Goal: Task Accomplishment & Management: Complete application form

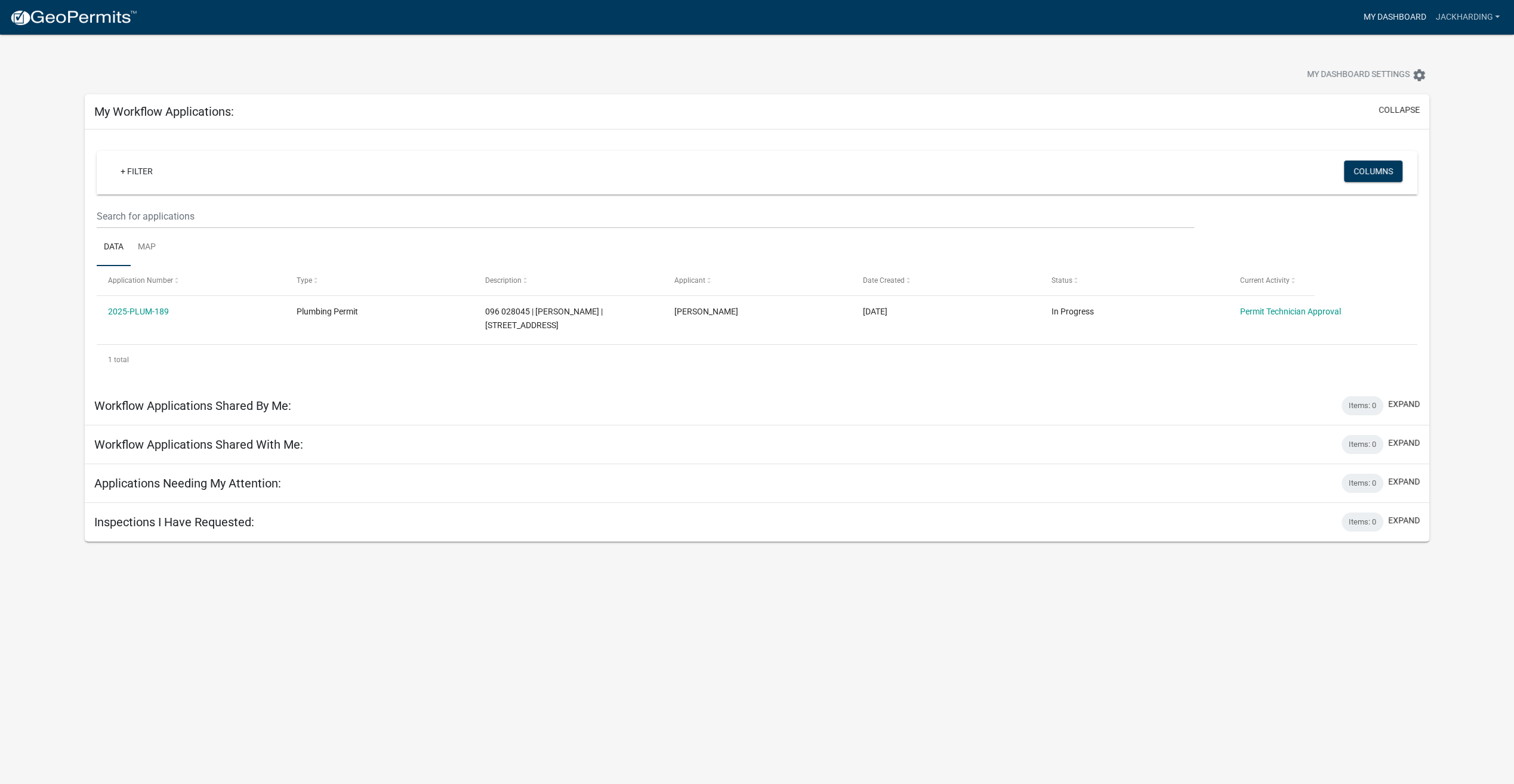
click at [1400, 11] on link "My Dashboard" at bounding box center [1394, 17] width 72 height 22
click at [135, 173] on link "+ Filter" at bounding box center [136, 172] width 51 height 21
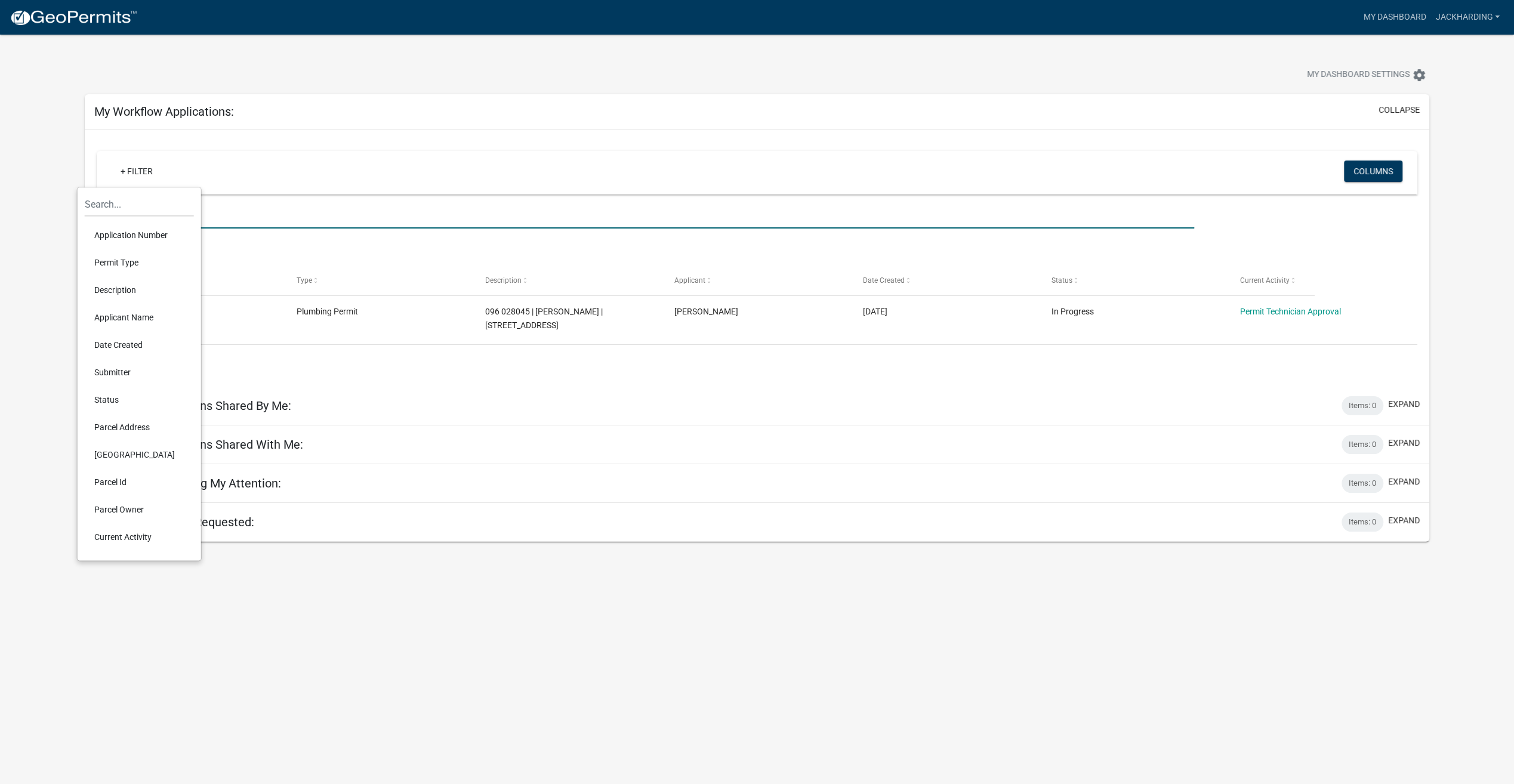
click at [258, 206] on input "text" at bounding box center [645, 215] width 1097 height 24
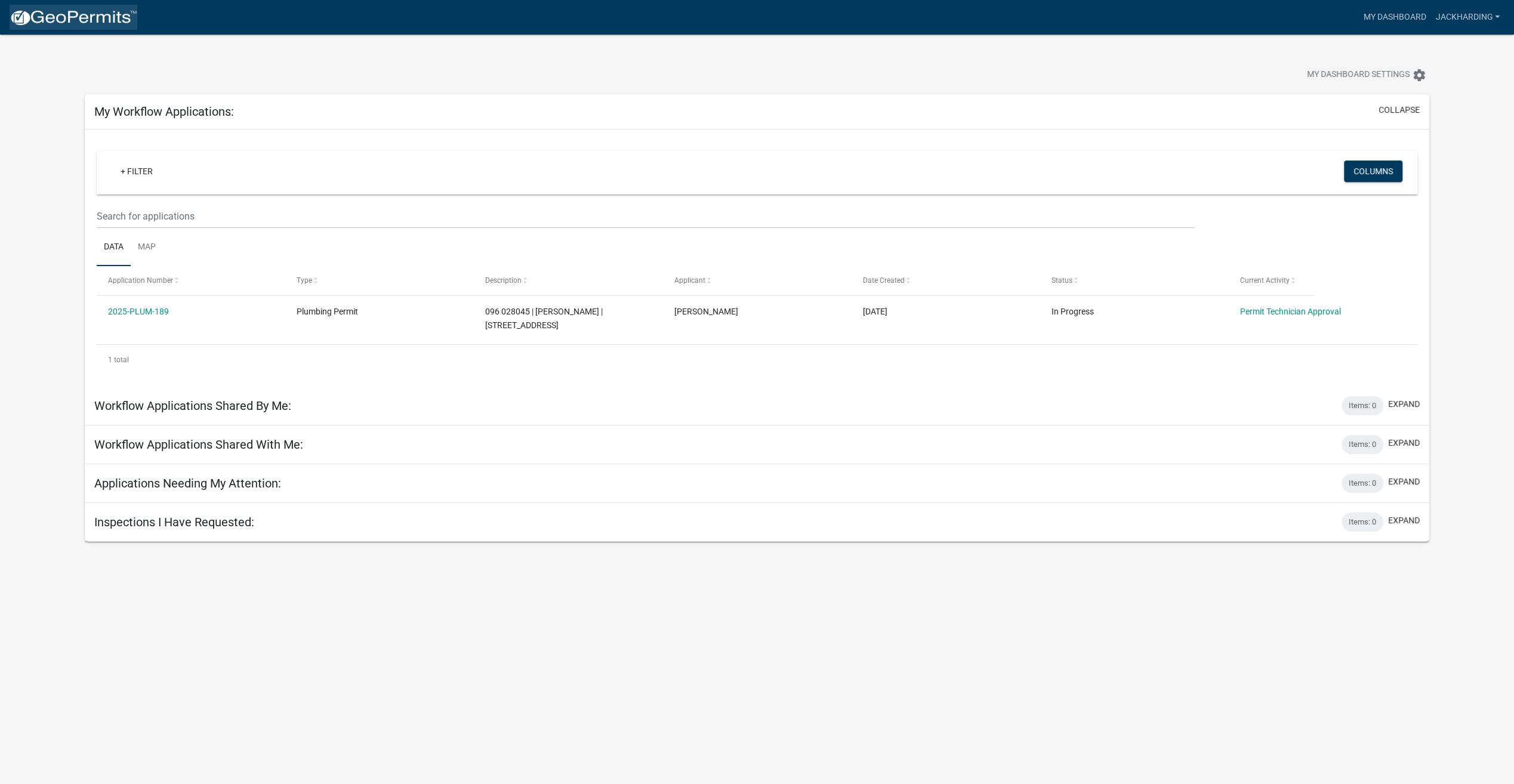
click at [64, 17] on img at bounding box center [73, 18] width 128 height 18
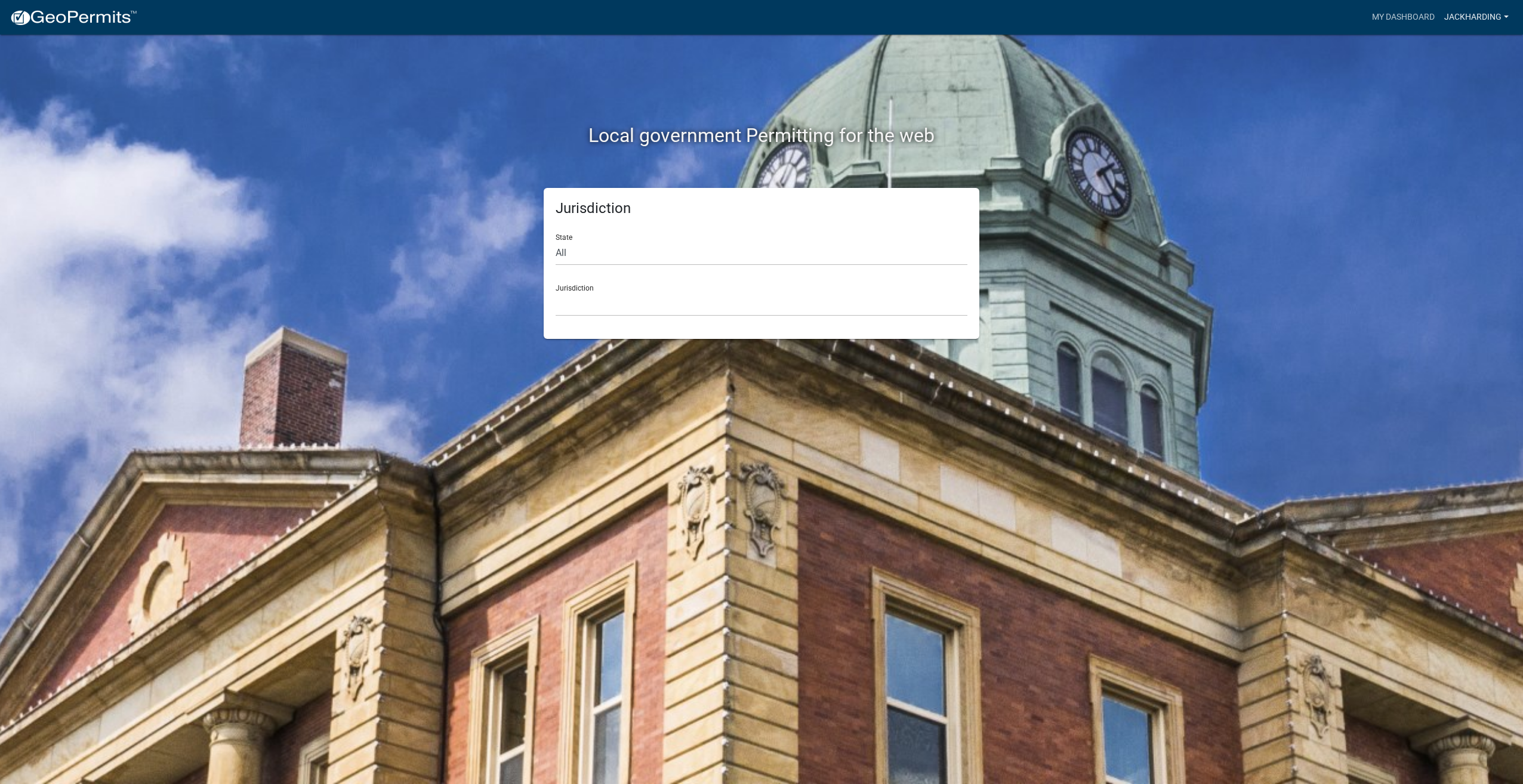
click at [1464, 12] on link "JackHarding" at bounding box center [1476, 17] width 74 height 22
click at [1392, 12] on link "My Dashboard" at bounding box center [1403, 17] width 72 height 22
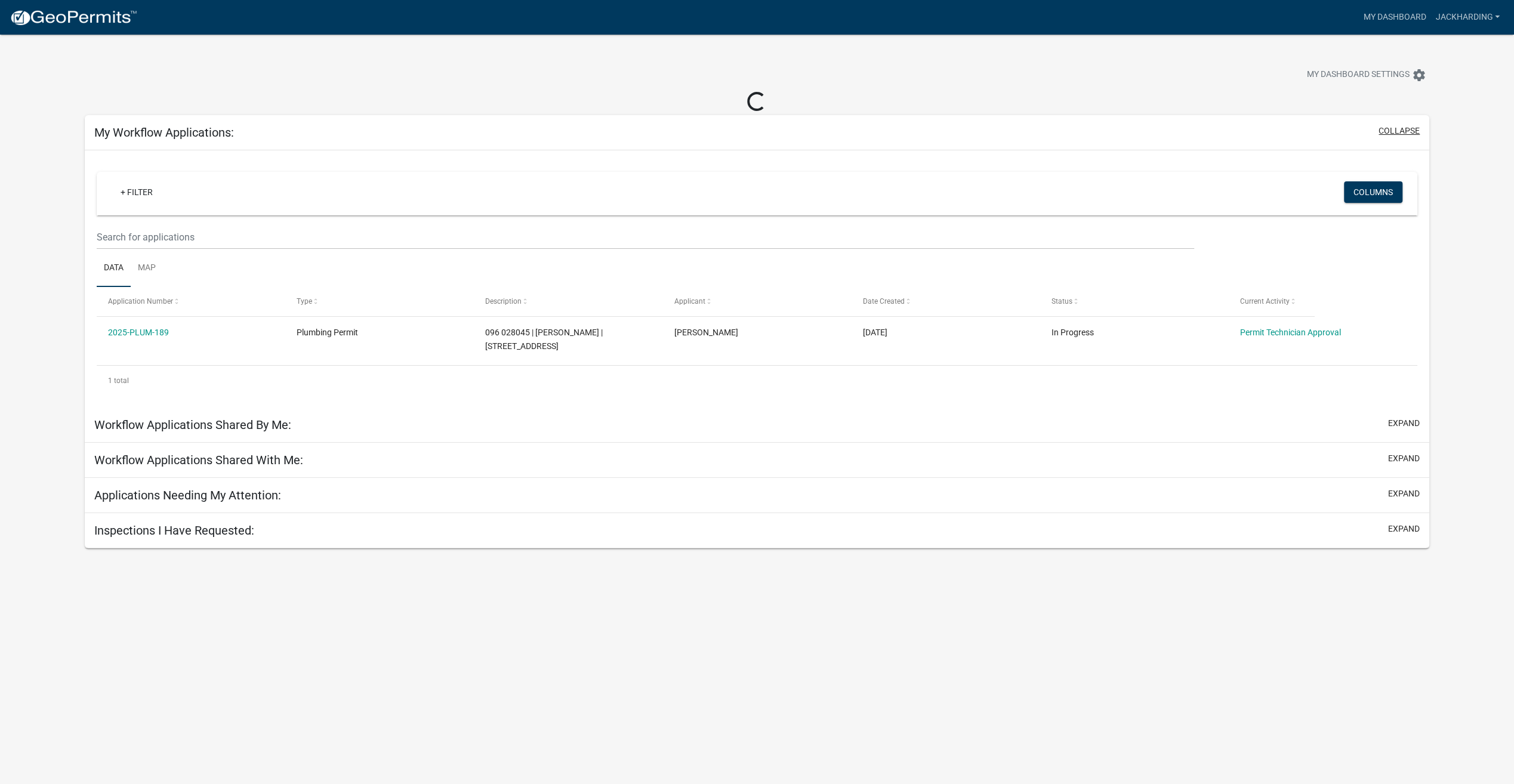
click at [1410, 129] on button "collapse" at bounding box center [1400, 131] width 41 height 13
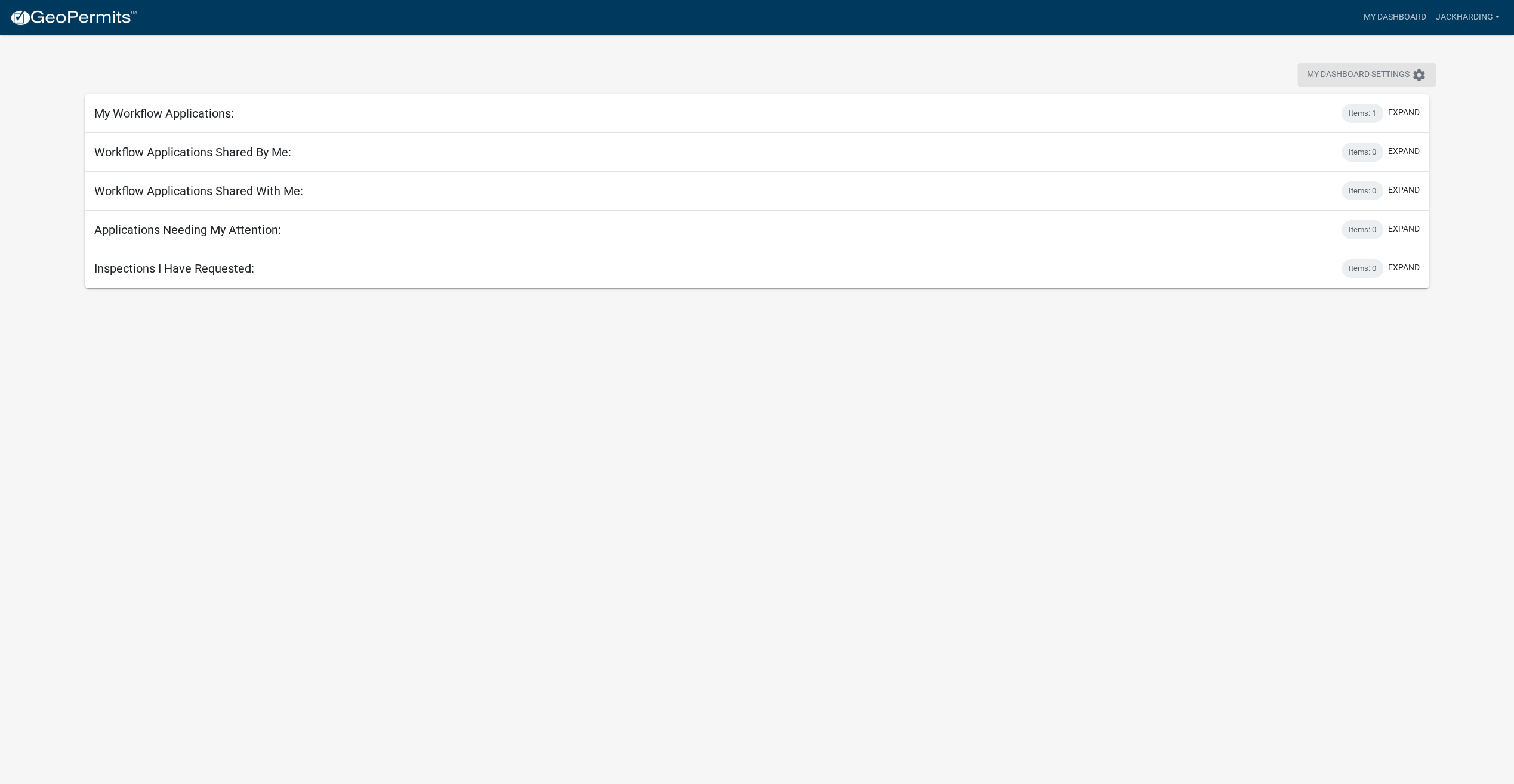
click at [1417, 74] on icon "settings" at bounding box center [1419, 75] width 14 height 14
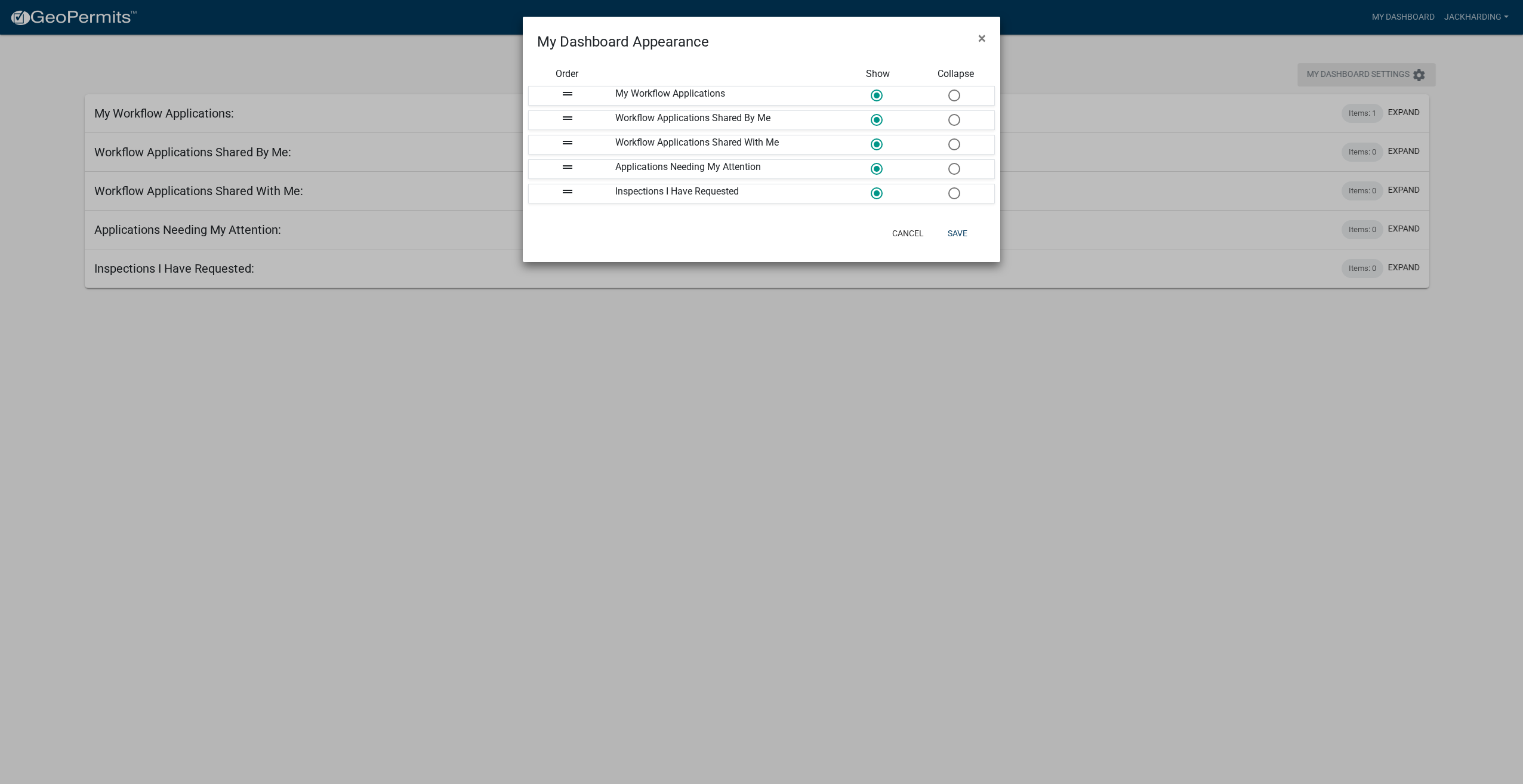
click at [1417, 74] on ngb-modal-window "My Dashboard Appearance × Order Show Collapse drag_handle My Workflow Applicati…" at bounding box center [761, 392] width 1523 height 784
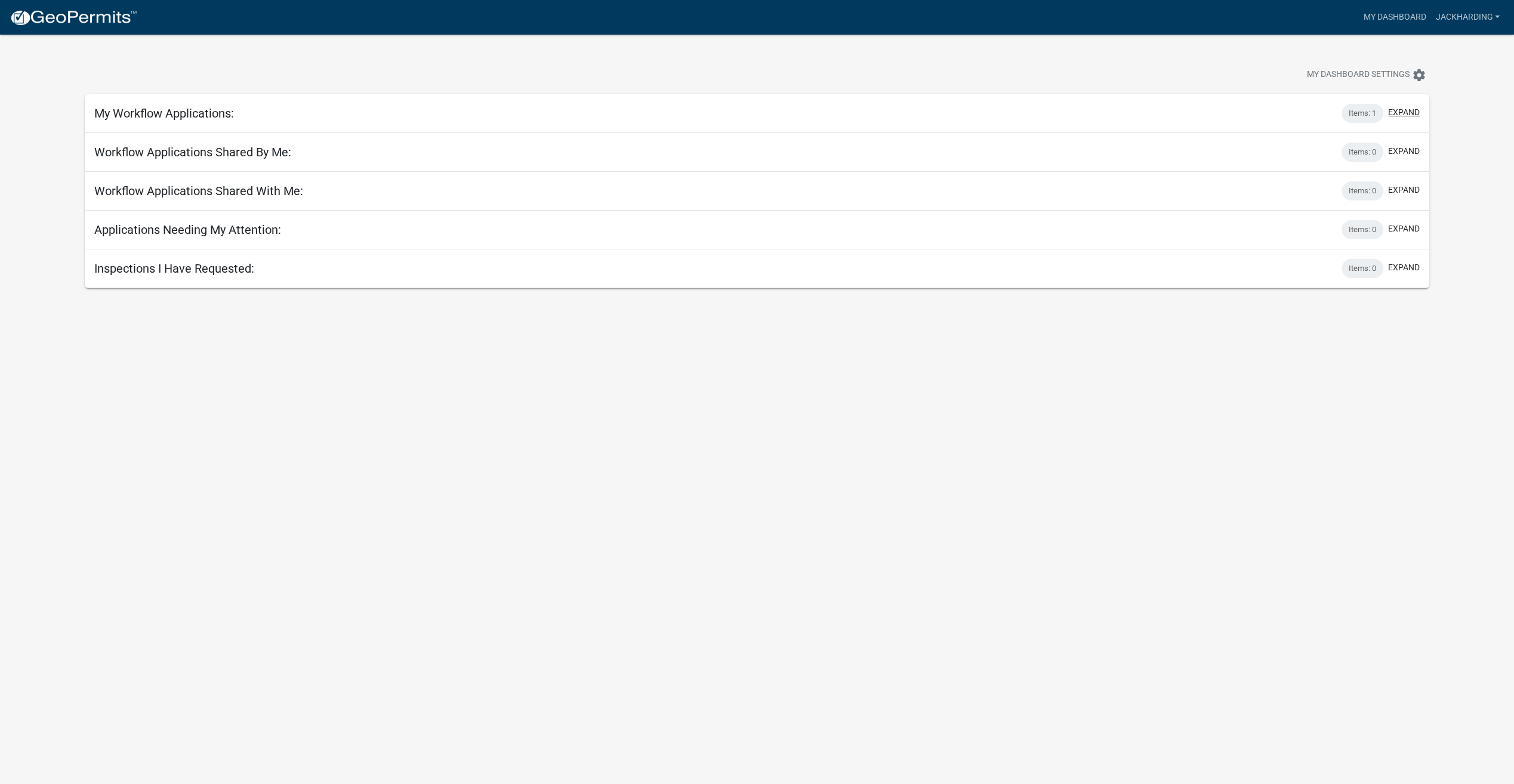
click at [1405, 108] on button "expand" at bounding box center [1404, 113] width 31 height 13
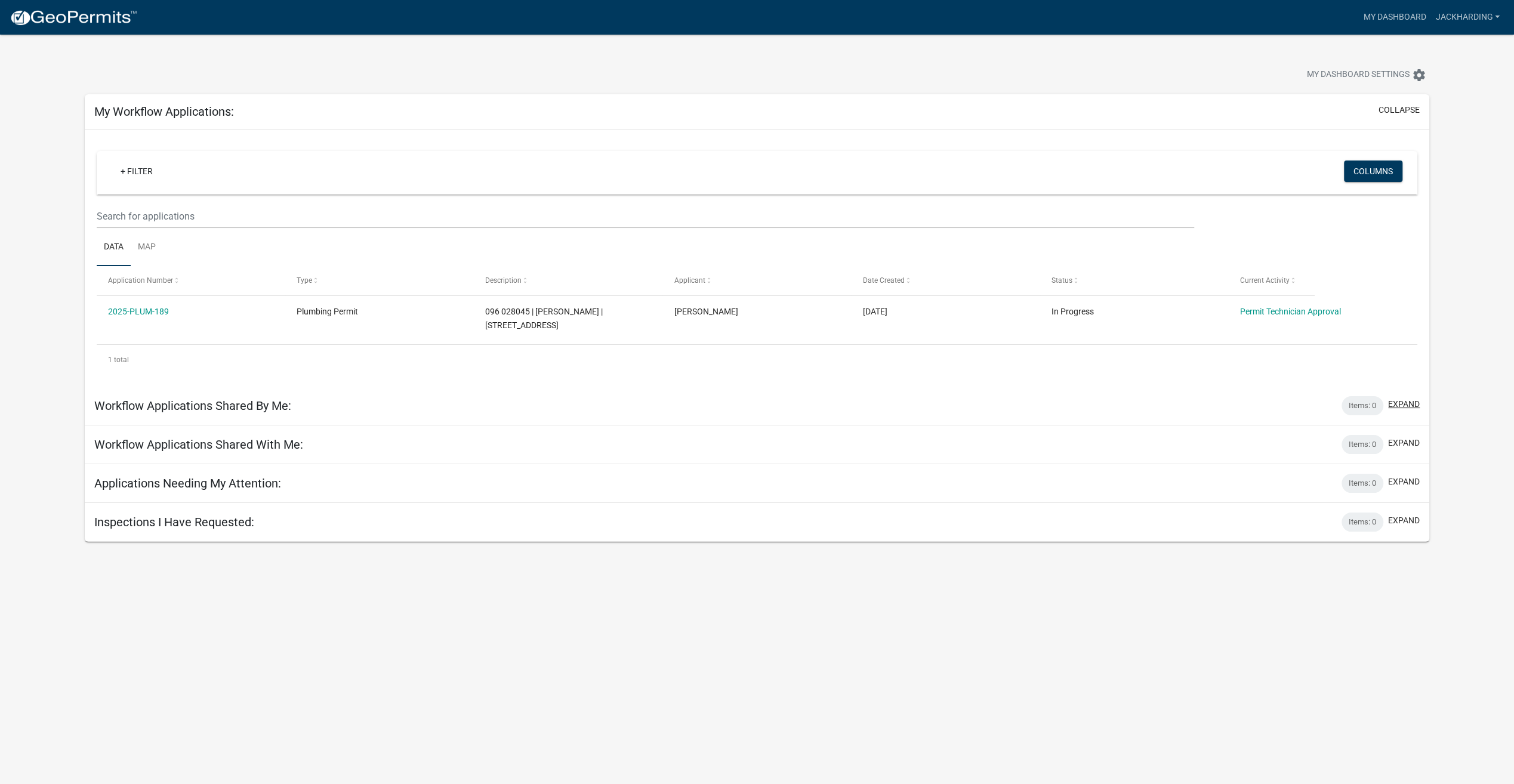
click at [1396, 398] on button "expand" at bounding box center [1404, 404] width 31 height 13
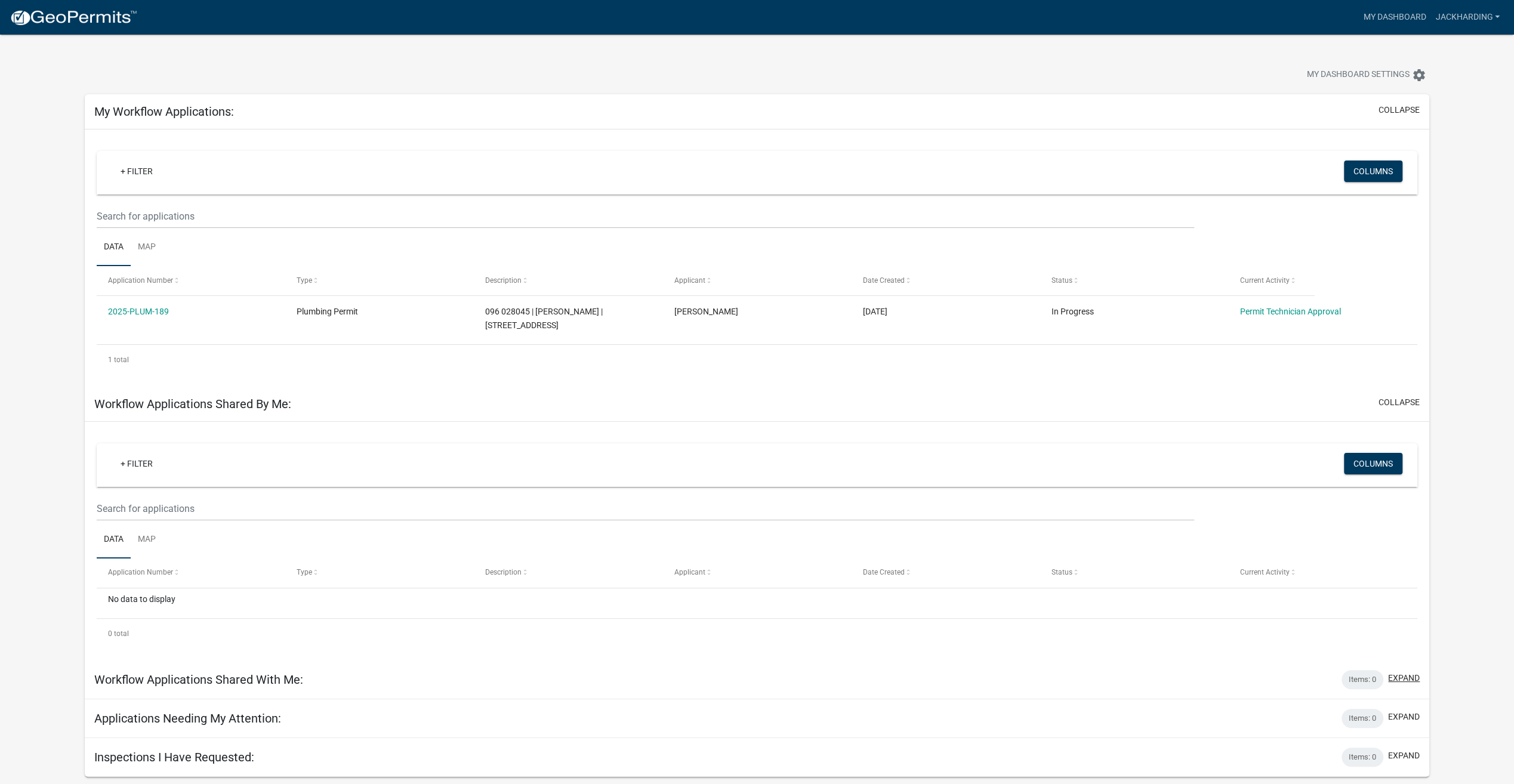
click at [1398, 672] on button "expand" at bounding box center [1404, 679] width 31 height 13
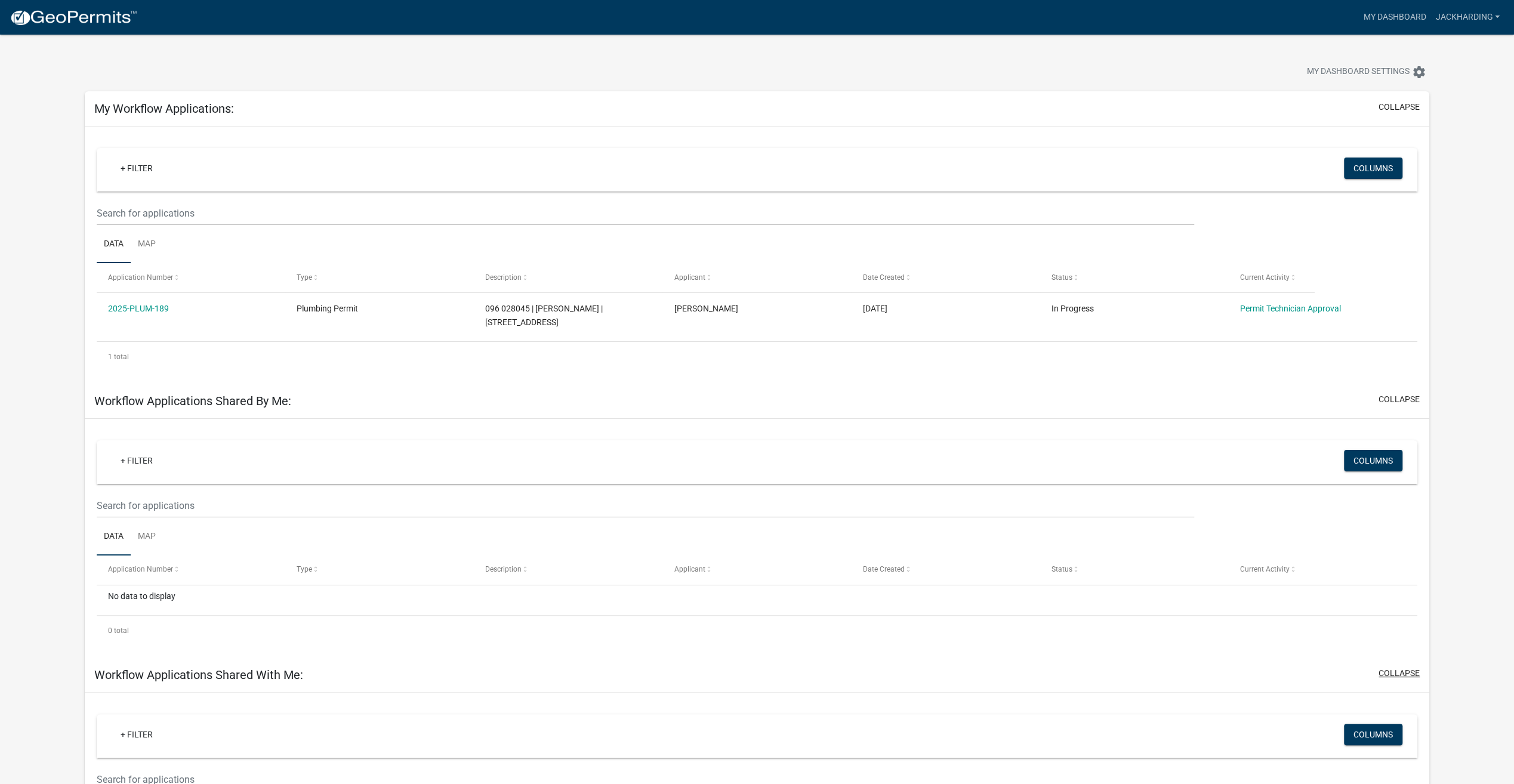
scroll to position [213, 0]
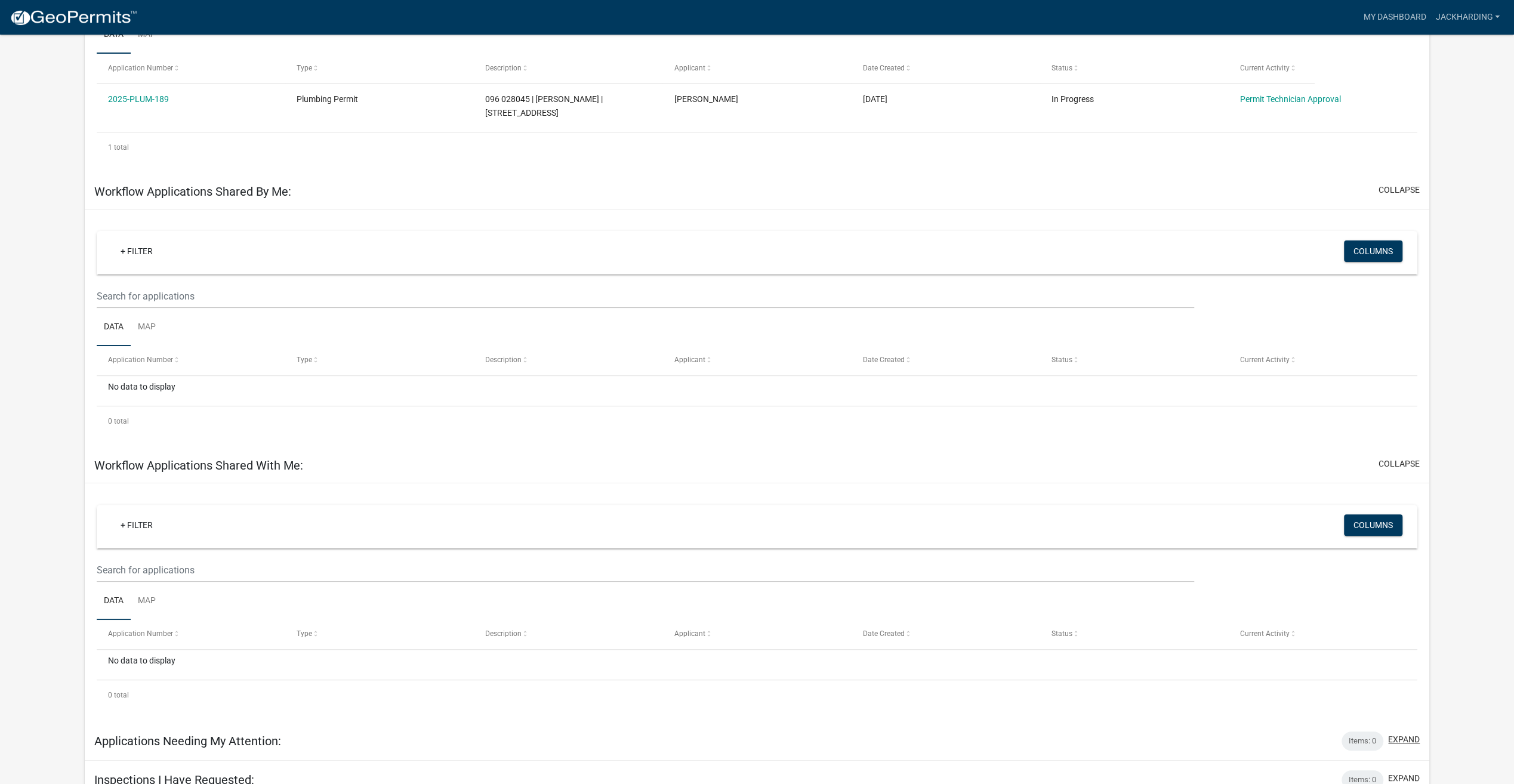
click at [1405, 733] on button "expand" at bounding box center [1404, 739] width 31 height 13
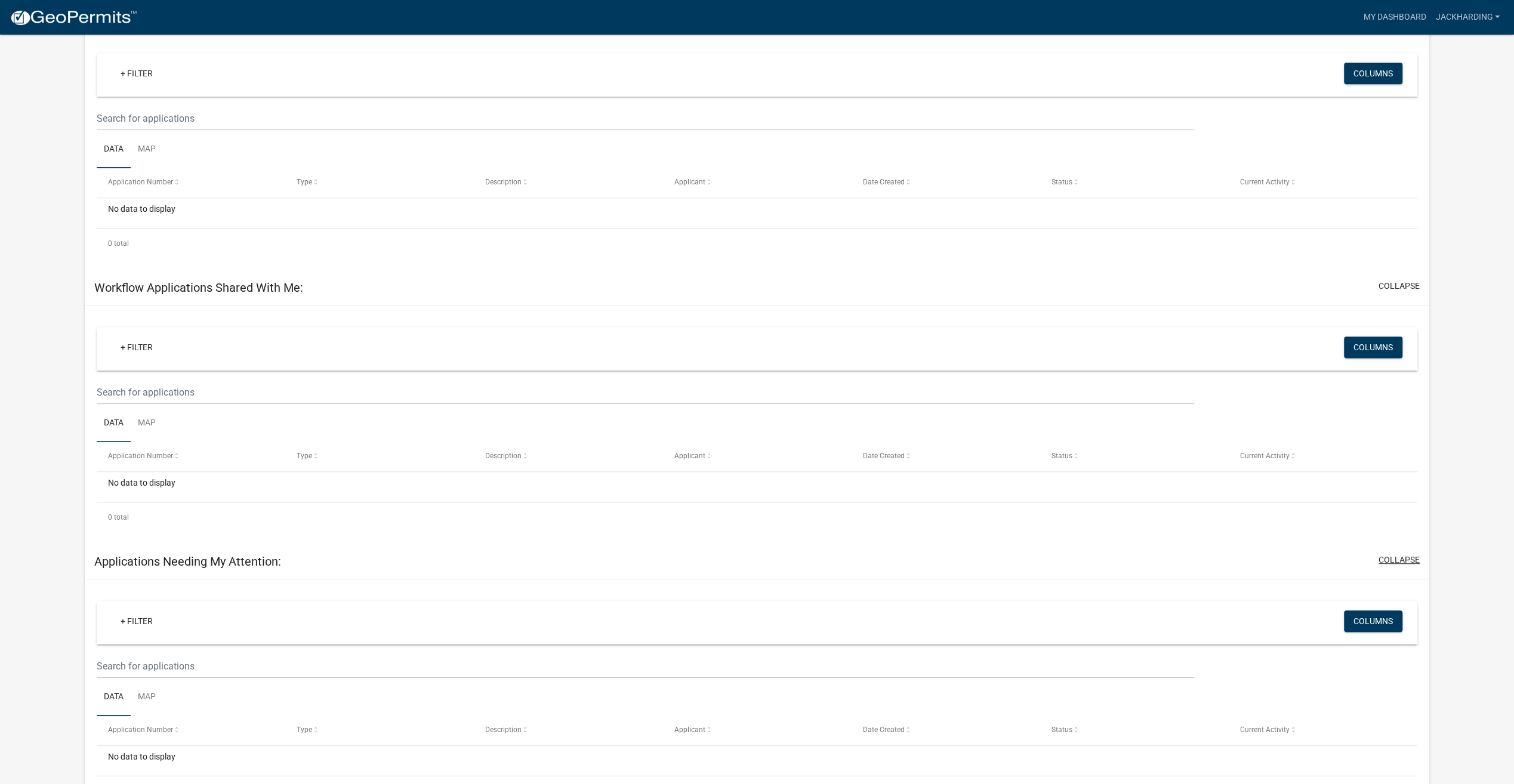
scroll to position [448, 0]
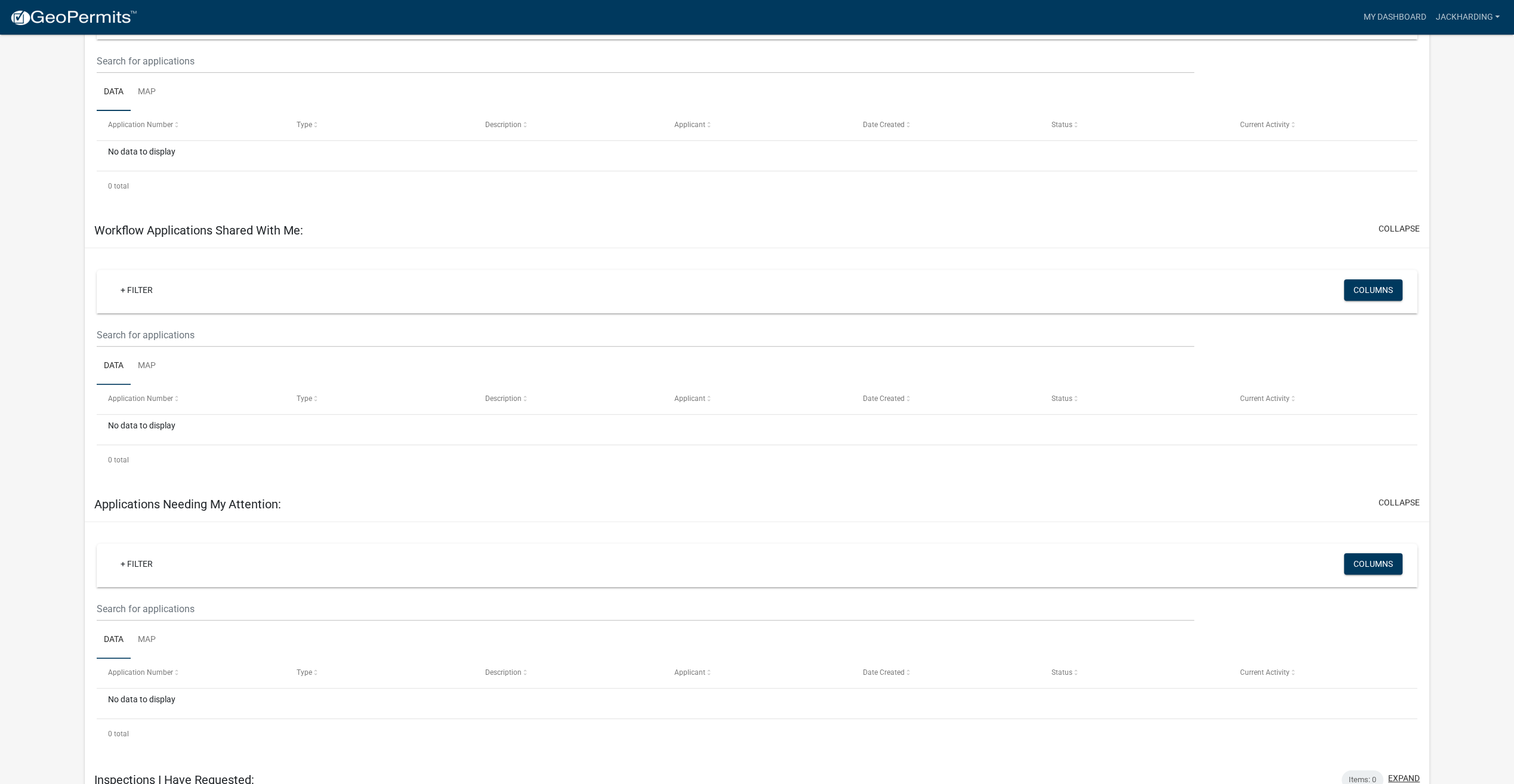
click at [1411, 772] on button "expand" at bounding box center [1404, 779] width 31 height 13
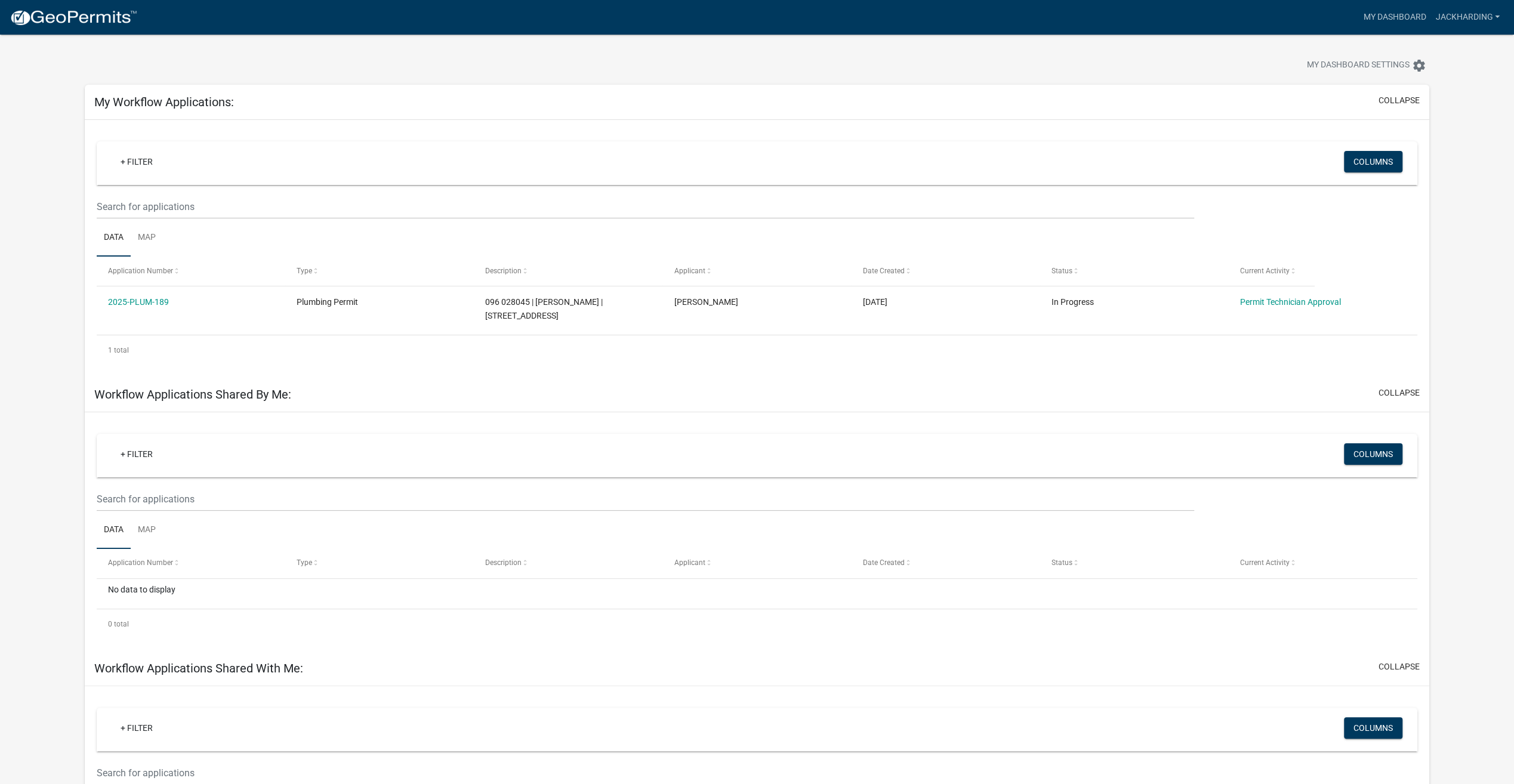
scroll to position [0, 0]
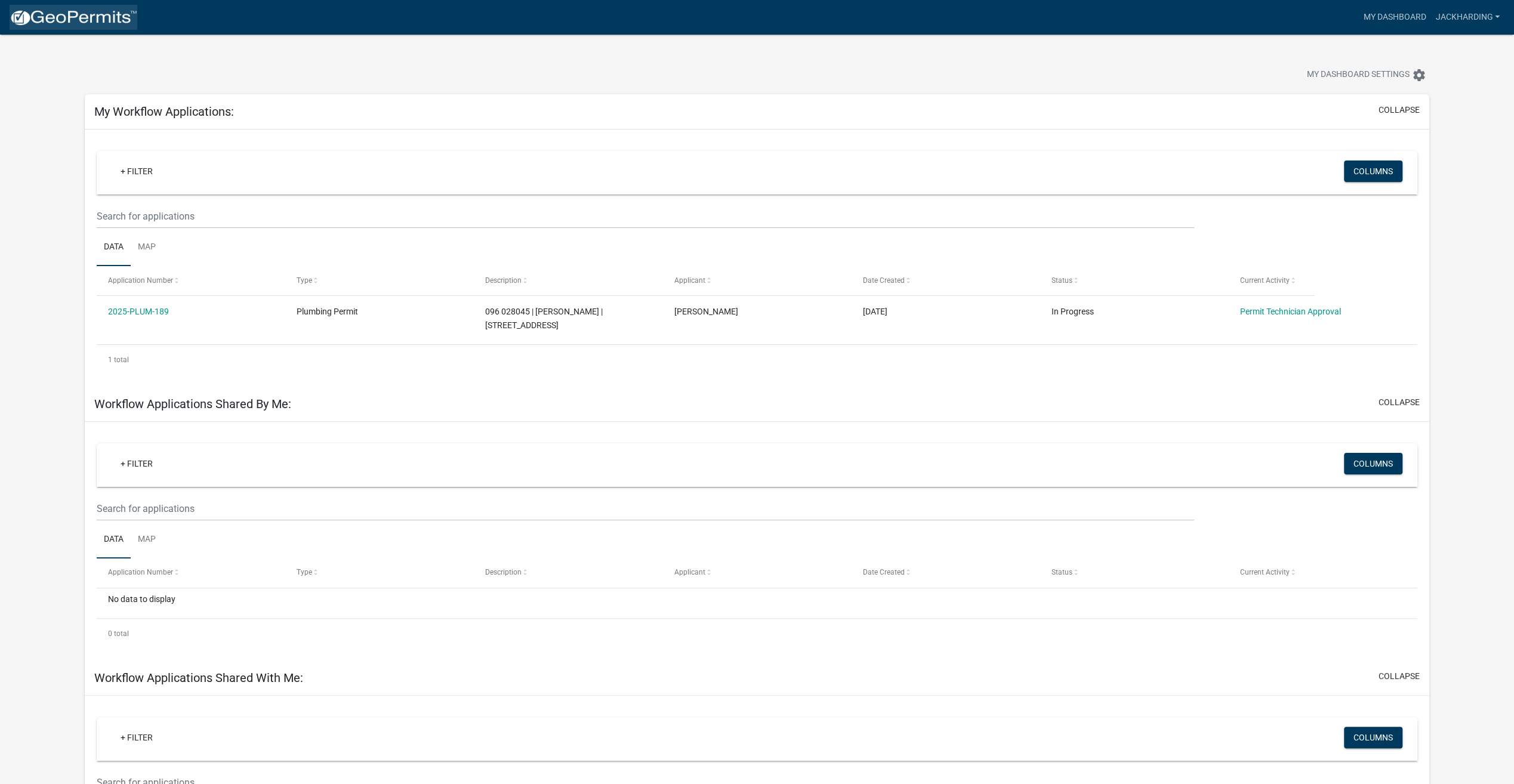
click at [80, 15] on img at bounding box center [73, 18] width 128 height 18
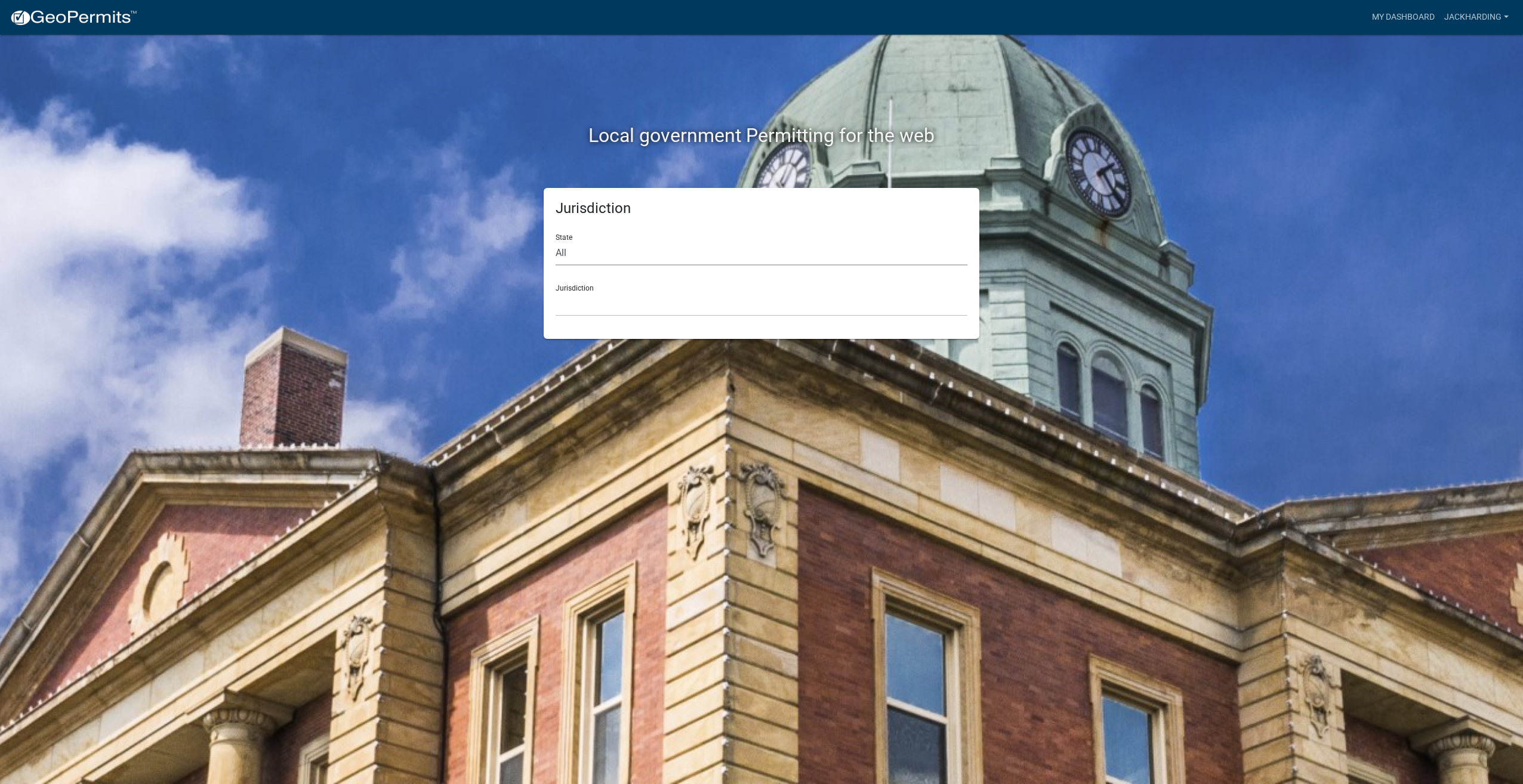
click at [595, 252] on select "All [US_STATE] [US_STATE] [US_STATE] [US_STATE] [US_STATE] [US_STATE] [US_STATE…" at bounding box center [761, 253] width 412 height 24
select select "[US_STATE]"
click at [555, 241] on select "All [US_STATE] [US_STATE] [US_STATE] [US_STATE] [US_STATE] [US_STATE] [US_STATE…" at bounding box center [761, 253] width 412 height 24
click at [591, 292] on select "[GEOGRAPHIC_DATA], [US_STATE][PERSON_NAME][GEOGRAPHIC_DATA], [US_STATE][PERSON_…" at bounding box center [761, 303] width 412 height 24
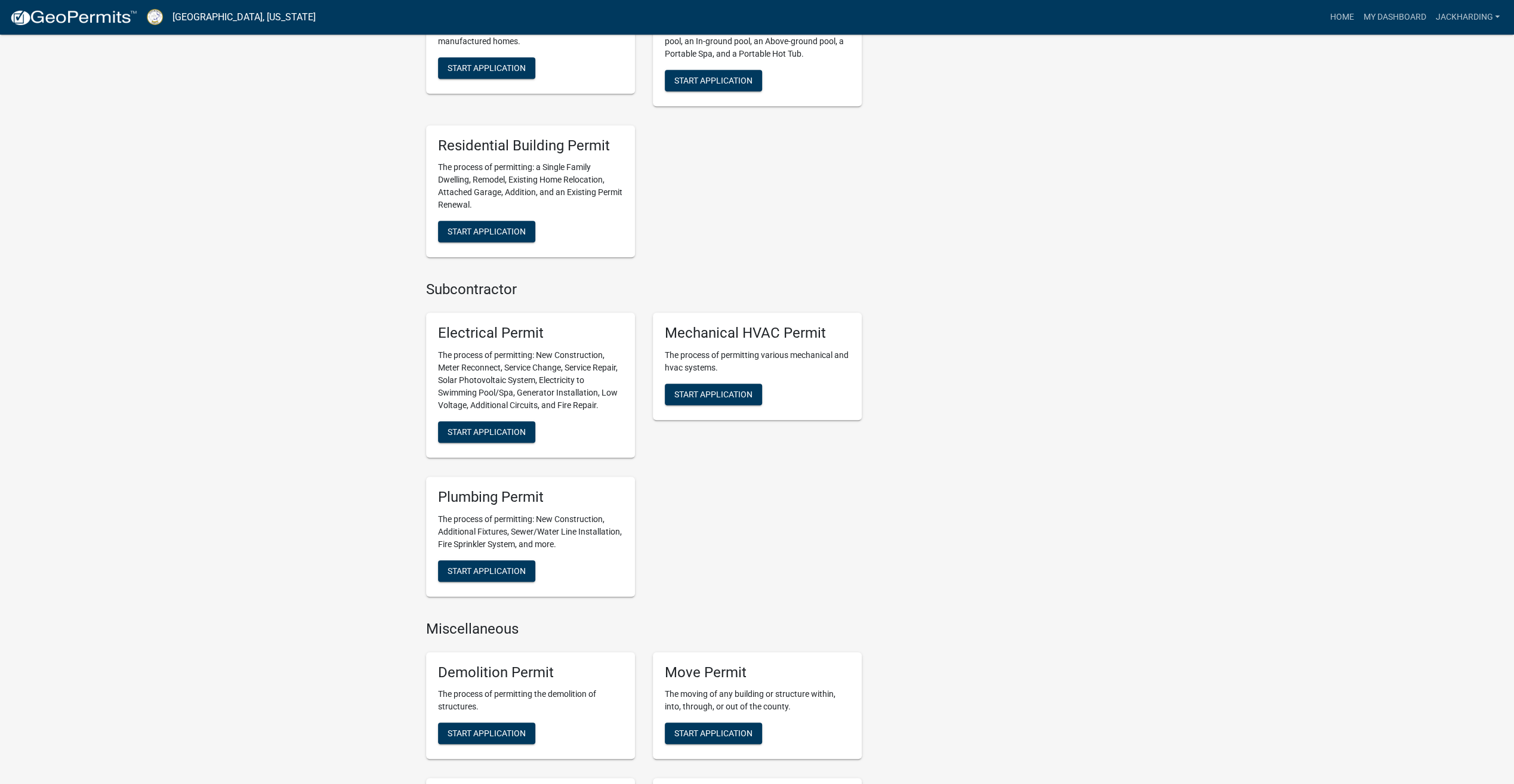
scroll to position [537, 0]
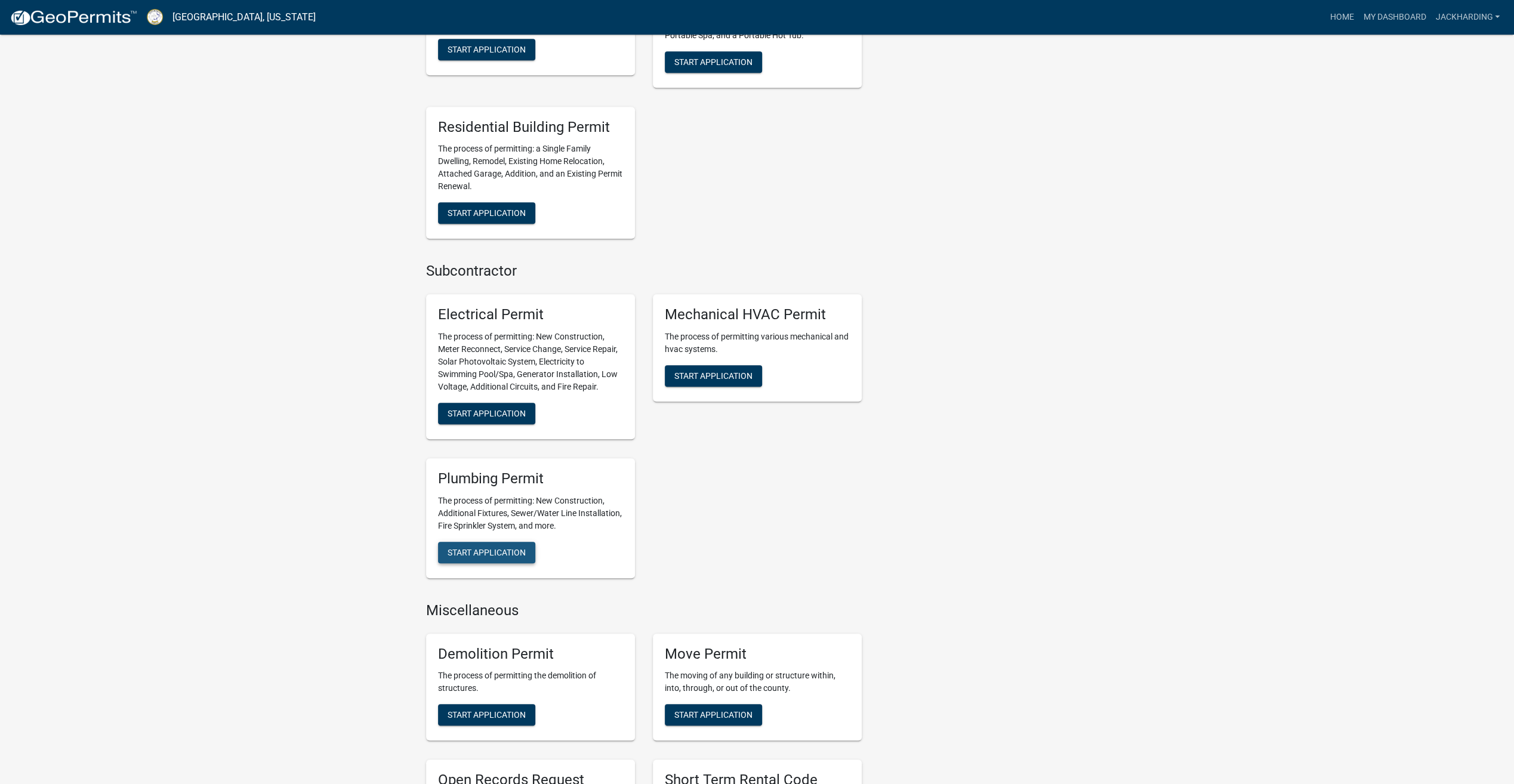
click at [496, 542] on button "Start Application" at bounding box center [486, 552] width 97 height 21
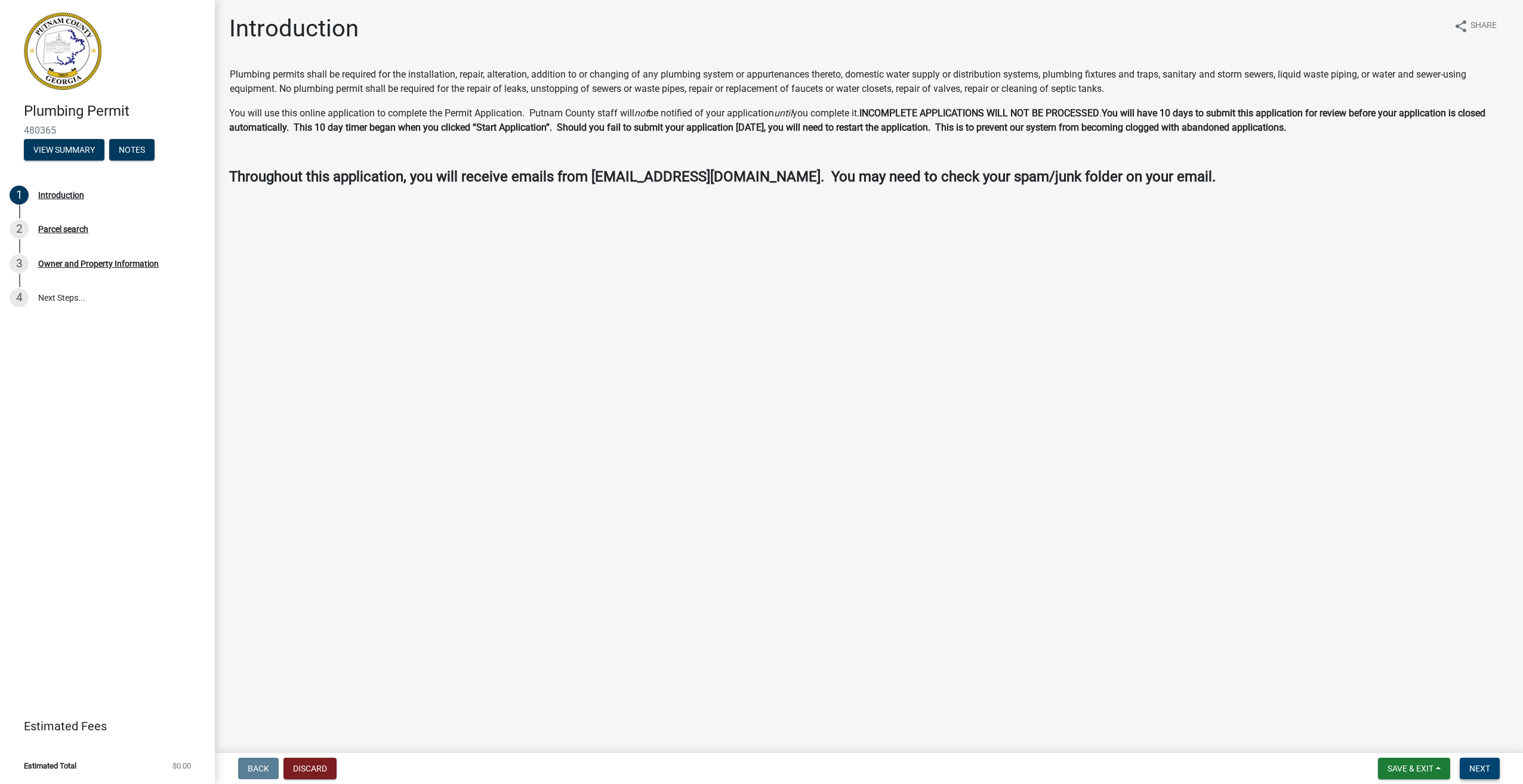
click at [1482, 767] on span "Next" at bounding box center [1479, 768] width 21 height 10
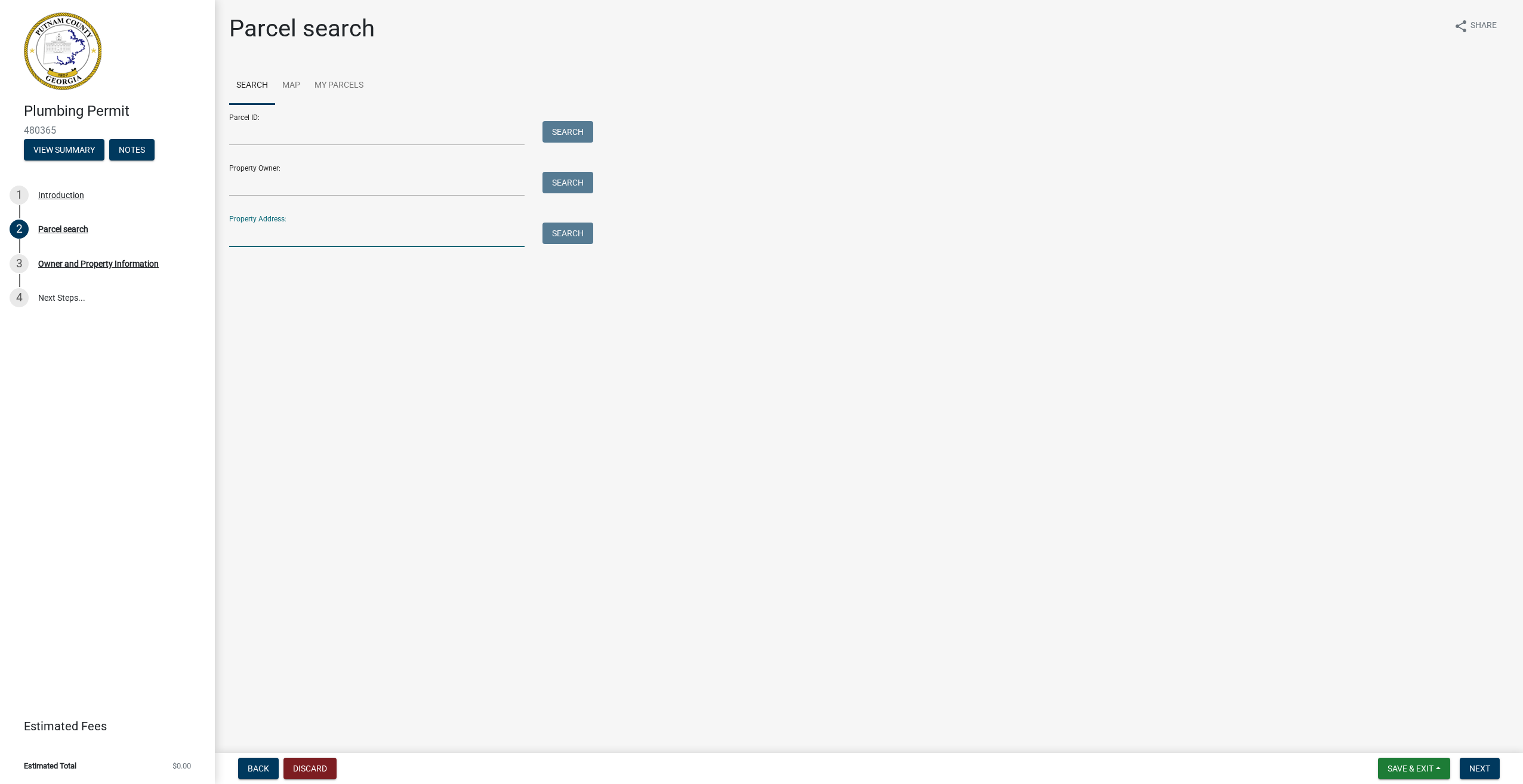
click at [304, 236] on input "Property Address:" at bounding box center [377, 234] width 295 height 24
click at [250, 234] on input "Property Address:" at bounding box center [377, 234] width 295 height 24
click at [566, 235] on button "Search" at bounding box center [568, 233] width 51 height 21
click at [232, 236] on input "[STREET_ADDRESS]" at bounding box center [377, 234] width 295 height 24
type input "[STREET_ADDRESS]"
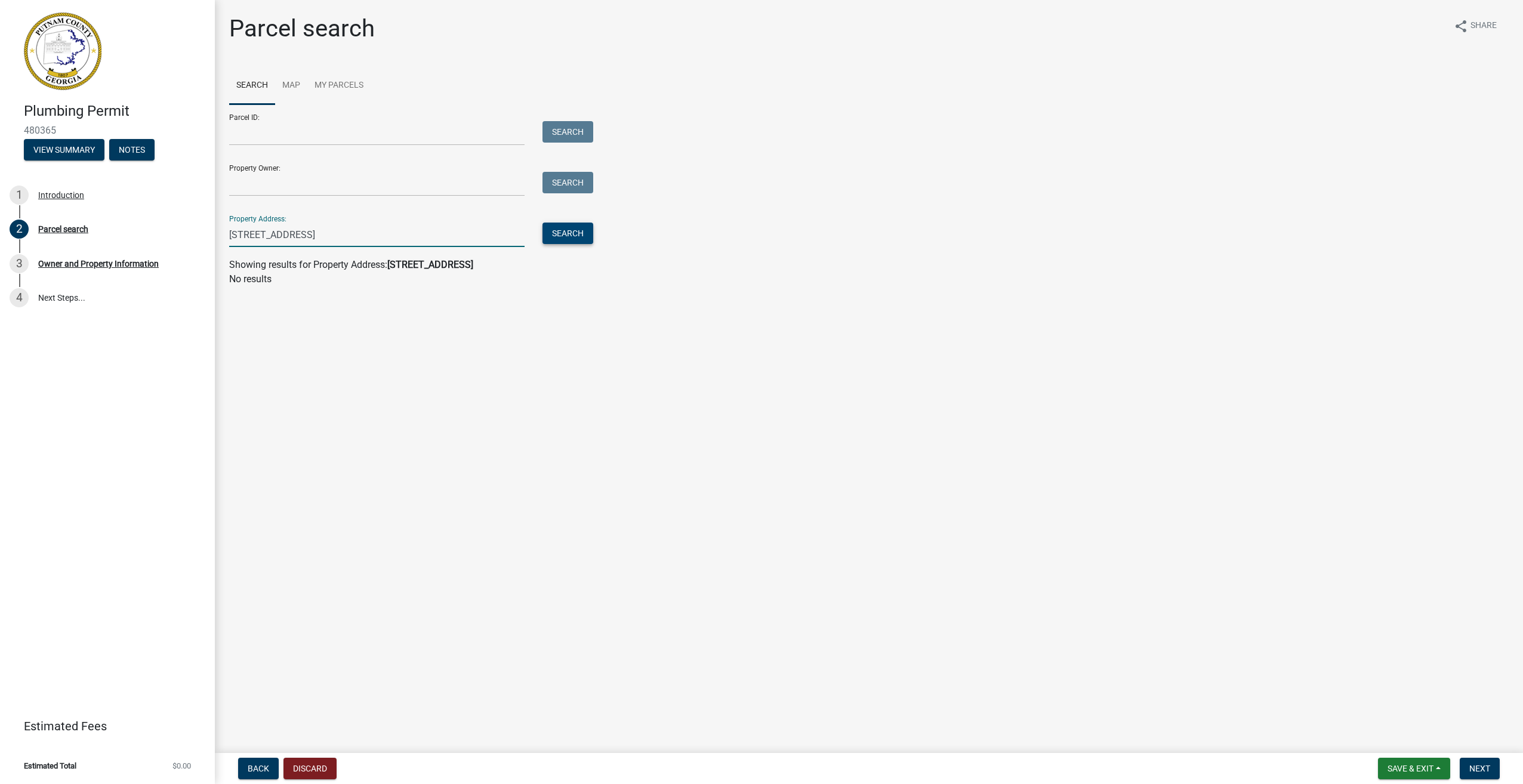
click at [575, 234] on button "Search" at bounding box center [568, 233] width 51 height 21
click at [250, 308] on label at bounding box center [250, 308] width 0 height 0
click at [250, 316] on 024 "radio" at bounding box center [254, 311] width 8 height 8
radio 024 "true"
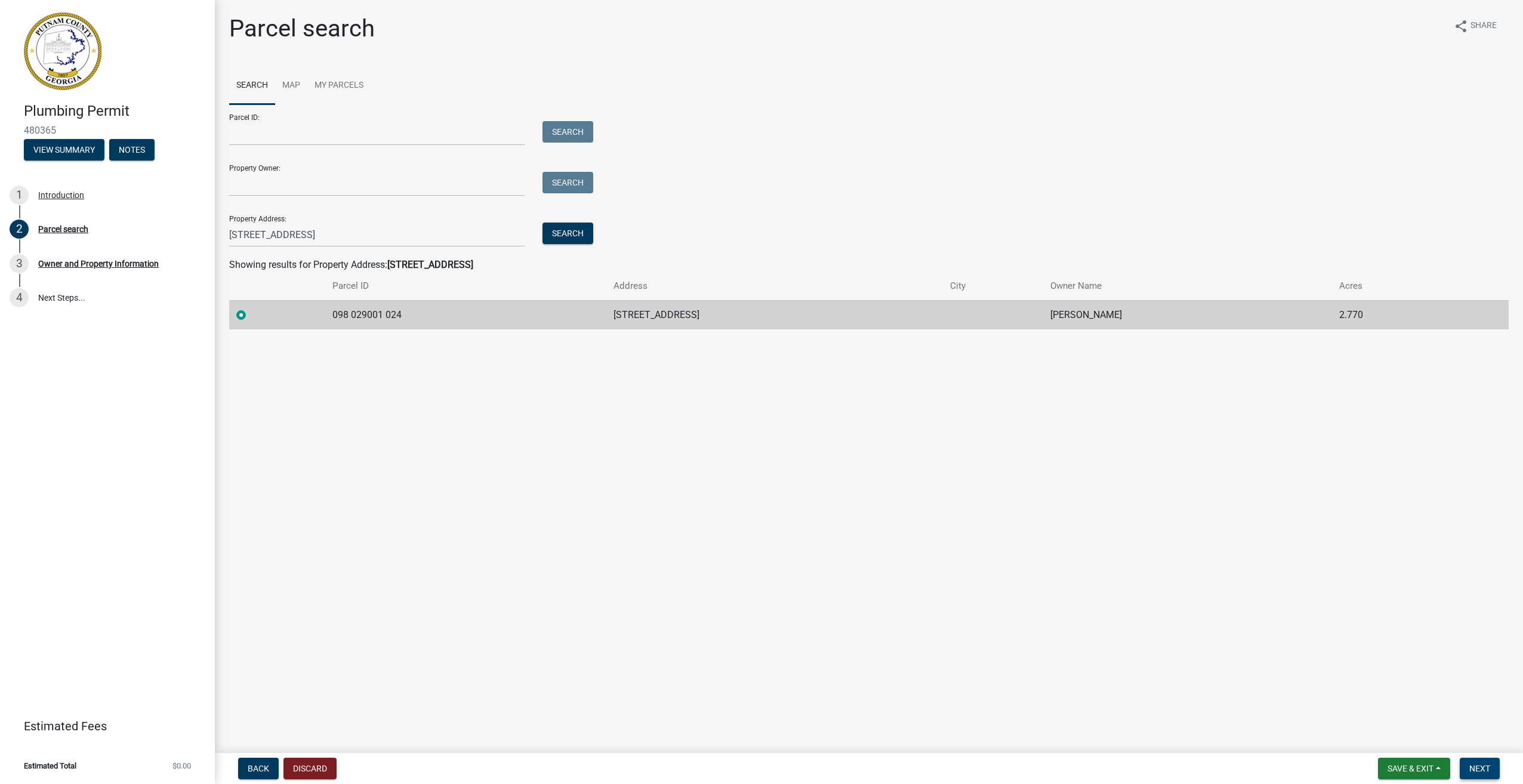
click at [1476, 767] on span "Next" at bounding box center [1479, 768] width 21 height 10
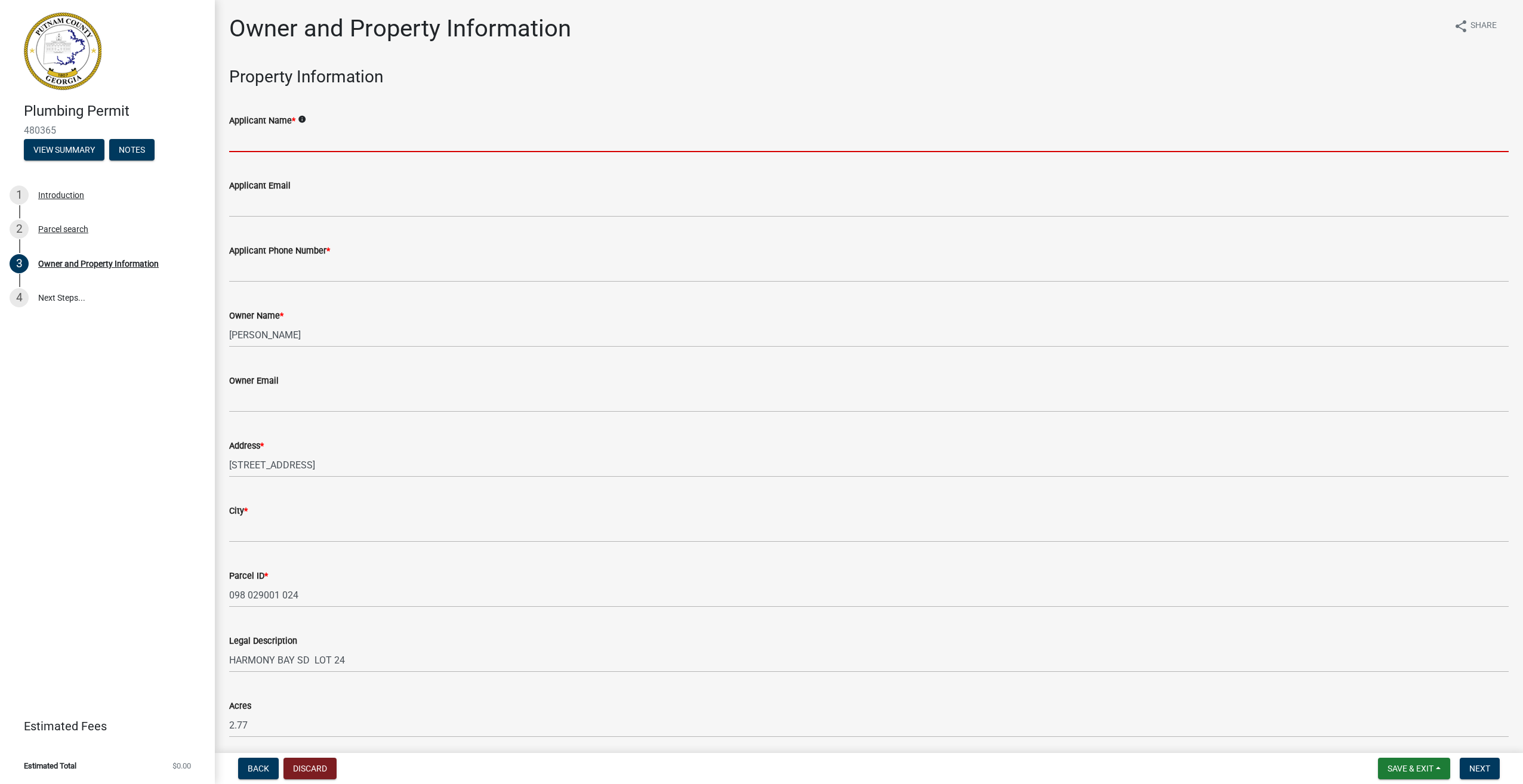
click at [344, 143] on input "Applicant Name *" at bounding box center [868, 139] width 1280 height 24
type input "[PERSON_NAME] Plumbing Co"
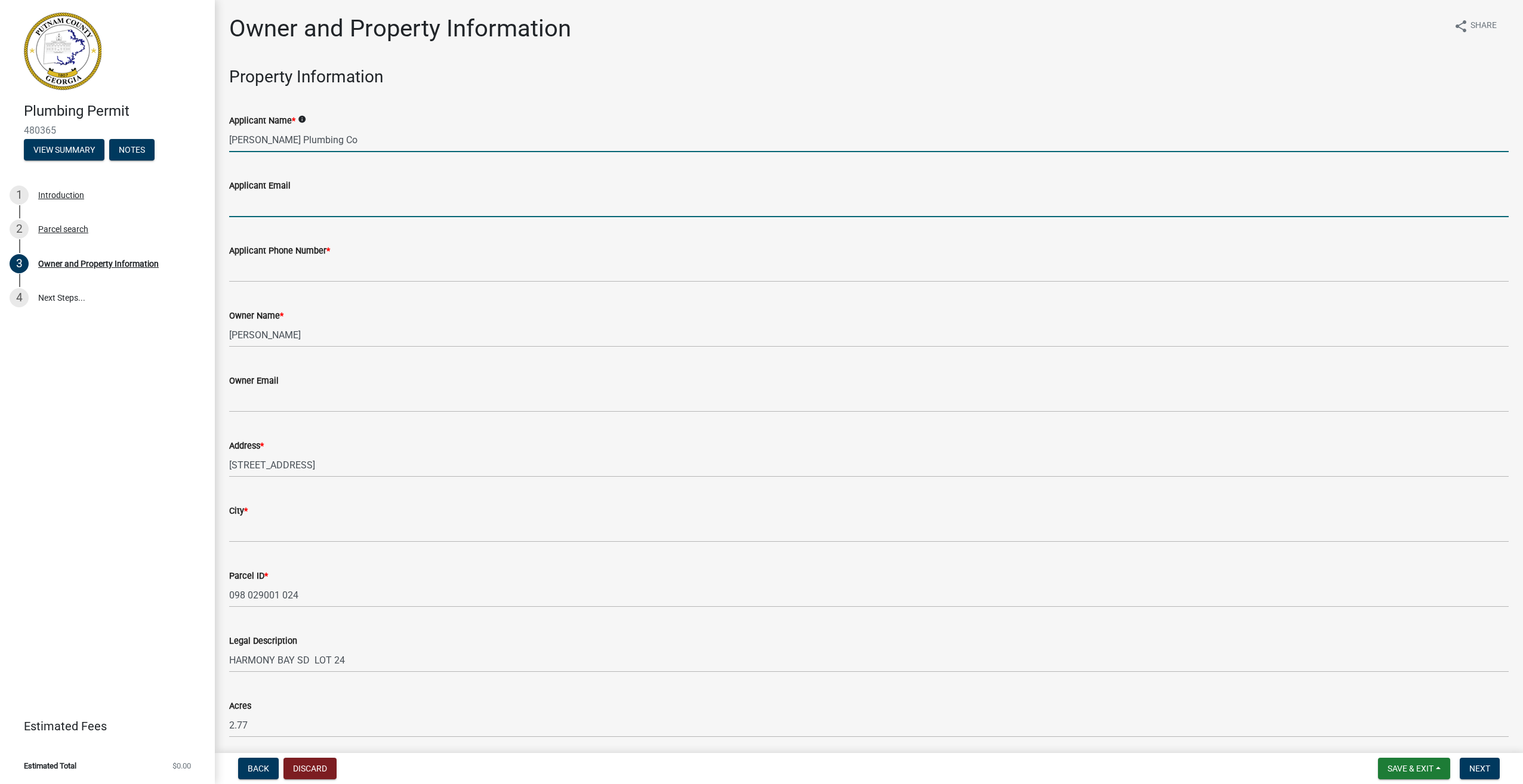
type input "[EMAIL_ADDRESS][DOMAIN_NAME]"
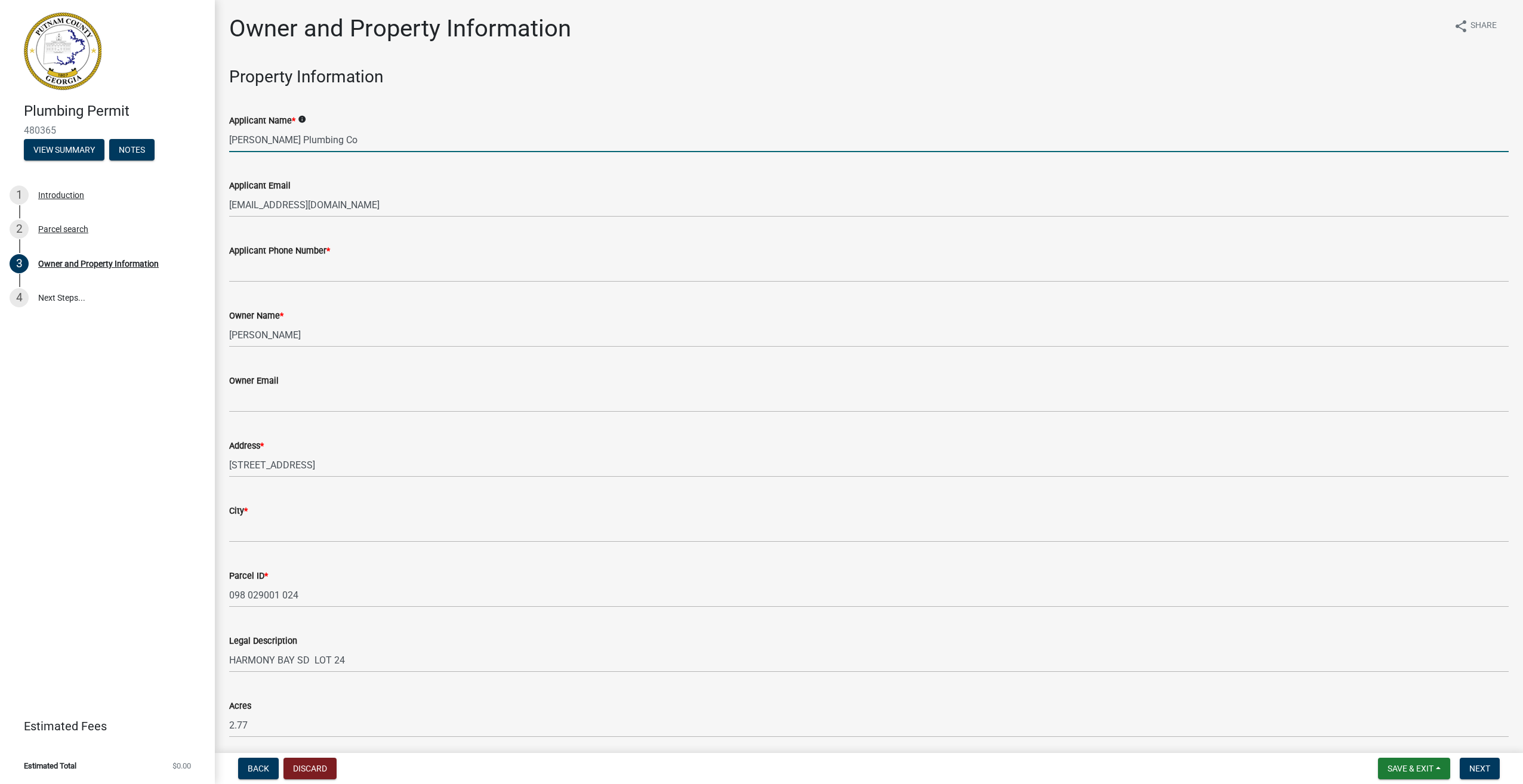
type input "7702318175"
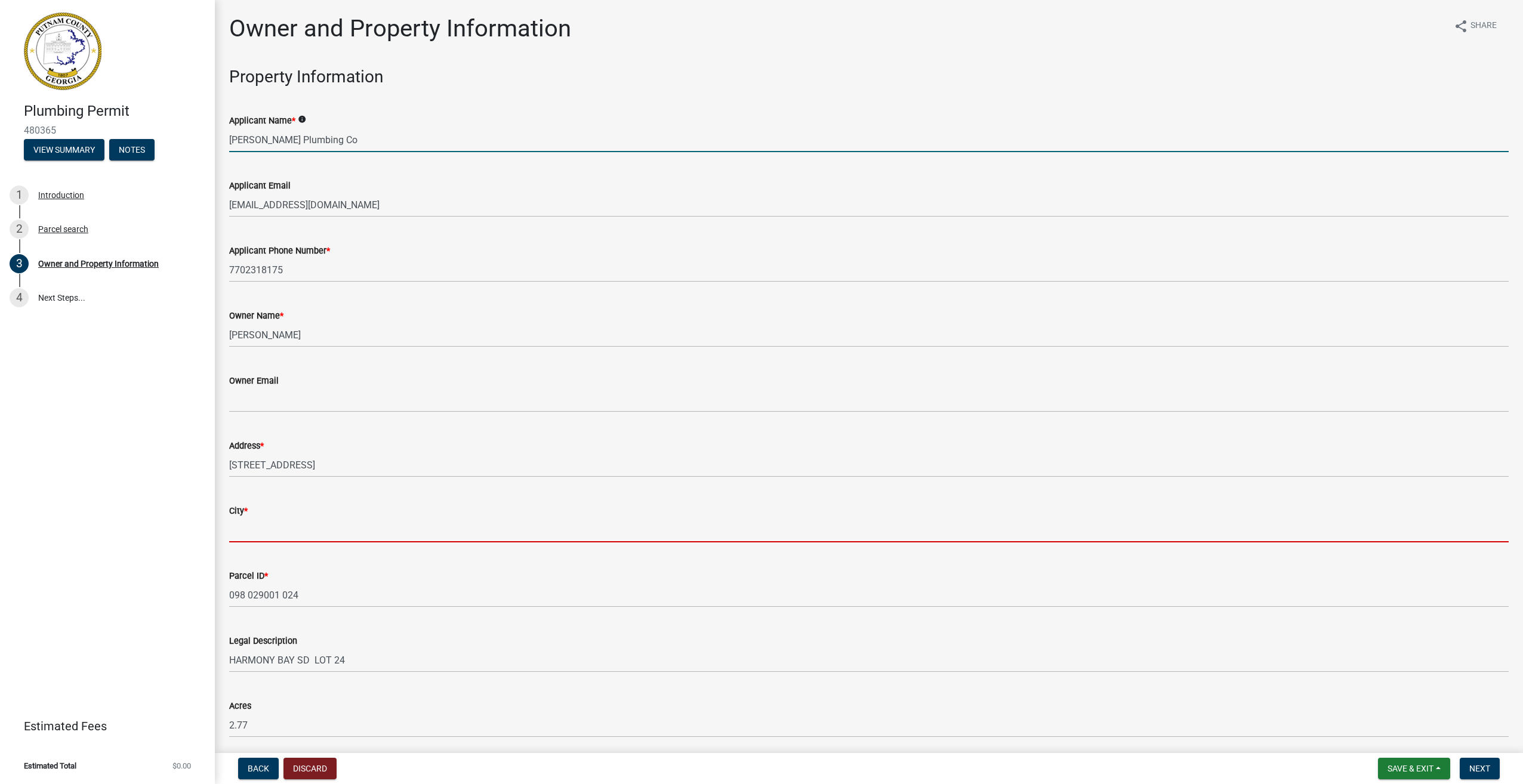
type input "Eatonton"
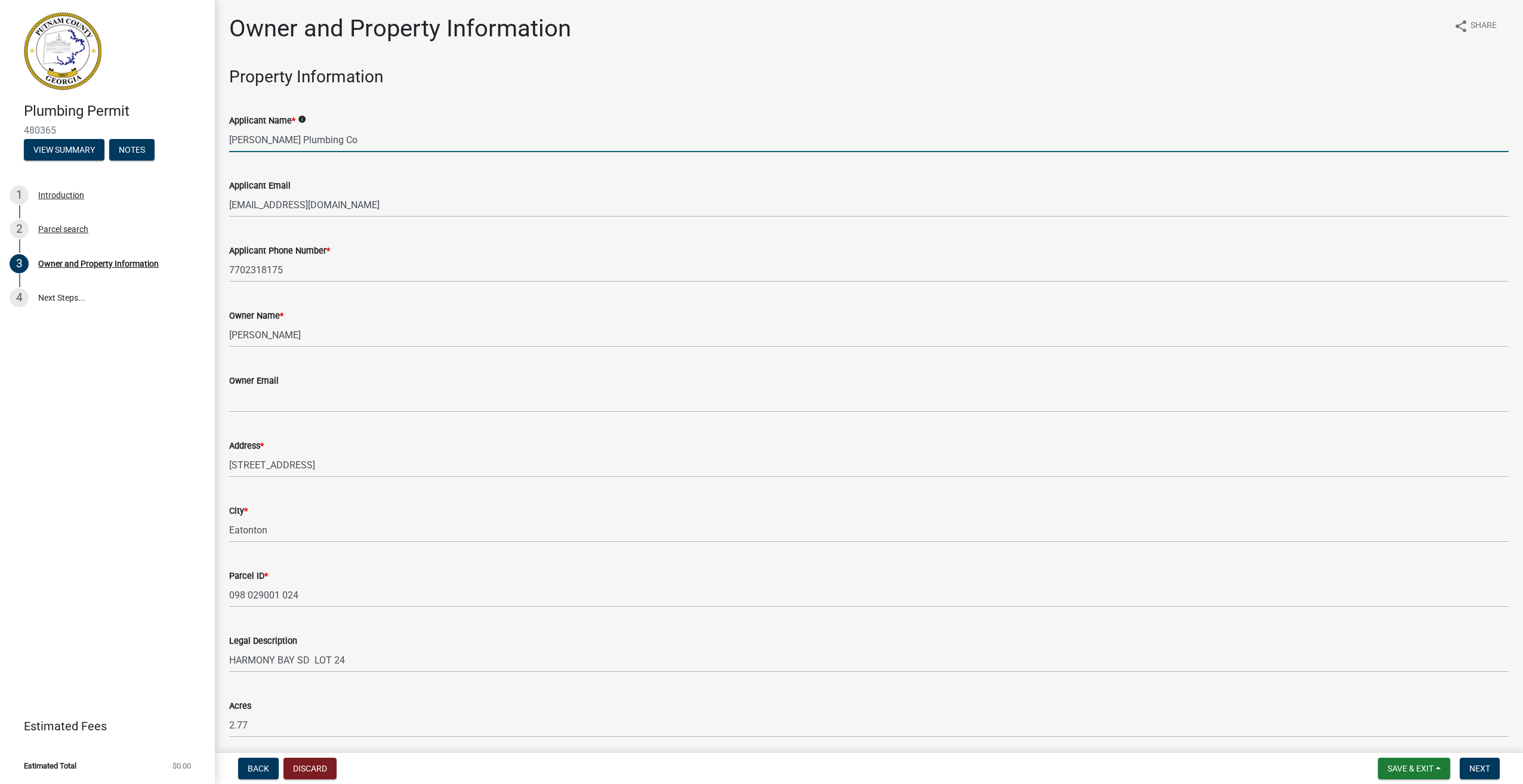
type input "[STREET_ADDRESS]"
type input "[PERSON_NAME]"
type input "Ga"
type input "30253"
type input "[PERSON_NAME]"
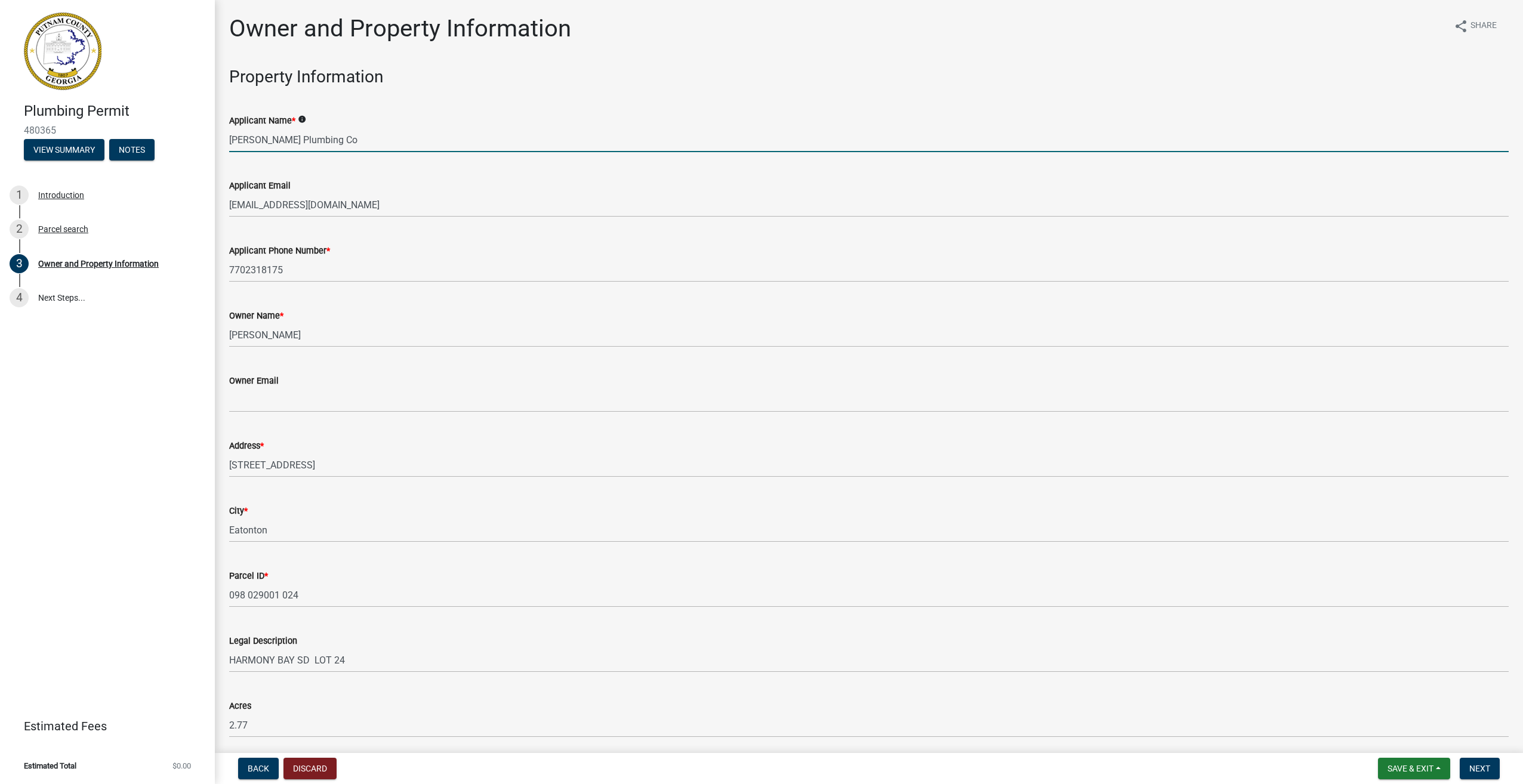
type input "[PERSON_NAME] Plumbing Co"
type input "7702318175"
type input "[STREET_ADDRESS]"
type input "[PERSON_NAME]"
type input "Ga"
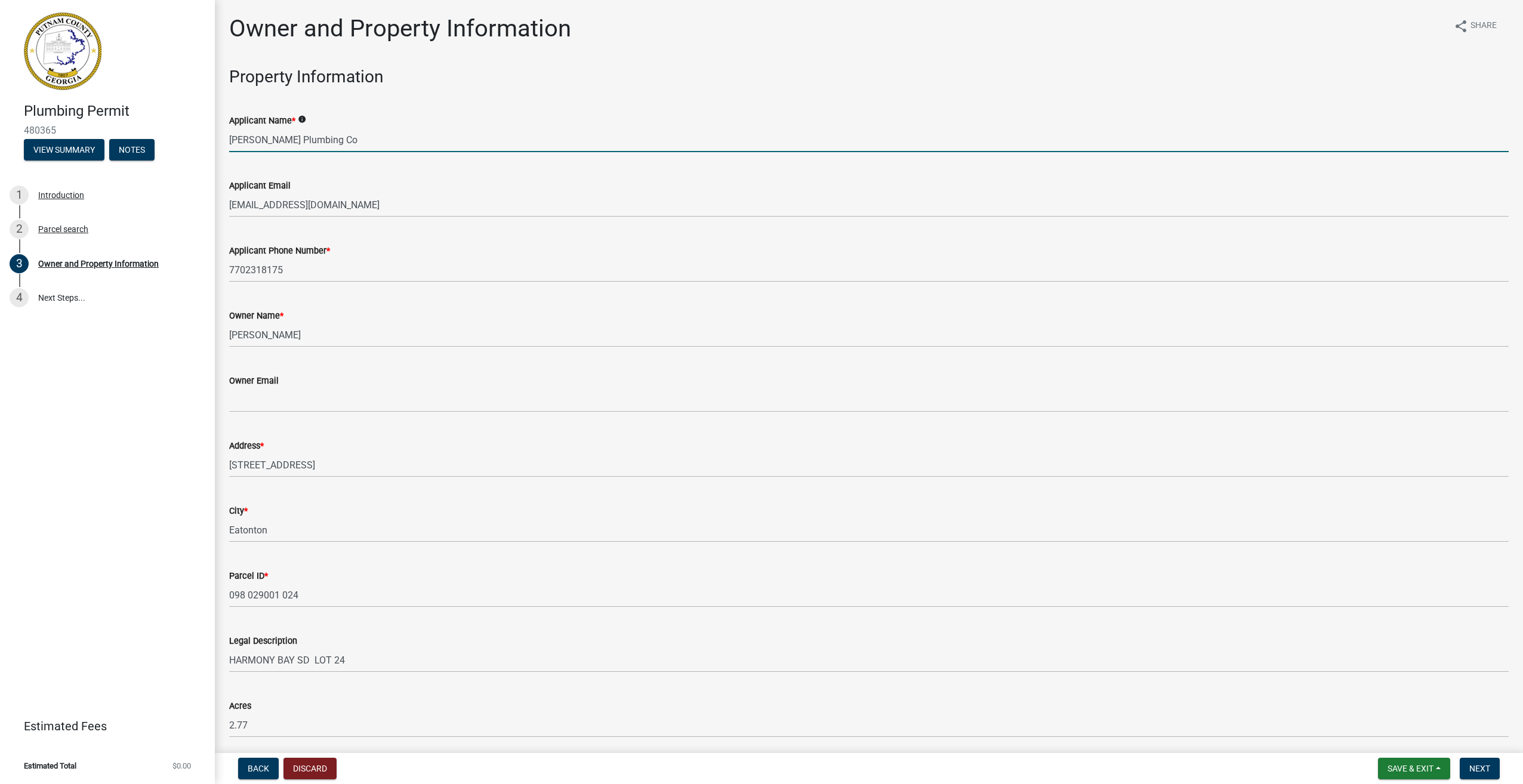
type input "30253"
type input "[EMAIL_ADDRESS][DOMAIN_NAME]"
type input "MP006410"
type input "[DATE]"
type input "000495"
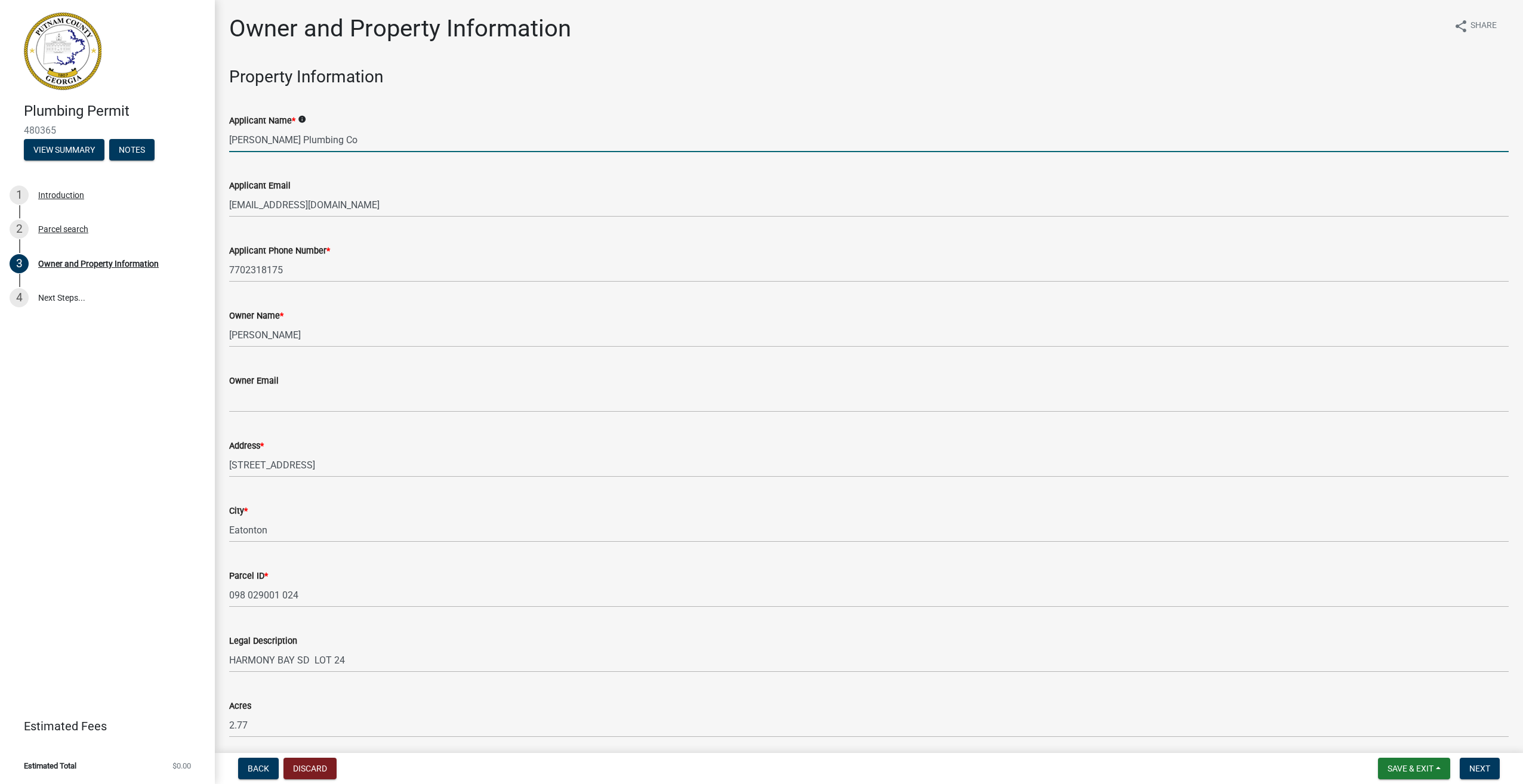
type input "[DATE]"
type input "[PERSON_NAME]"
type input "7702318175"
select select "9"
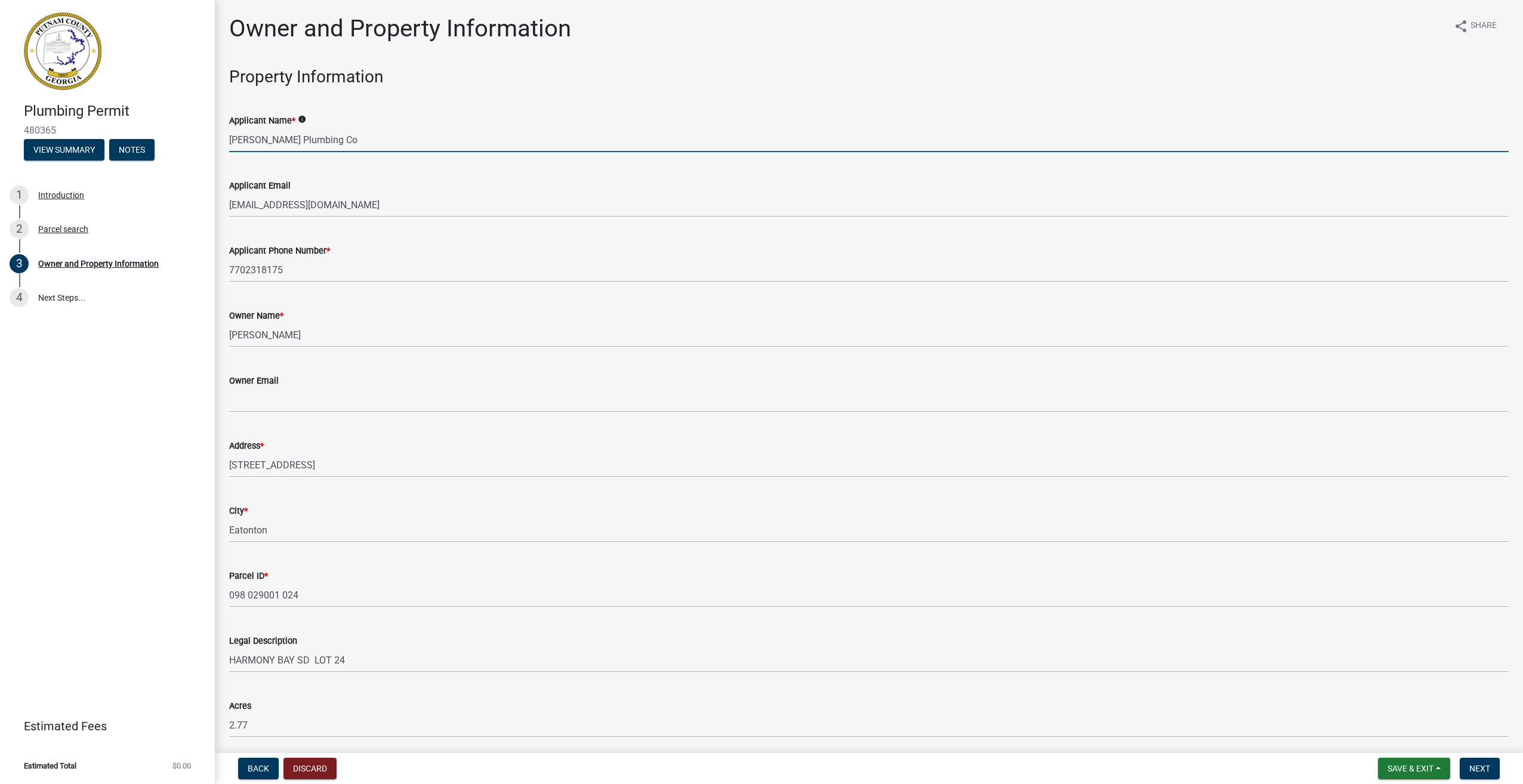
select select "2025"
select select "9"
select select "2025"
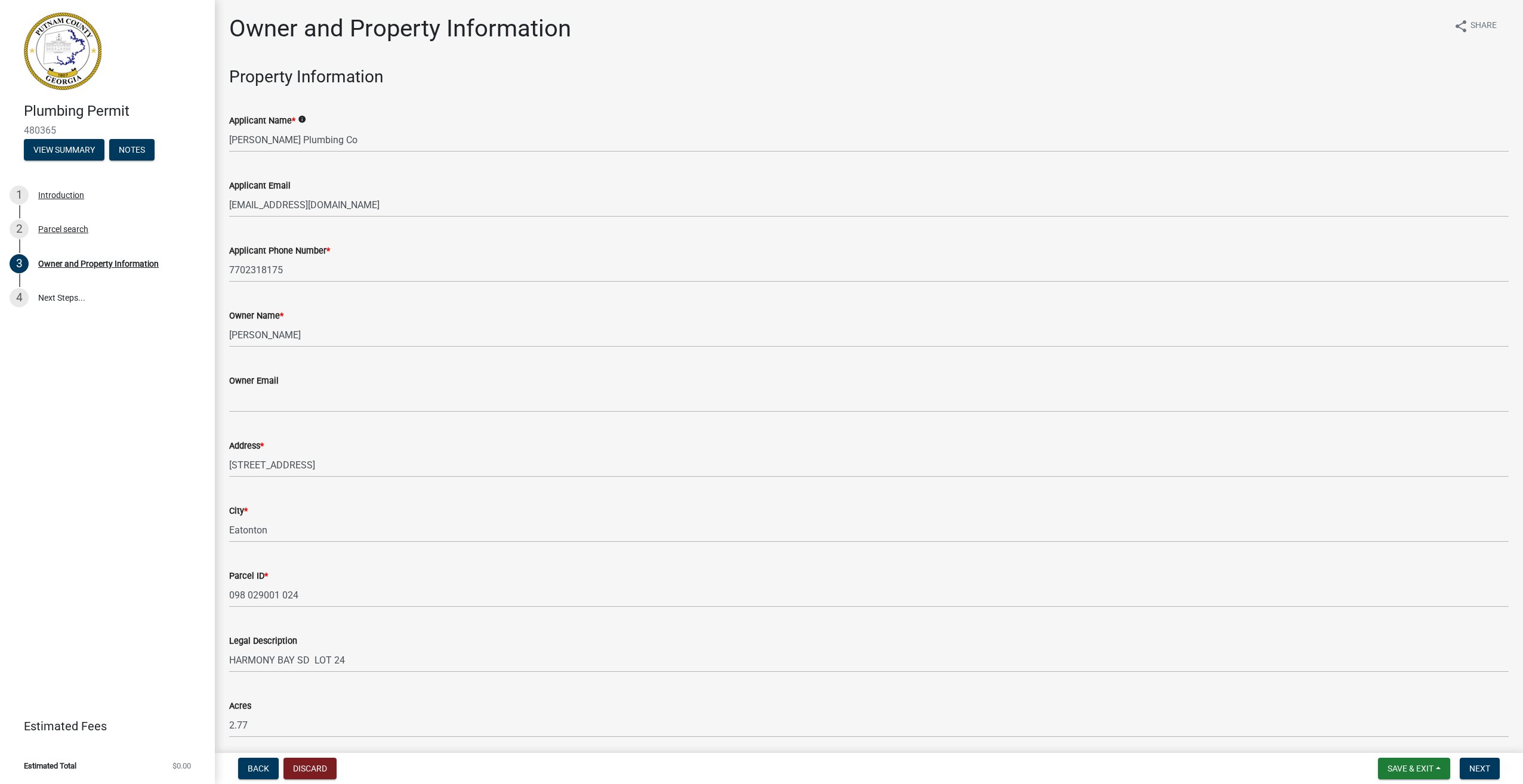
scroll to position [1311, 0]
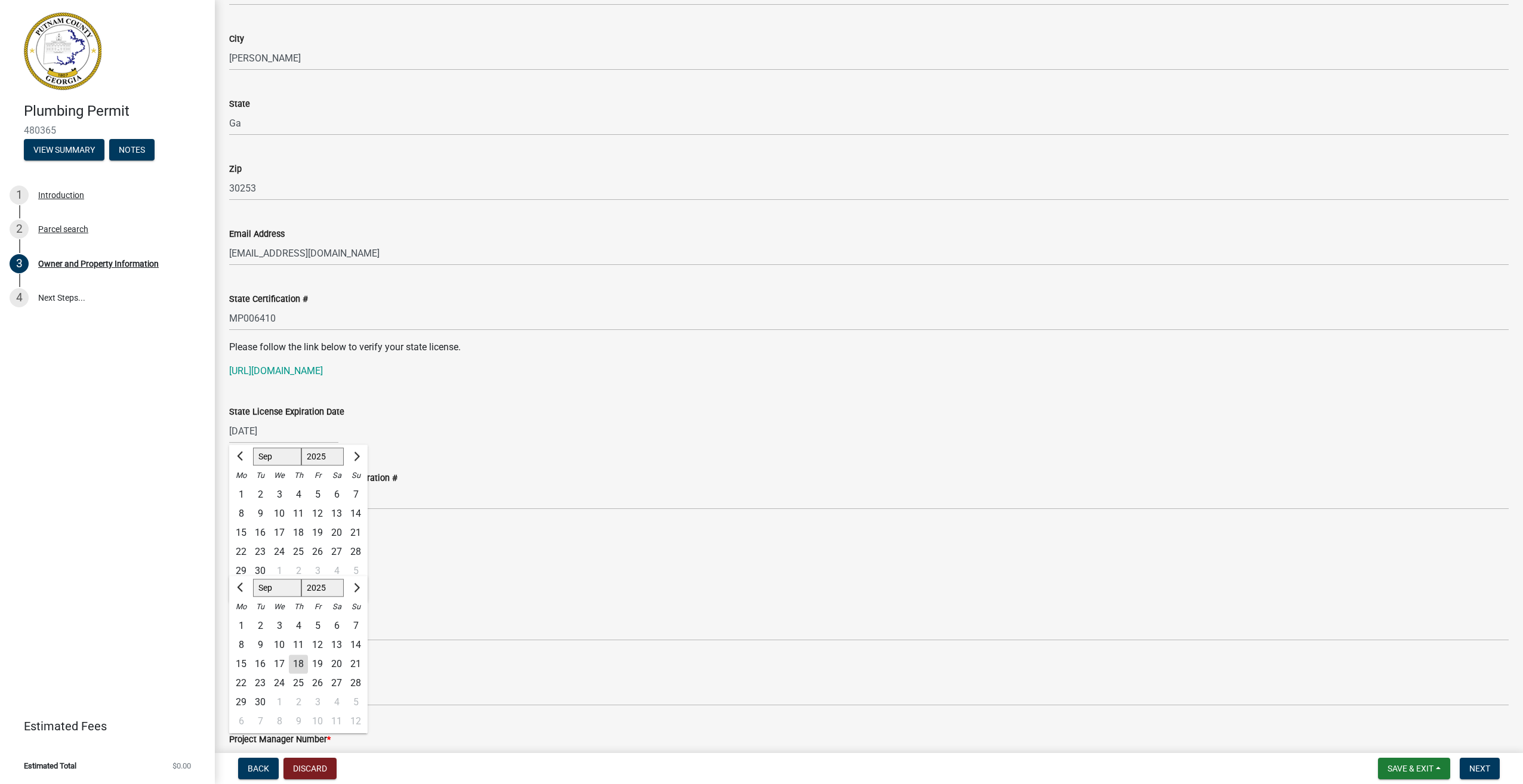
click at [326, 455] on select "1525 1526 1527 1528 1529 1530 1531 1532 1533 1534 1535 1536 1537 1538 1539 1540…" at bounding box center [323, 457] width 43 height 18
select select "2026"
click at [301, 448] on select "1525 1526 1527 1528 1529 1530 1531 1532 1533 1534 1535 1536 1537 1538 1539 1540…" at bounding box center [323, 457] width 43 height 18
click at [354, 457] on span "Next month" at bounding box center [355, 456] width 9 height 9
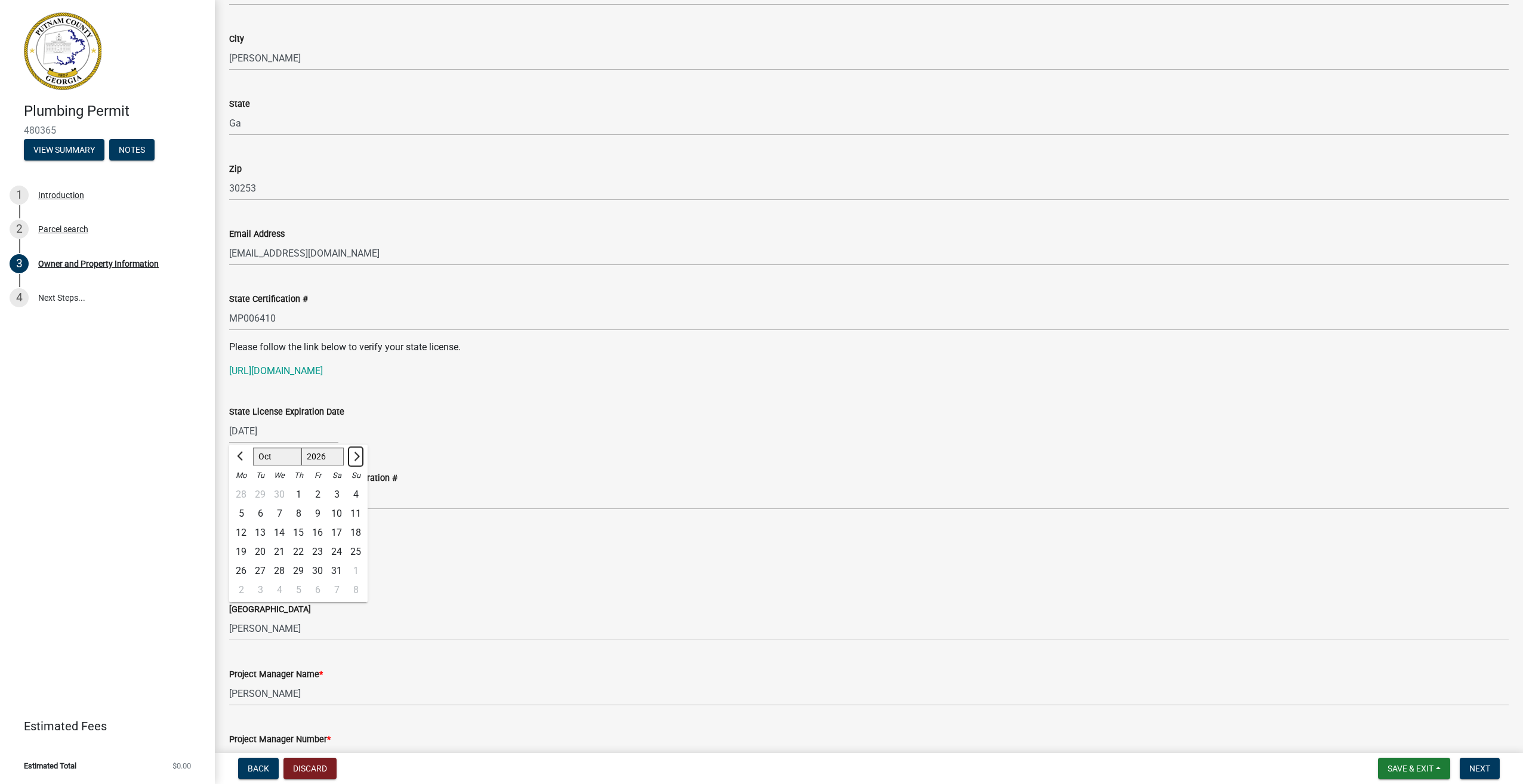
select select "11"
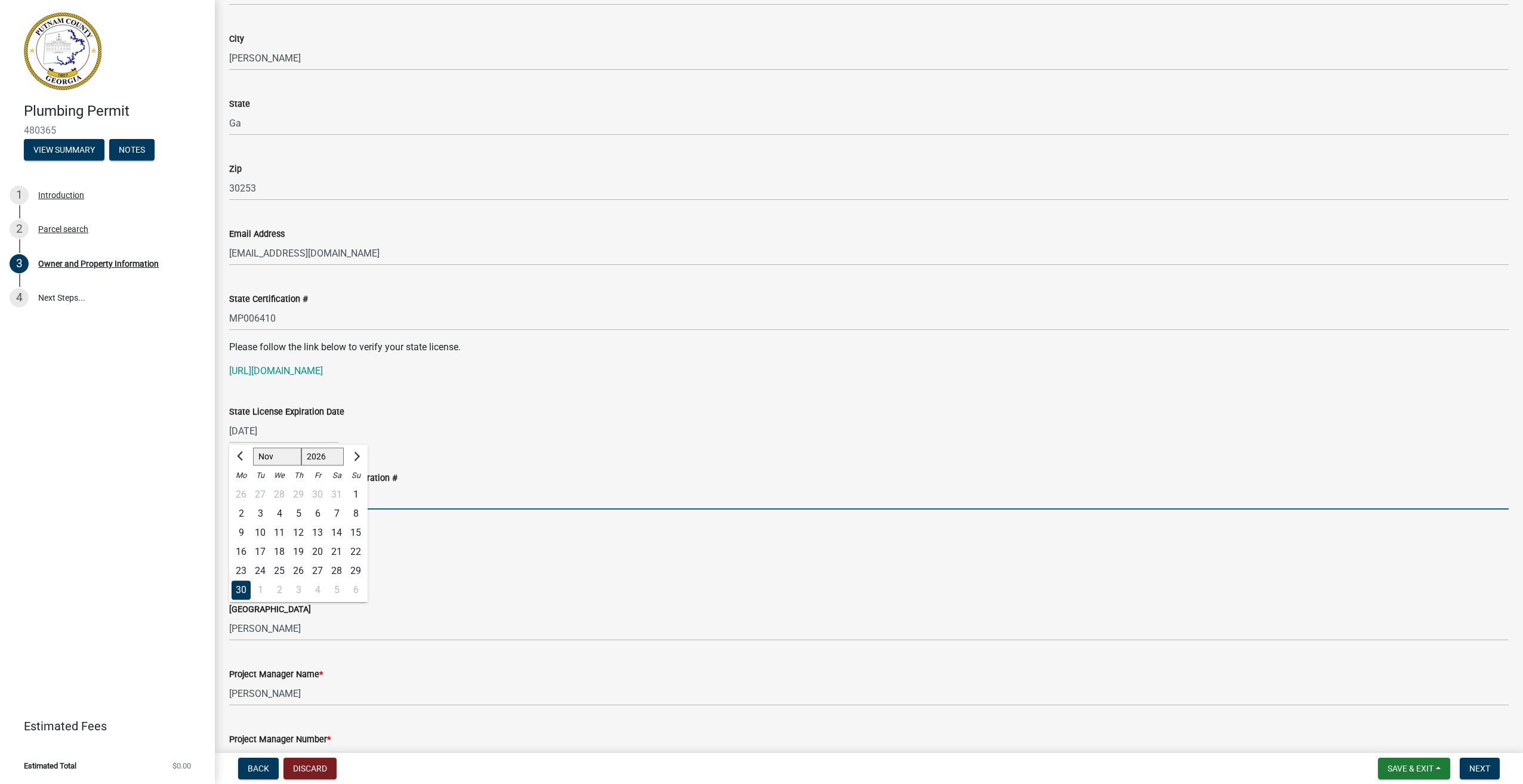
click at [429, 505] on input "000495" at bounding box center [868, 497] width 1280 height 24
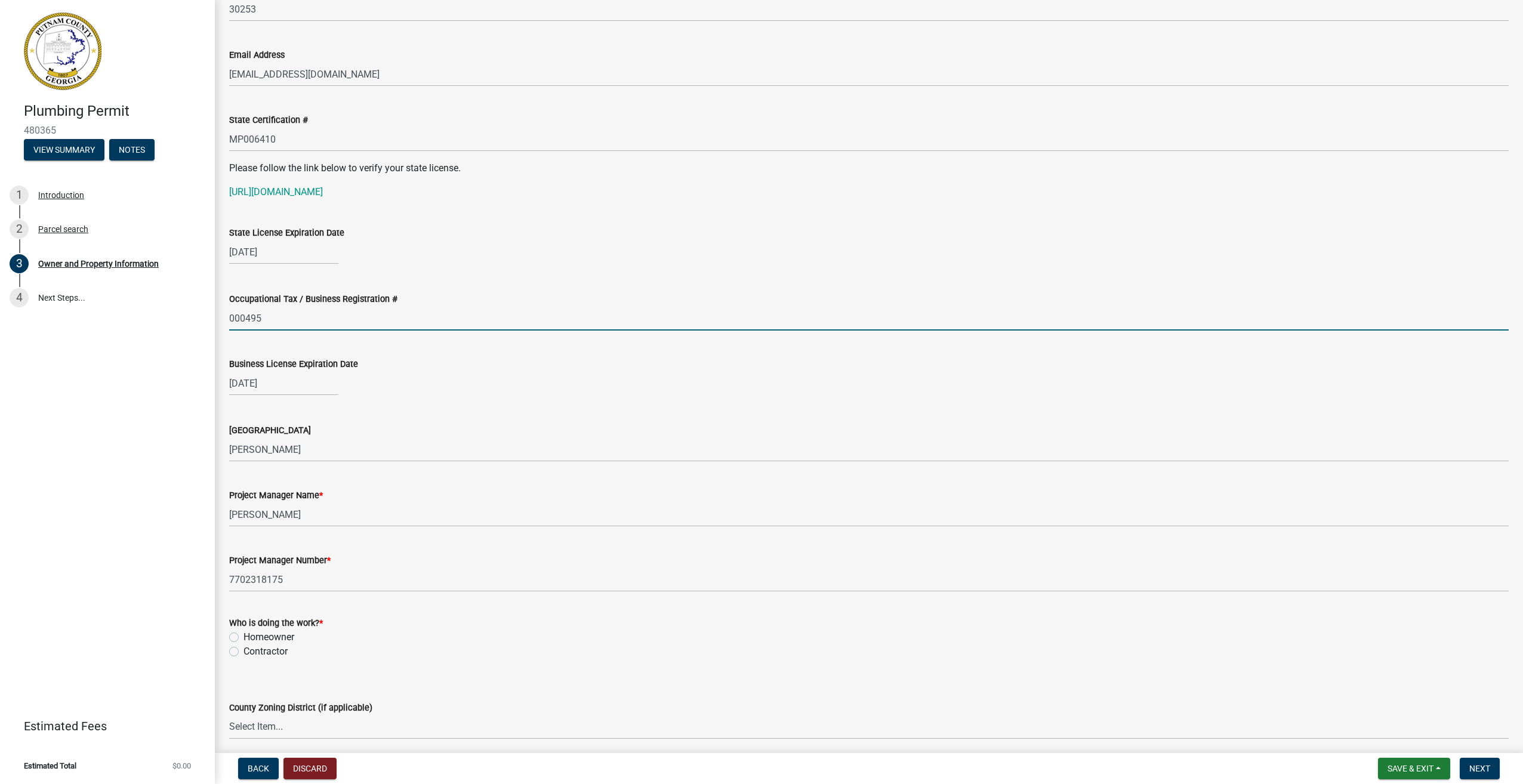
scroll to position [1550, 0]
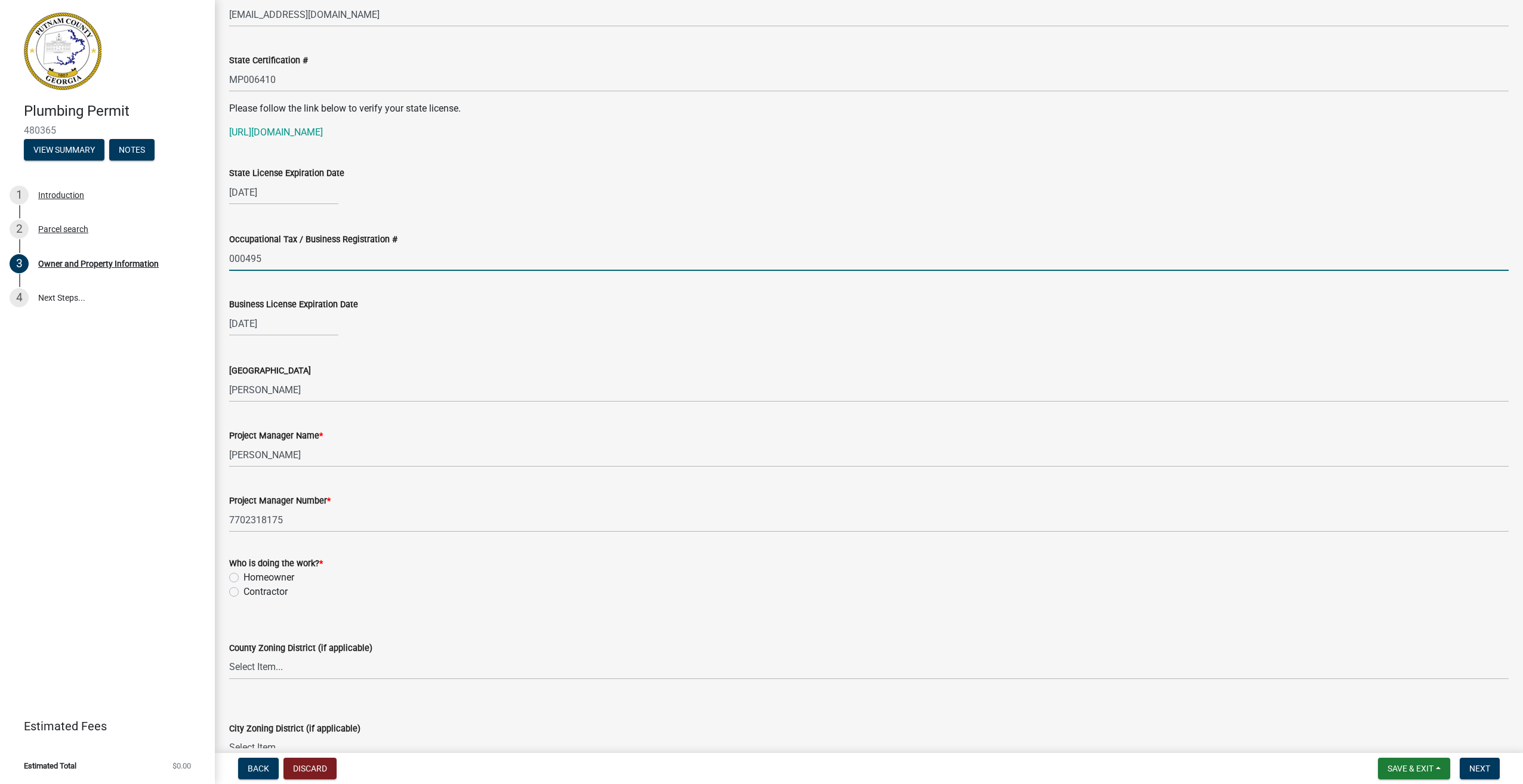
click at [243, 590] on label "Contractor" at bounding box center [265, 592] width 44 height 14
click at [243, 590] on input "Contractor" at bounding box center [247, 588] width 8 height 8
radio input "true"
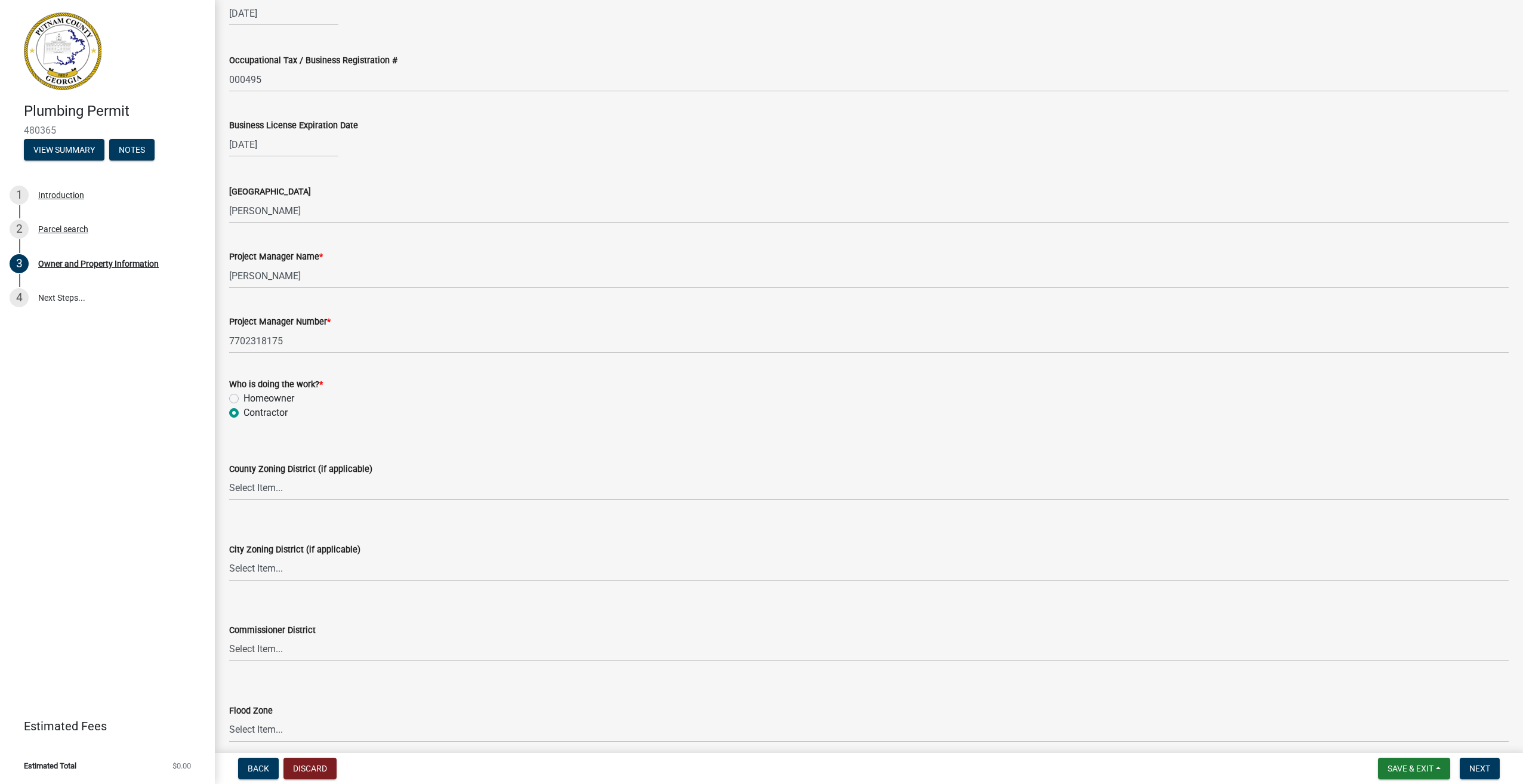
scroll to position [1781, 0]
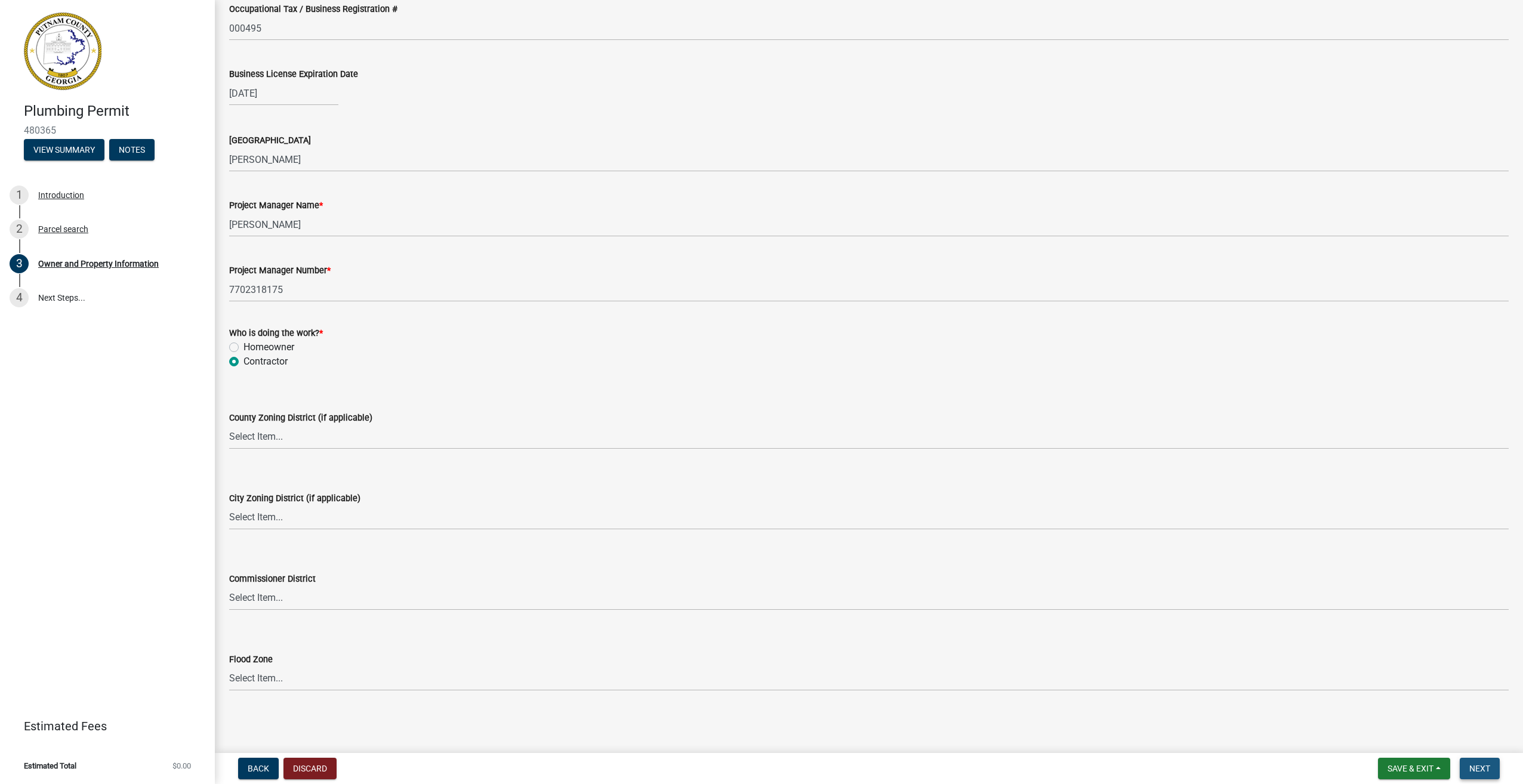
click at [1485, 769] on span "Next" at bounding box center [1479, 768] width 21 height 10
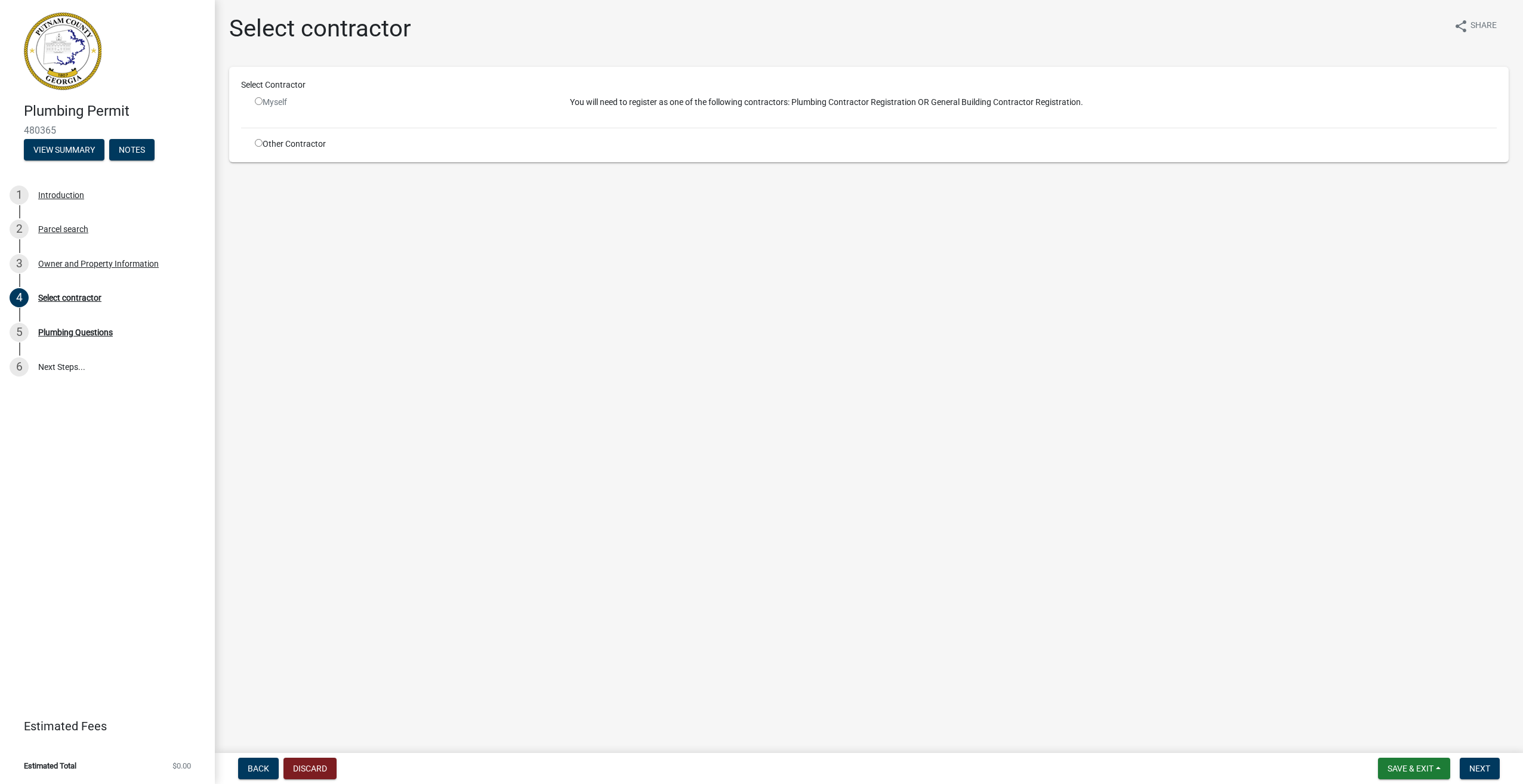
click at [260, 144] on input "radio" at bounding box center [258, 143] width 8 height 8
radio input "true"
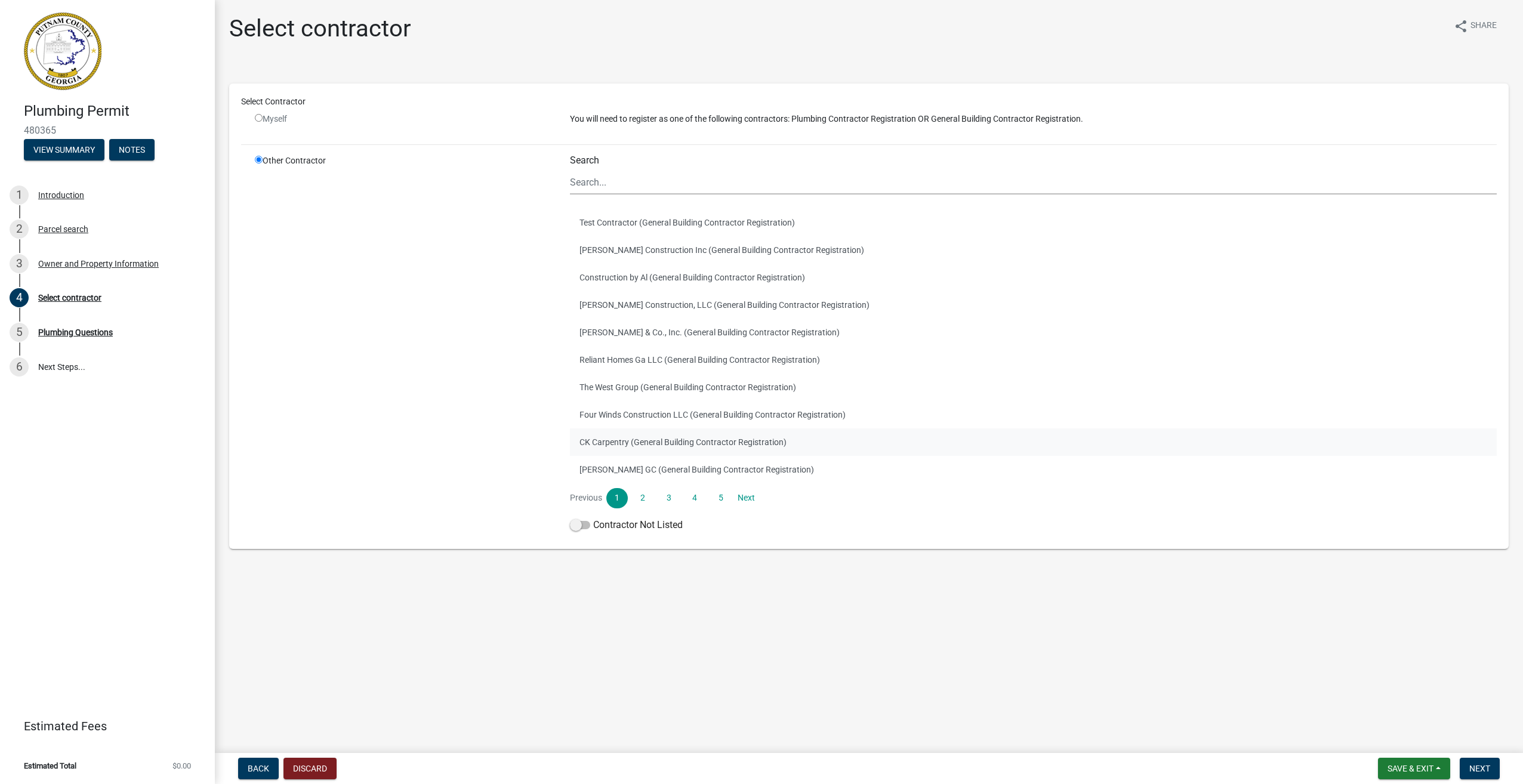
click at [618, 438] on button "CK Carpentry (General Building Contractor Registration)" at bounding box center [1033, 442] width 927 height 28
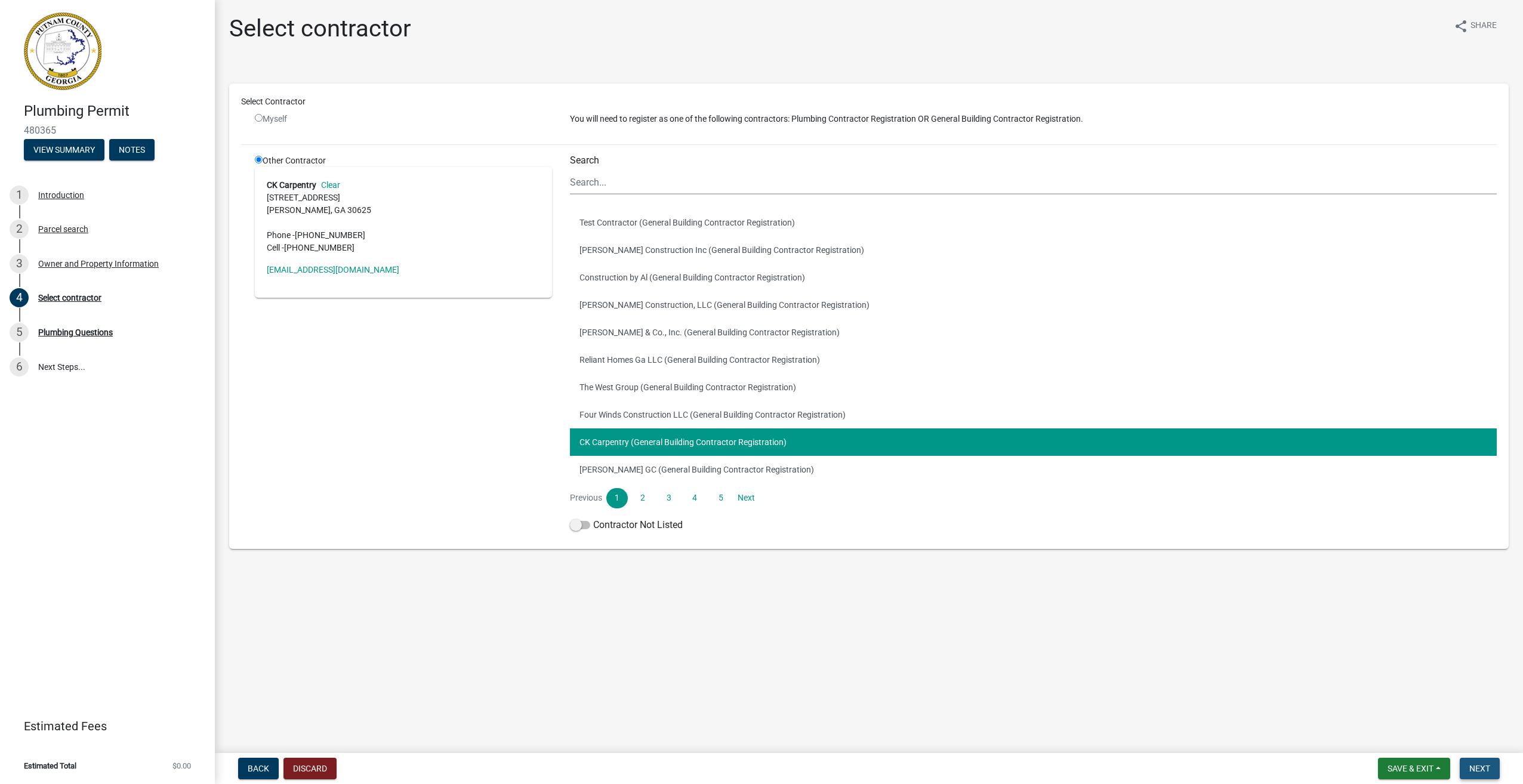
click at [1477, 763] on span "Next" at bounding box center [1479, 768] width 21 height 10
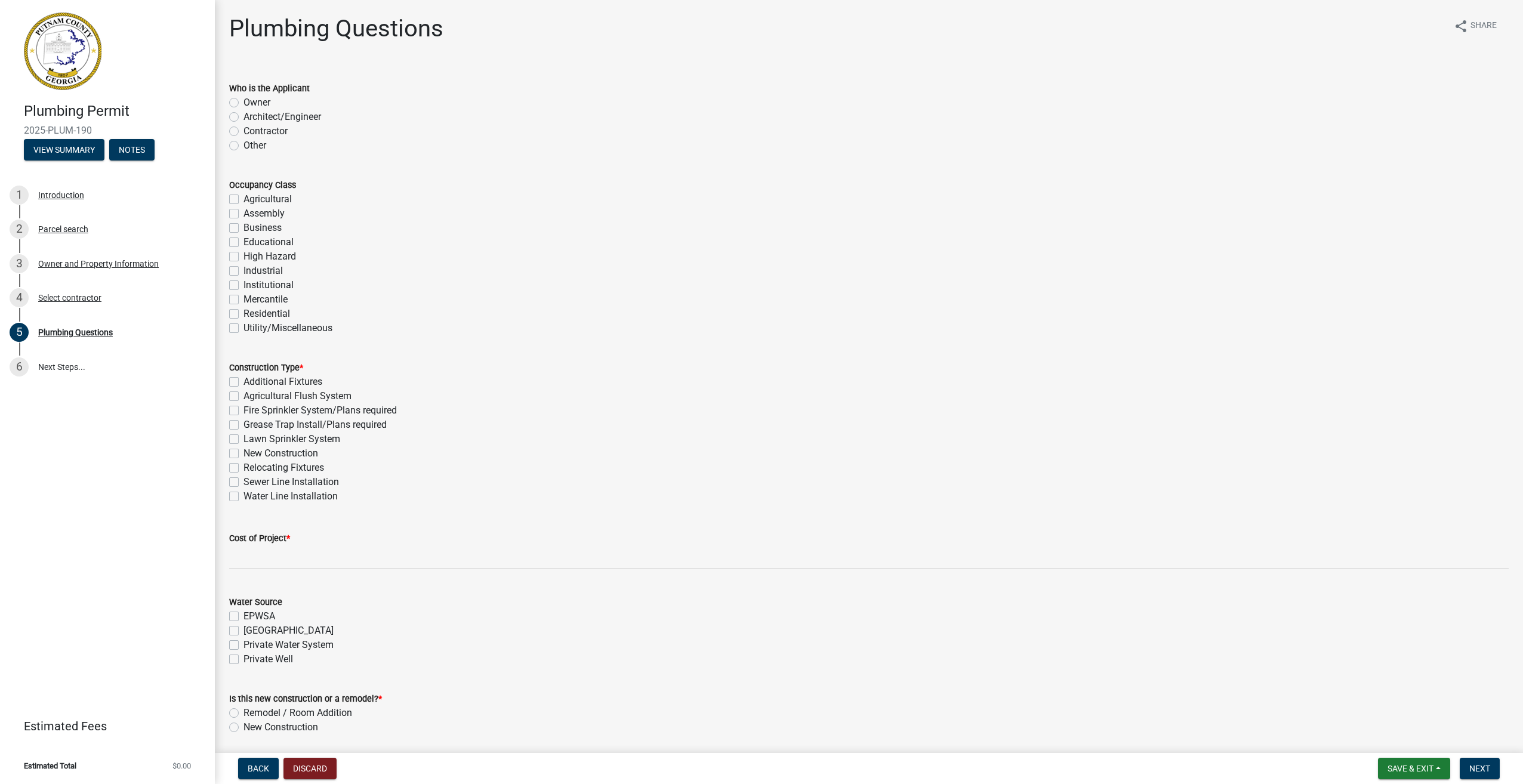
click at [243, 129] on label "Contractor" at bounding box center [265, 131] width 44 height 14
click at [243, 129] on input "Contractor" at bounding box center [247, 128] width 8 height 8
radio input "true"
click at [243, 315] on label "Residential" at bounding box center [267, 314] width 47 height 14
click at [243, 315] on input "Residential" at bounding box center [247, 310] width 8 height 8
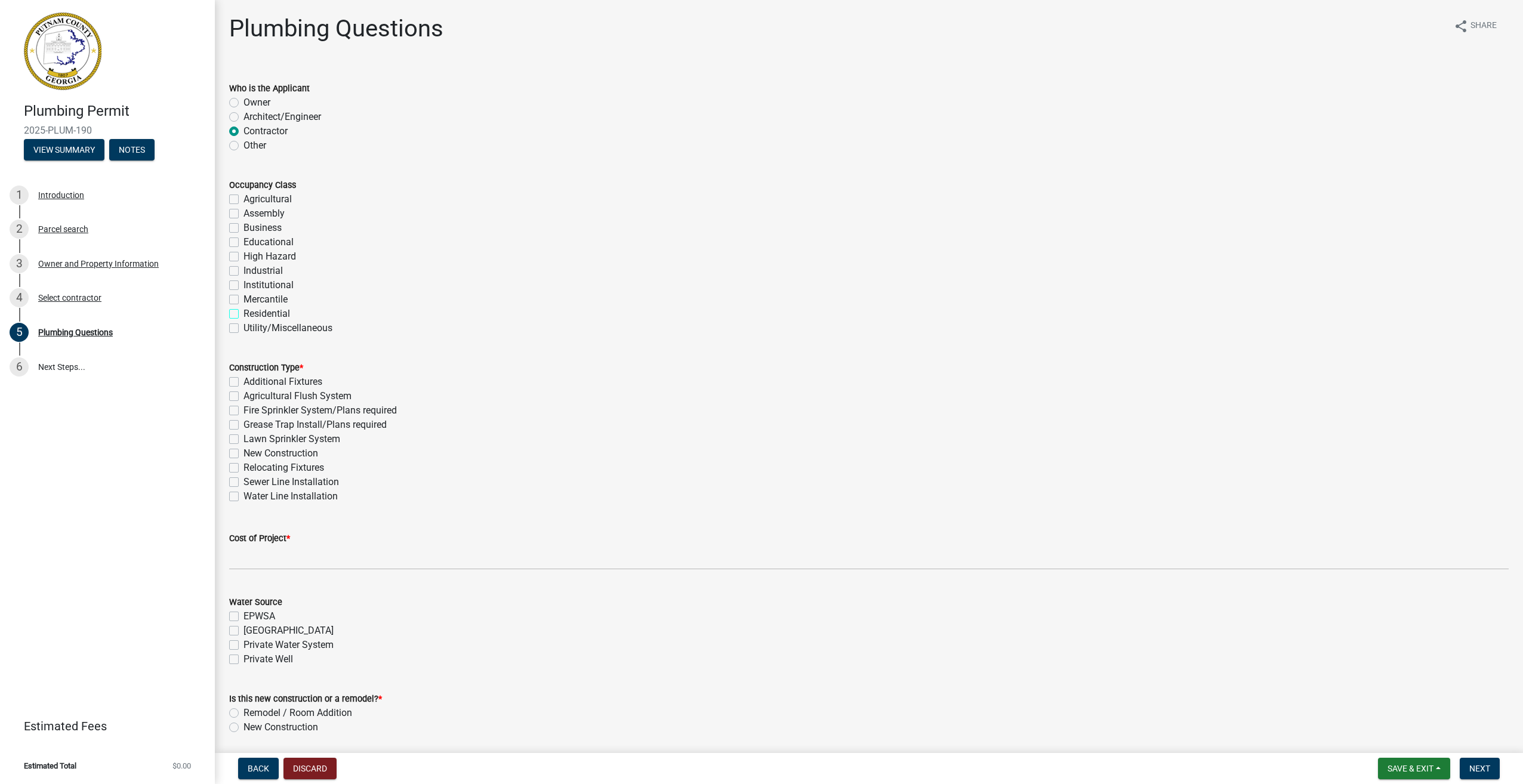
checkbox input "true"
checkbox input "false"
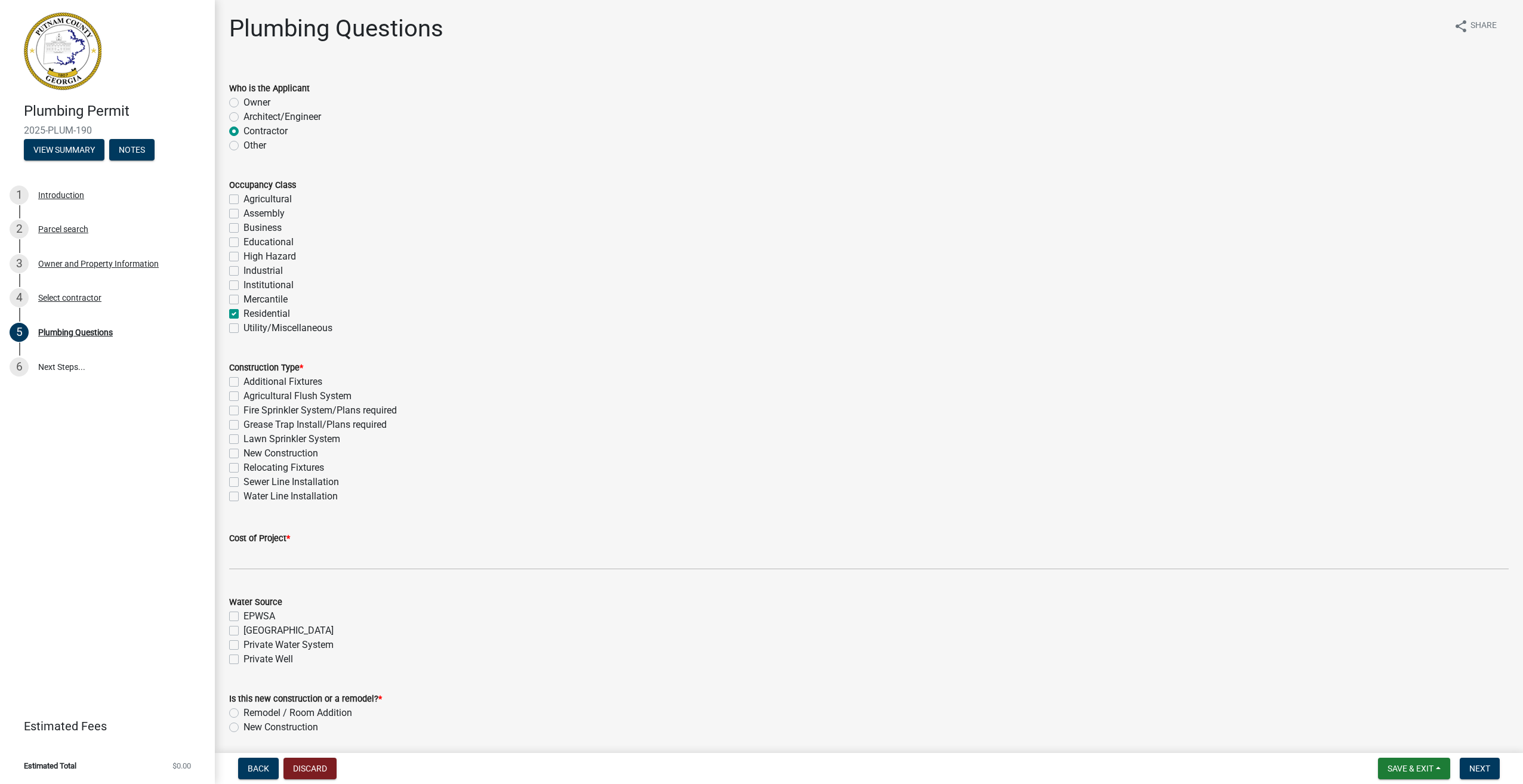
checkbox input "false"
checkbox input "true"
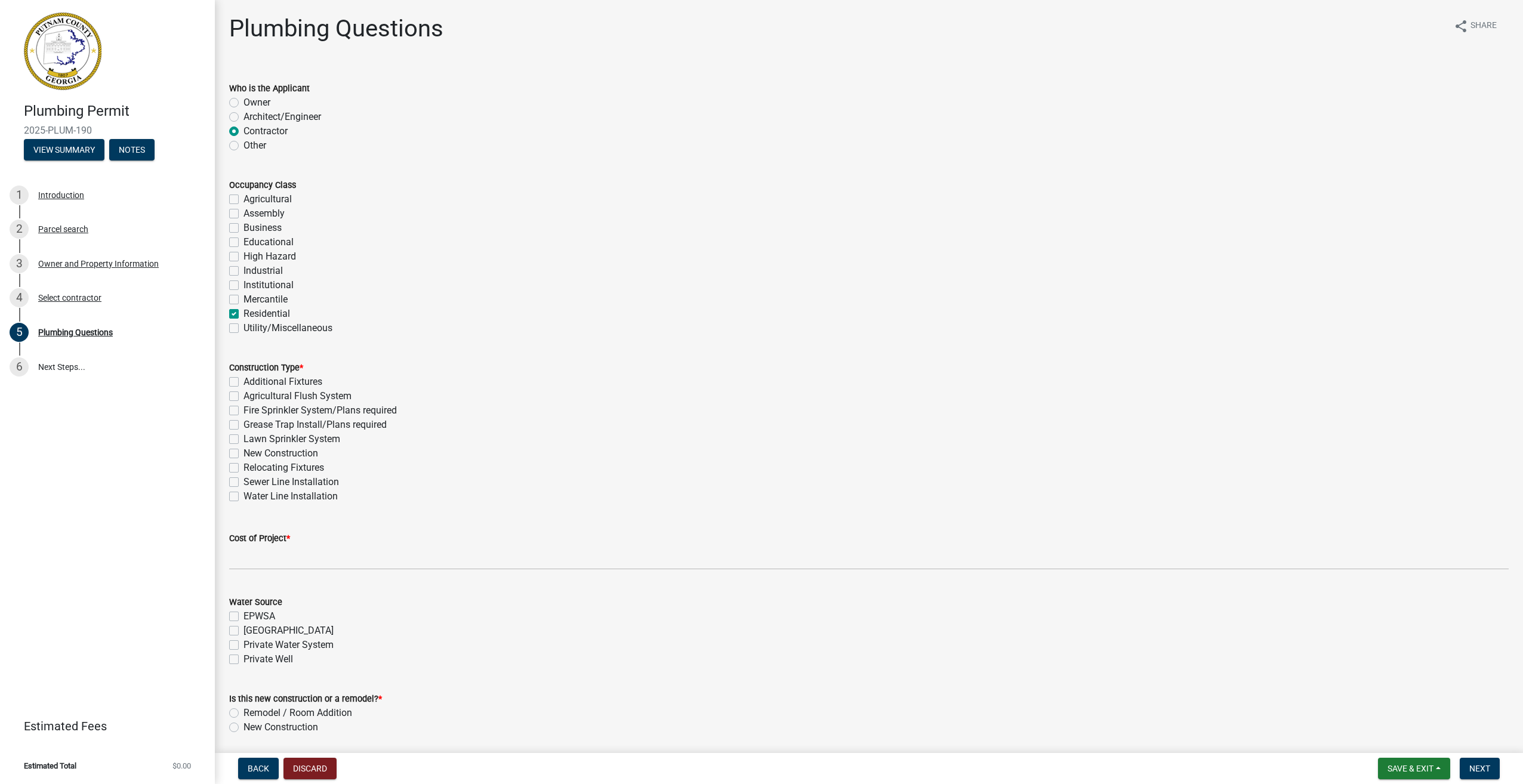
checkbox input "false"
click at [243, 453] on label "New Construction" at bounding box center [280, 453] width 74 height 14
click at [243, 453] on input "New Construction" at bounding box center [247, 450] width 8 height 8
checkbox input "true"
checkbox input "false"
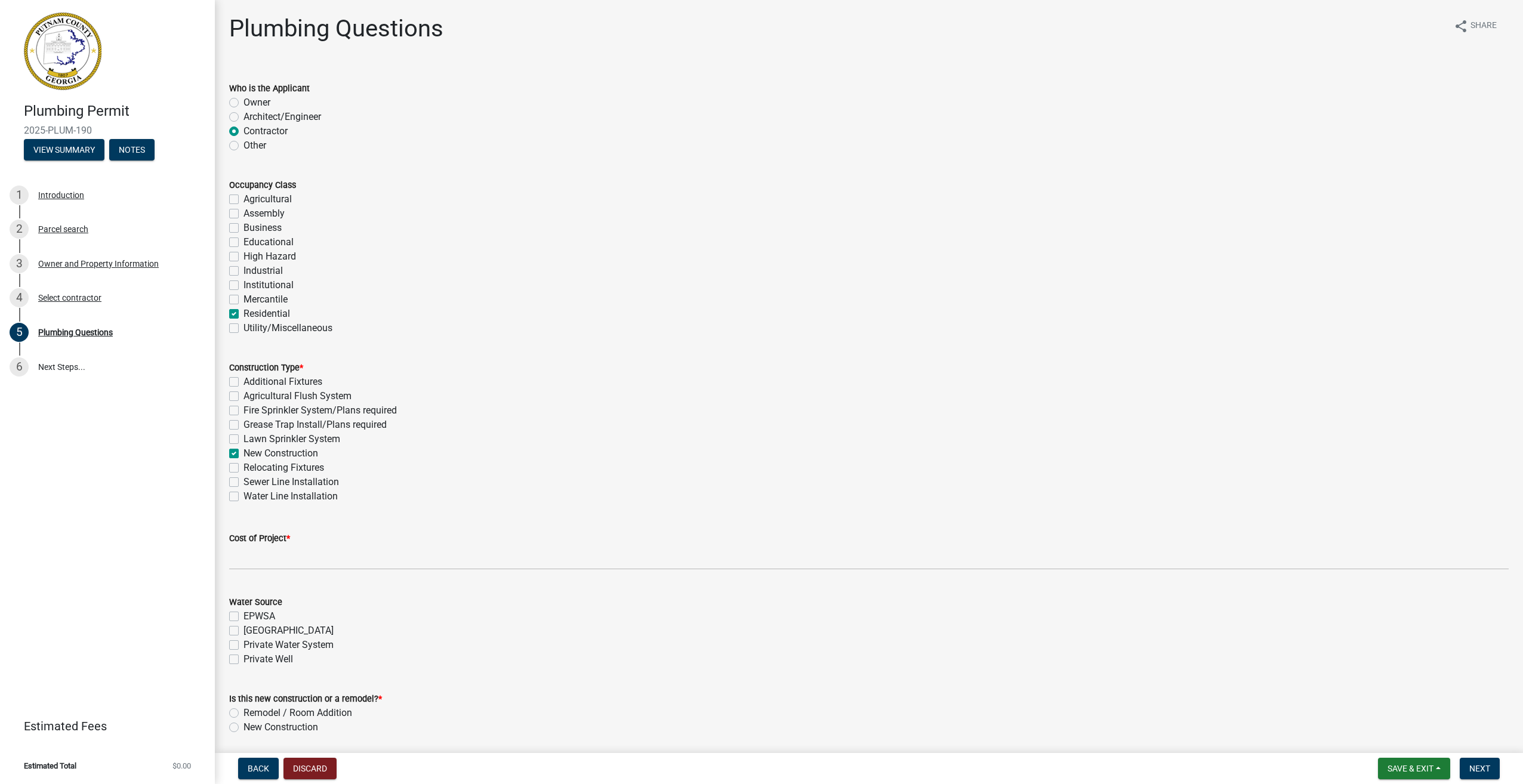
checkbox input "false"
checkbox input "true"
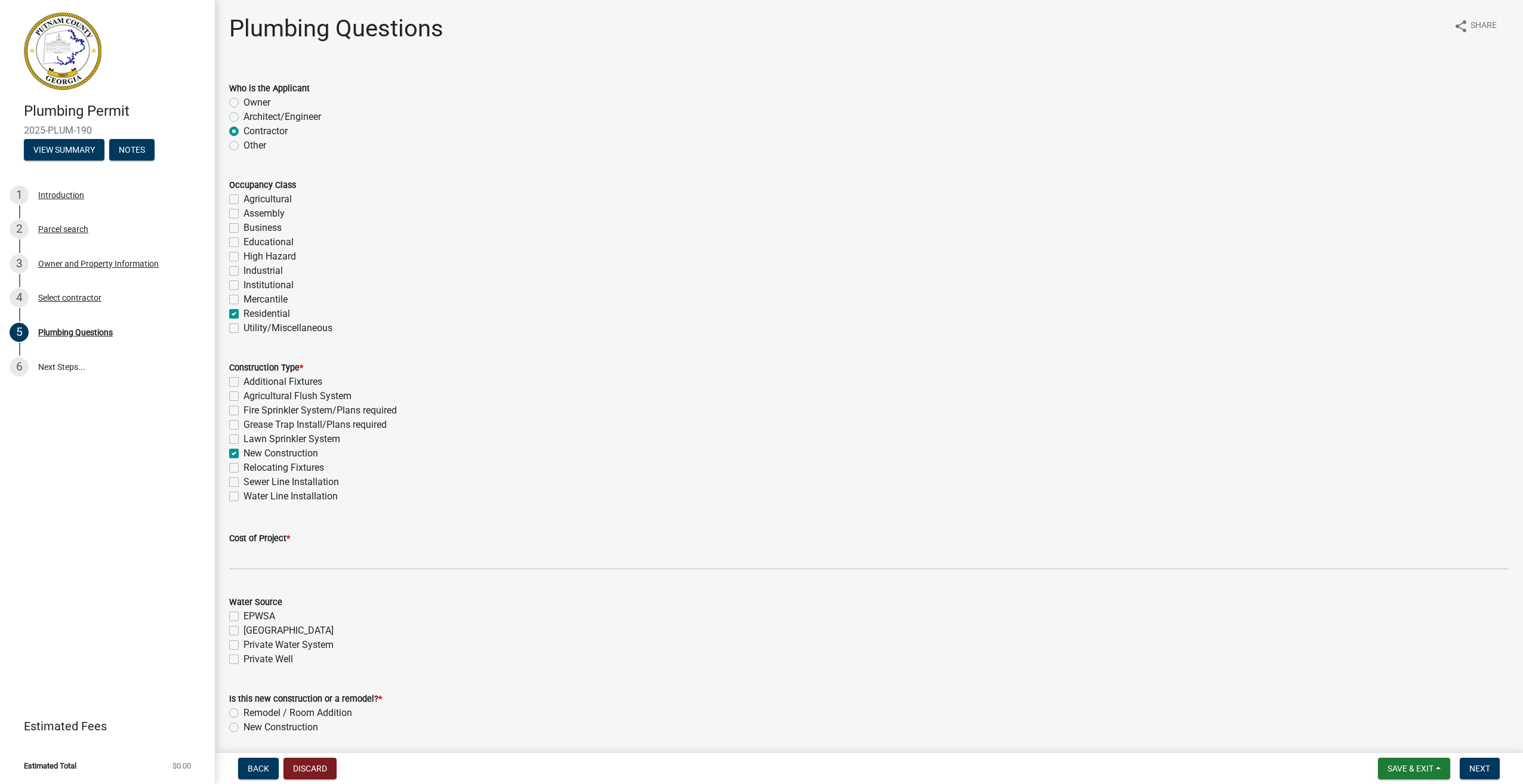
checkbox input "false"
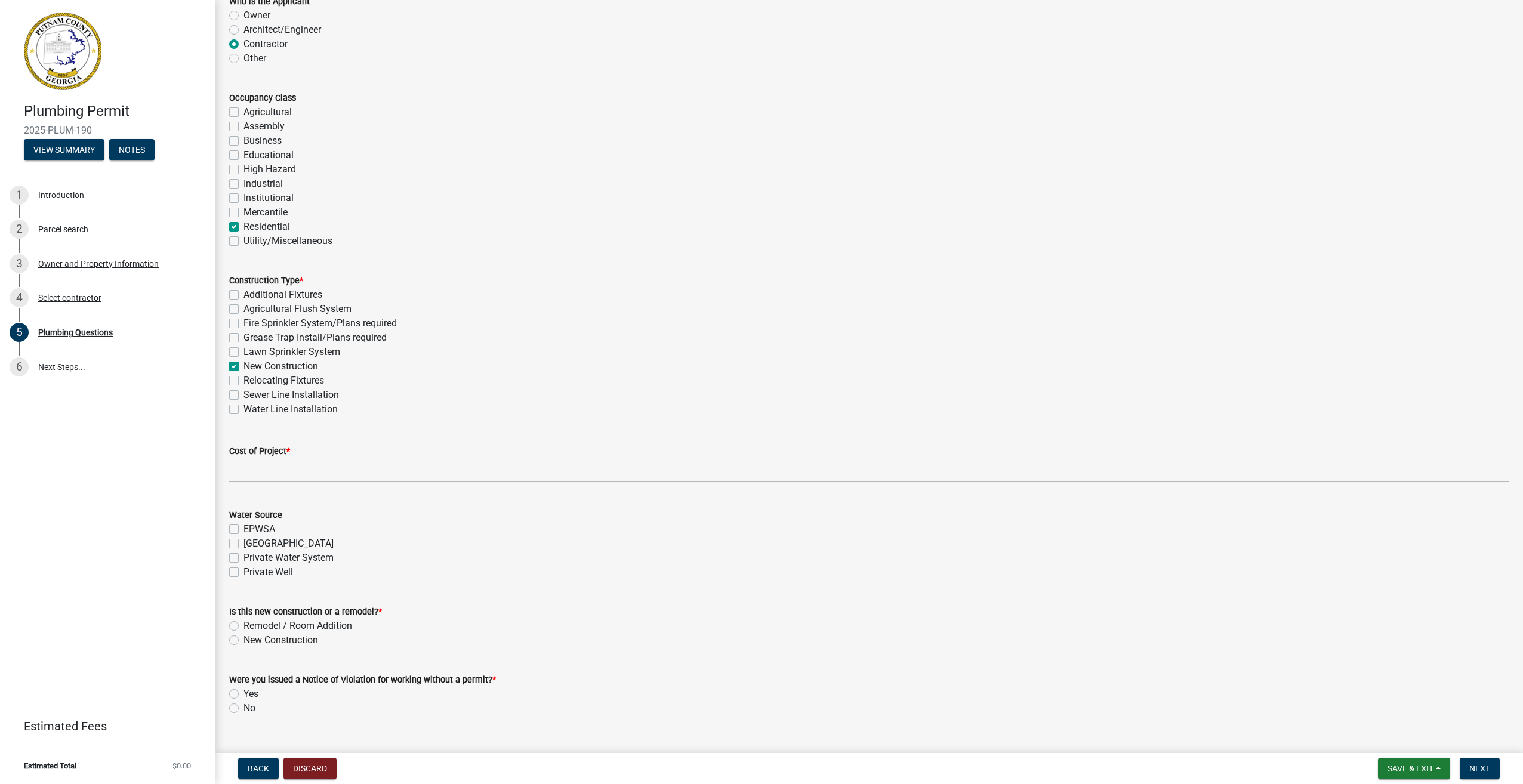
scroll to position [112, 0]
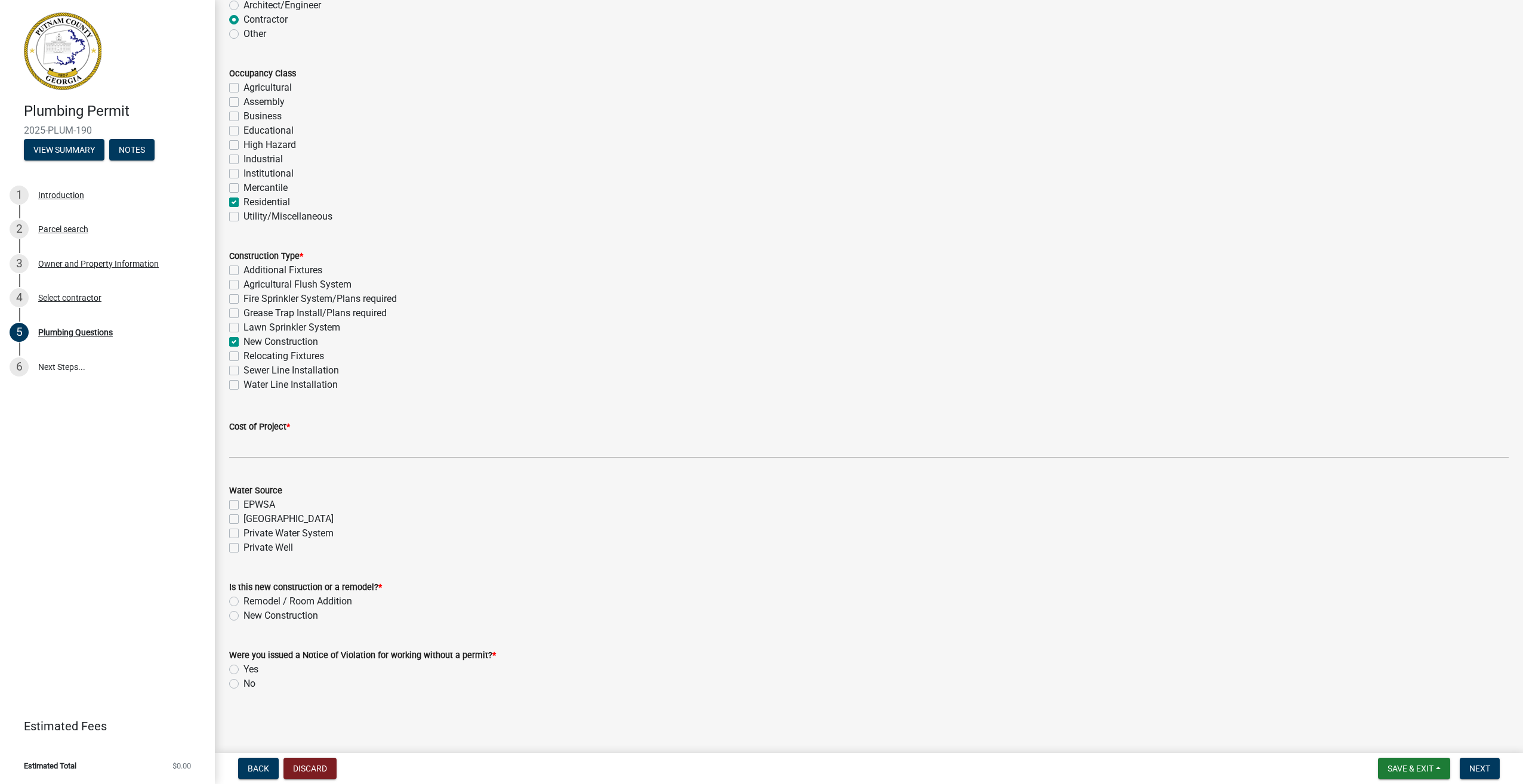
click at [243, 519] on label "[GEOGRAPHIC_DATA]" at bounding box center [288, 519] width 90 height 14
click at [243, 519] on input "[GEOGRAPHIC_DATA]" at bounding box center [247, 516] width 8 height 8
checkbox input "true"
checkbox input "false"
checkbox input "true"
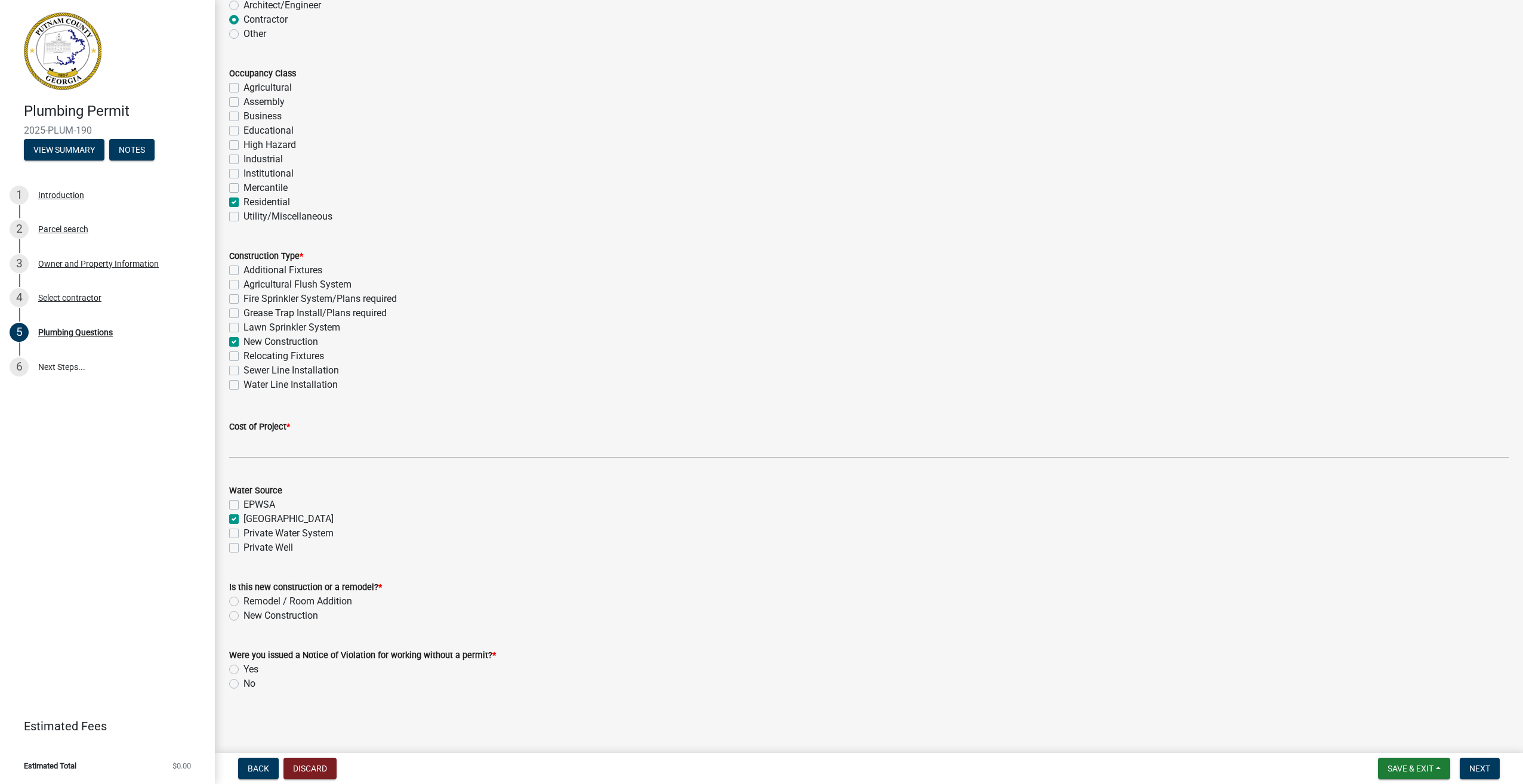
checkbox input "false"
click at [243, 616] on label "New Construction" at bounding box center [280, 616] width 74 height 14
click at [243, 616] on input "New Construction" at bounding box center [247, 612] width 8 height 8
radio input "true"
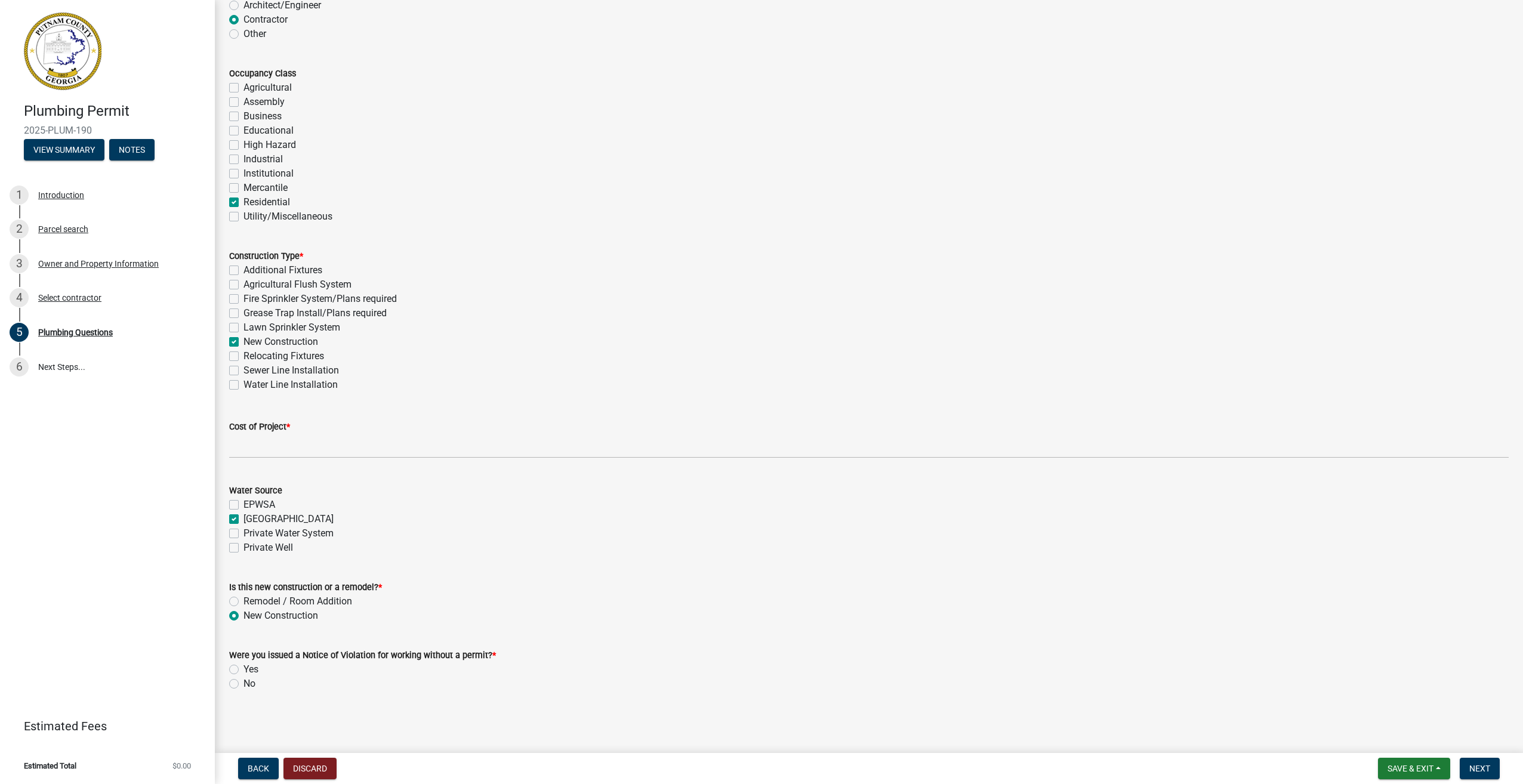
click at [243, 683] on label "No" at bounding box center [249, 684] width 12 height 14
click at [243, 683] on input "No" at bounding box center [247, 680] width 8 height 8
radio input "true"
click at [1480, 772] on span "Next" at bounding box center [1479, 768] width 21 height 10
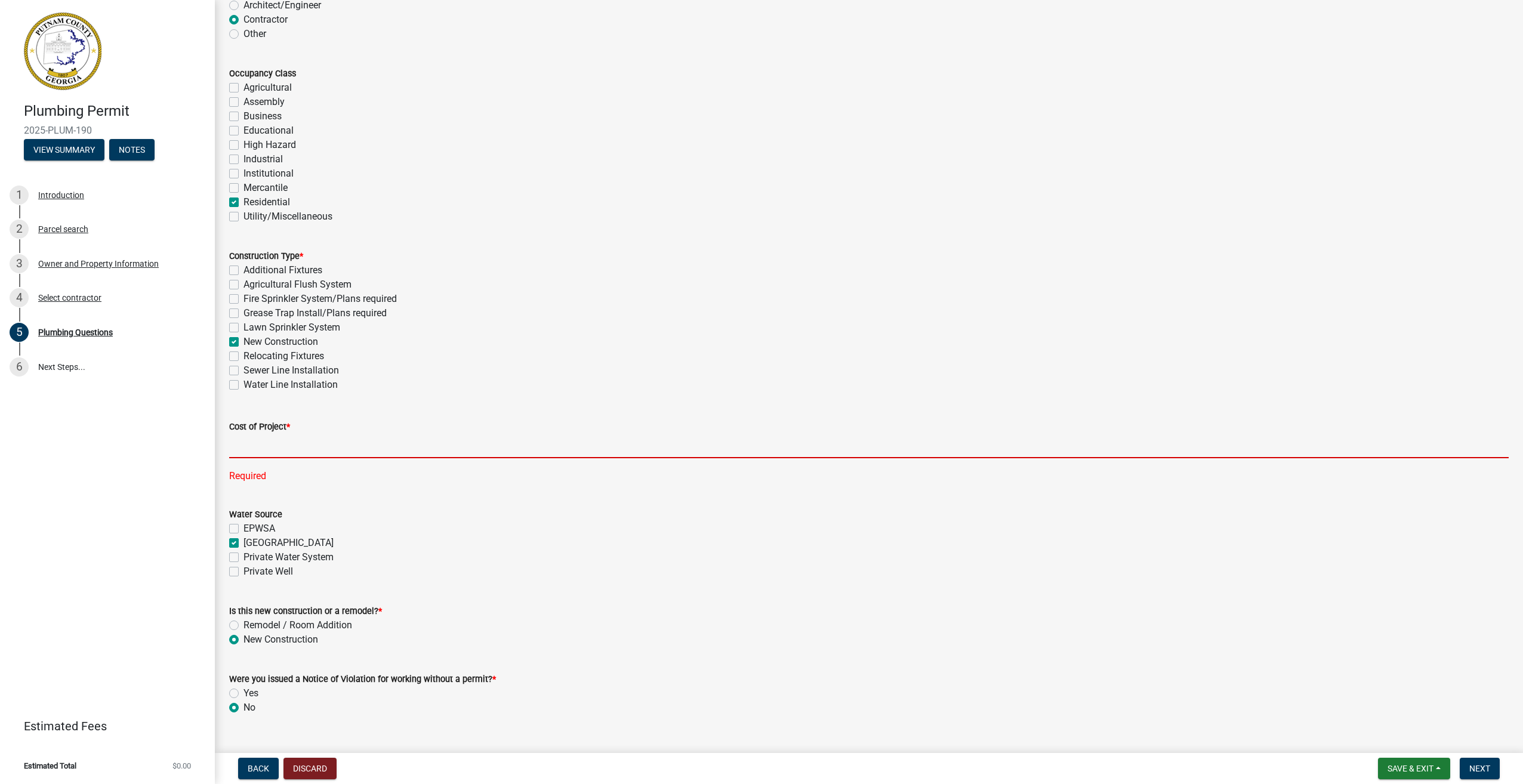
click at [265, 443] on input "text" at bounding box center [868, 445] width 1280 height 24
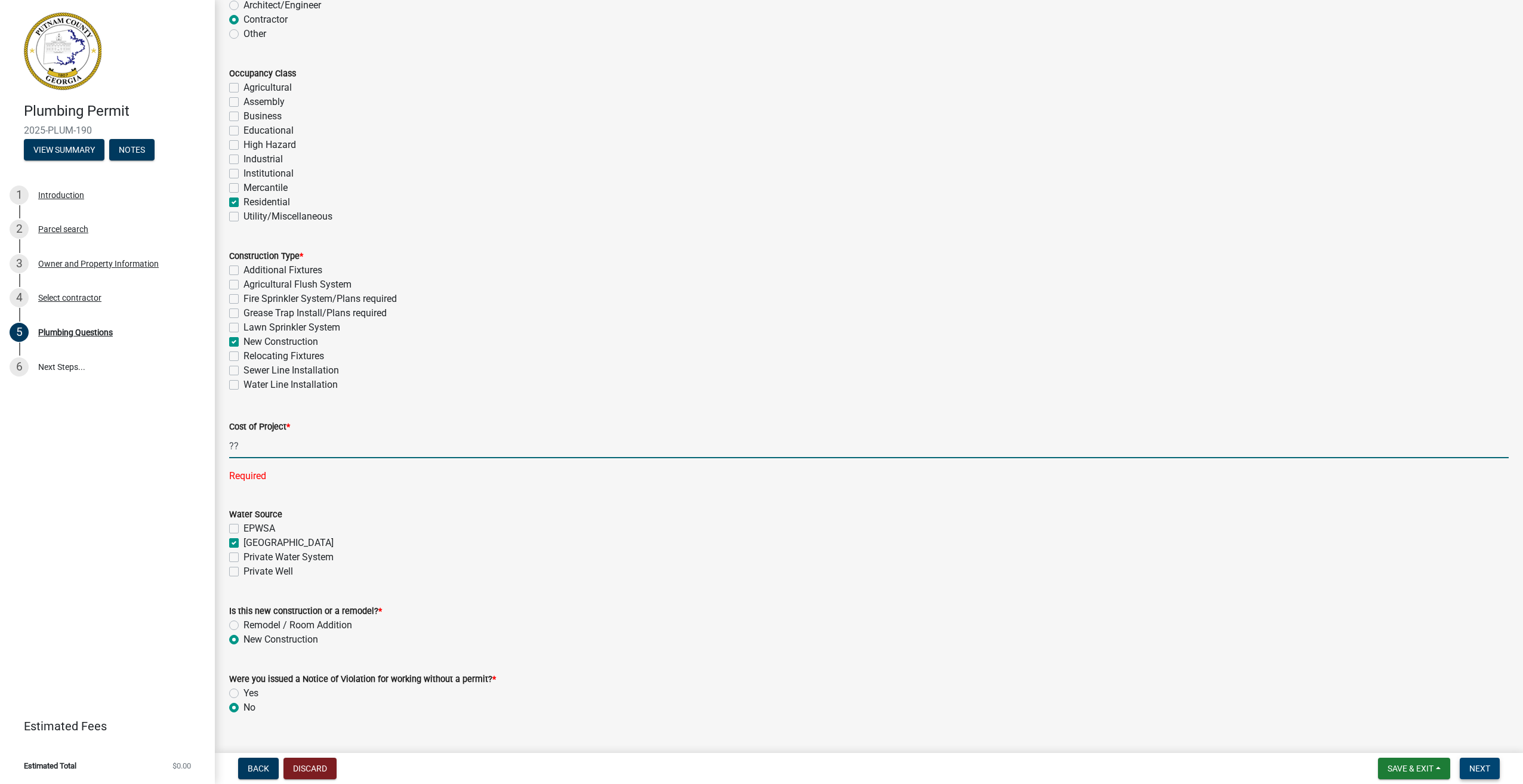
type input "0"
click at [1478, 765] on span "Next" at bounding box center [1479, 768] width 21 height 10
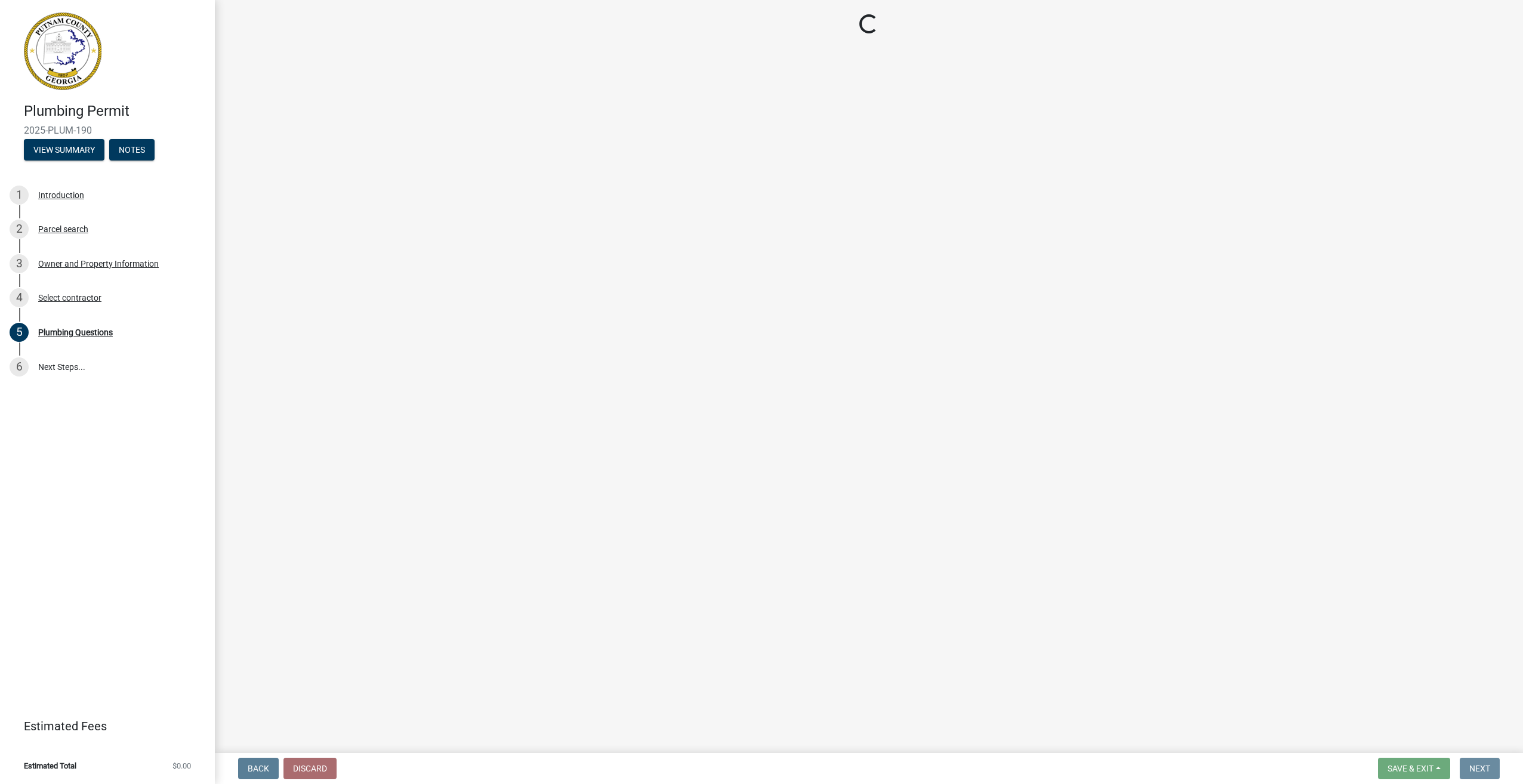
scroll to position [0, 0]
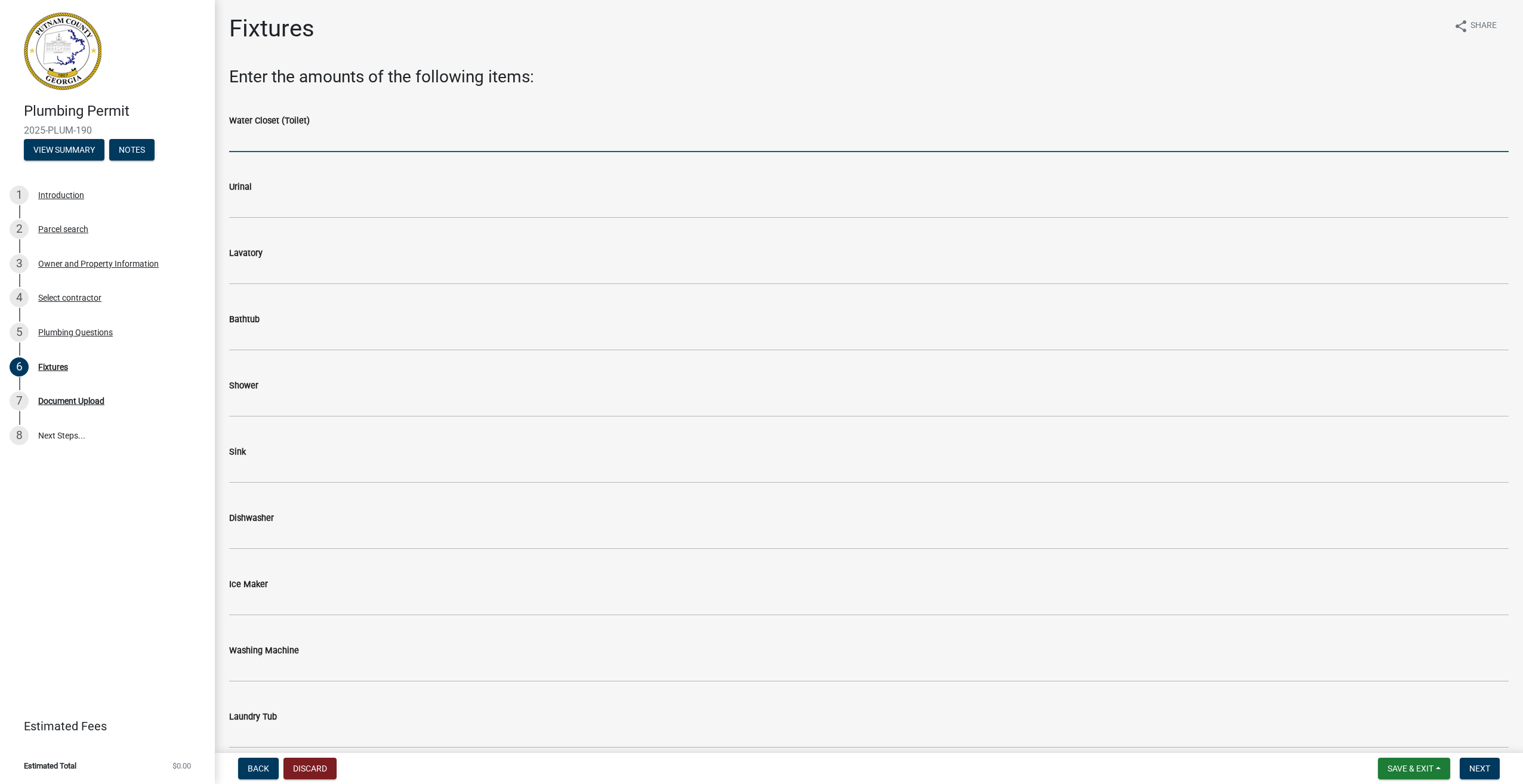
click at [268, 135] on input "text" at bounding box center [868, 139] width 1280 height 24
type input "3"
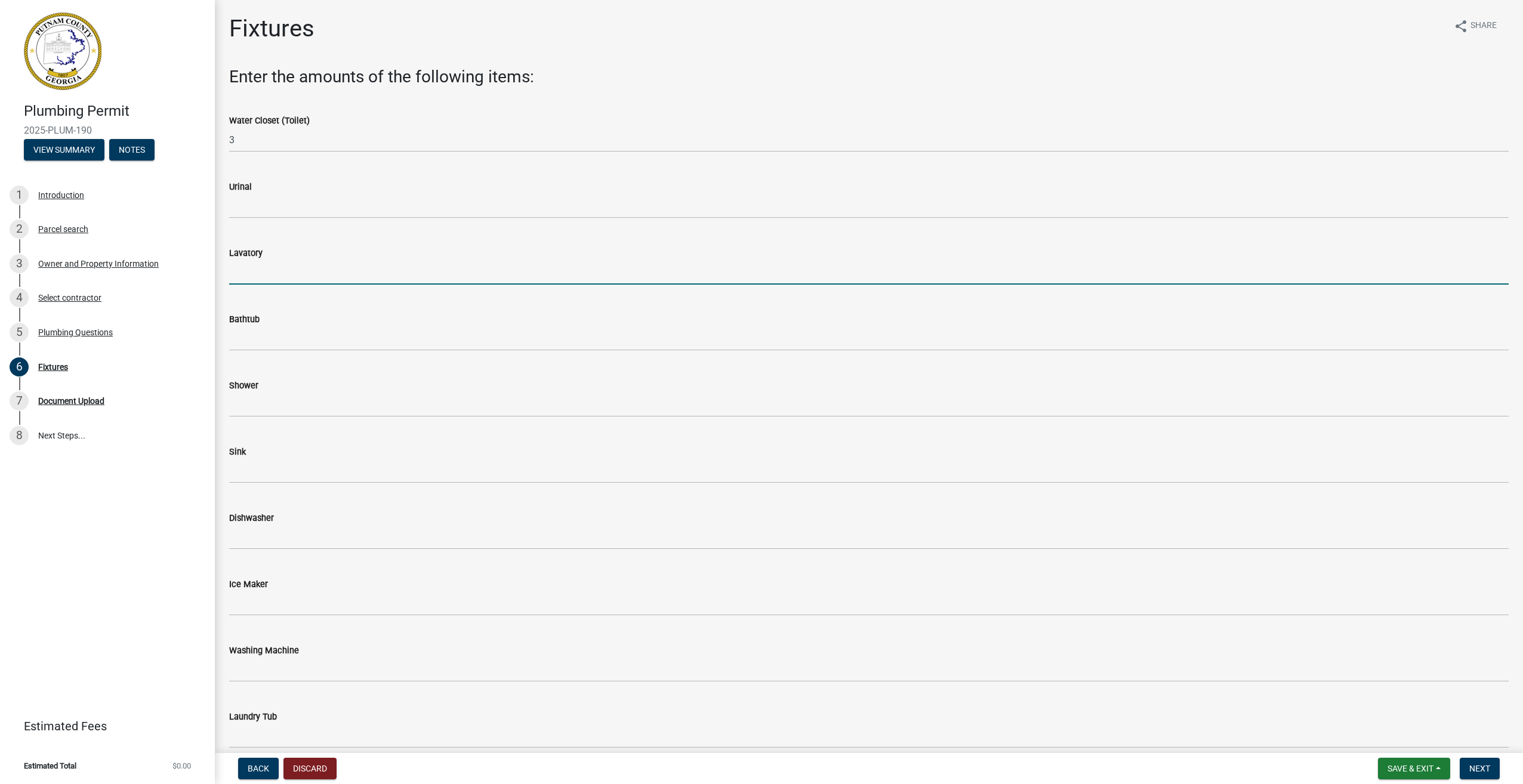
drag, startPoint x: 252, startPoint y: 267, endPoint x: 248, endPoint y: 253, distance: 14.6
click at [252, 267] on input "text" at bounding box center [868, 272] width 1280 height 24
type input "5"
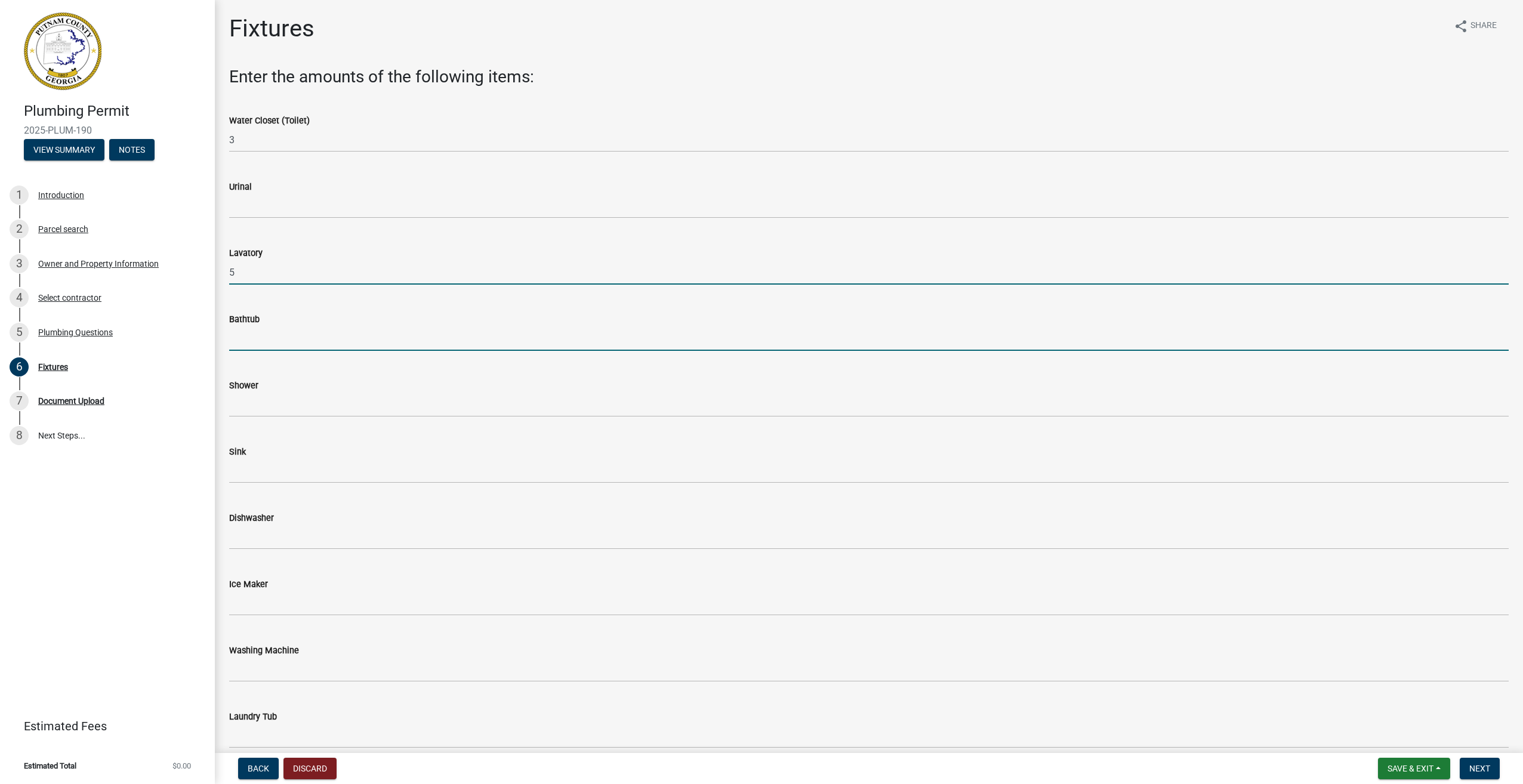
click at [250, 338] on input "text" at bounding box center [868, 338] width 1280 height 24
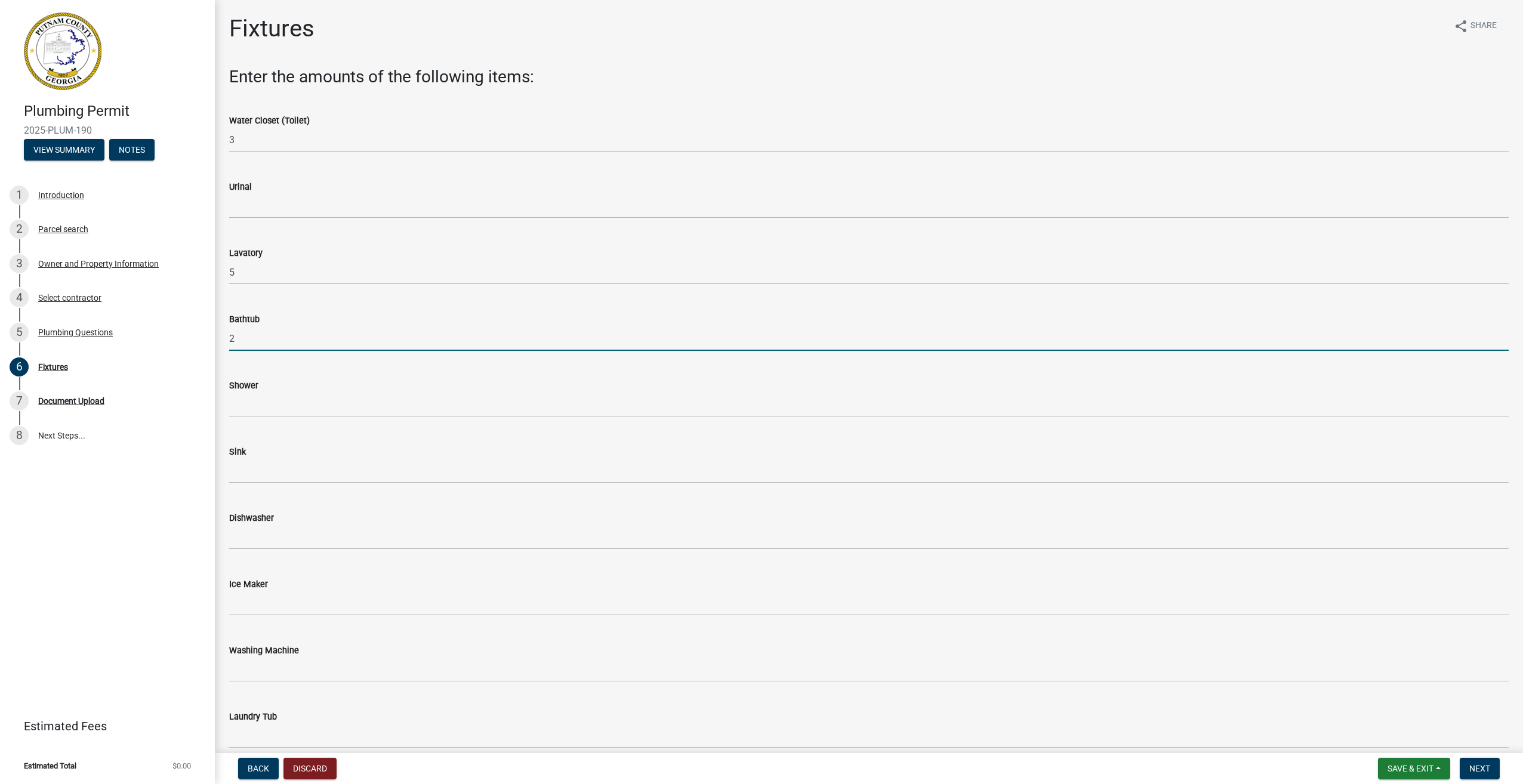
type input "2"
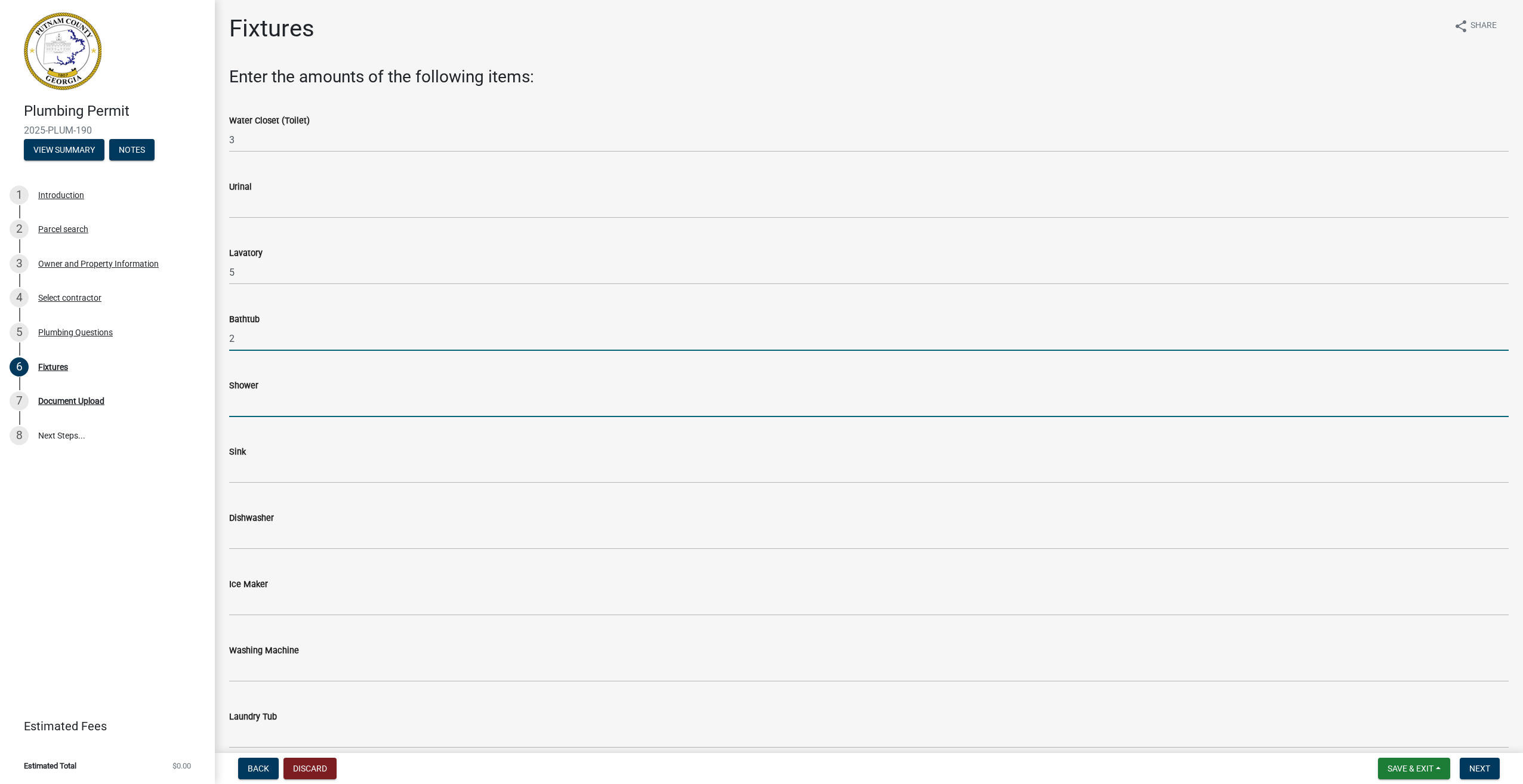
click at [285, 398] on input "text" at bounding box center [868, 404] width 1280 height 24
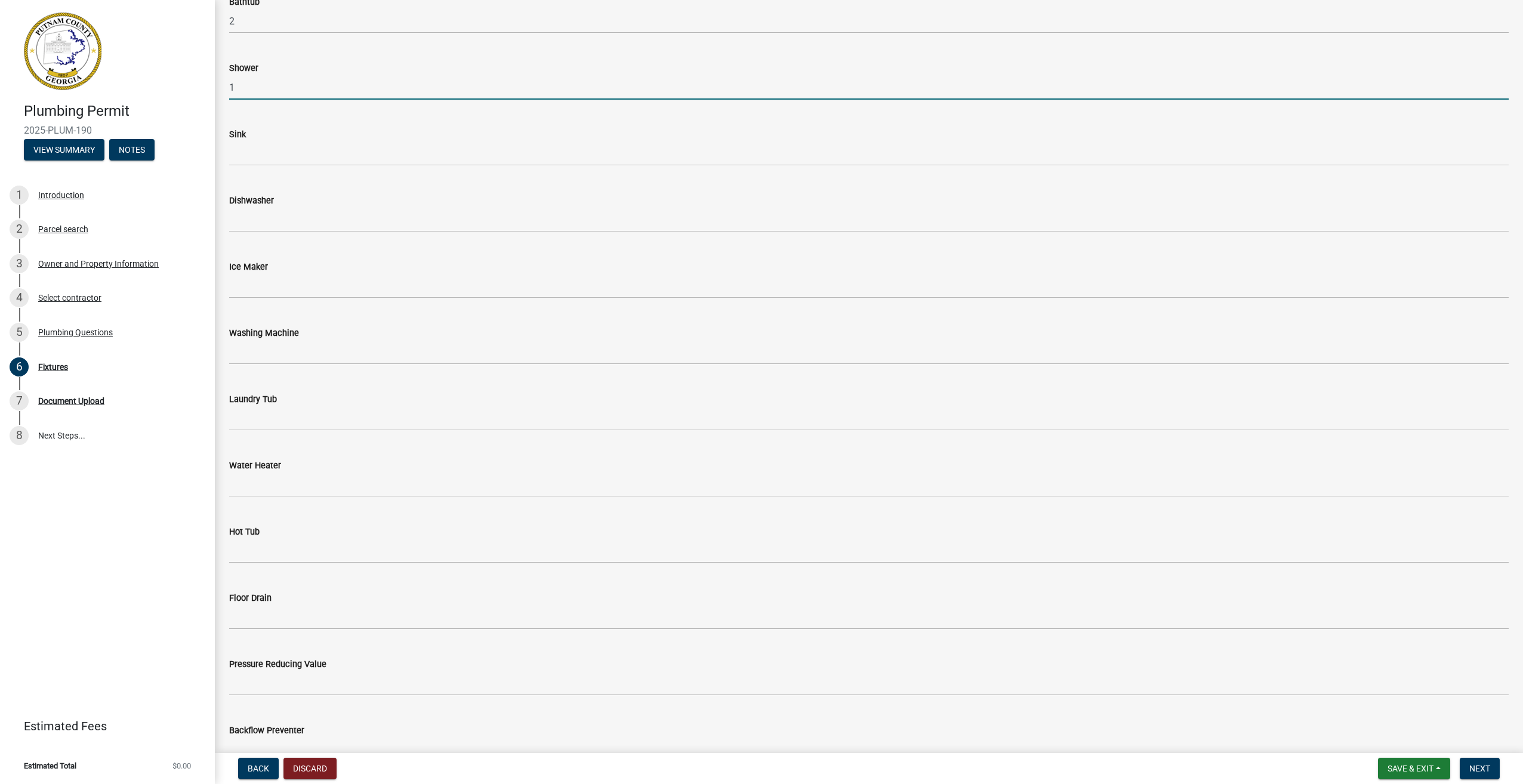
scroll to position [358, 0]
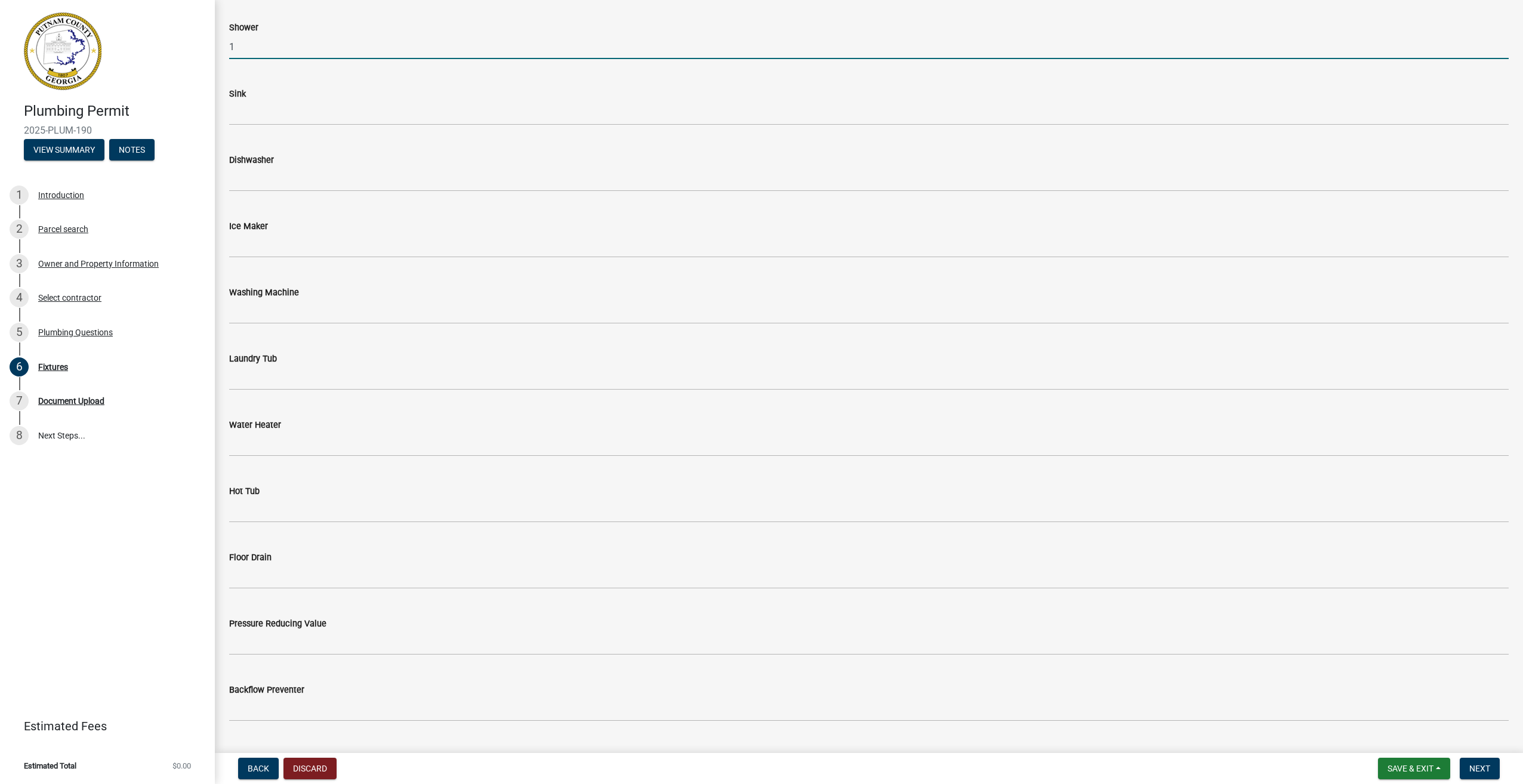
type input "1"
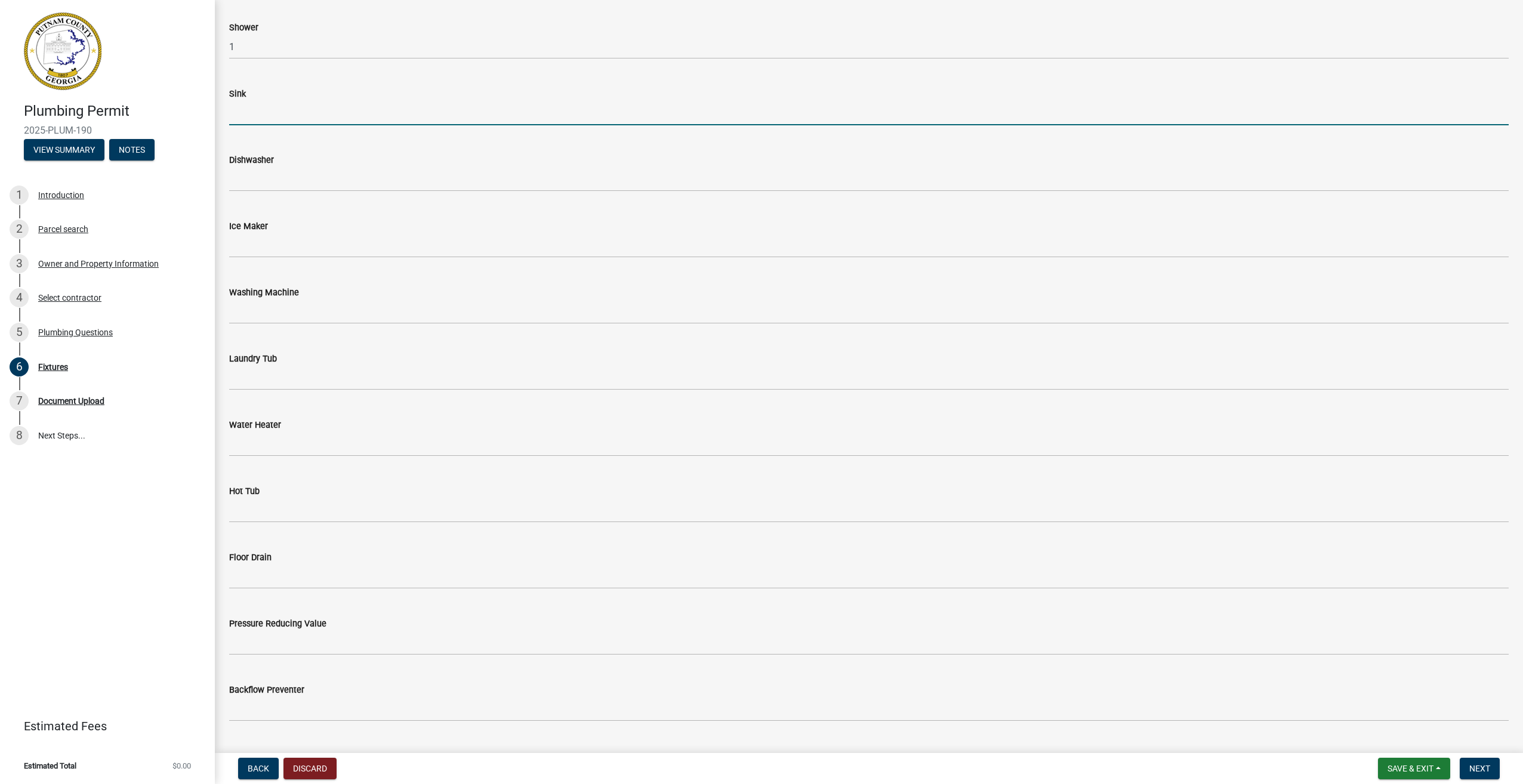
click at [250, 114] on input "text" at bounding box center [868, 113] width 1280 height 24
type input "1"
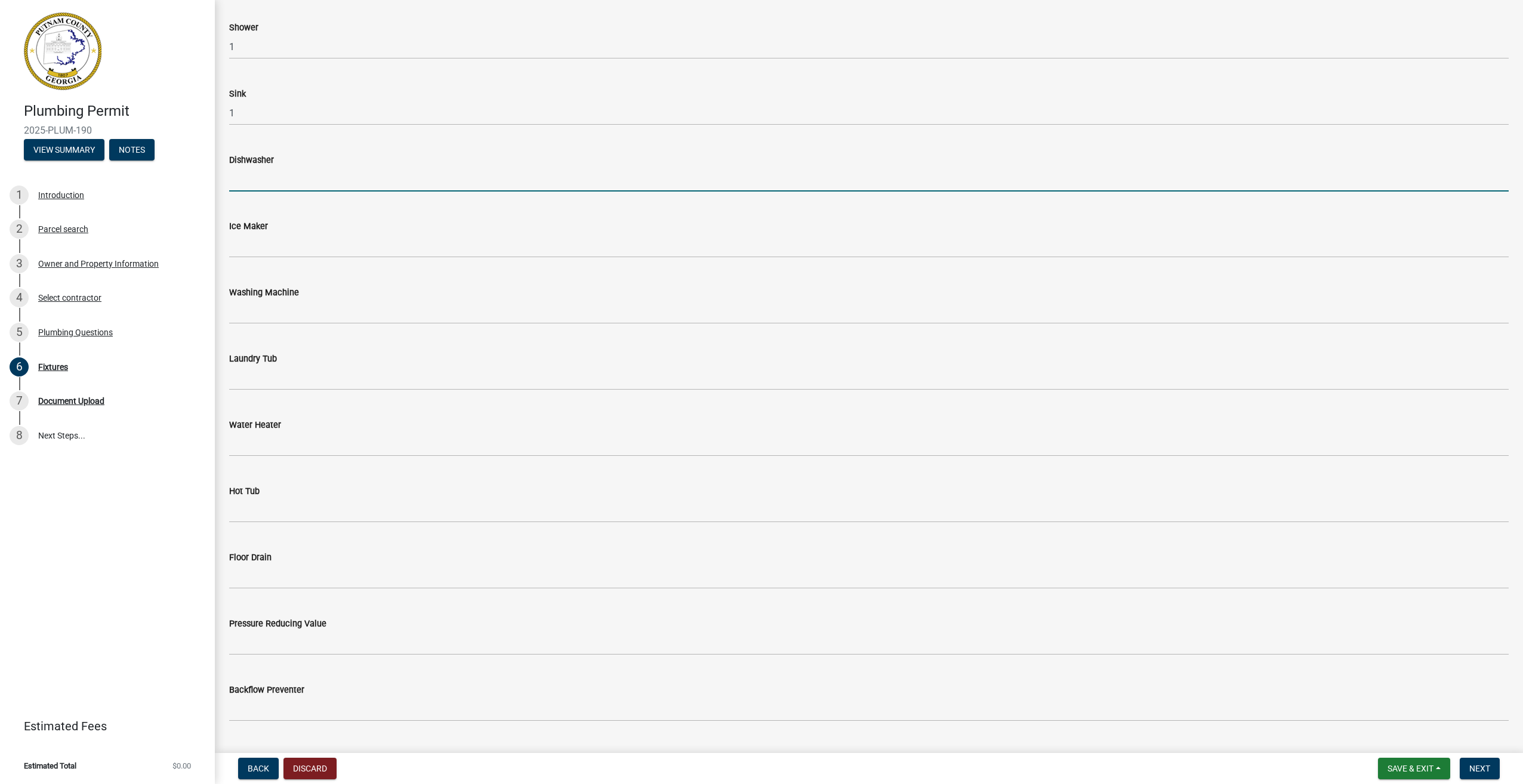
click at [250, 181] on input "text" at bounding box center [868, 179] width 1280 height 24
type input "1"
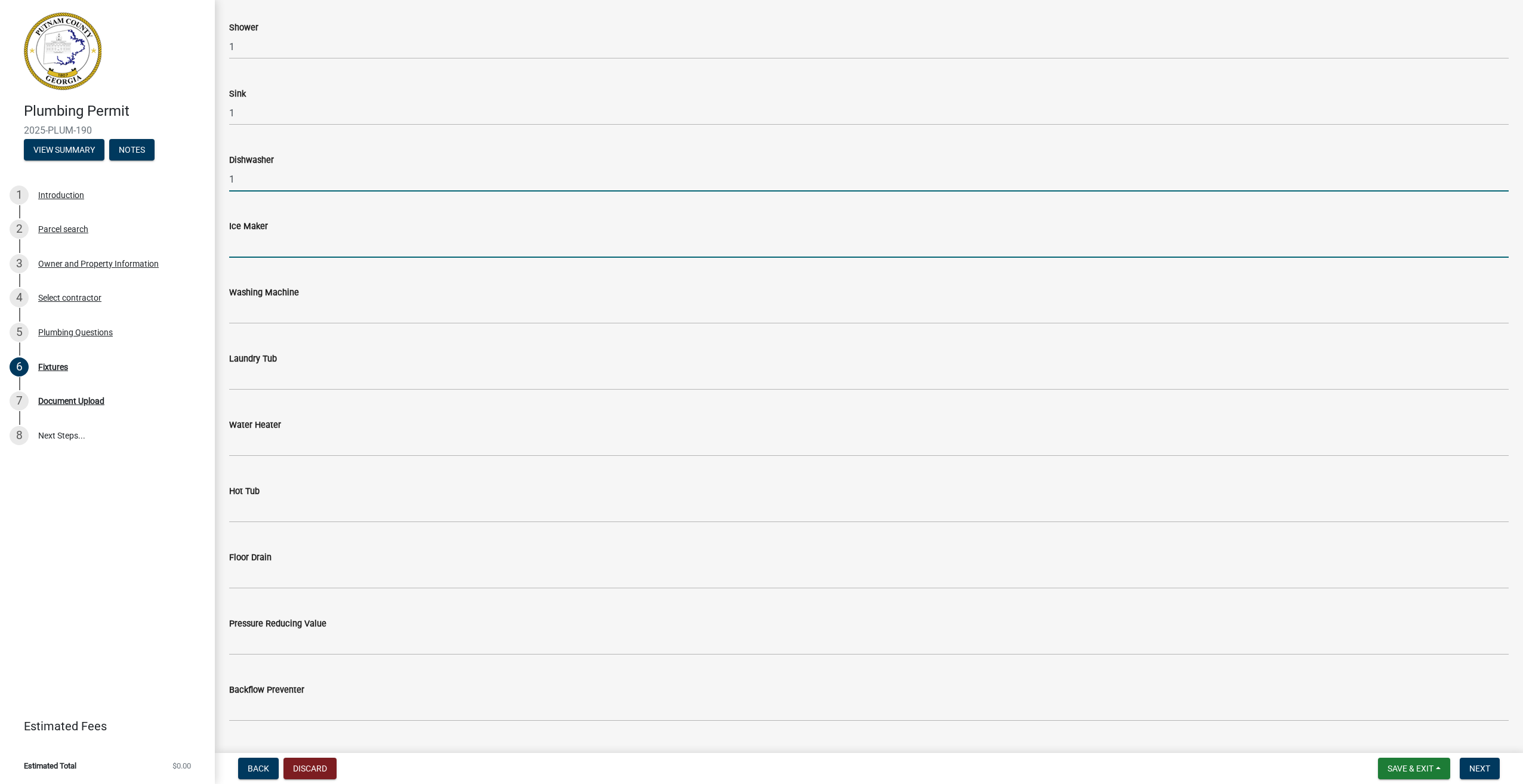
click at [263, 249] on input "text" at bounding box center [868, 245] width 1280 height 24
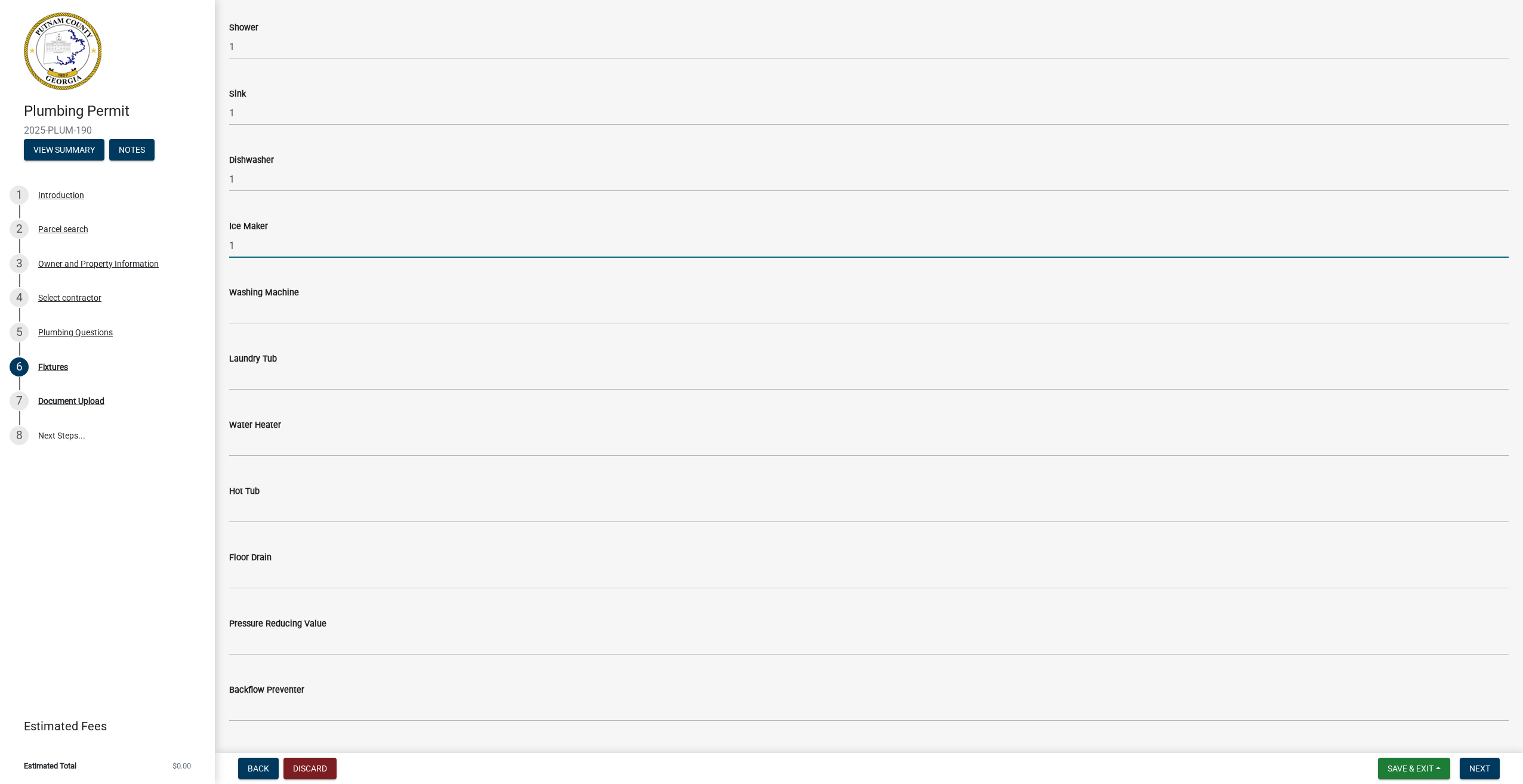
type input "1"
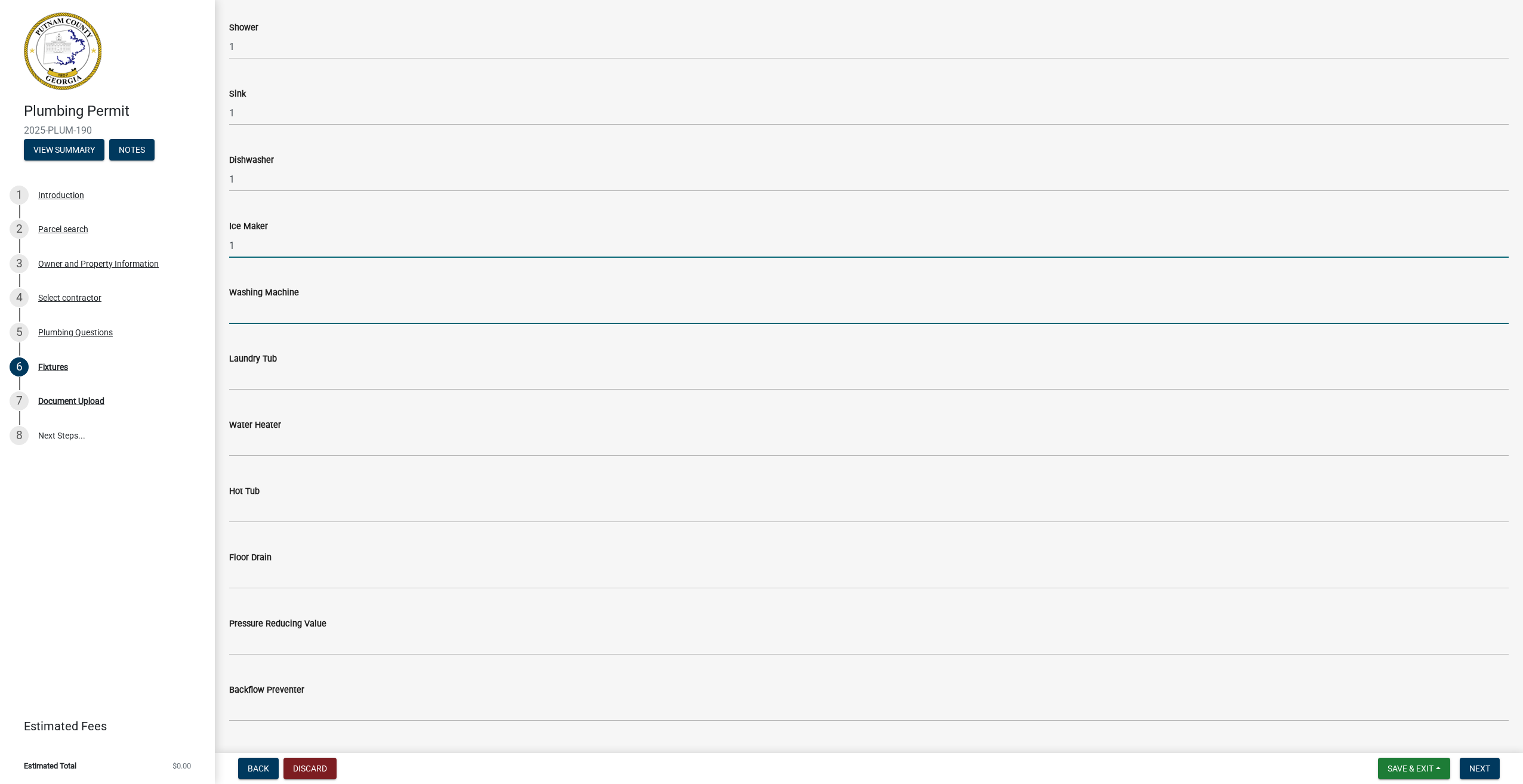
click at [244, 315] on input "text" at bounding box center [868, 311] width 1280 height 24
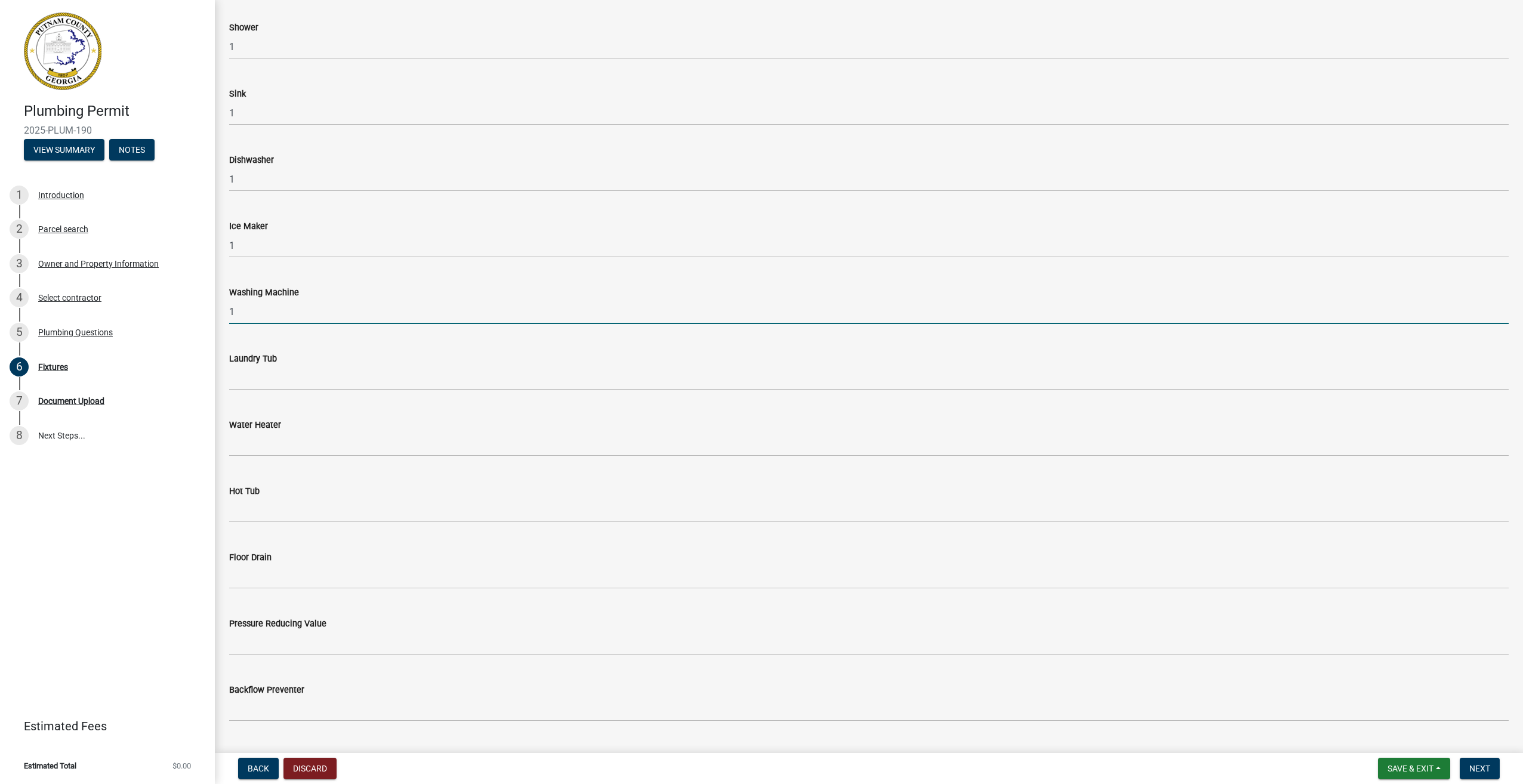
type input "1"
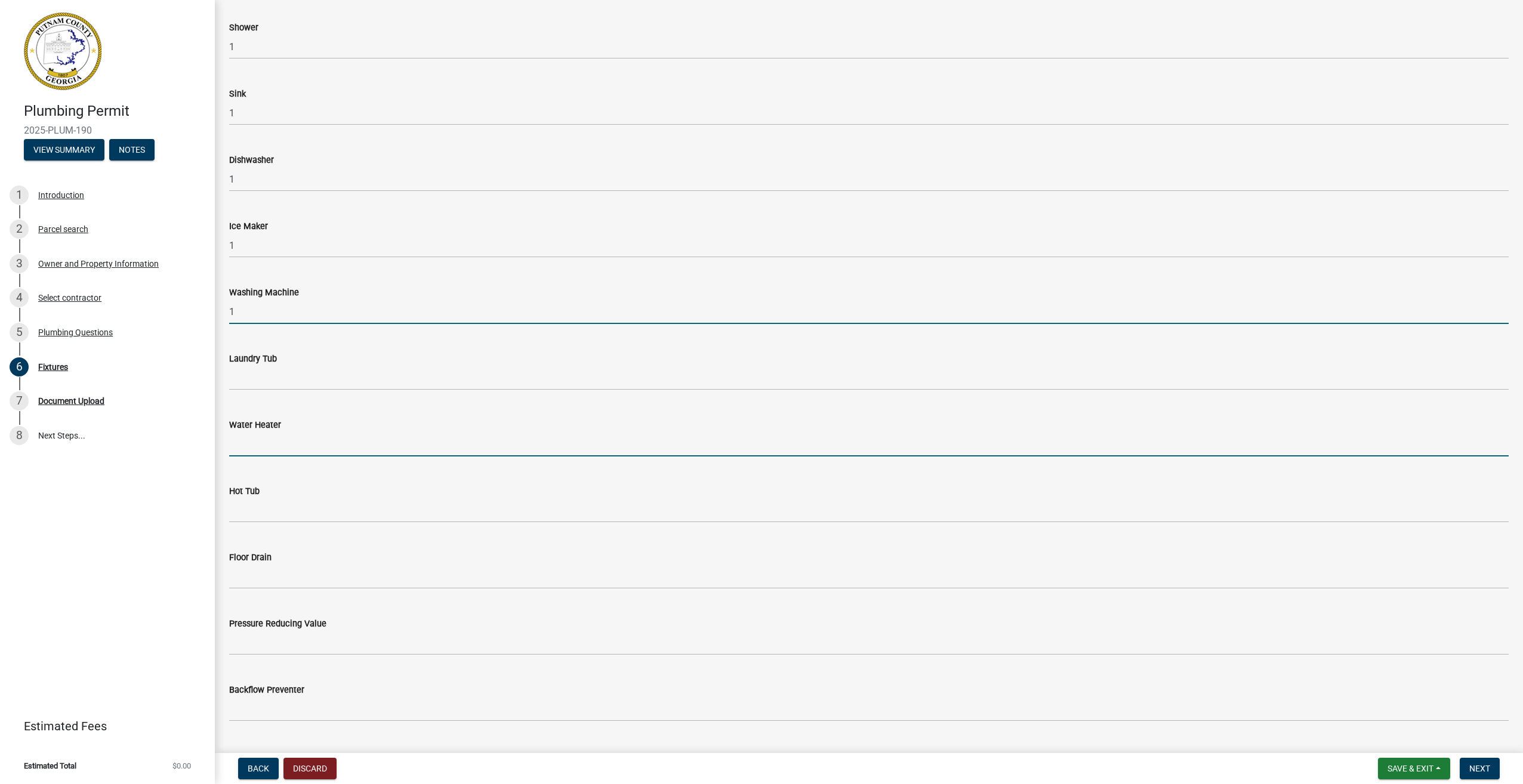
click at [249, 443] on input "text" at bounding box center [868, 443] width 1280 height 24
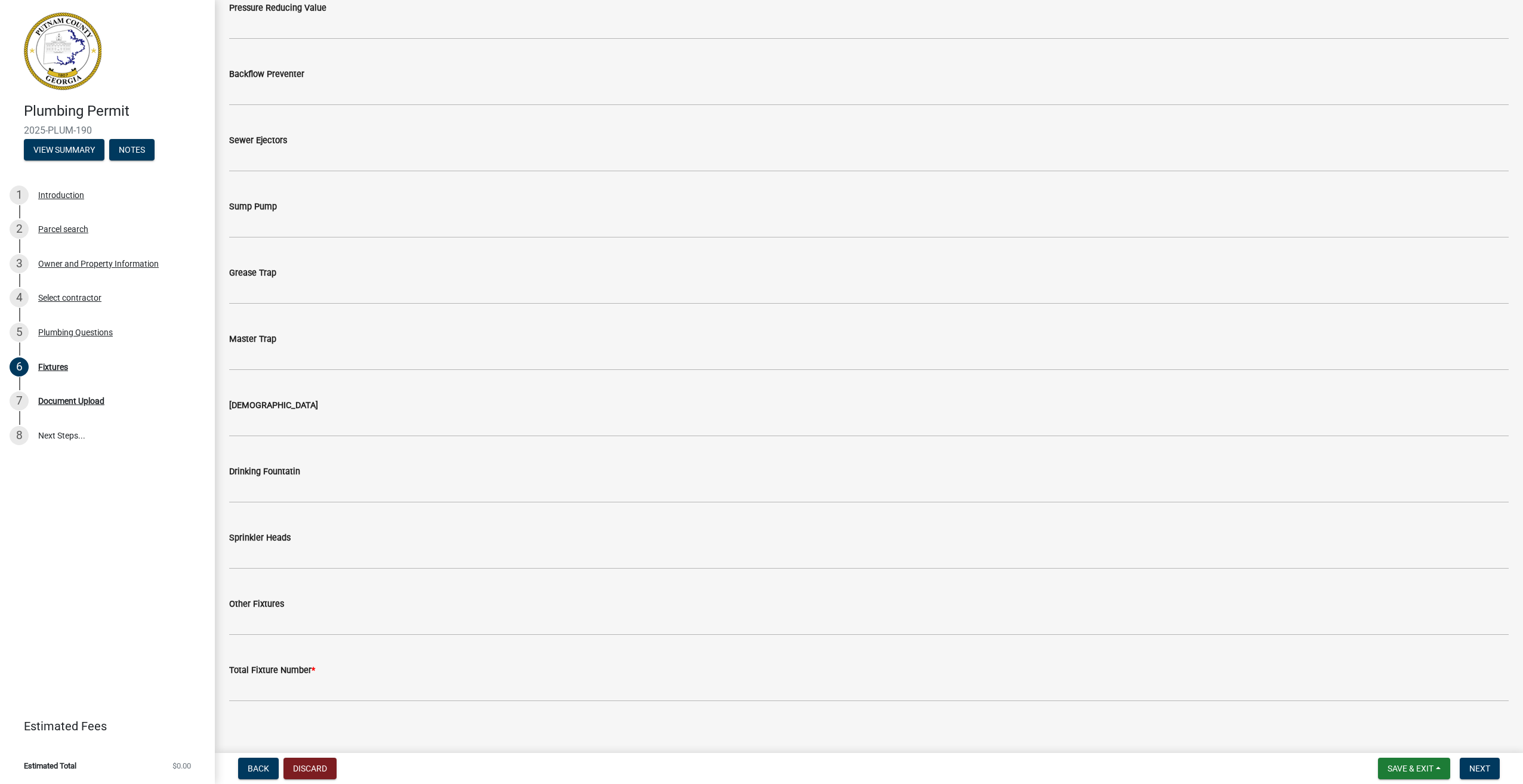
scroll to position [984, 0]
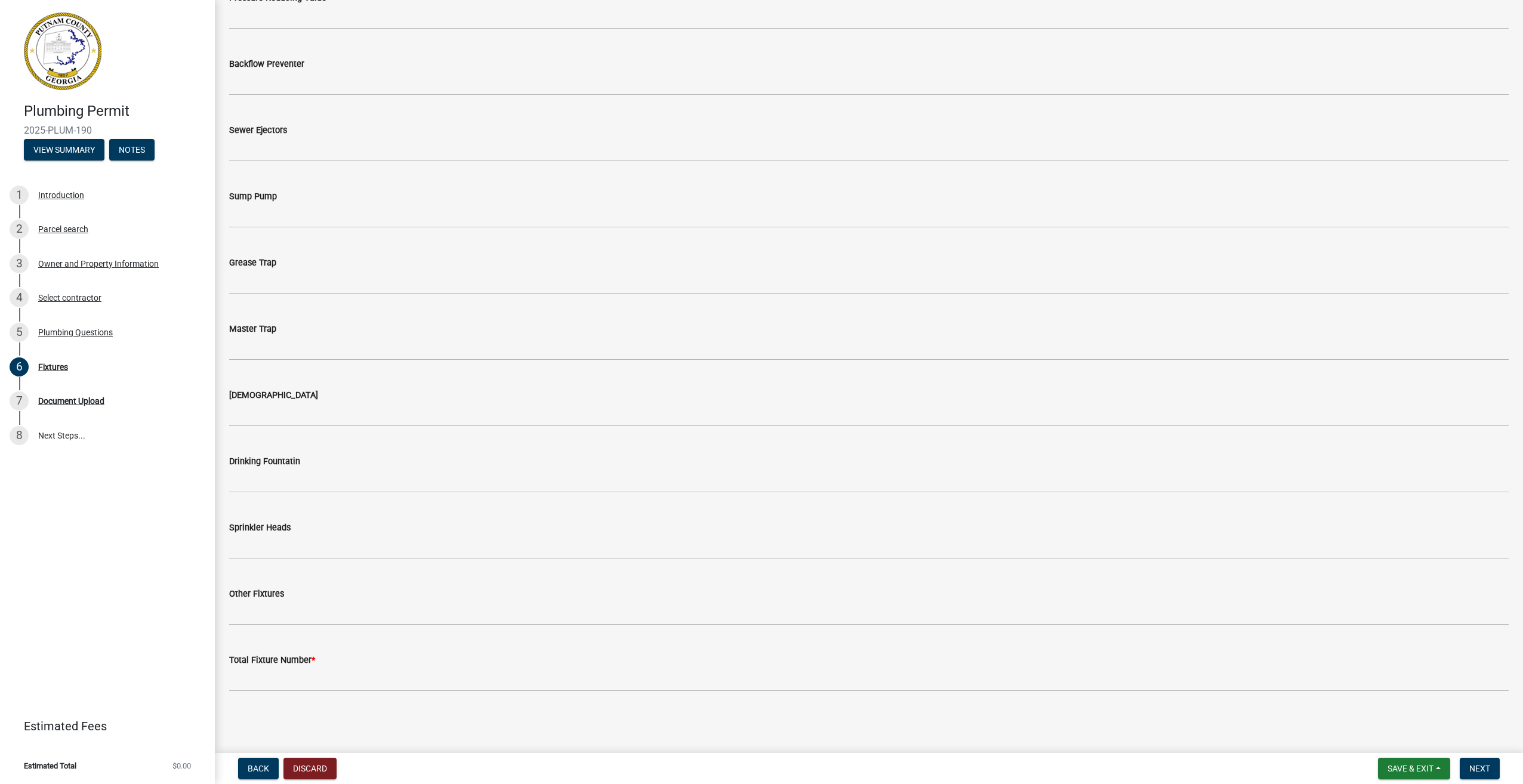
type input "1"
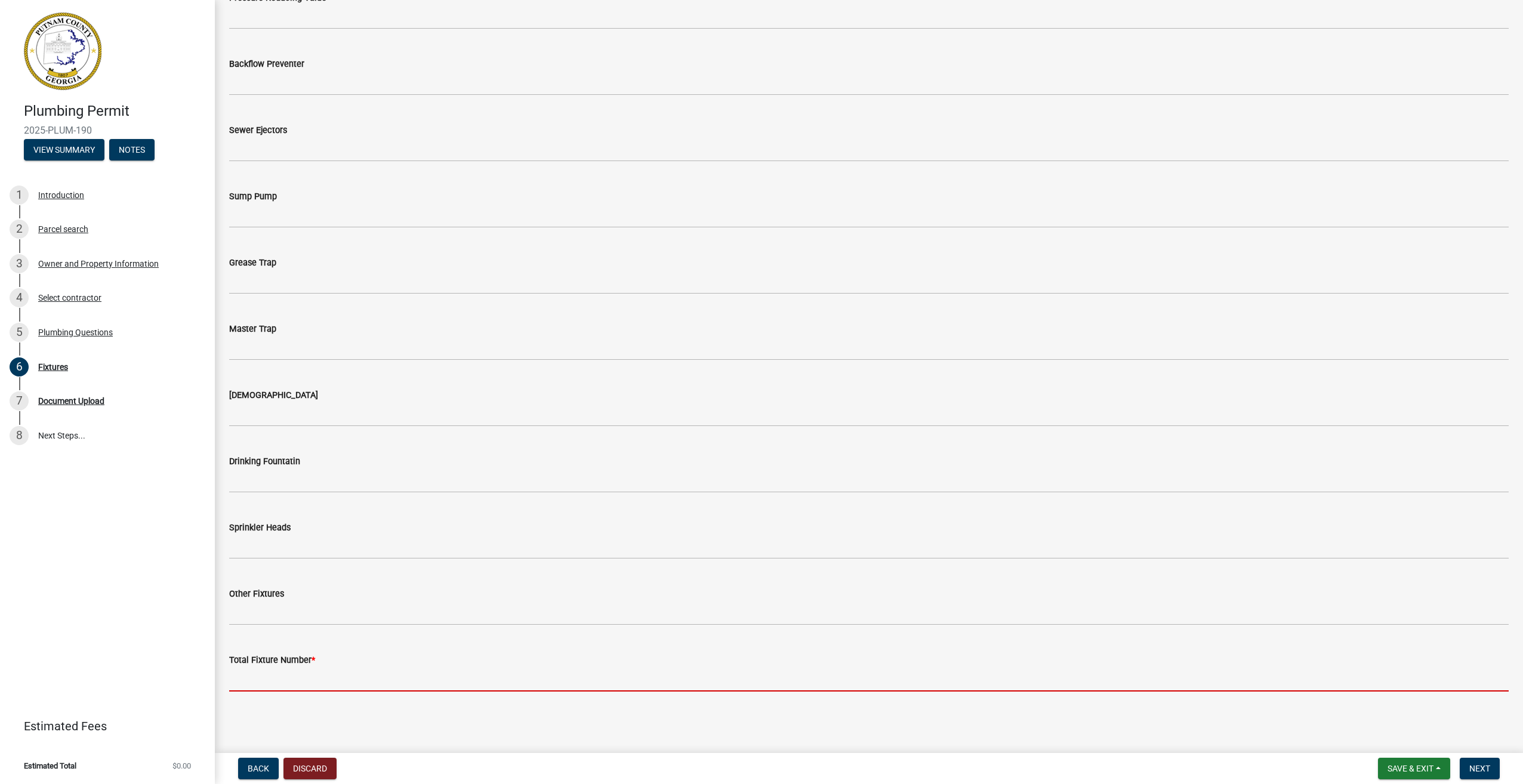
click at [258, 681] on input "text" at bounding box center [868, 679] width 1280 height 24
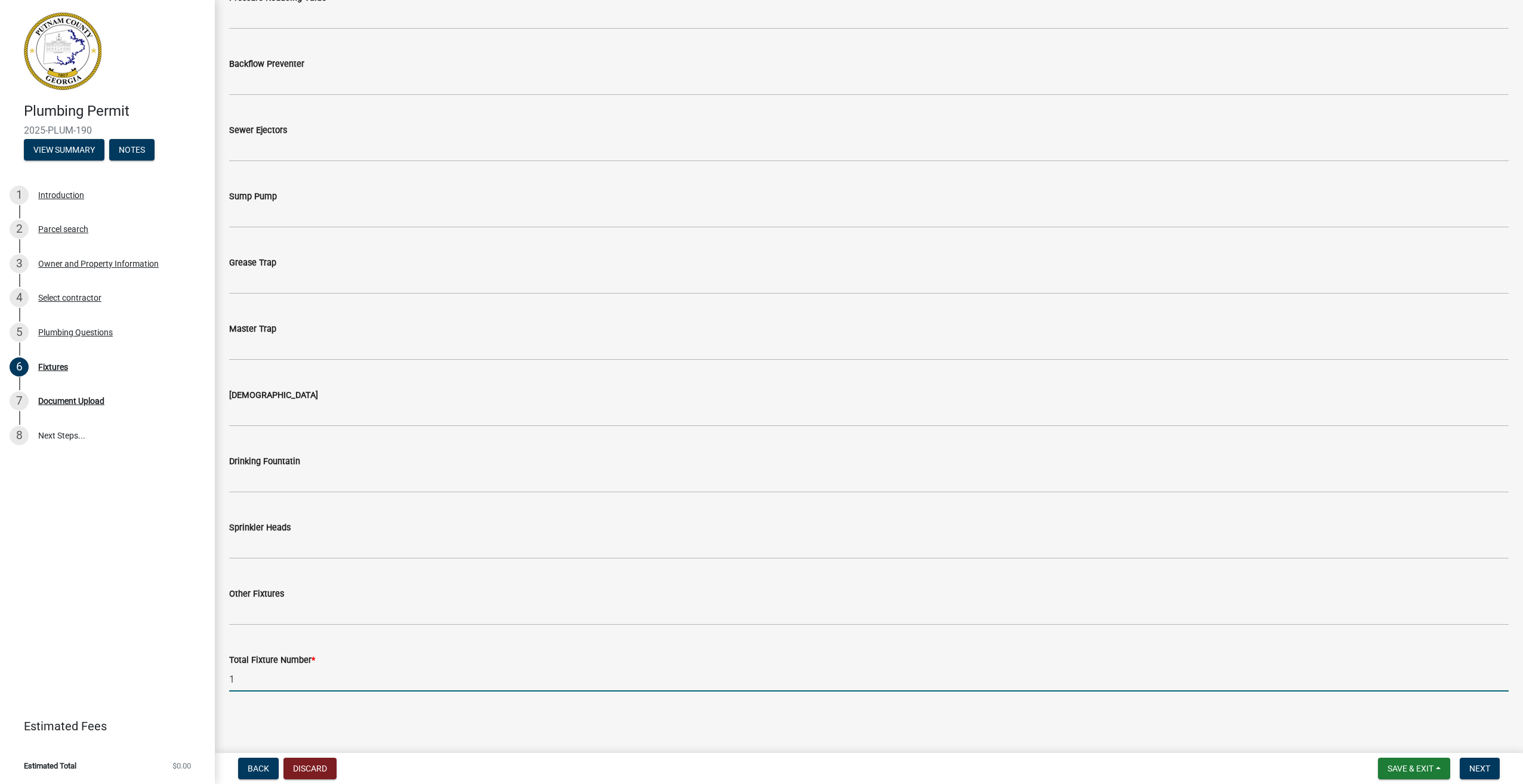
type input "16"
click at [1475, 765] on span "Next" at bounding box center [1479, 768] width 21 height 10
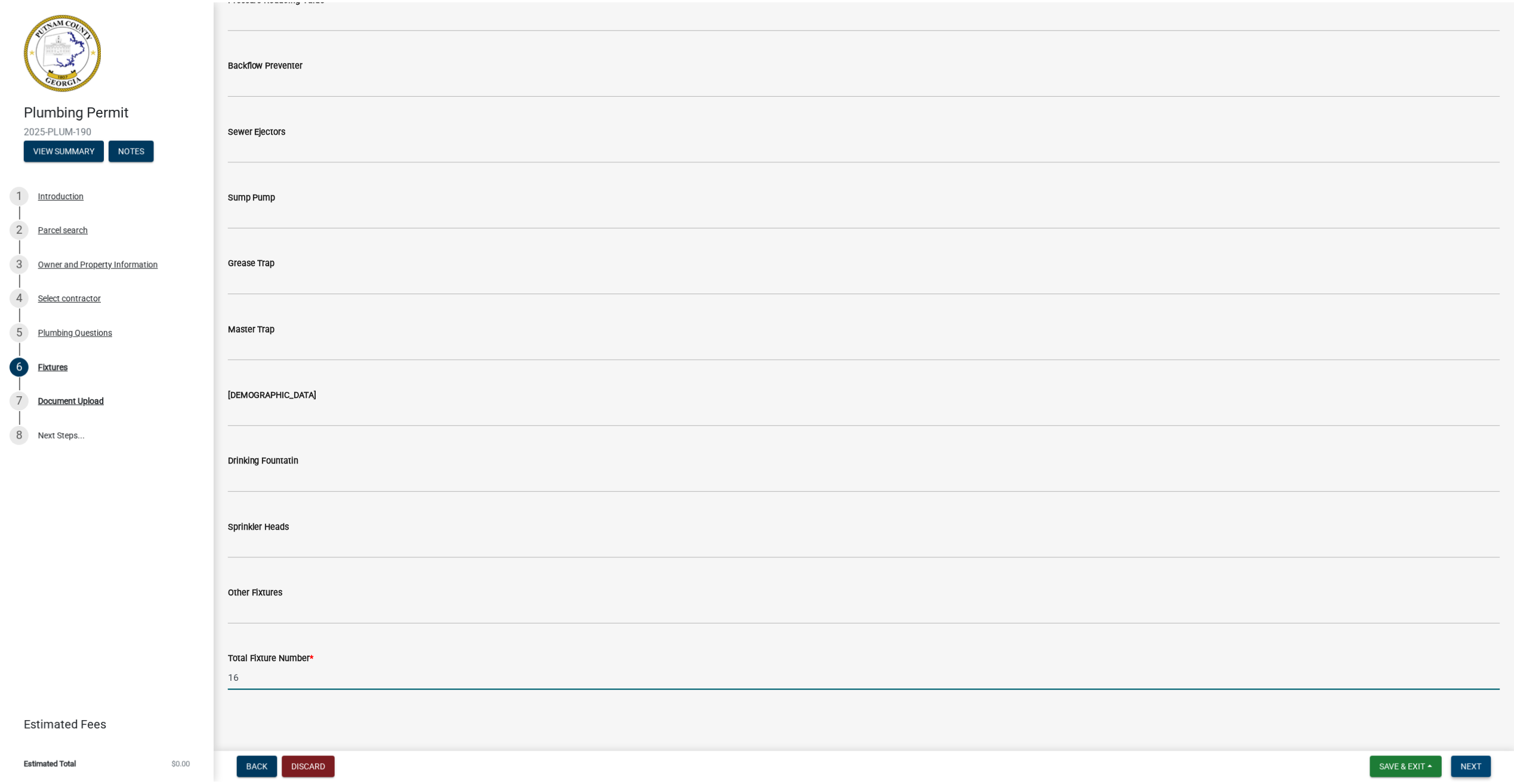
scroll to position [0, 0]
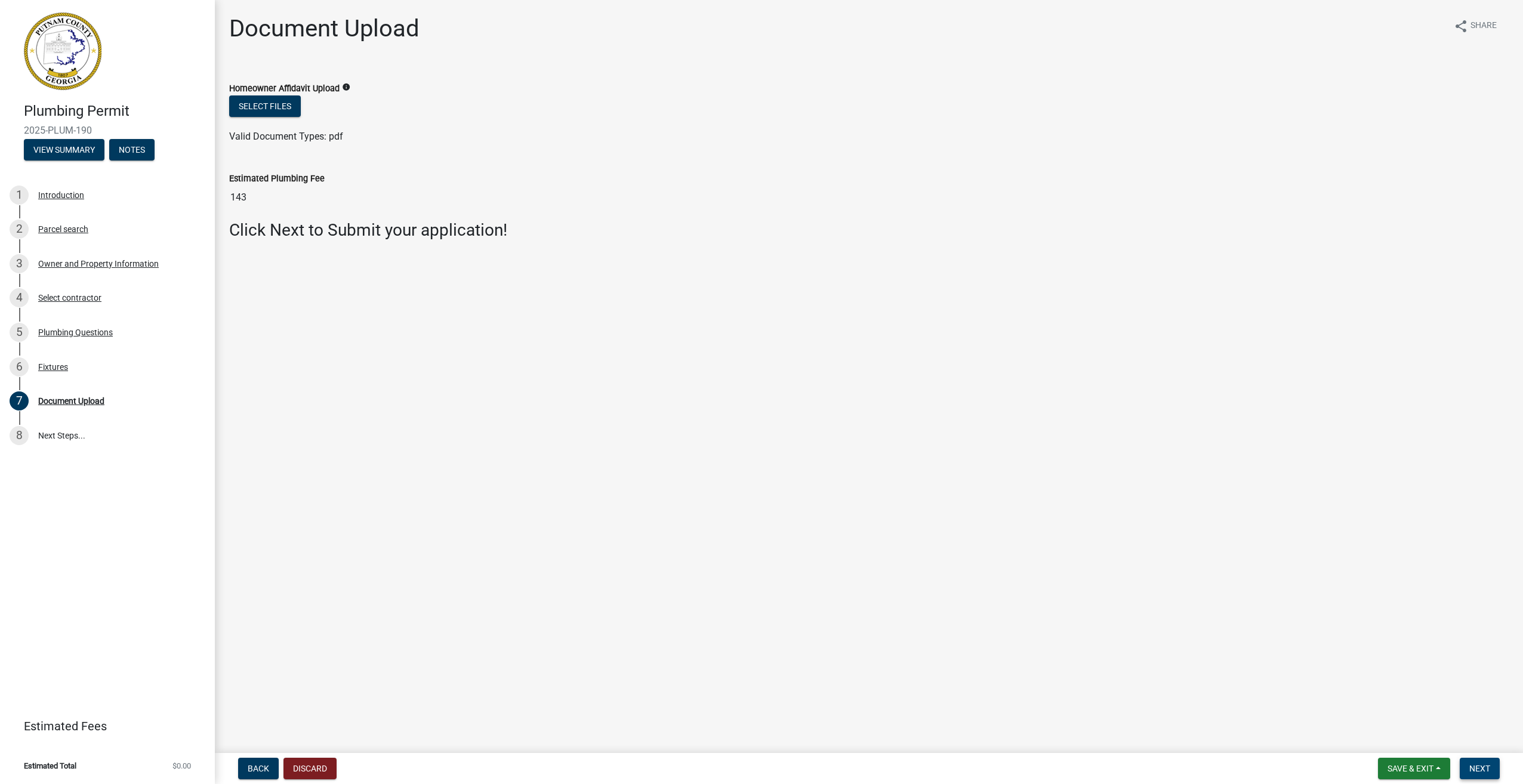
click at [1481, 765] on span "Next" at bounding box center [1479, 768] width 21 height 10
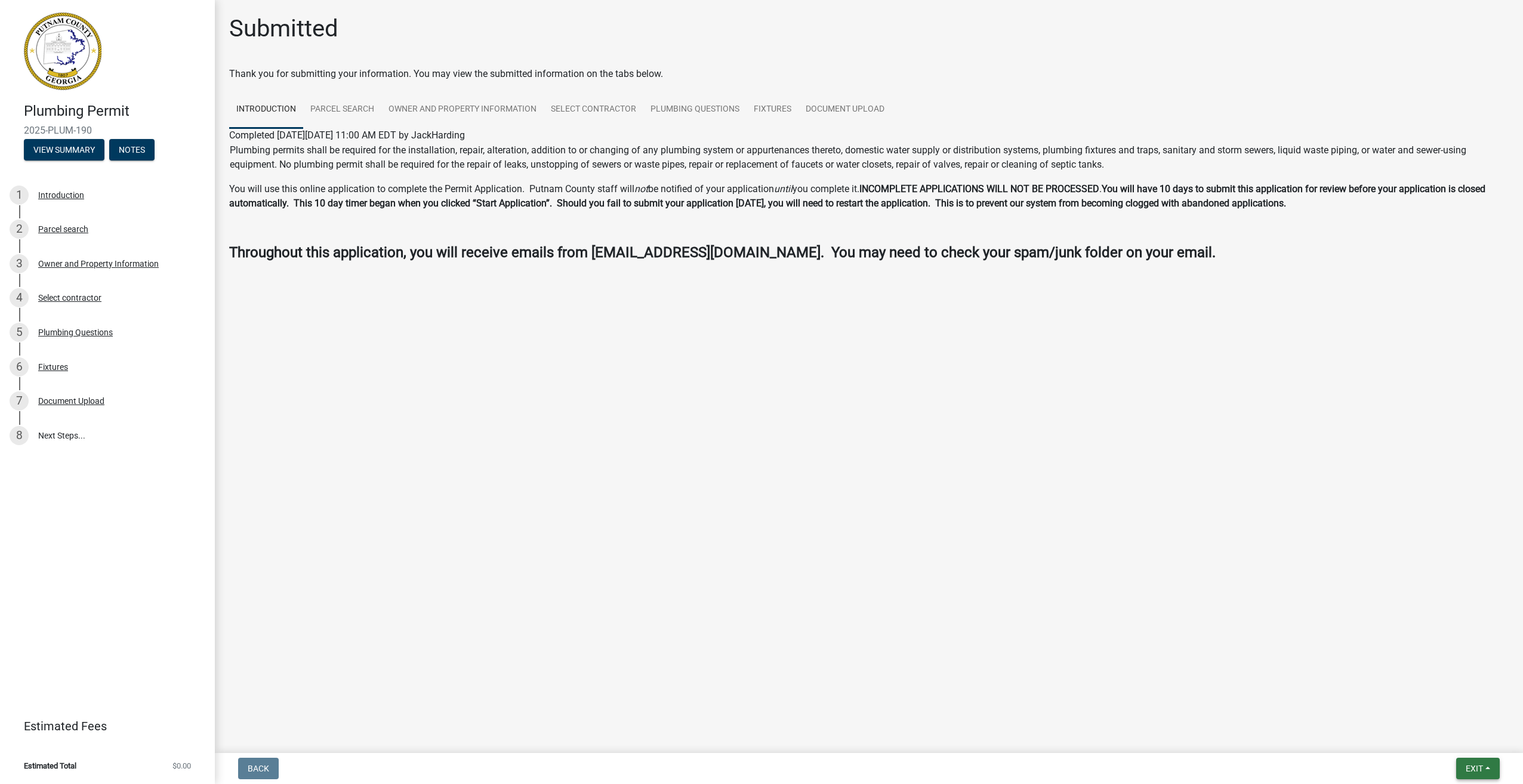
click at [1472, 763] on span "Exit" at bounding box center [1474, 768] width 17 height 10
click at [1450, 739] on button "Save & Exit" at bounding box center [1452, 738] width 96 height 29
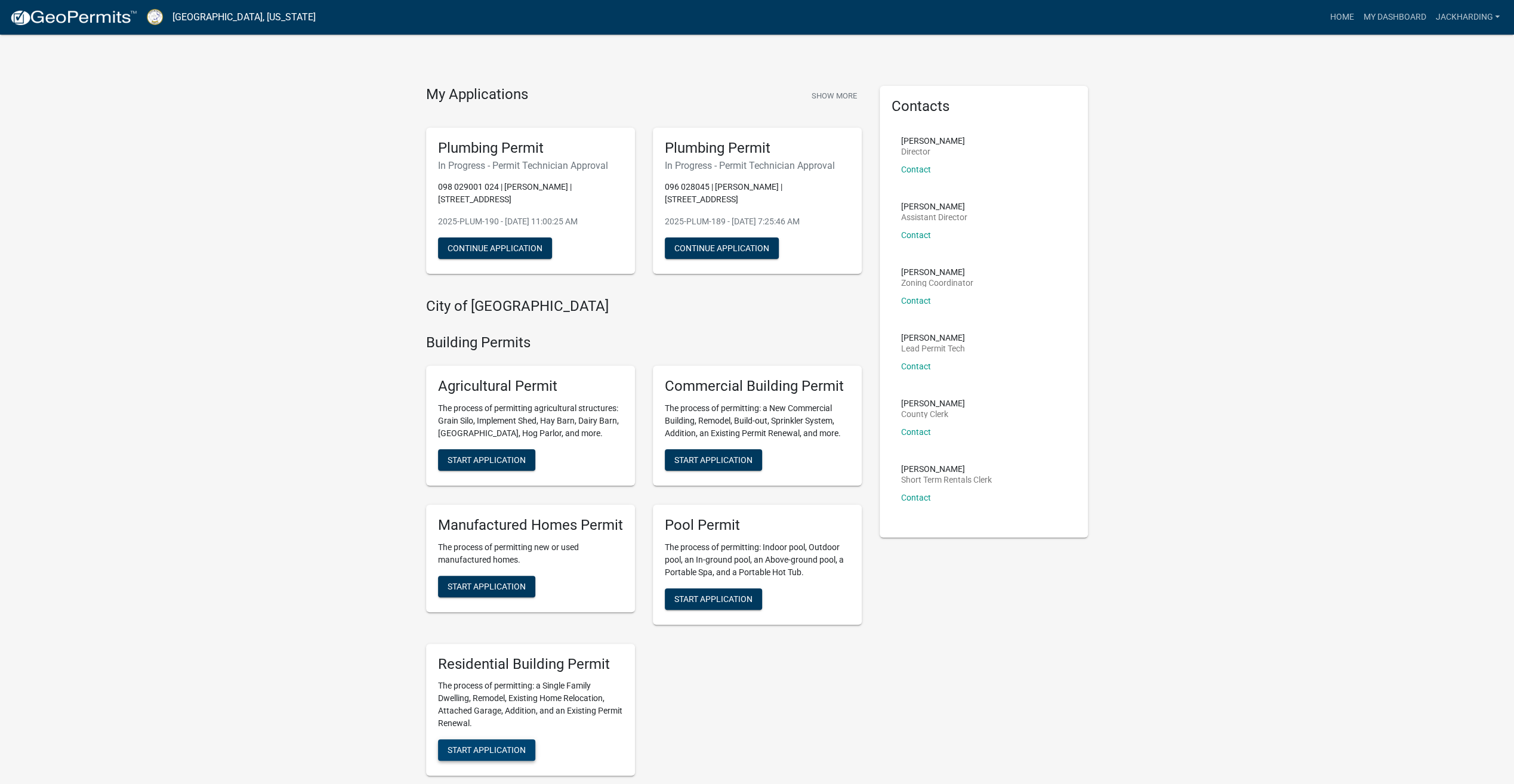
click at [485, 746] on span "Start Application" at bounding box center [486, 750] width 78 height 10
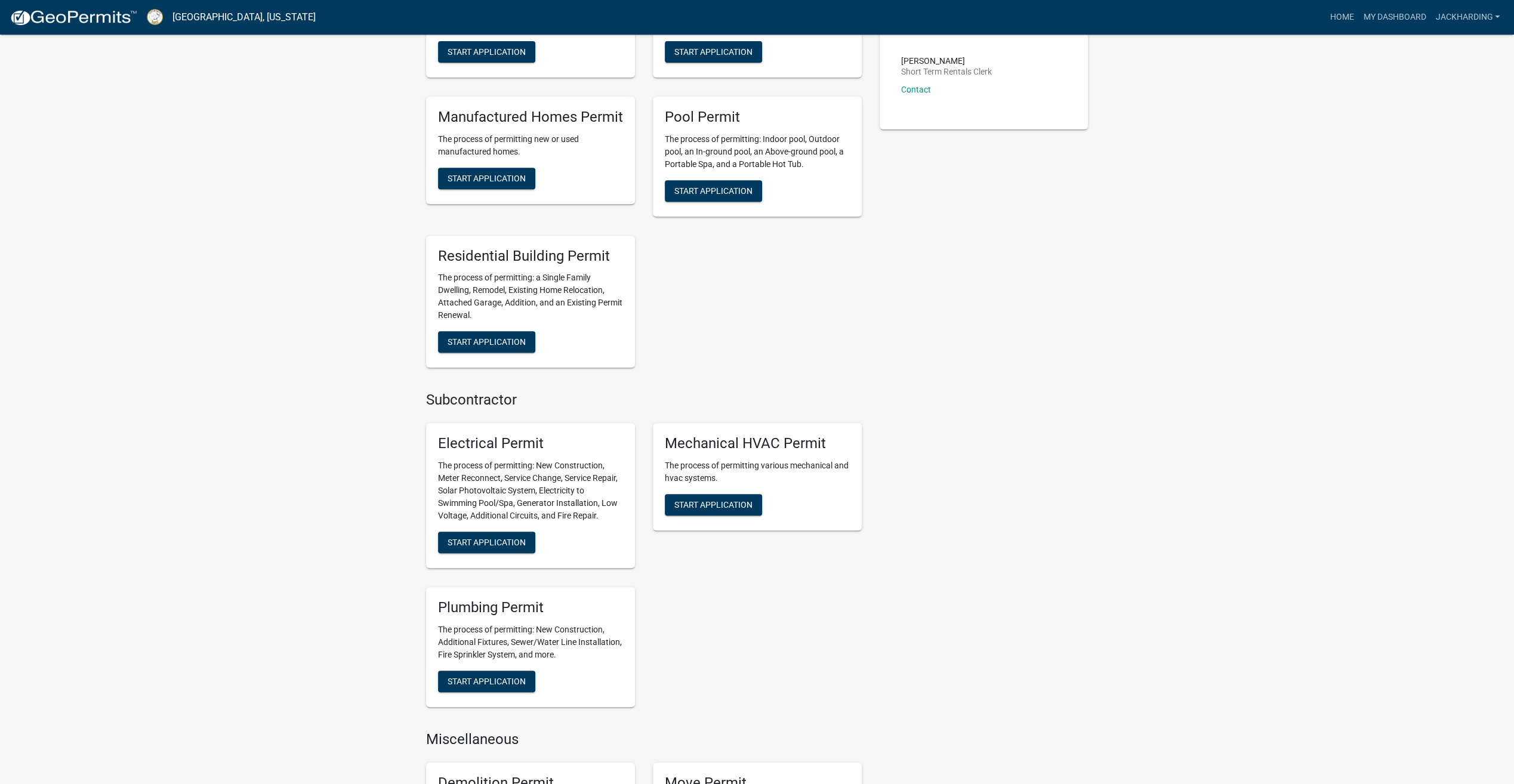
scroll to position [537, 0]
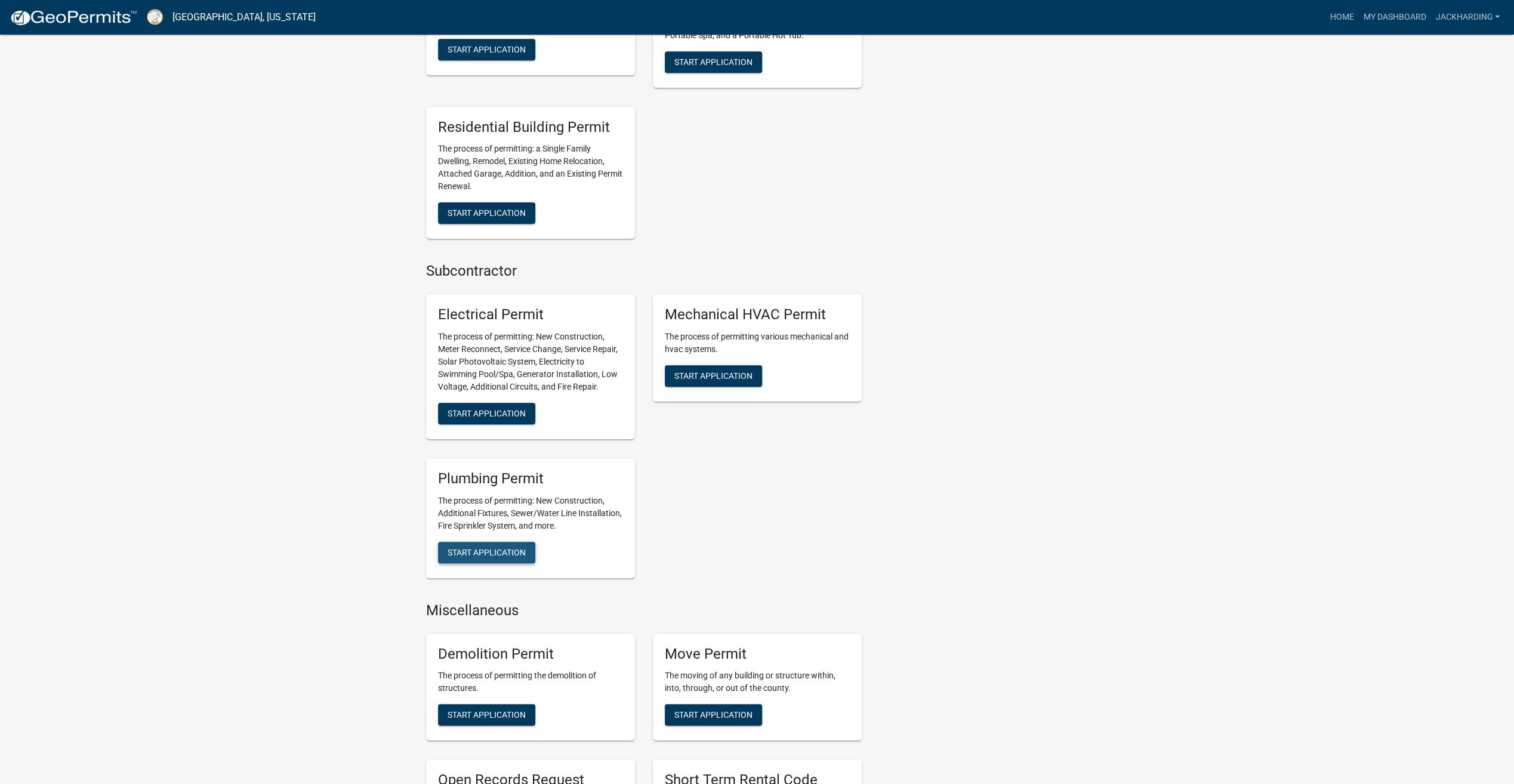
click at [489, 547] on span "Start Application" at bounding box center [486, 552] width 78 height 10
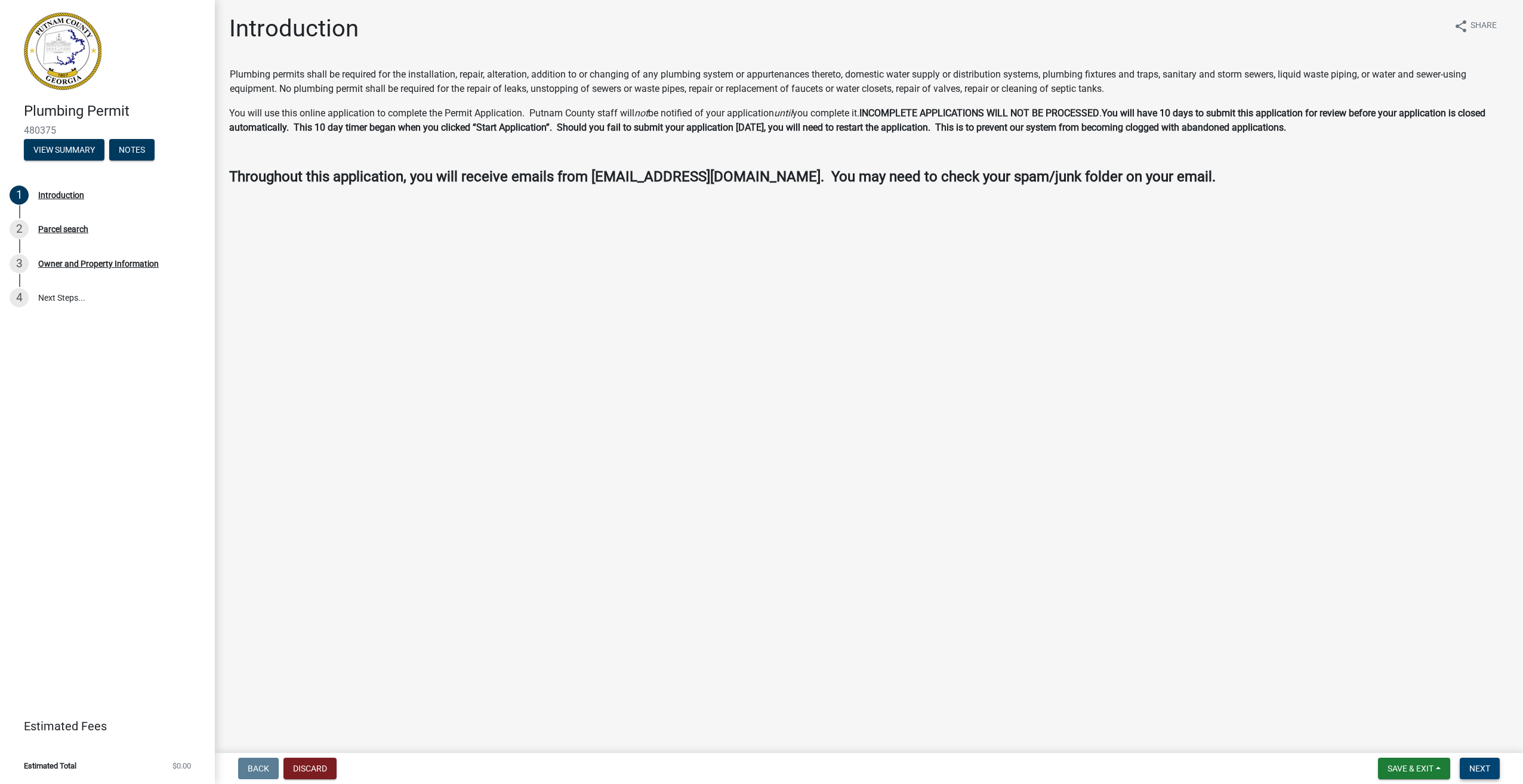
click at [1482, 771] on span "Next" at bounding box center [1479, 768] width 21 height 10
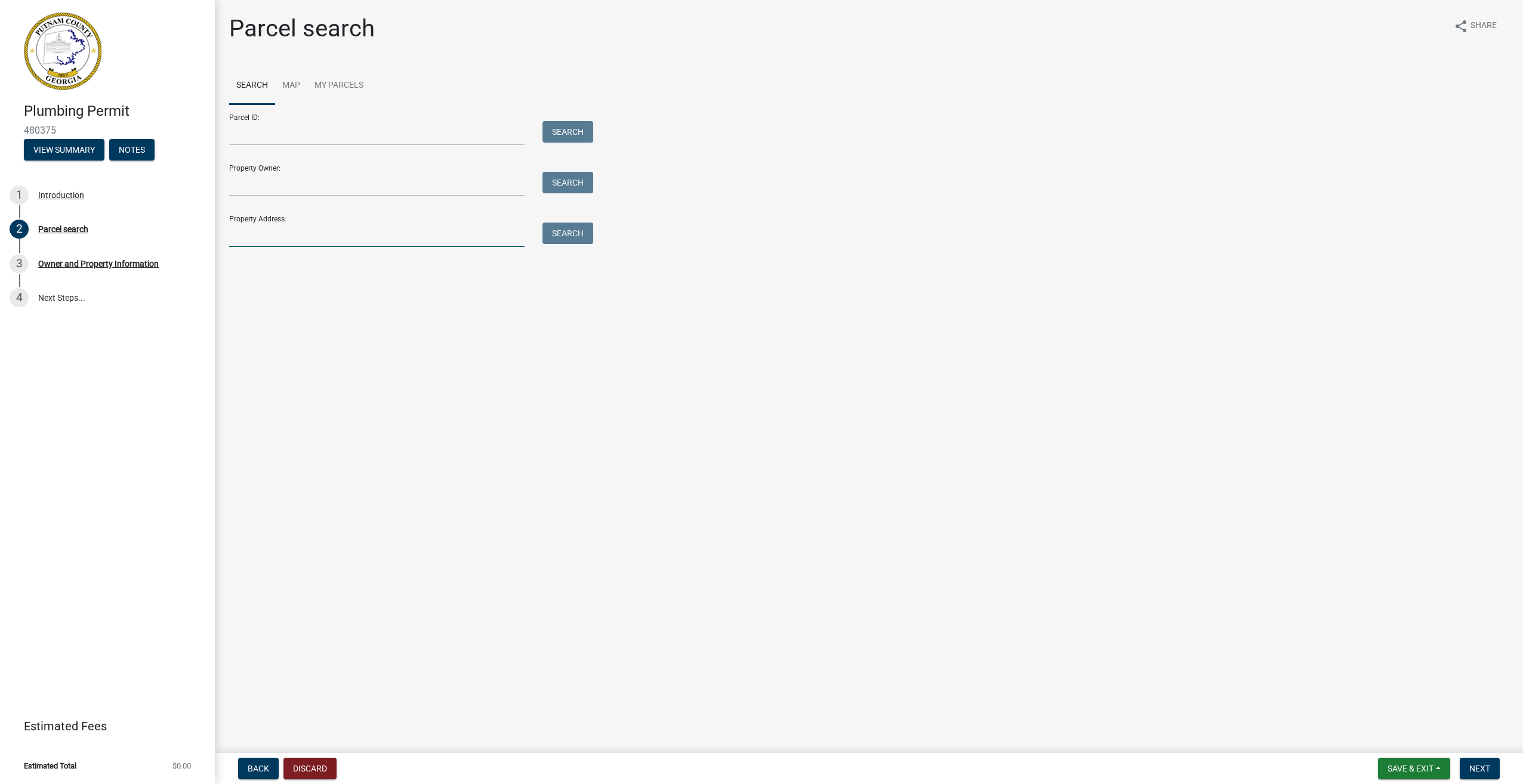
click at [257, 235] on input "Property Address:" at bounding box center [377, 234] width 295 height 24
type input "[STREET_ADDRESS]"
click at [573, 236] on button "Search" at bounding box center [568, 233] width 51 height 21
click at [250, 308] on label at bounding box center [250, 308] width 0 height 0
click at [250, 316] on 028032 "radio" at bounding box center [254, 311] width 8 height 8
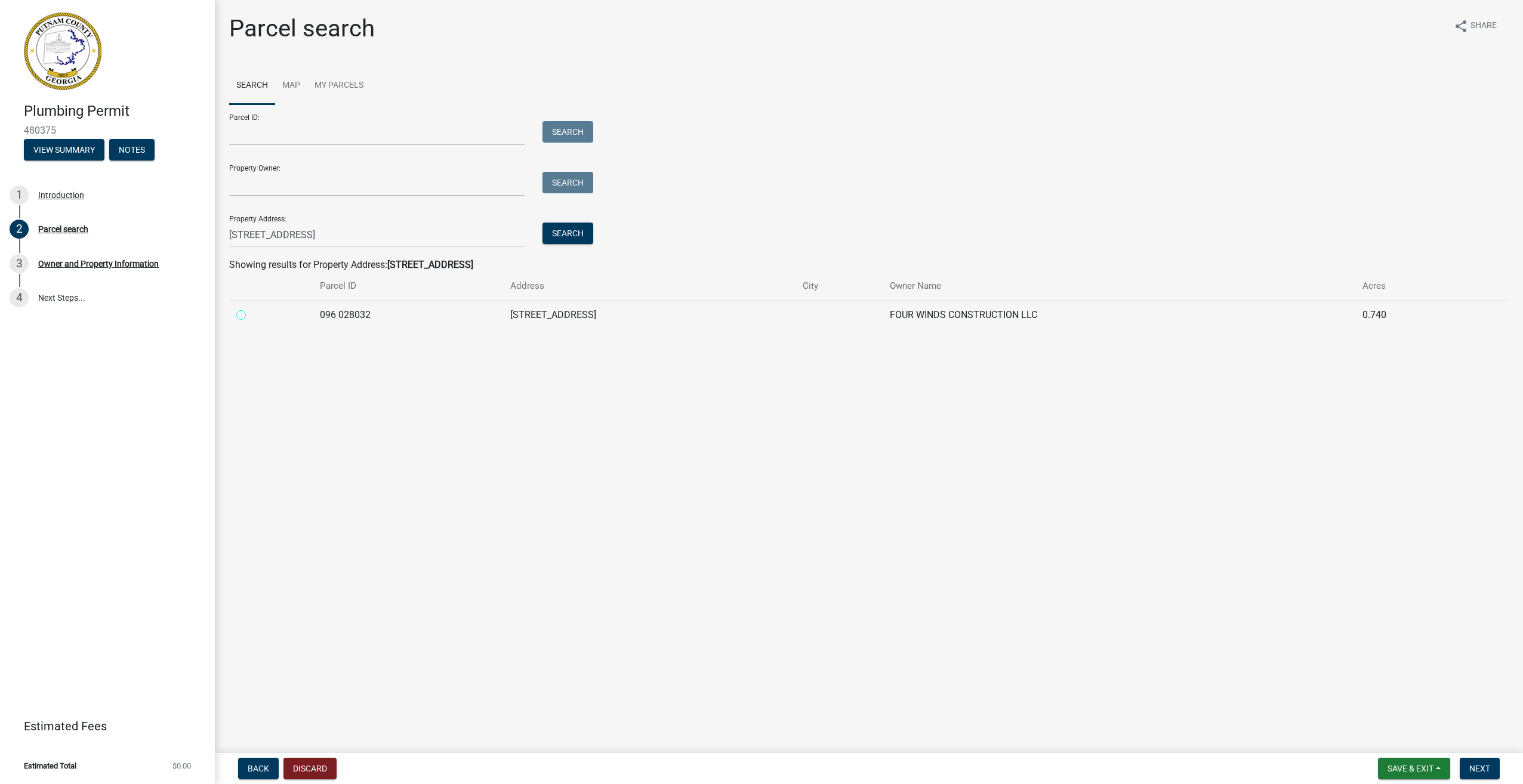
radio 028032 "true"
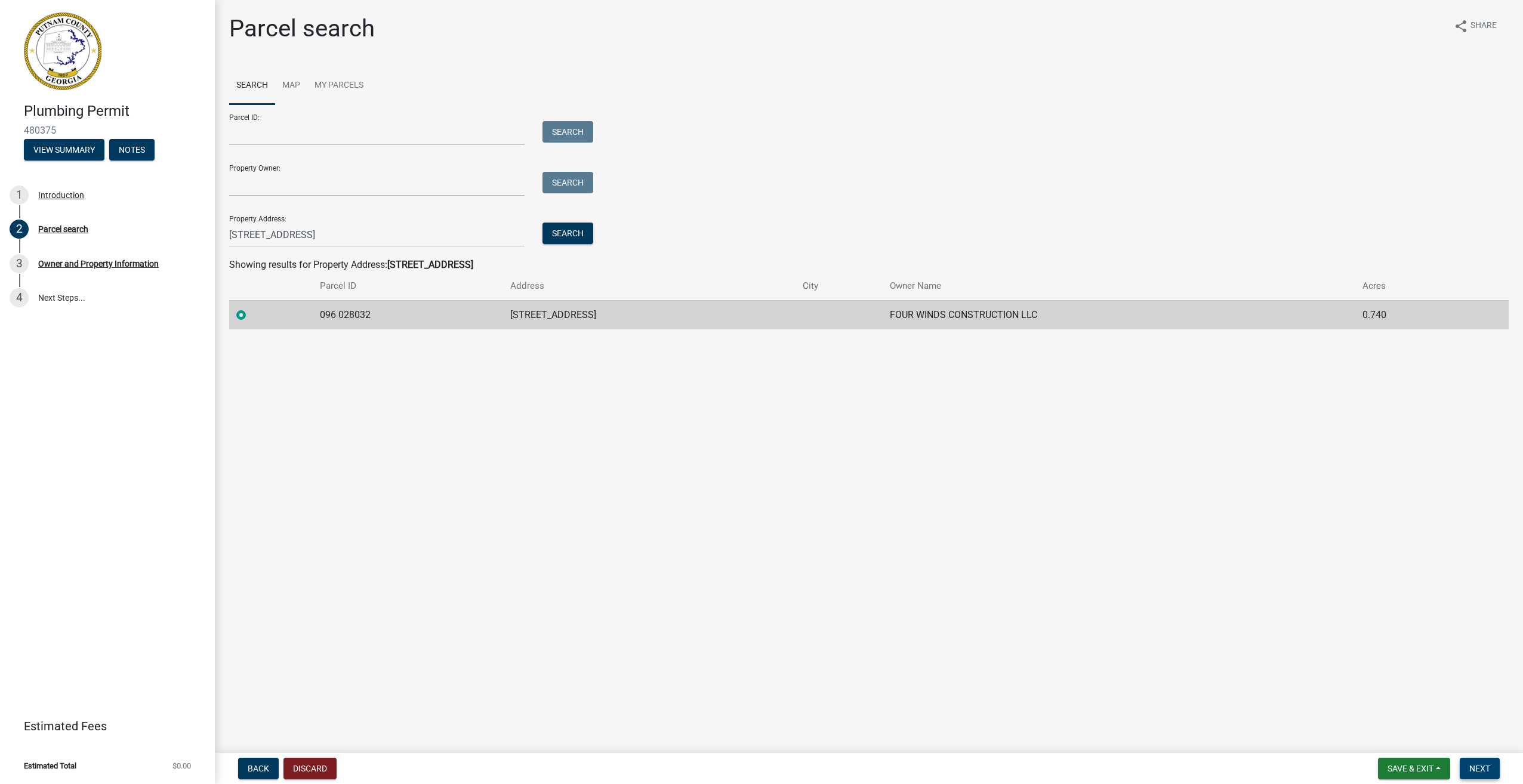
click at [1476, 763] on span "Next" at bounding box center [1479, 768] width 21 height 10
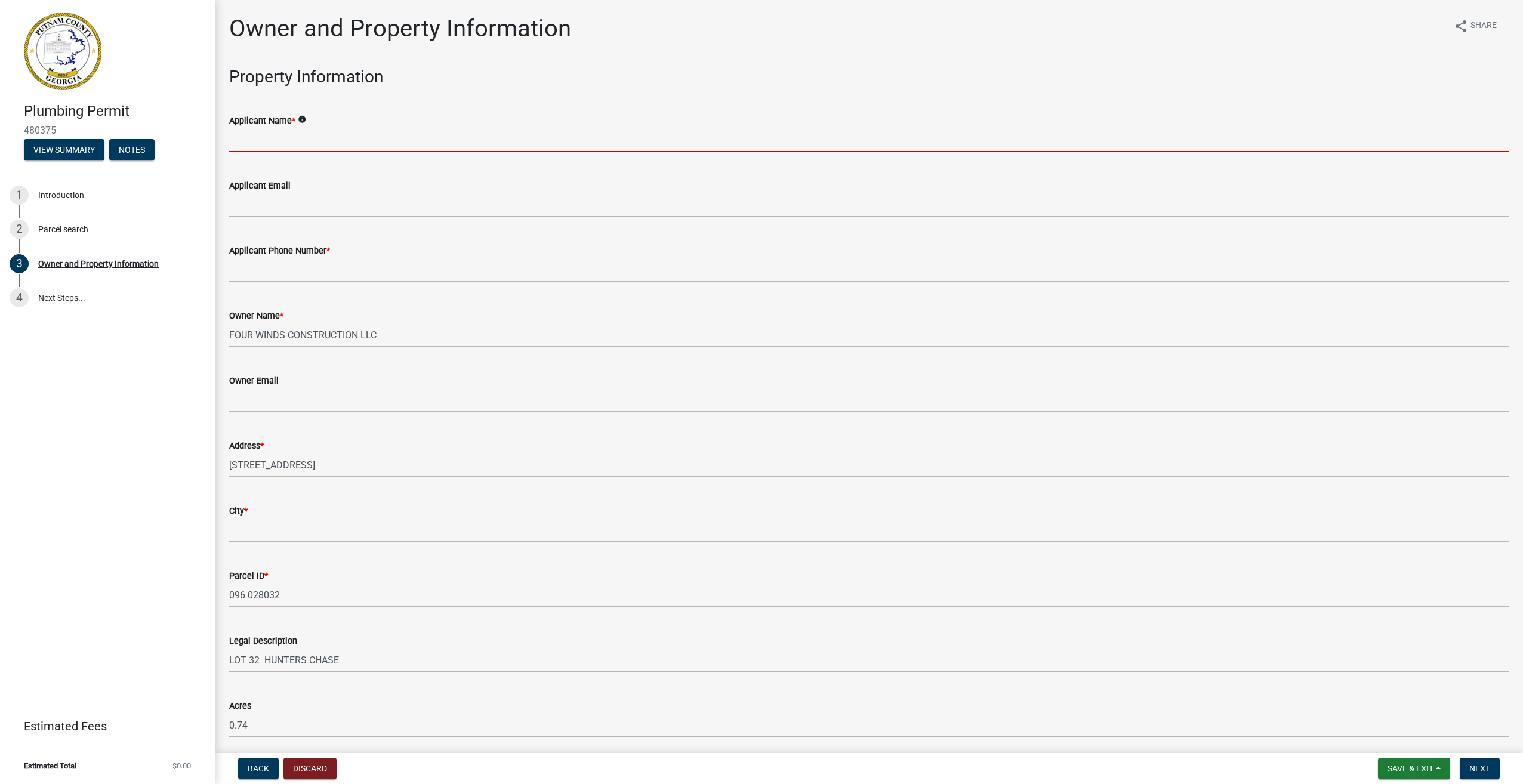
click at [333, 136] on input "Applicant Name *" at bounding box center [868, 139] width 1280 height 24
type input "[PERSON_NAME] Plumbing Co"
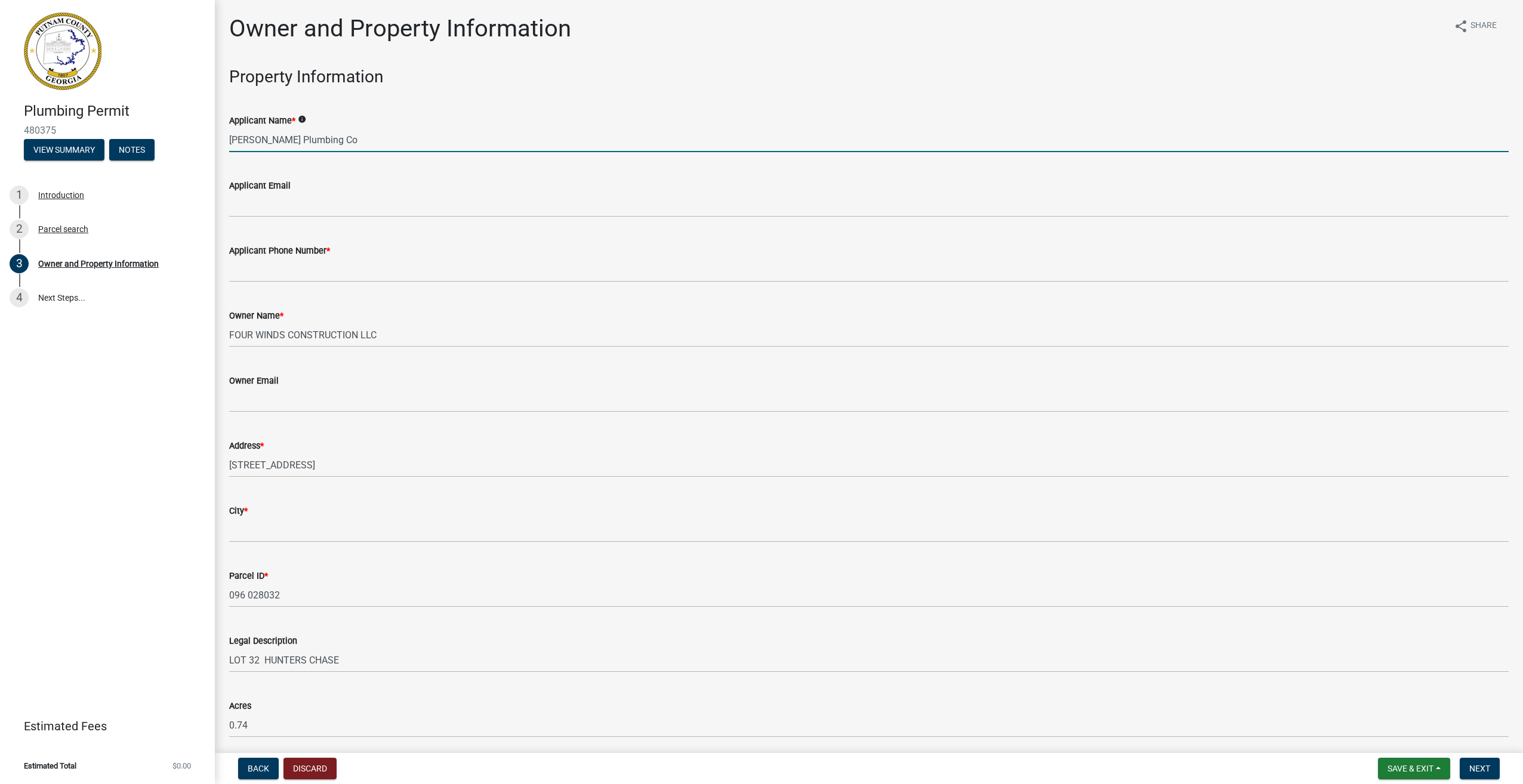
type input "[EMAIL_ADDRESS][DOMAIN_NAME]"
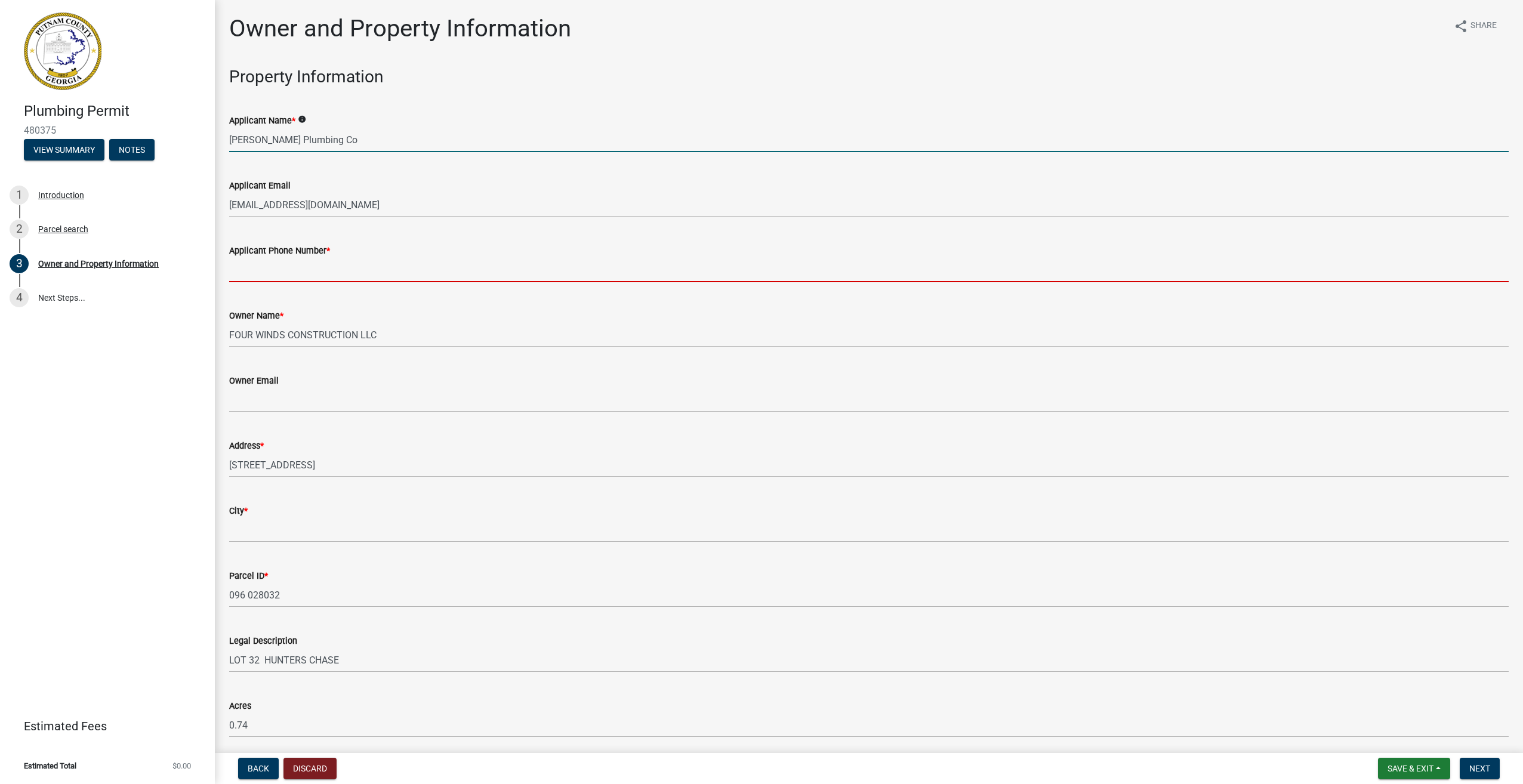
type input "7702318175"
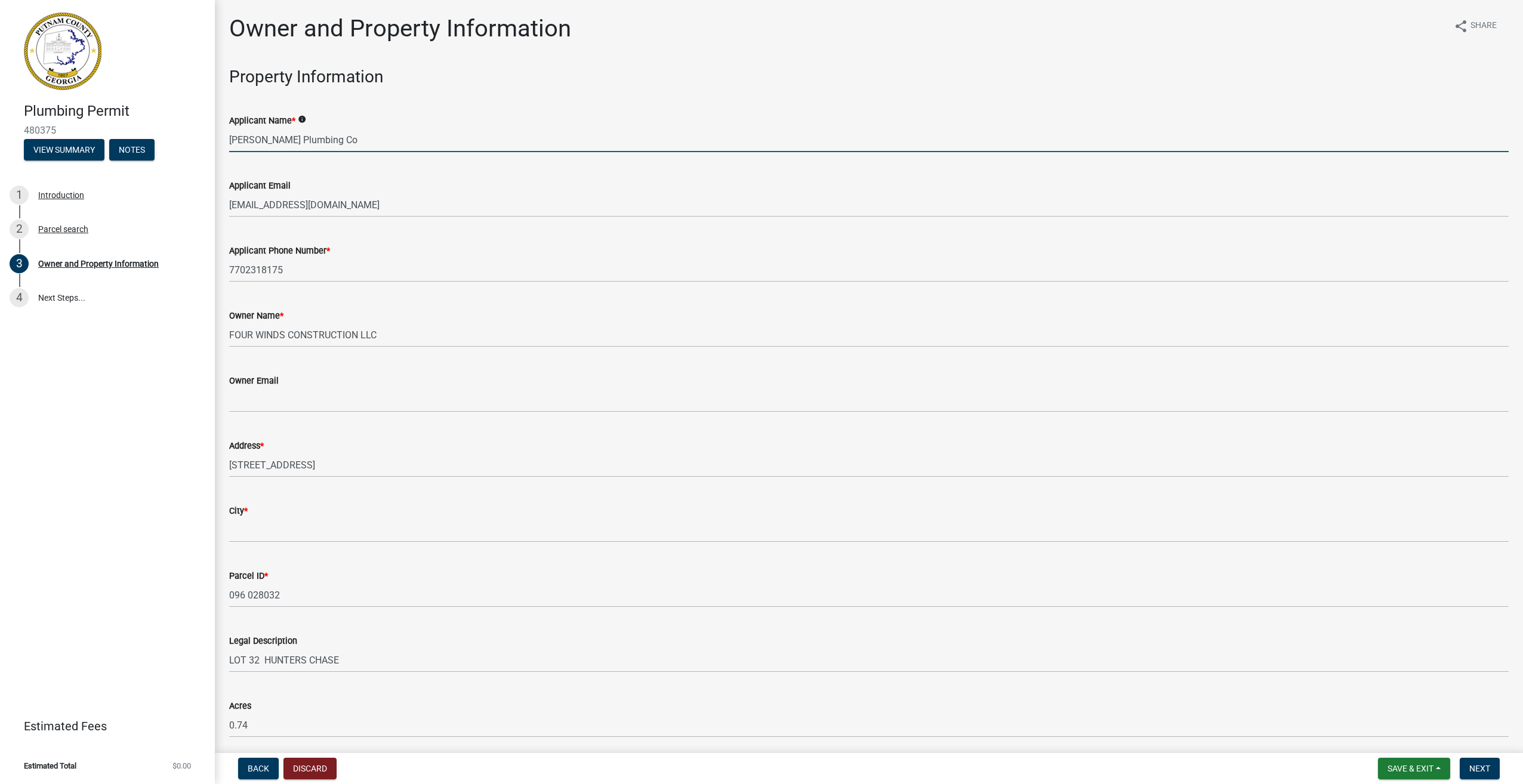
type input "Eatonton"
type input "[STREET_ADDRESS]"
type input "[PERSON_NAME]"
type input "Ga"
type input "30253"
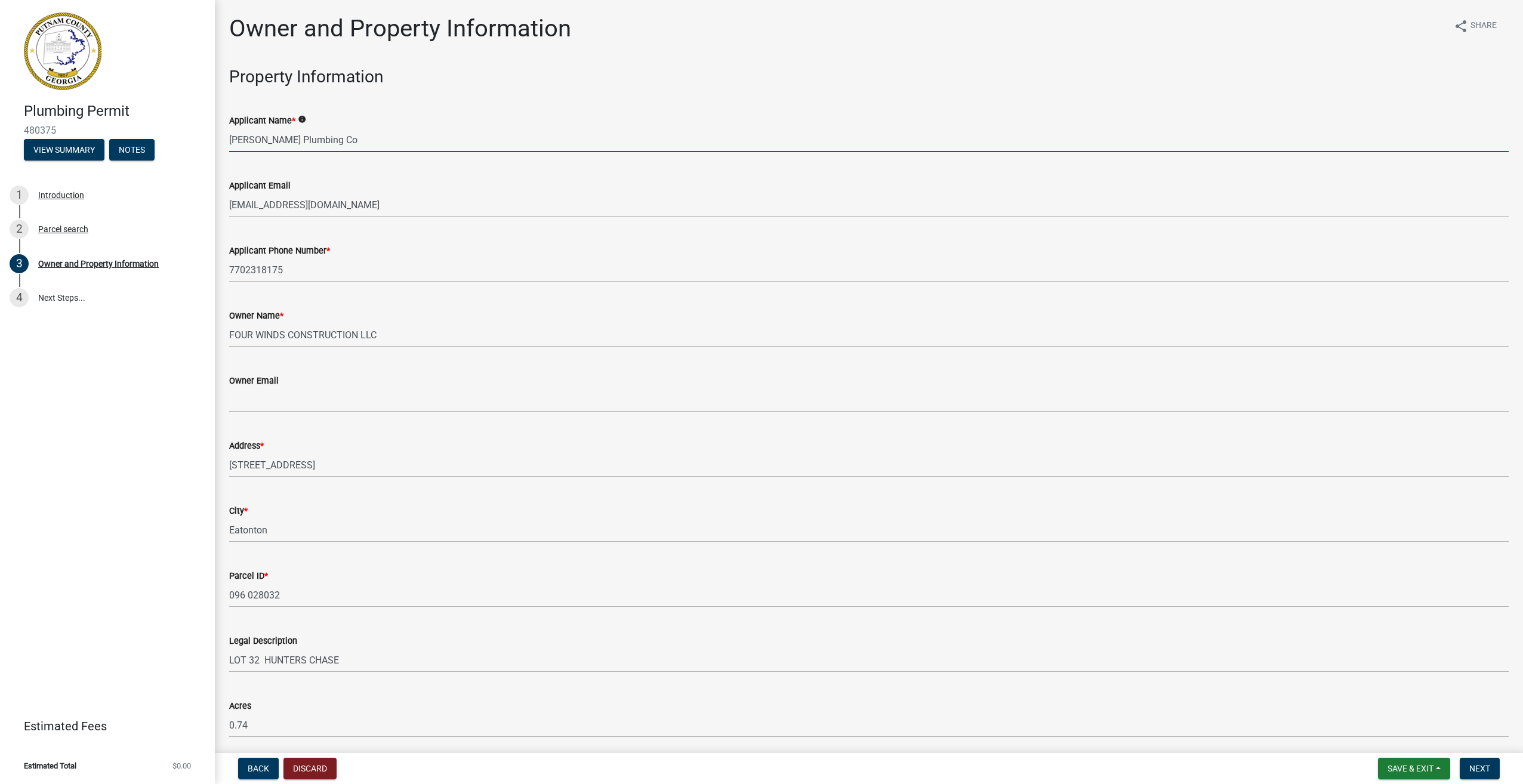
type input "[PERSON_NAME]"
type input "[PERSON_NAME] Plumbing Co"
type input "7702318175"
type input "[STREET_ADDRESS]"
type input "[PERSON_NAME]"
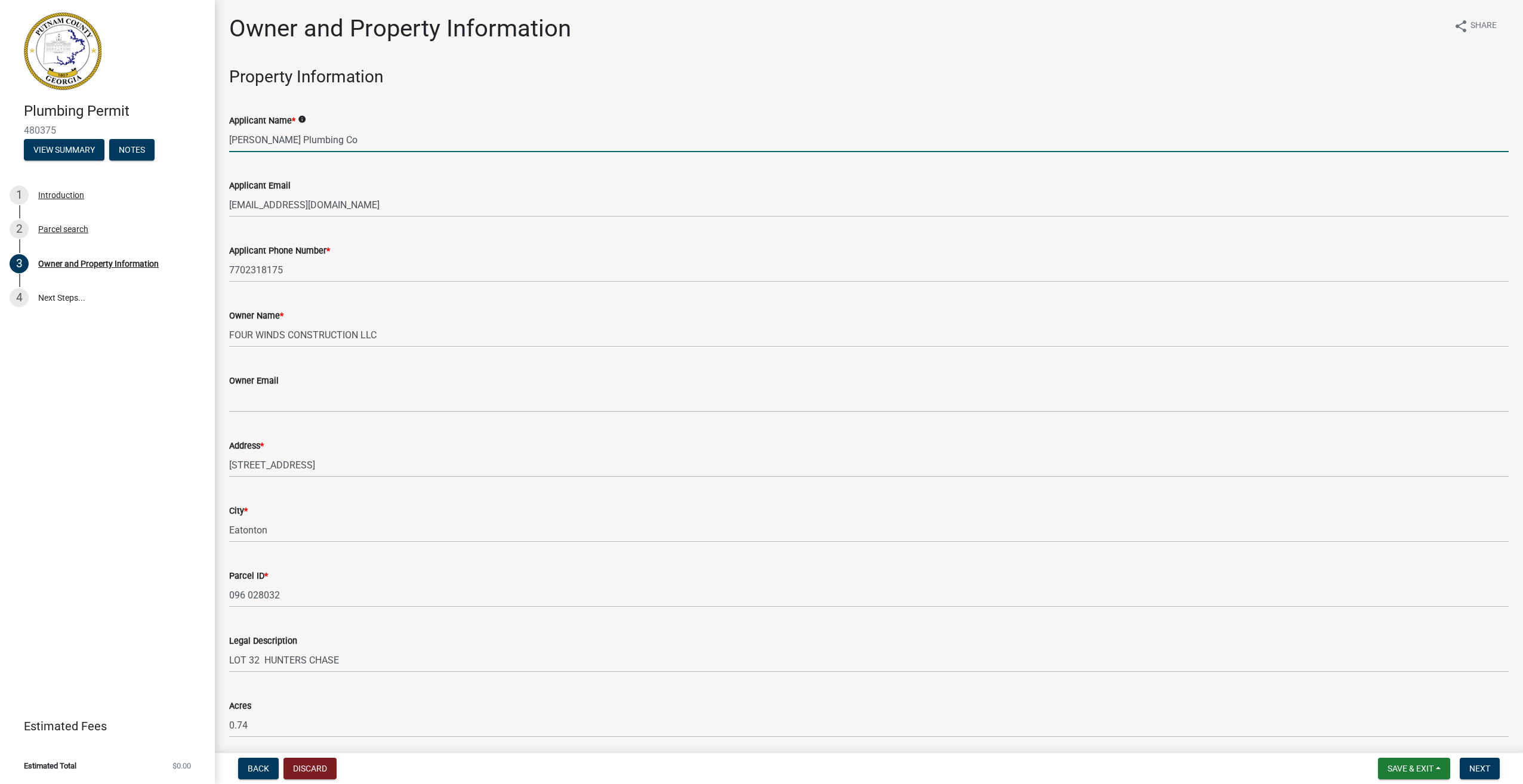
type input "Ga"
type input "30253"
type input "[EMAIL_ADDRESS][DOMAIN_NAME]"
type input "MP006410"
type input "[DATE]"
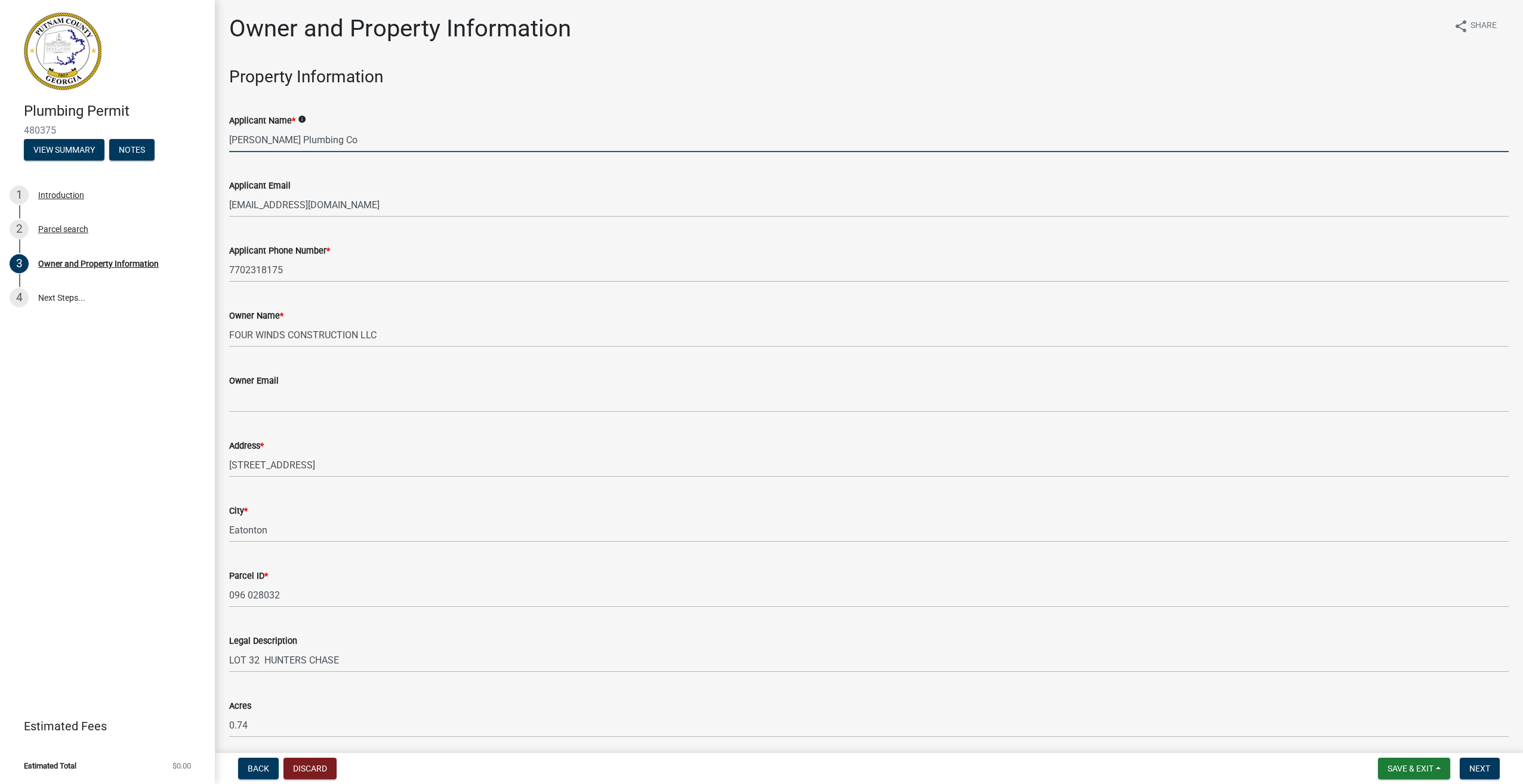
type input "000495"
type input "[DATE]"
type input "[PERSON_NAME]"
type input "7702318175"
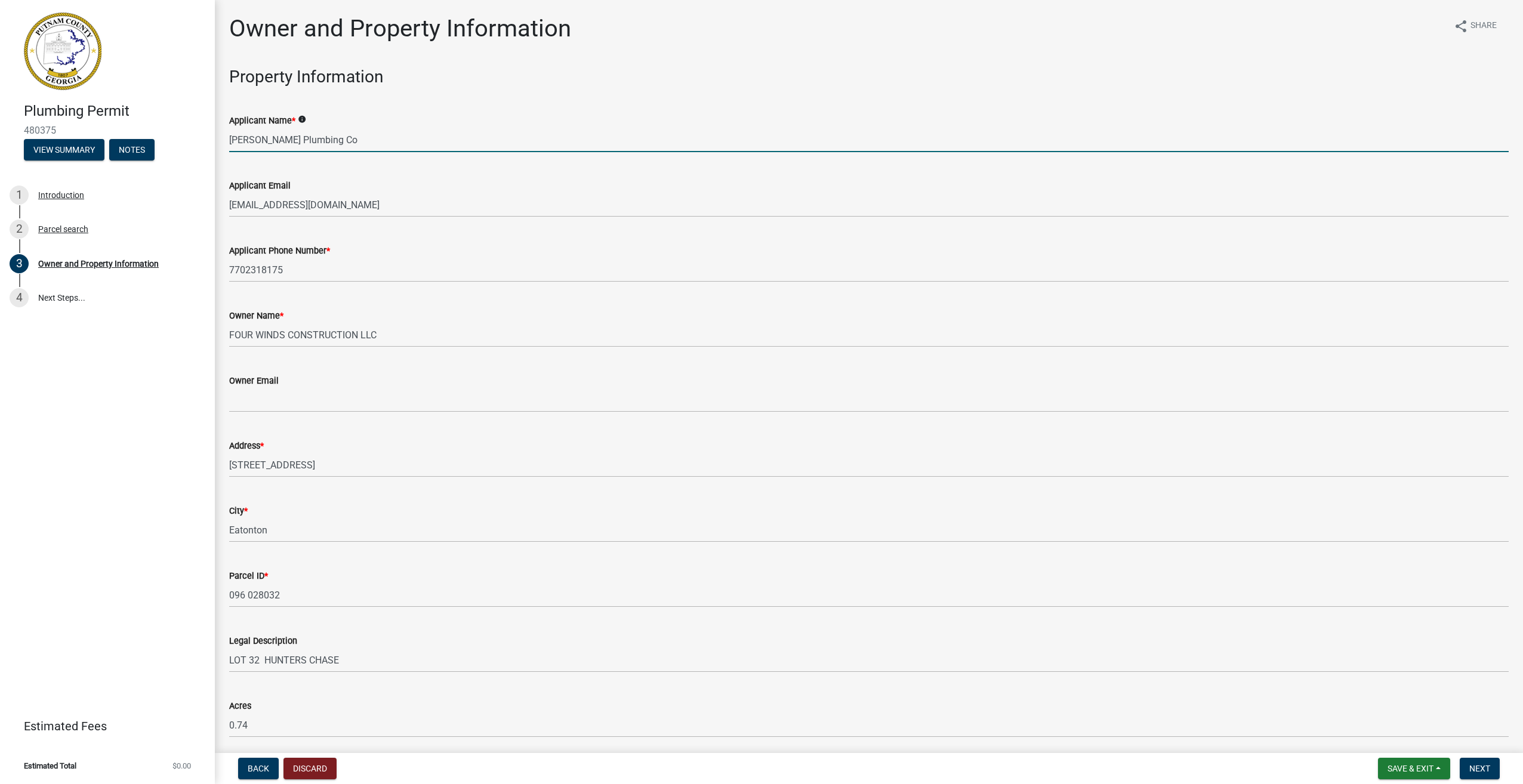
select select "9"
select select "2025"
select select "9"
select select "2025"
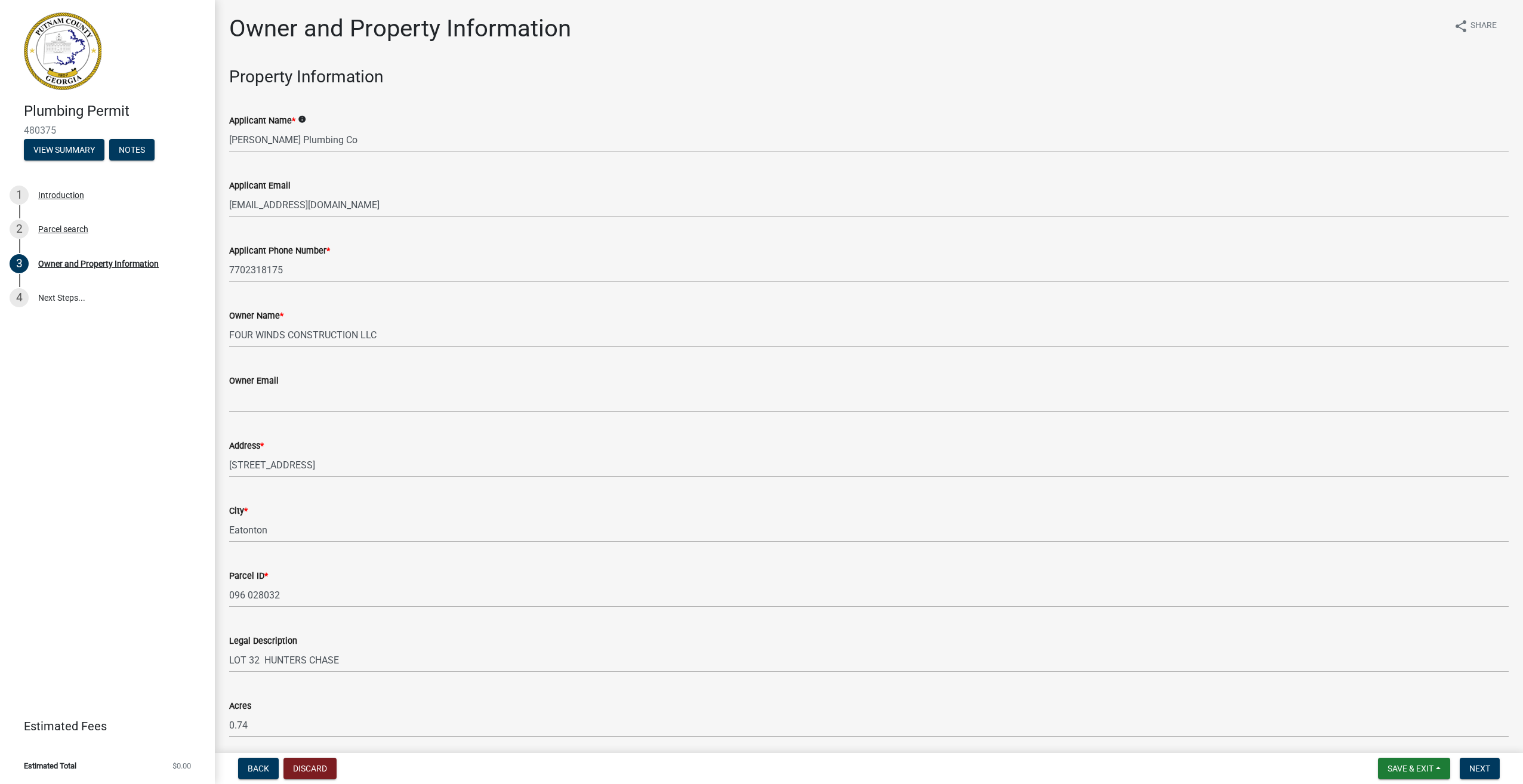
scroll to position [1311, 0]
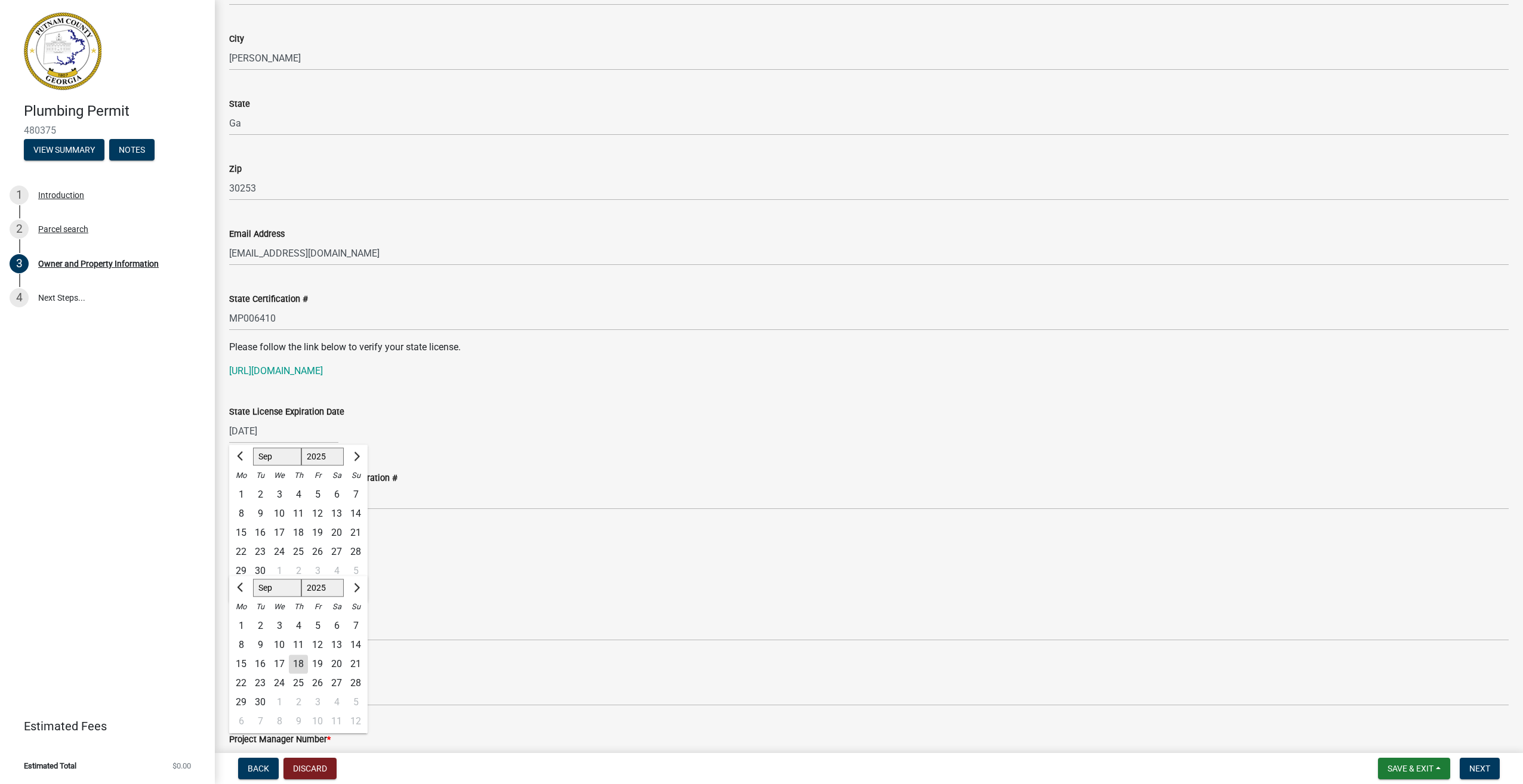
click at [323, 455] on select "1525 1526 1527 1528 1529 1530 1531 1532 1533 1534 1535 1536 1537 1538 1539 1540…" at bounding box center [323, 457] width 43 height 18
click at [290, 434] on input "[DATE]" at bounding box center [283, 431] width 109 height 24
click at [430, 443] on div "[DATE] Jan Feb Mar Apr May Jun [DATE] Aug Sep Oct Nov [DATE] 1526 1527 1528 152…" at bounding box center [868, 431] width 1280 height 24
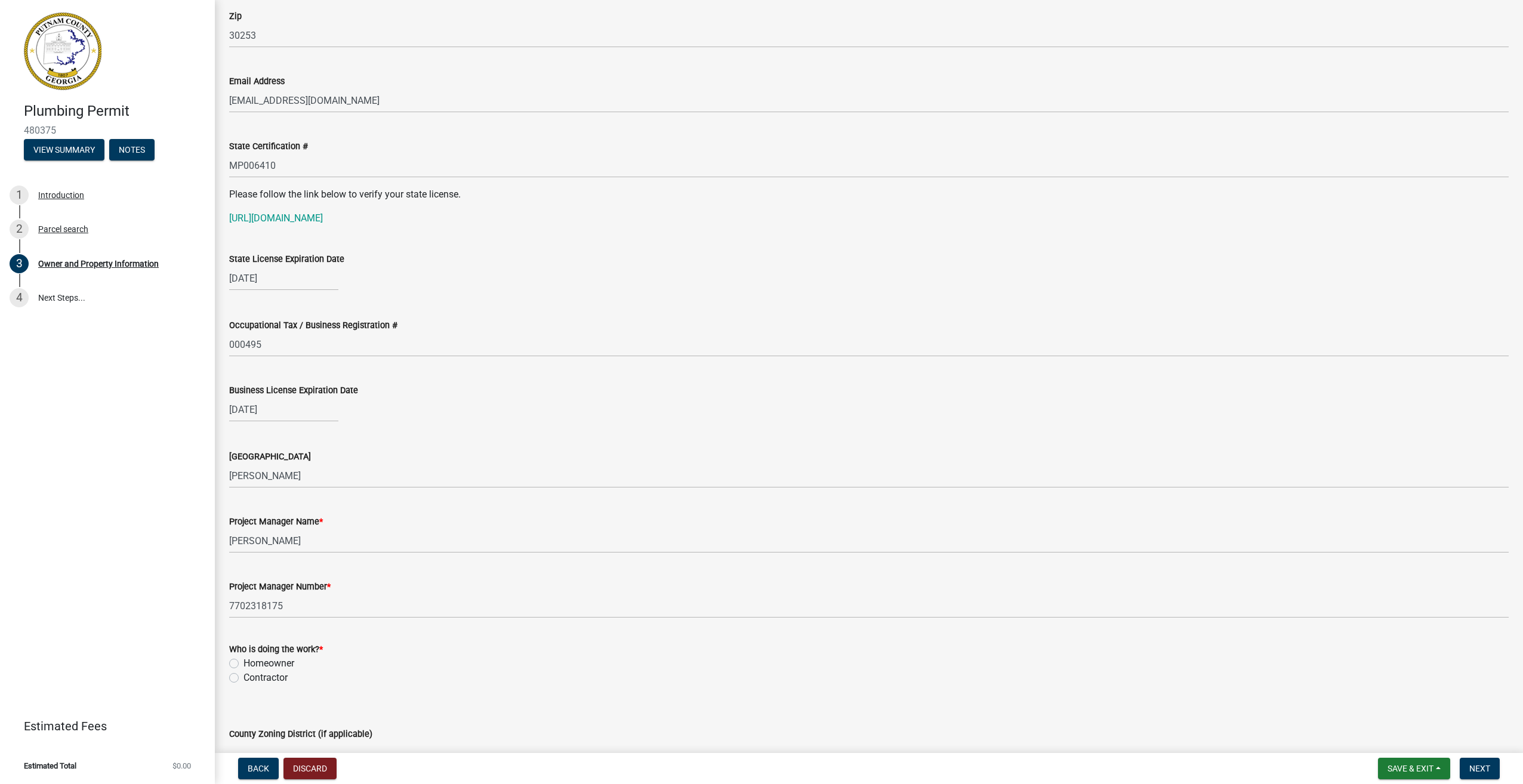
scroll to position [1490, 0]
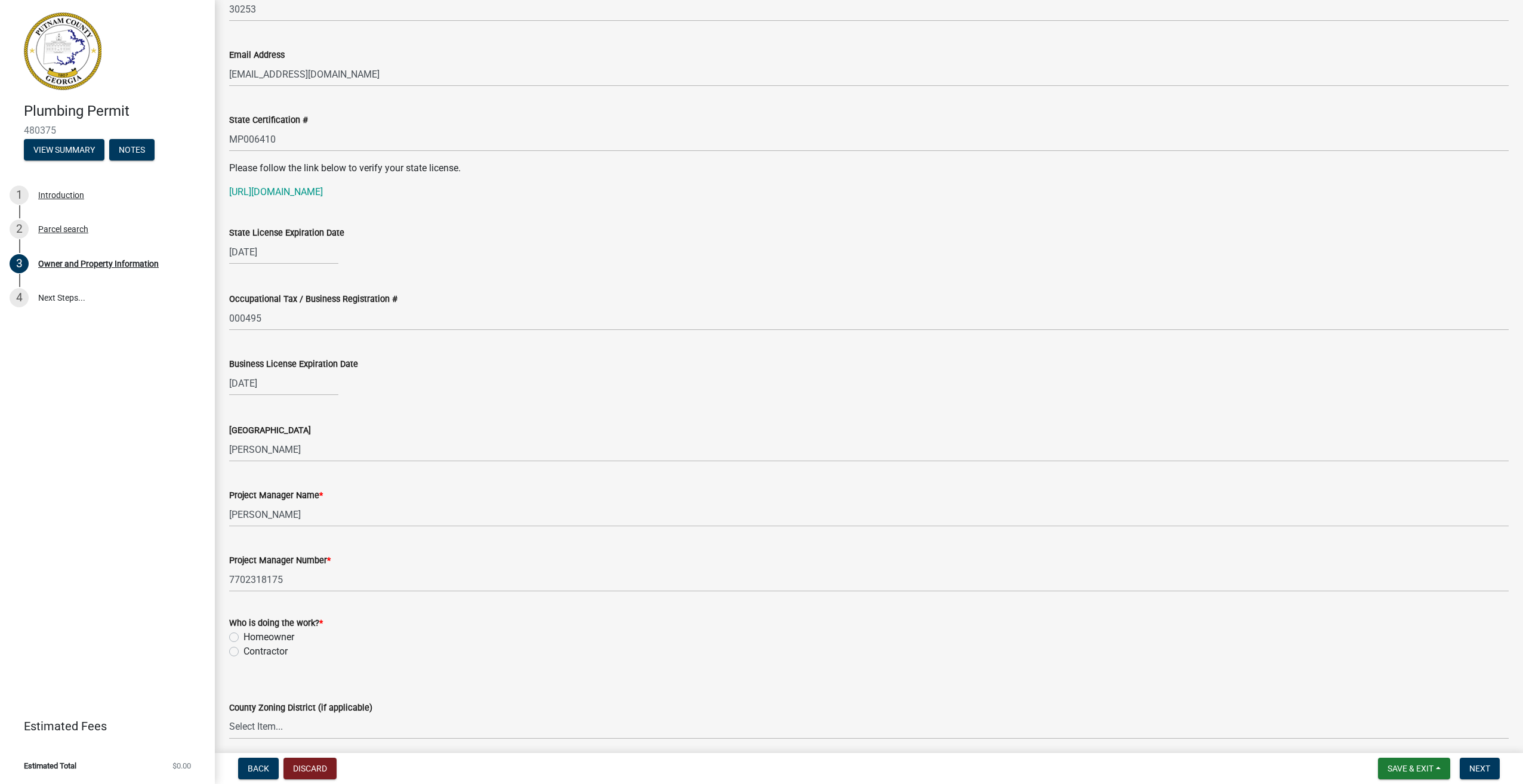
click at [243, 653] on label "Contractor" at bounding box center [265, 652] width 44 height 14
click at [243, 653] on input "Contractor" at bounding box center [247, 648] width 8 height 8
radio input "true"
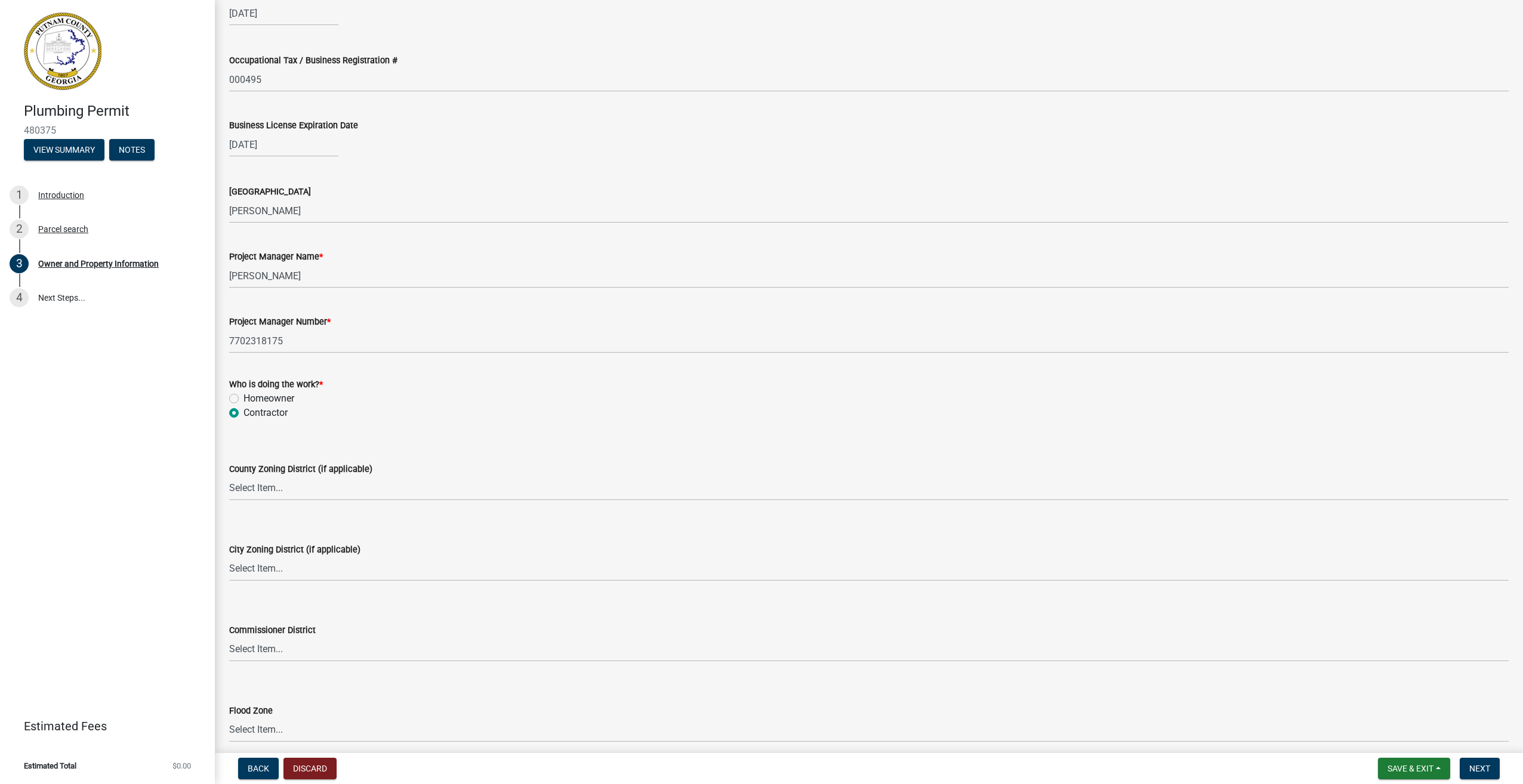
scroll to position [1781, 0]
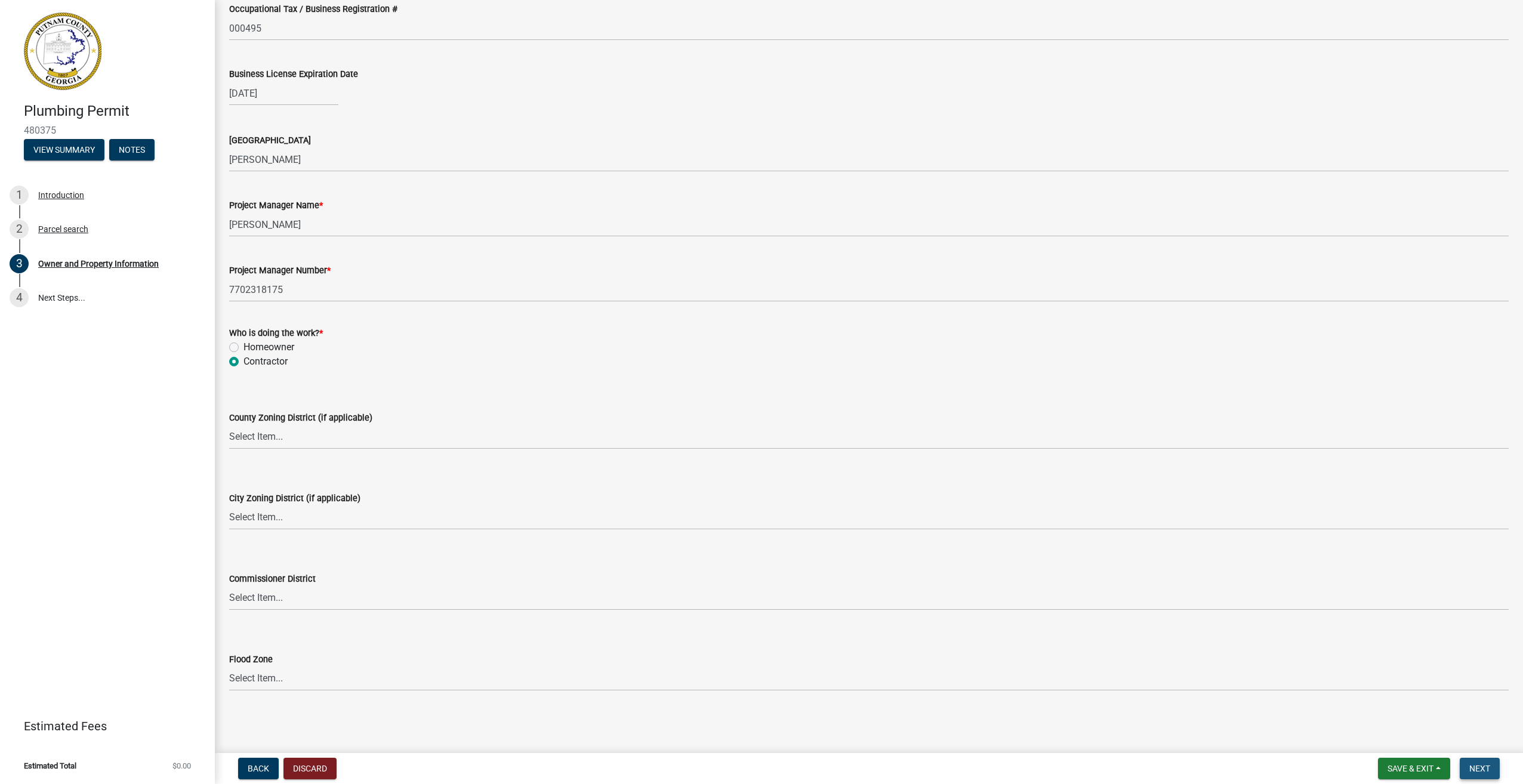
click at [1476, 765] on span "Next" at bounding box center [1479, 768] width 21 height 10
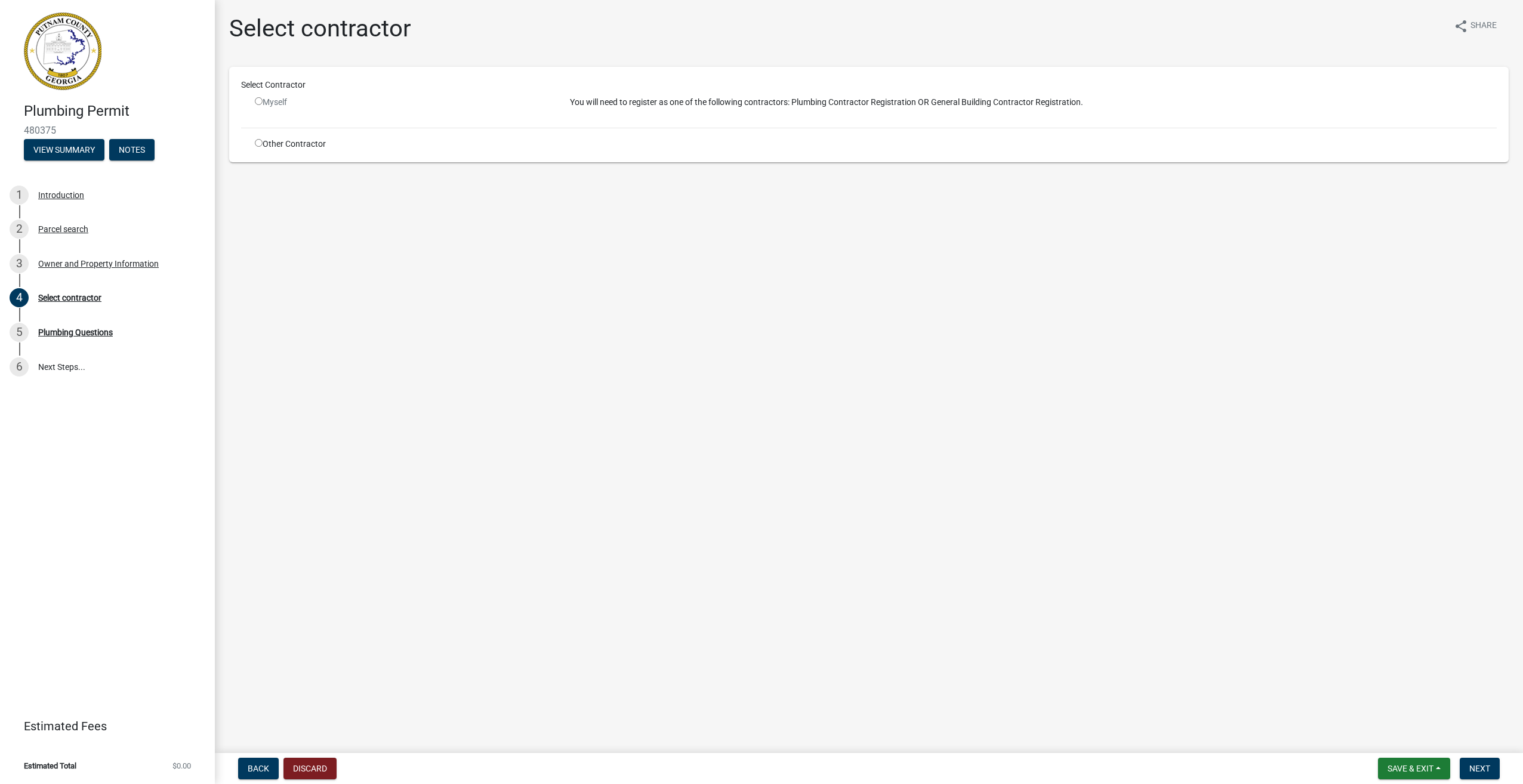
click at [257, 139] on input "radio" at bounding box center [258, 143] width 8 height 8
radio input "true"
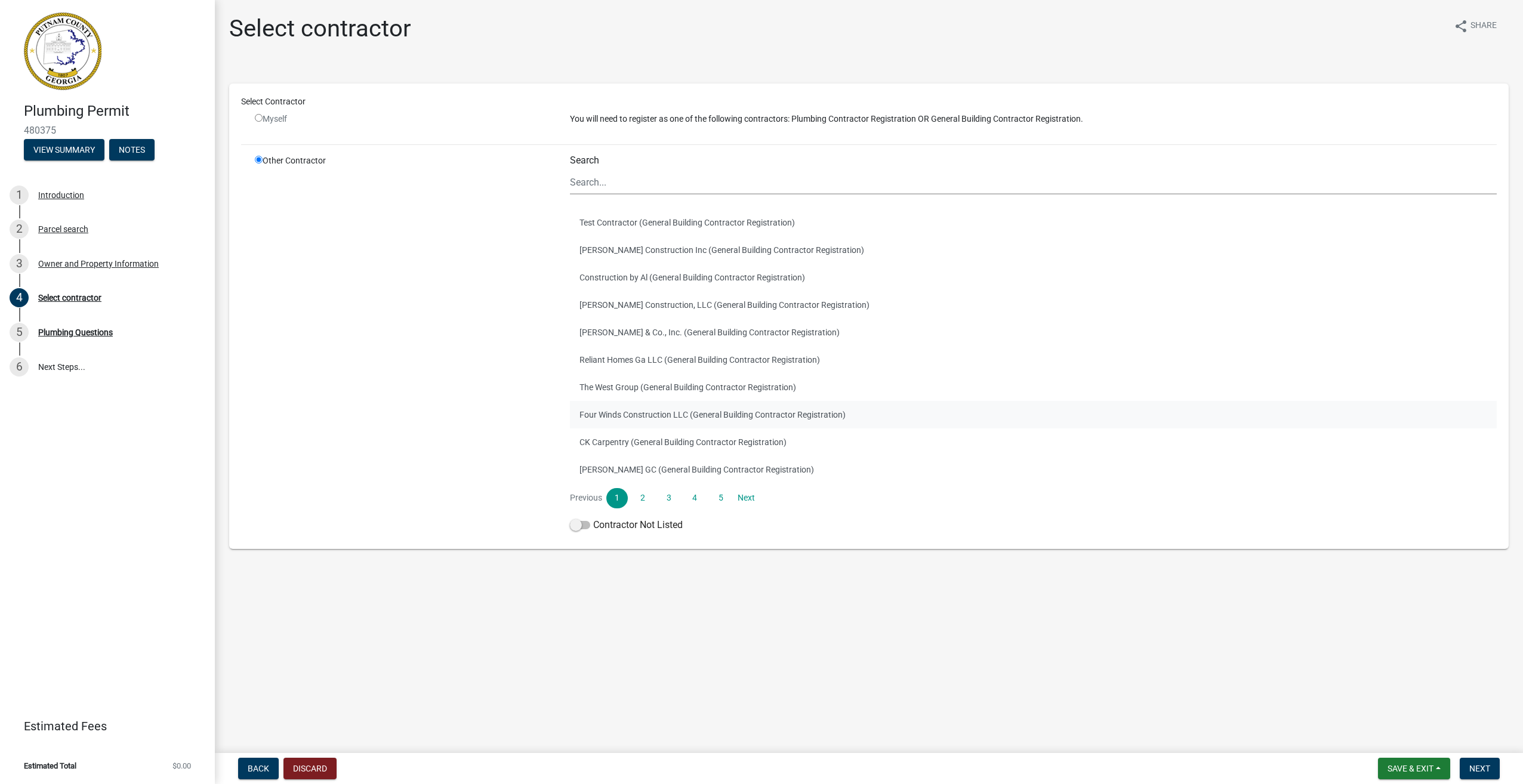
click at [712, 416] on button "Four Winds Construction LLC (General Building Contractor Registration)" at bounding box center [1033, 415] width 927 height 28
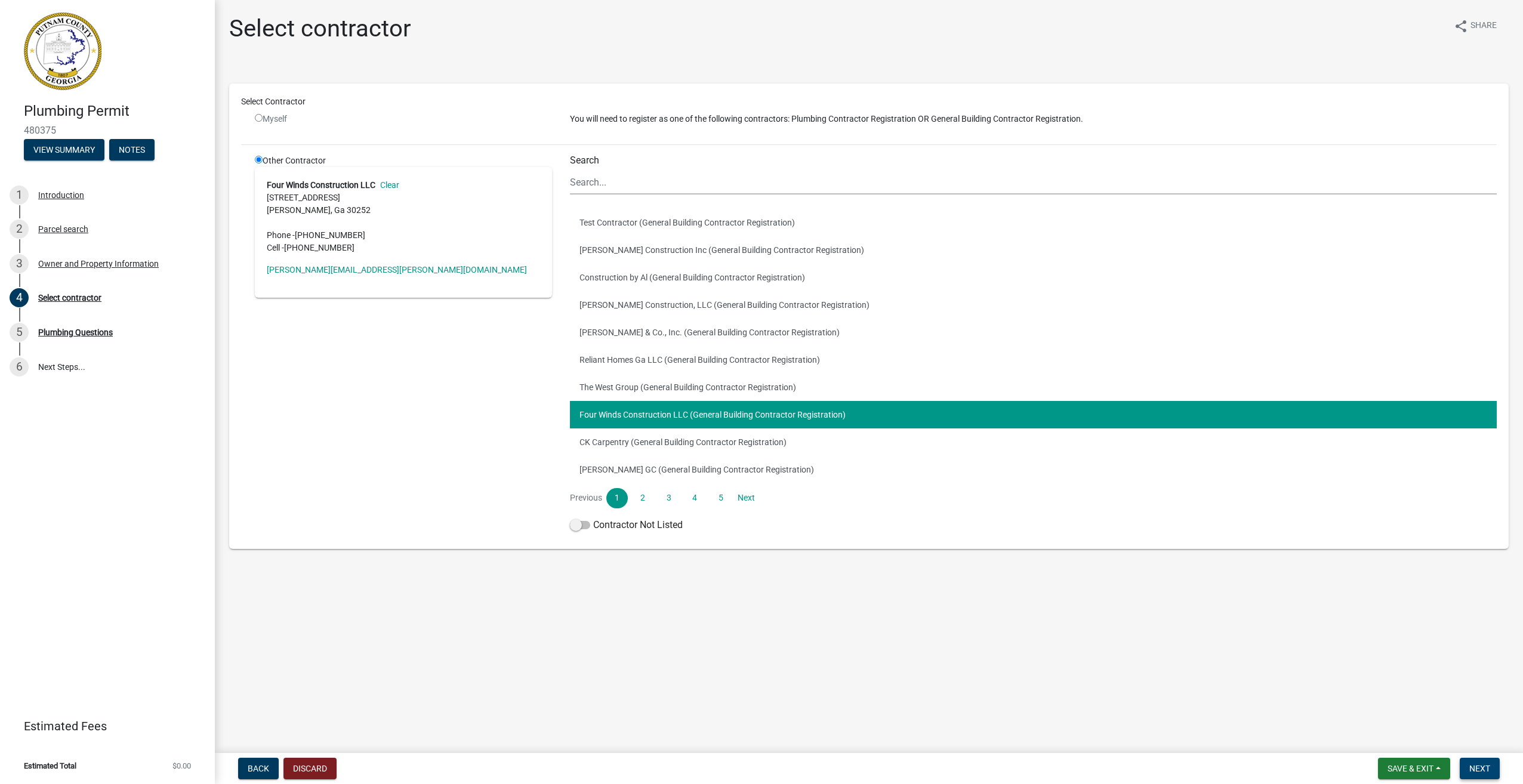
click at [1484, 766] on span "Next" at bounding box center [1479, 768] width 21 height 10
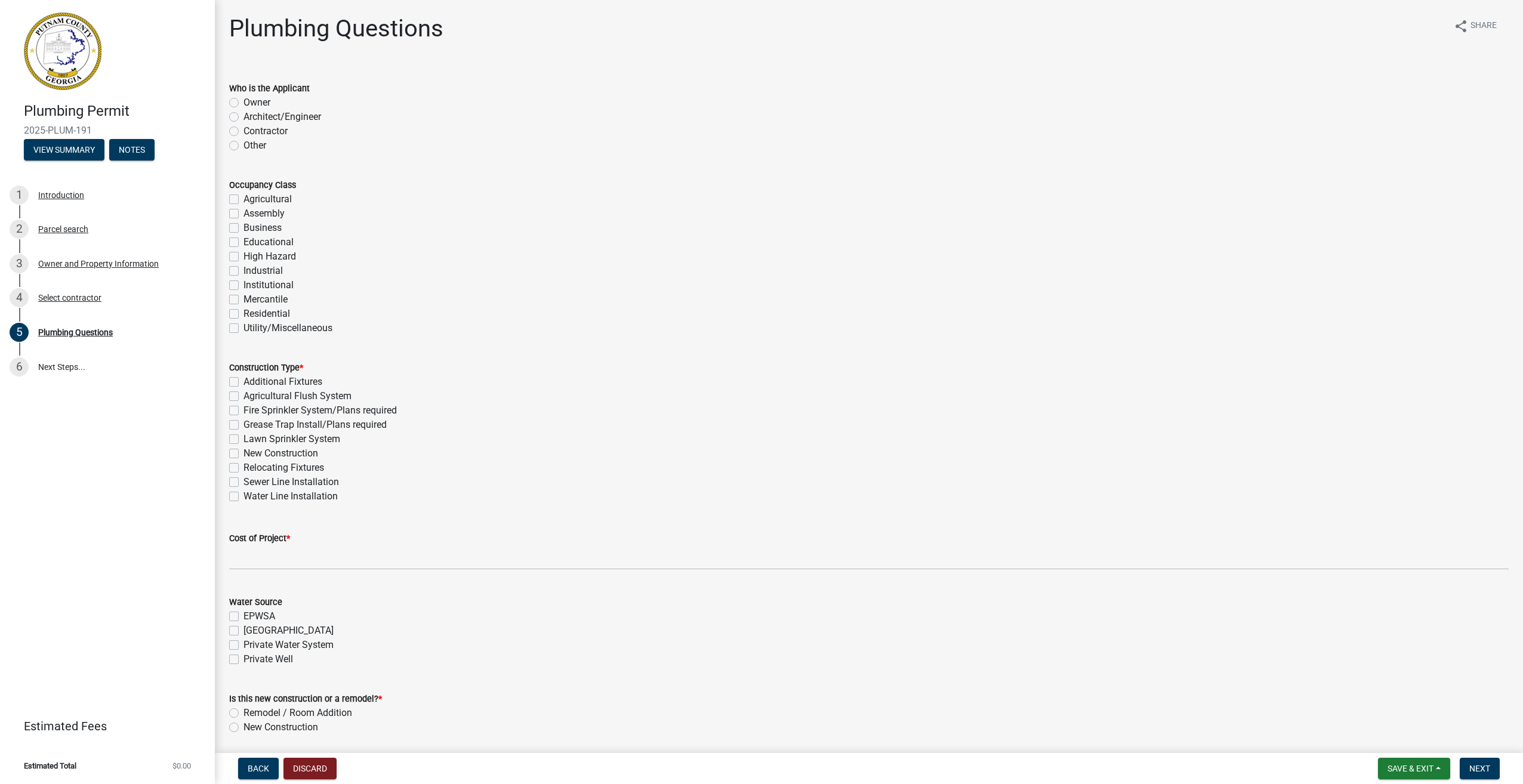
click at [243, 131] on label "Contractor" at bounding box center [265, 131] width 44 height 14
click at [243, 131] on input "Contractor" at bounding box center [247, 128] width 8 height 8
radio input "true"
click at [243, 314] on label "Residential" at bounding box center [267, 314] width 47 height 14
click at [243, 314] on input "Residential" at bounding box center [247, 310] width 8 height 8
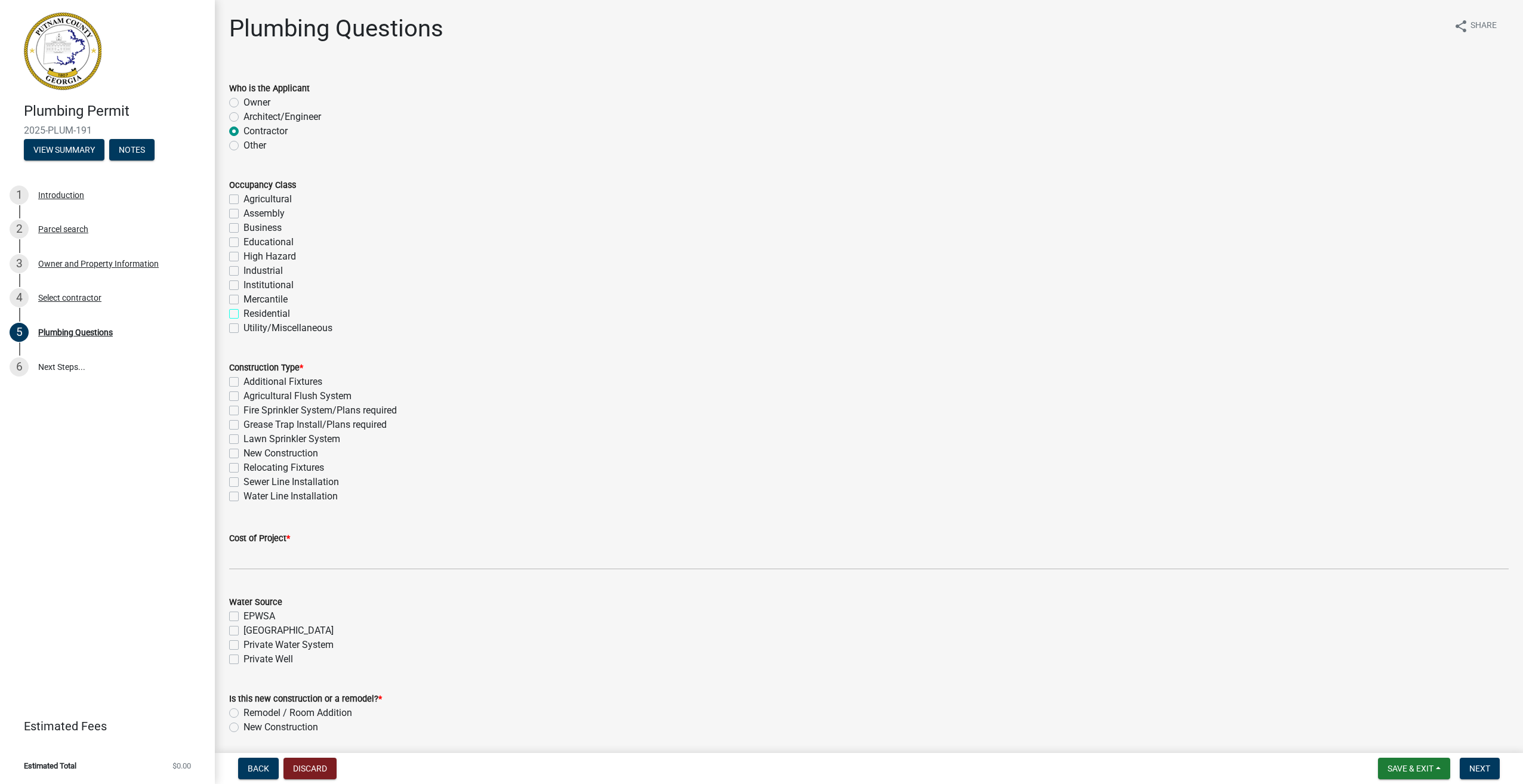
checkbox input "true"
checkbox input "false"
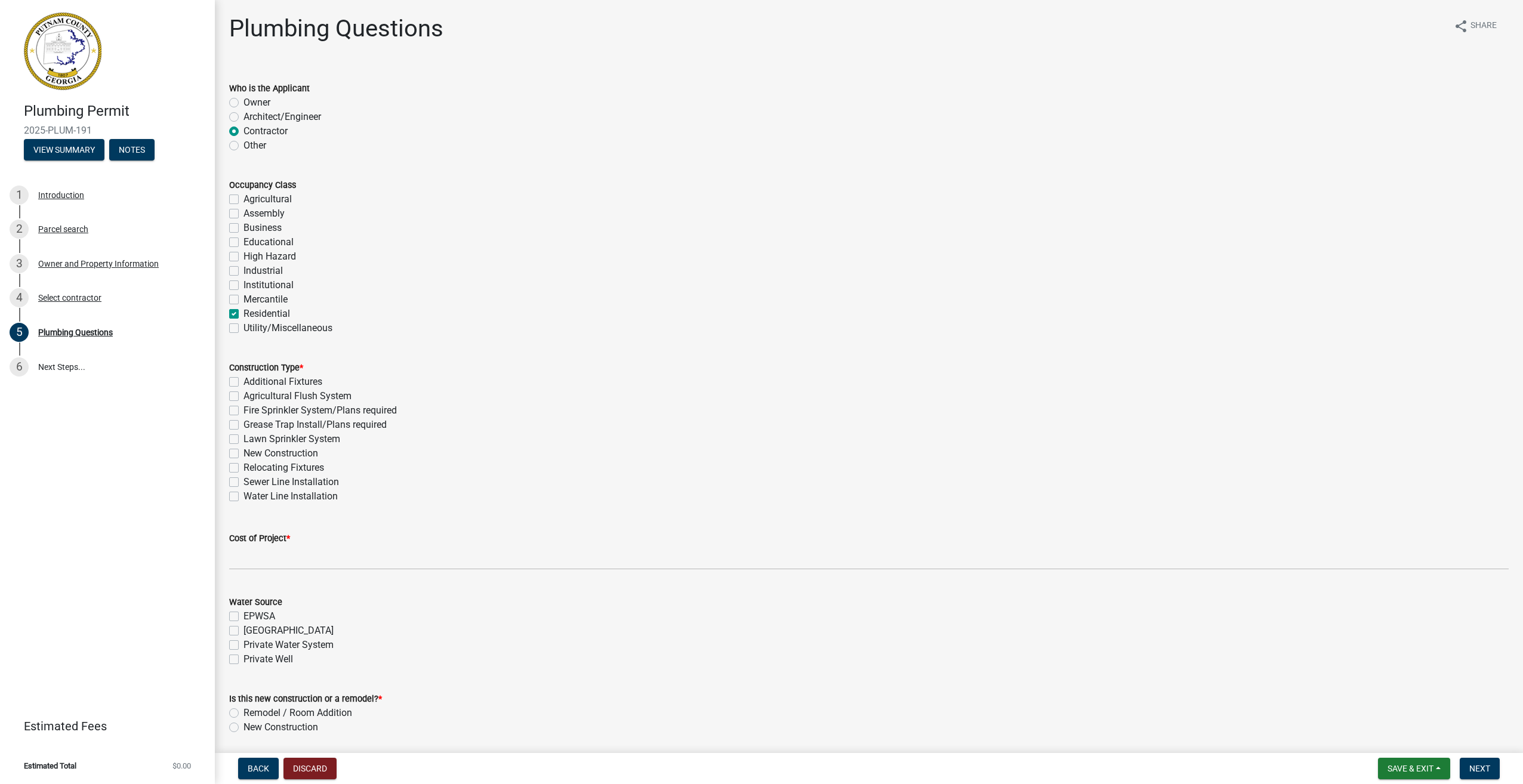
checkbox input "false"
checkbox input "true"
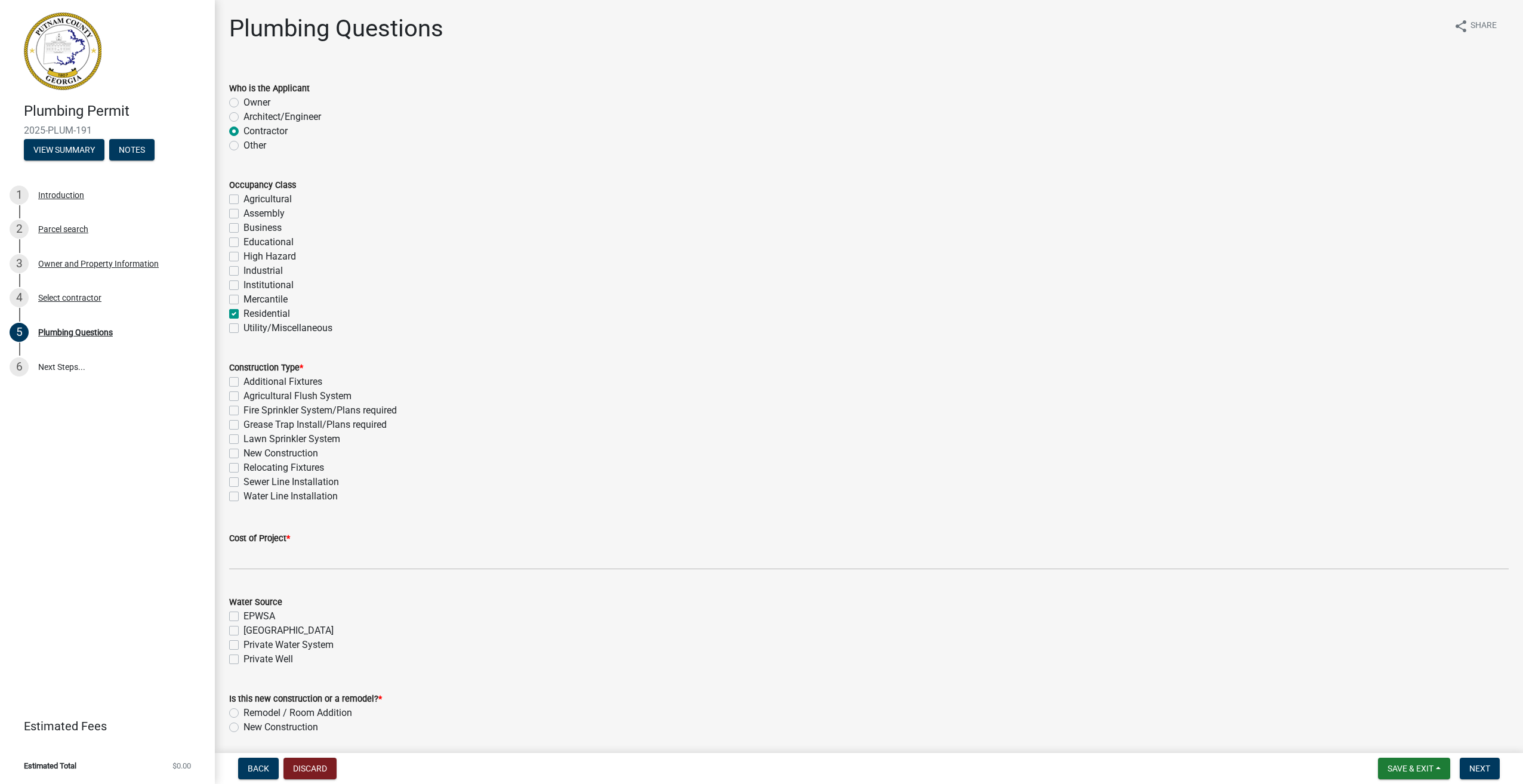
checkbox input "false"
click at [243, 453] on label "New Construction" at bounding box center [280, 453] width 74 height 14
click at [243, 453] on input "New Construction" at bounding box center [247, 450] width 8 height 8
checkbox input "true"
checkbox input "false"
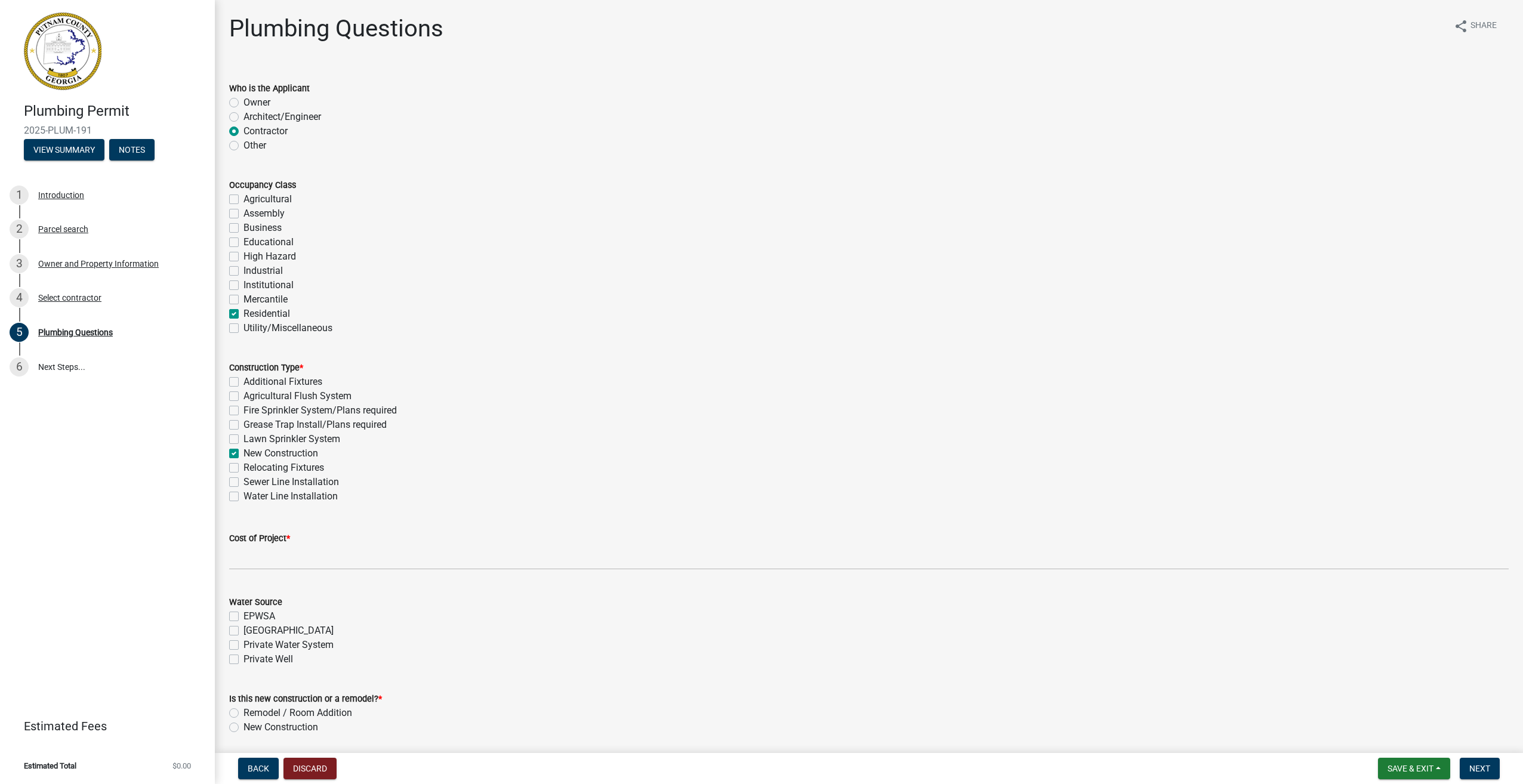
checkbox input "false"
checkbox input "true"
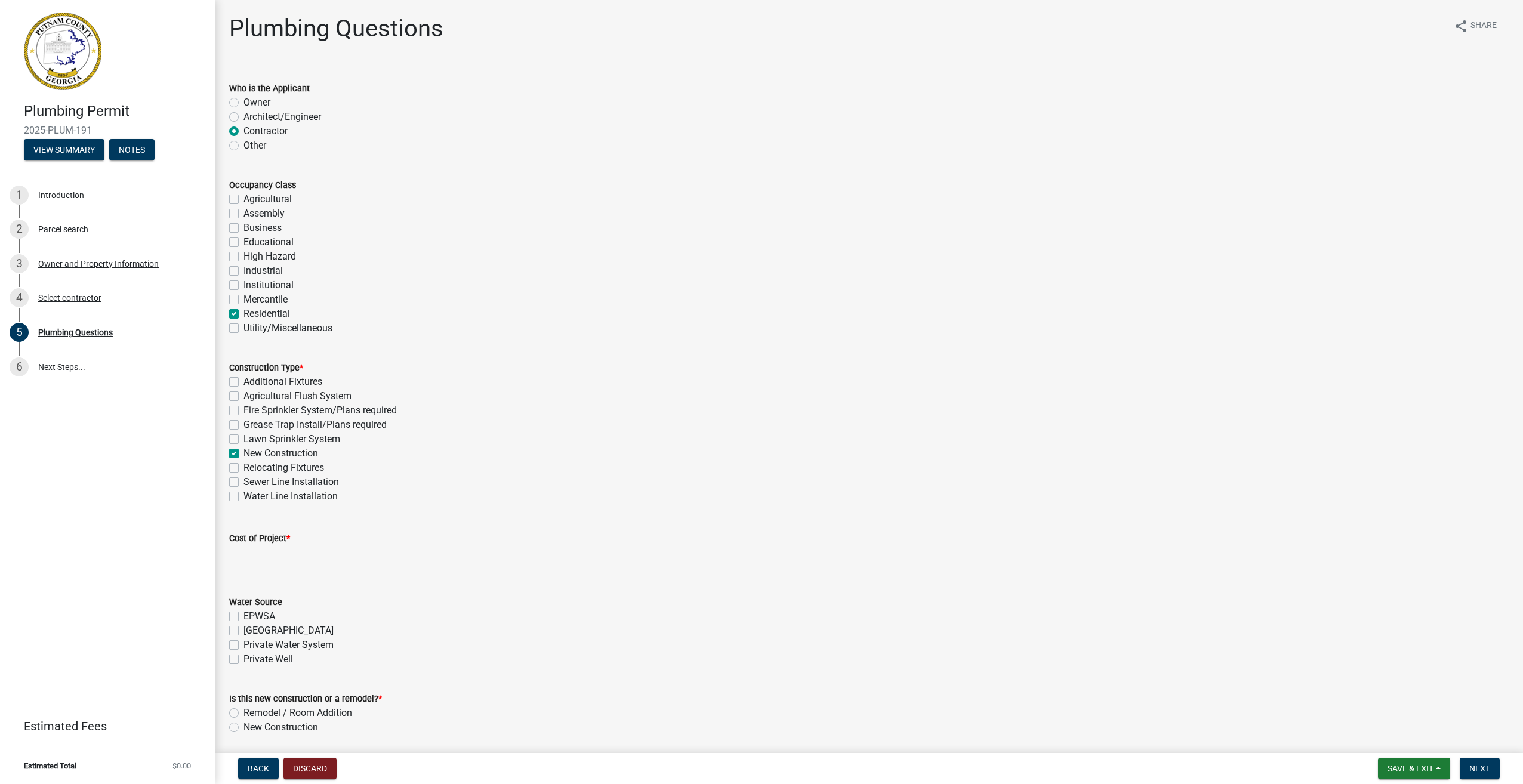
checkbox input "false"
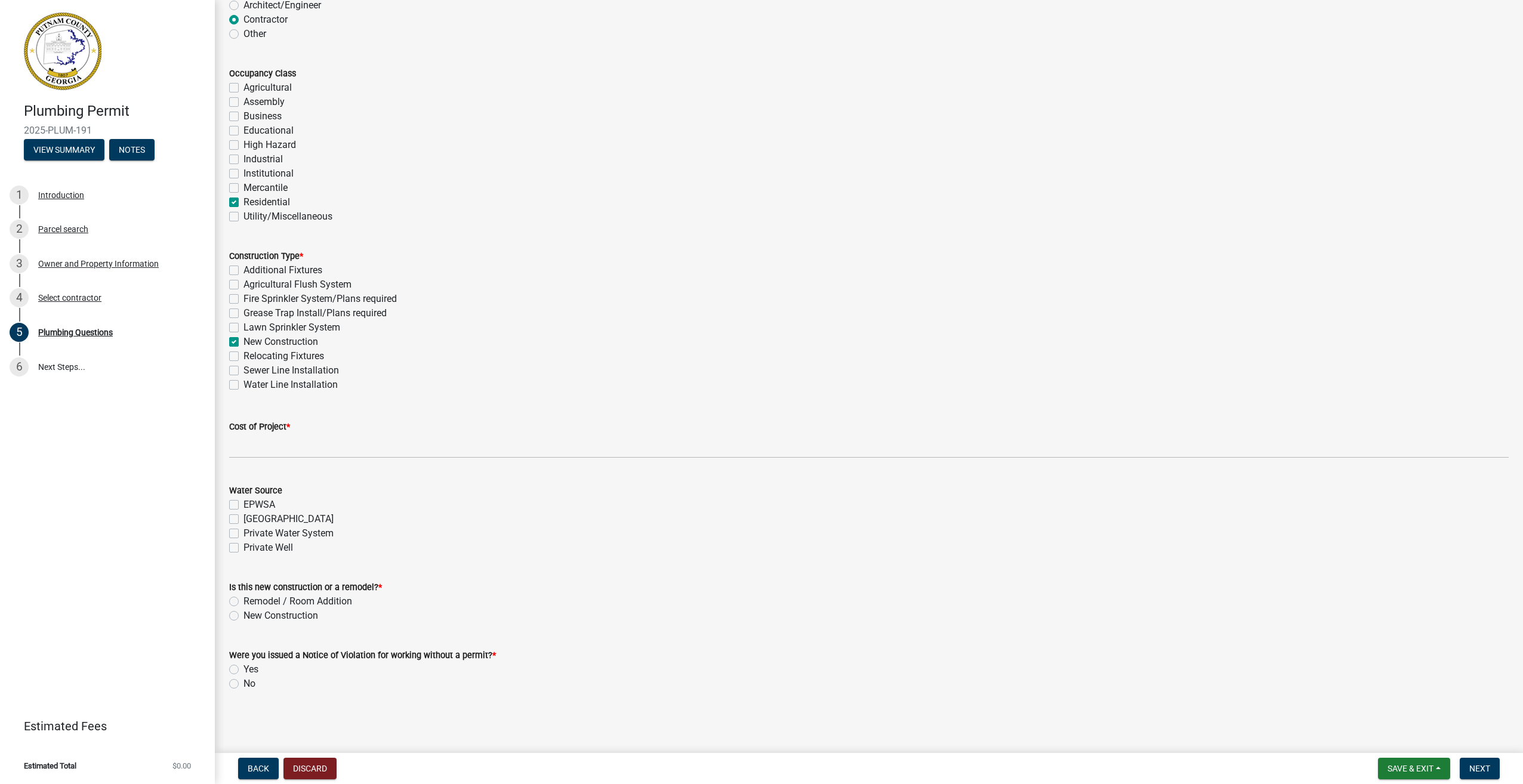
click at [243, 518] on label "[GEOGRAPHIC_DATA]" at bounding box center [288, 519] width 90 height 14
click at [243, 518] on input "[GEOGRAPHIC_DATA]" at bounding box center [247, 516] width 8 height 8
checkbox input "true"
checkbox input "false"
checkbox input "true"
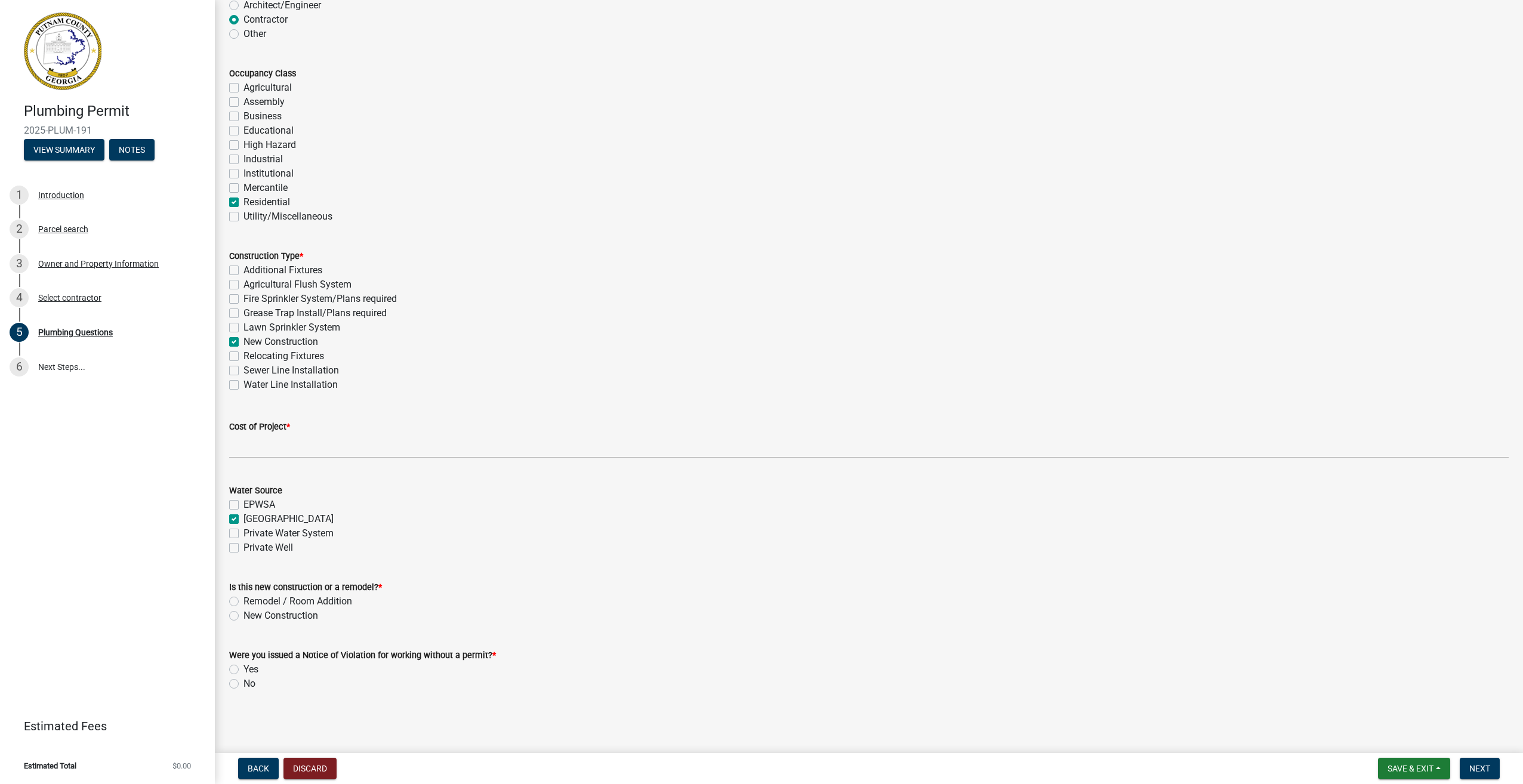
checkbox input "false"
click at [243, 616] on label "New Construction" at bounding box center [280, 616] width 74 height 14
click at [243, 616] on input "New Construction" at bounding box center [247, 612] width 8 height 8
radio input "true"
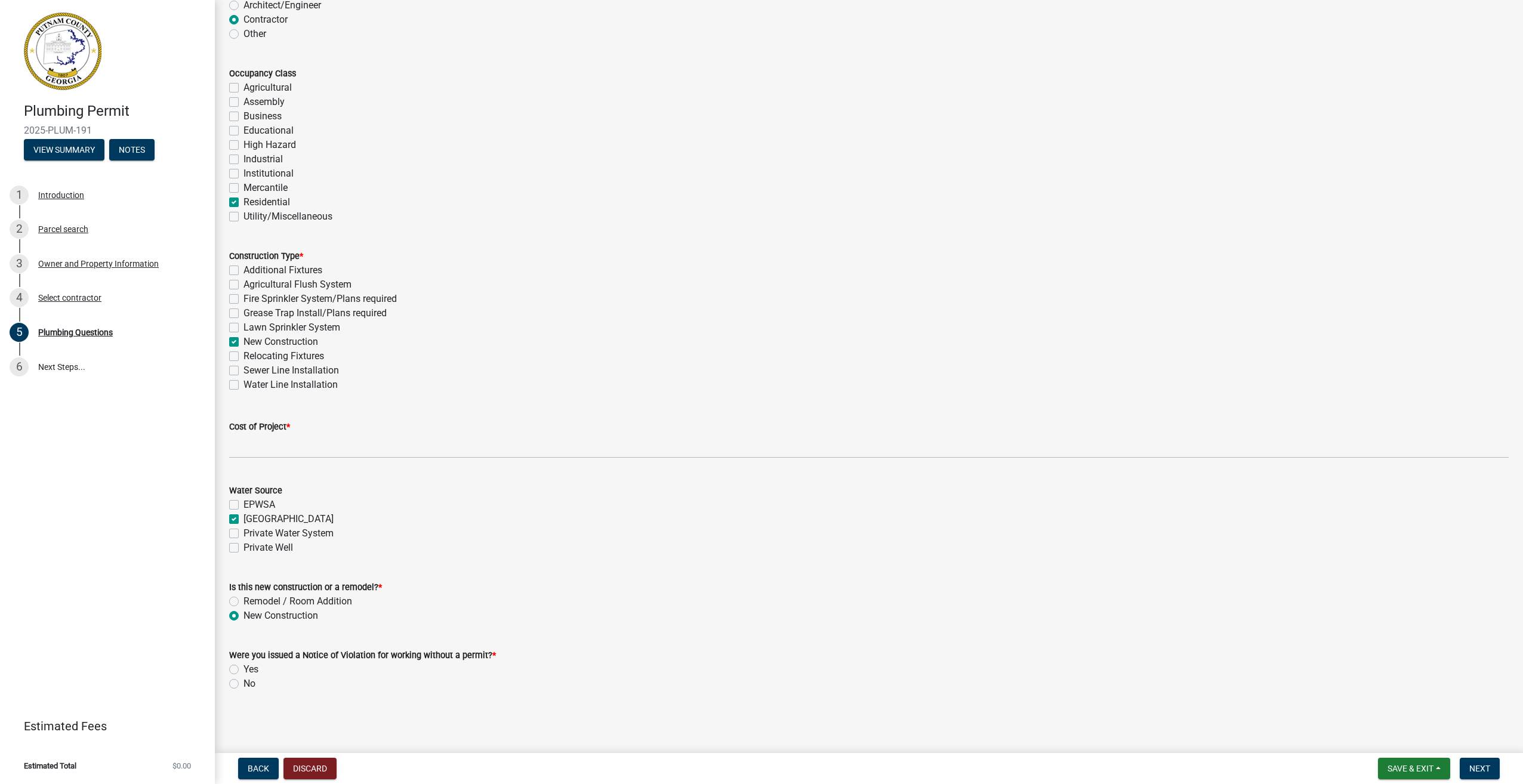
click at [243, 687] on label "No" at bounding box center [249, 684] width 12 height 14
click at [243, 685] on input "No" at bounding box center [247, 680] width 8 height 8
radio input "true"
click at [1473, 765] on span "Next" at bounding box center [1479, 768] width 21 height 10
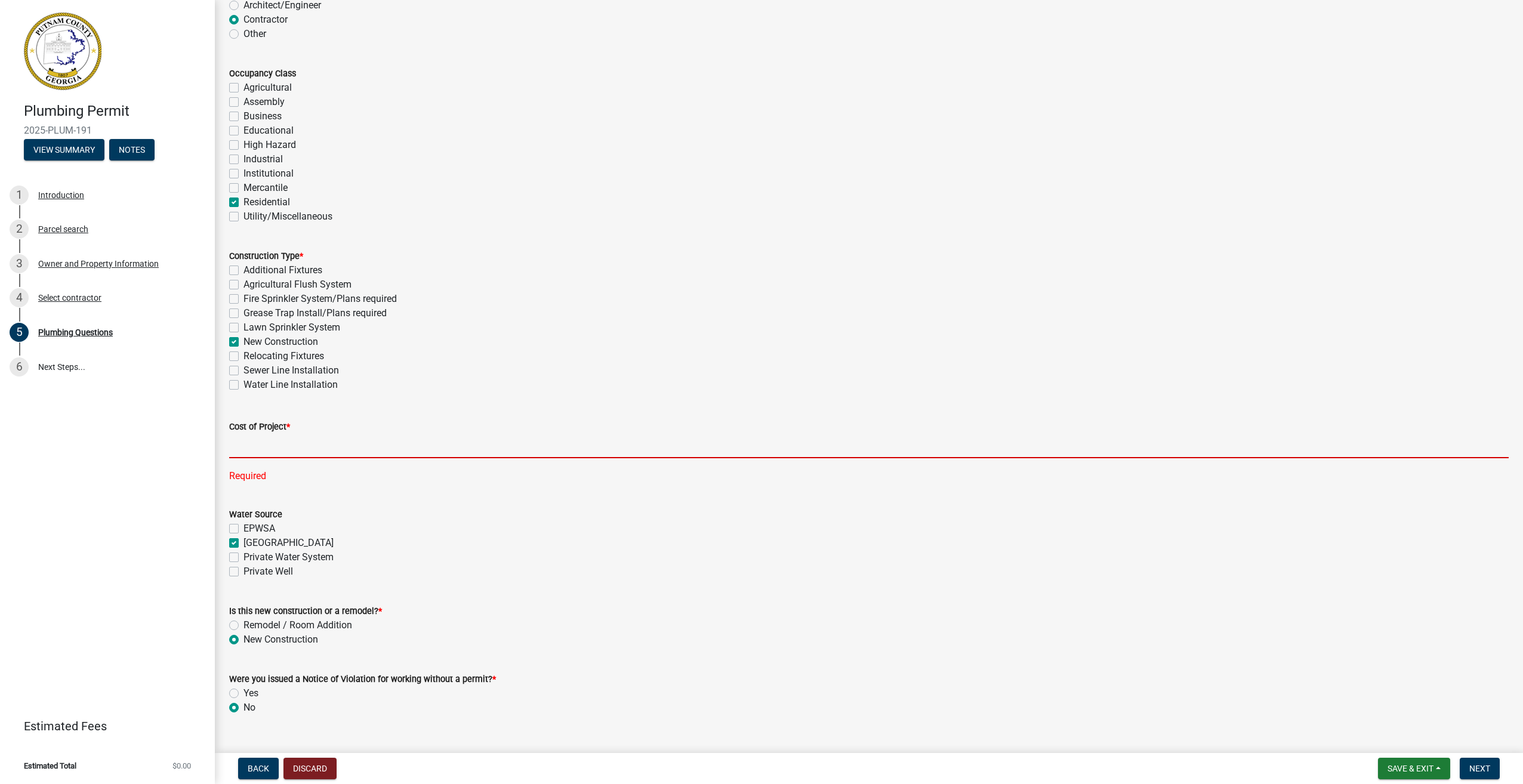
click at [282, 444] on input "text" at bounding box center [868, 445] width 1280 height 24
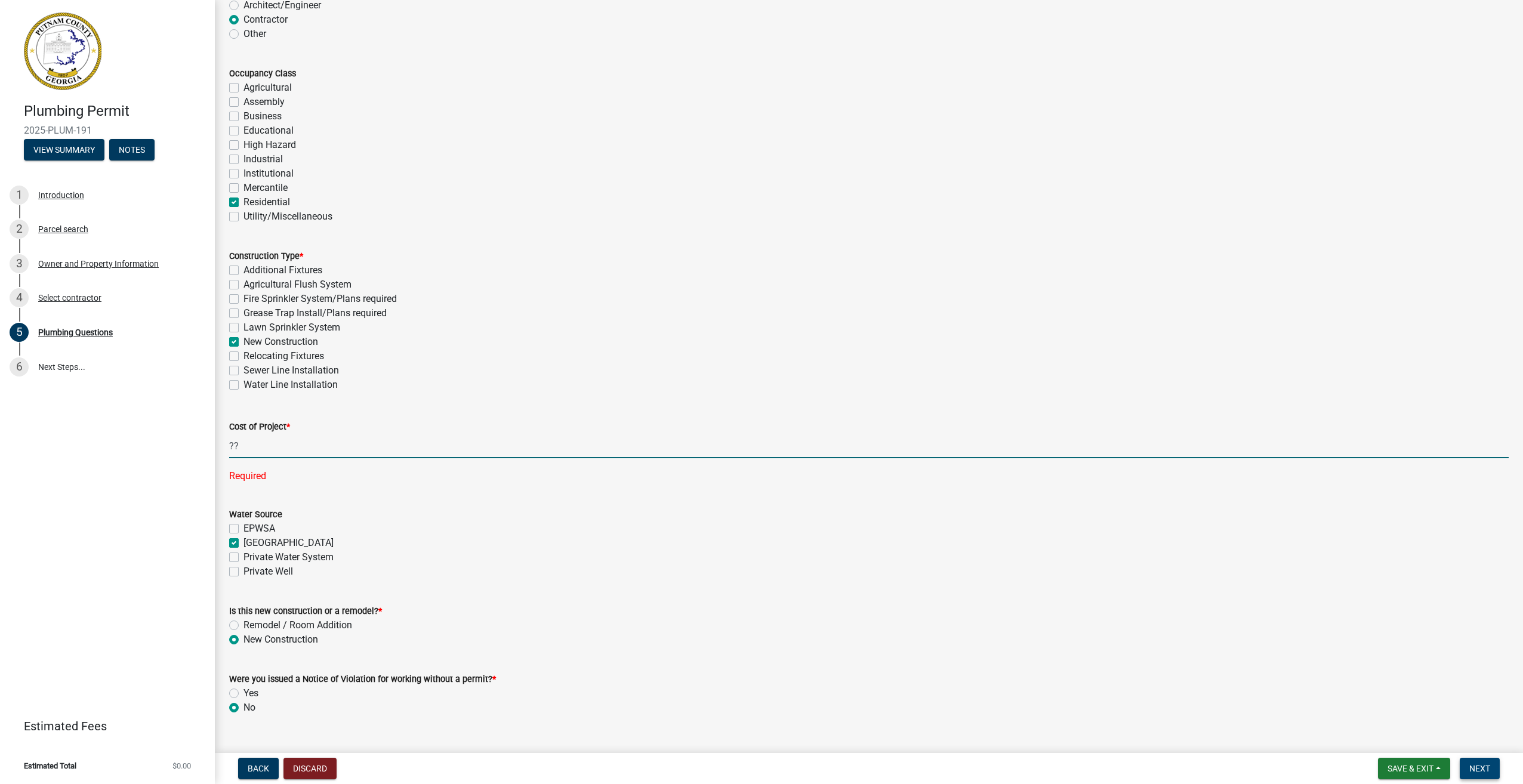
type input "0"
click at [1483, 767] on span "Next" at bounding box center [1479, 768] width 21 height 10
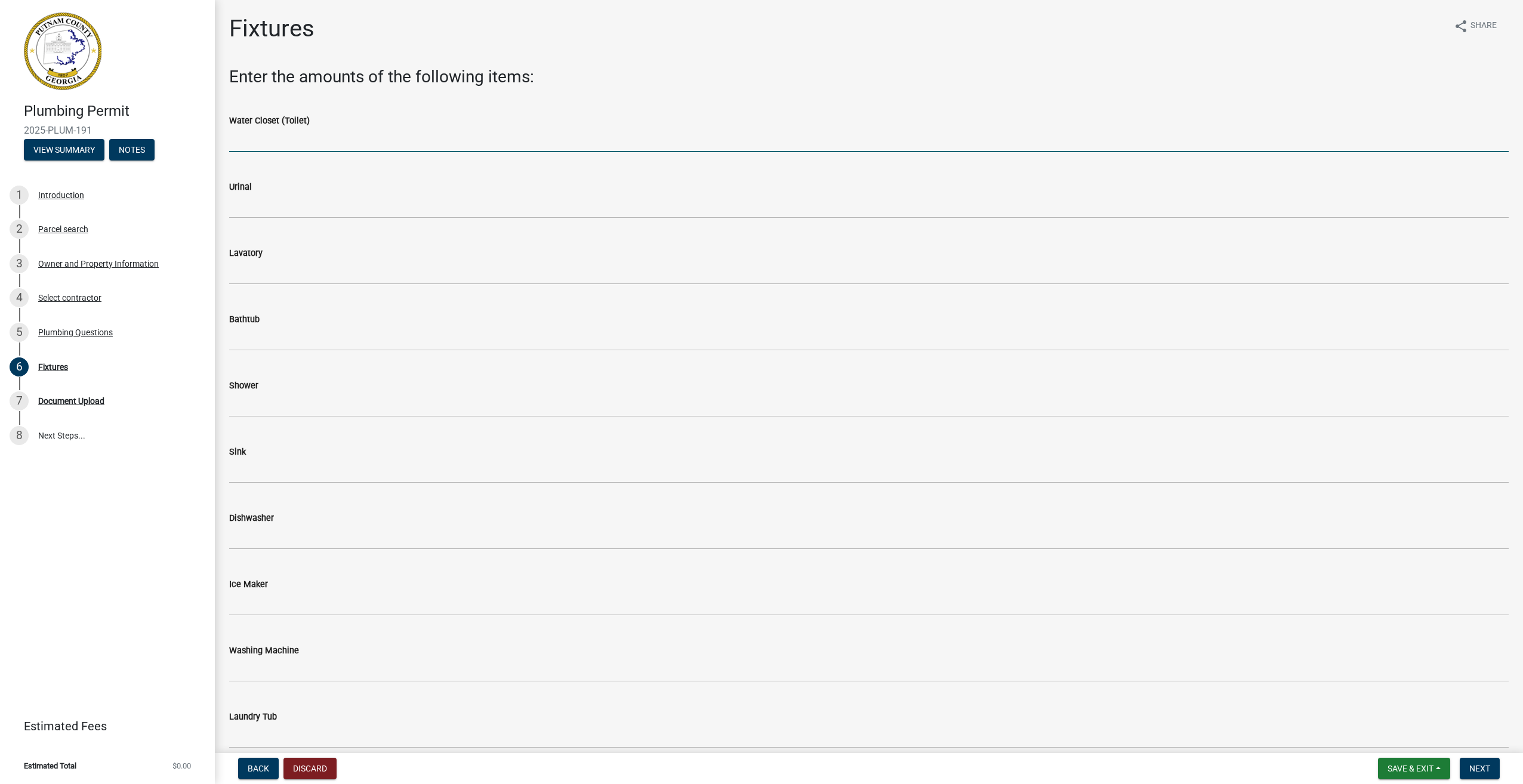
click at [279, 139] on input "text" at bounding box center [868, 139] width 1280 height 24
type input "2"
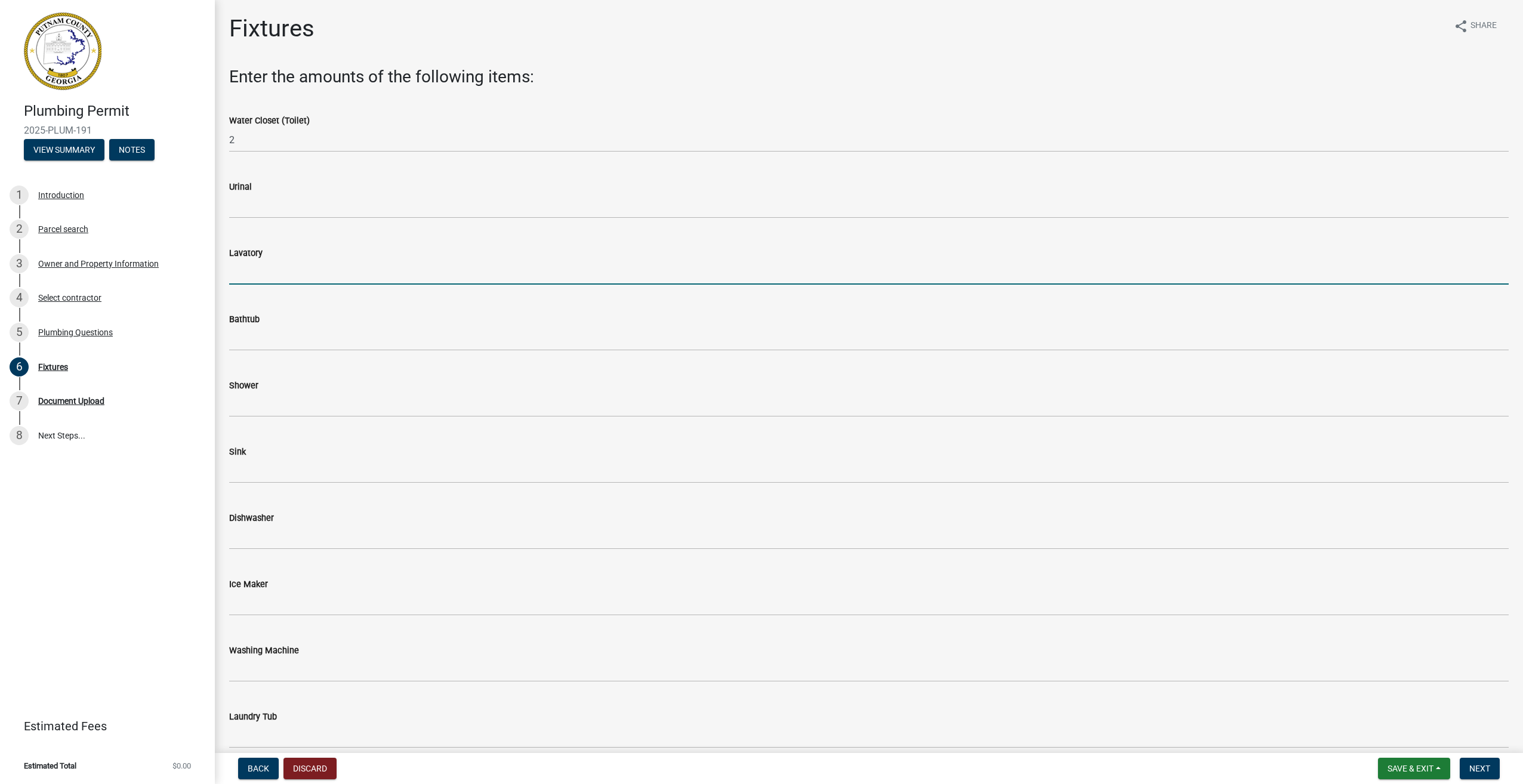
click at [264, 275] on input "text" at bounding box center [868, 272] width 1280 height 24
type input "3"
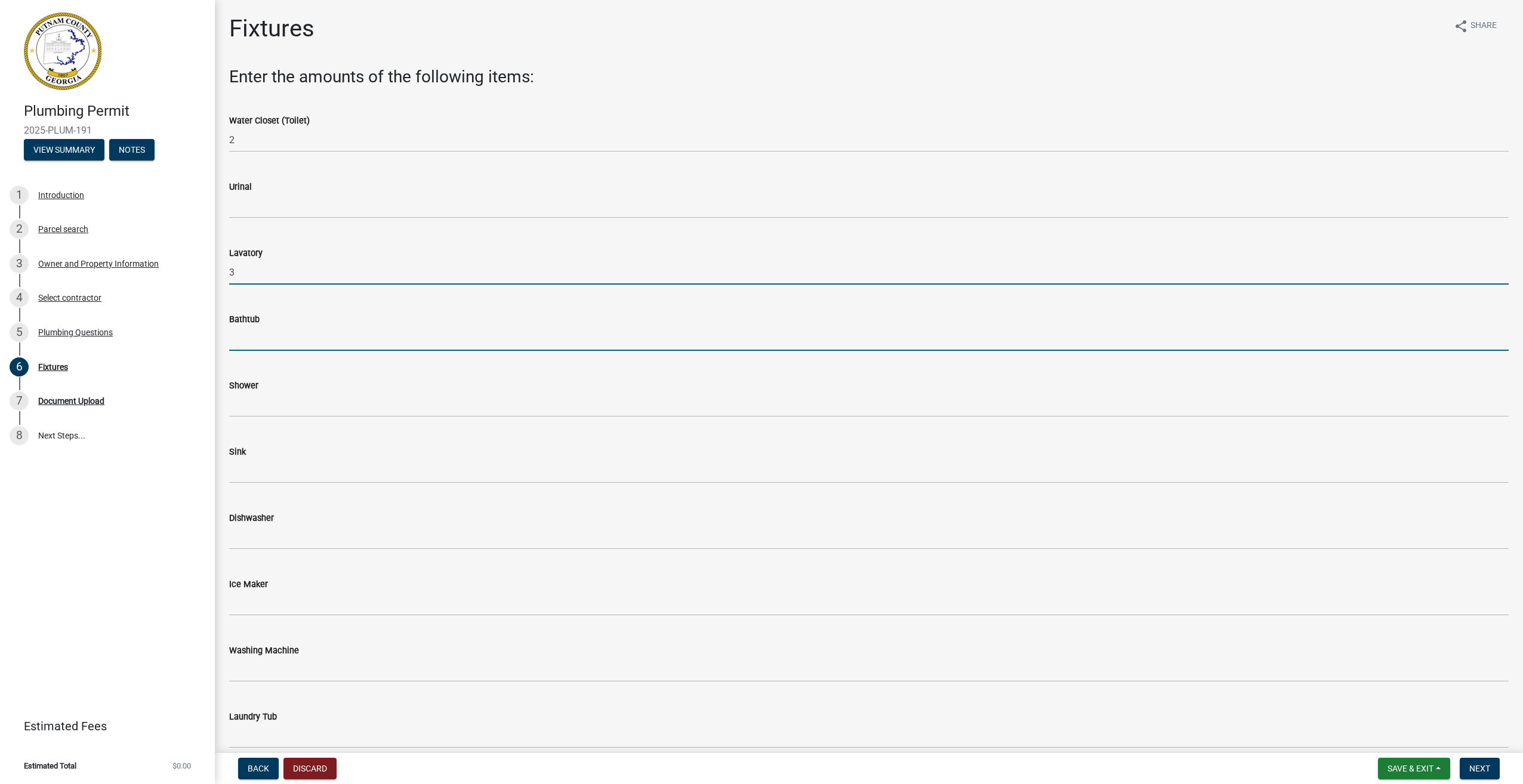
click at [245, 338] on input "text" at bounding box center [868, 338] width 1280 height 24
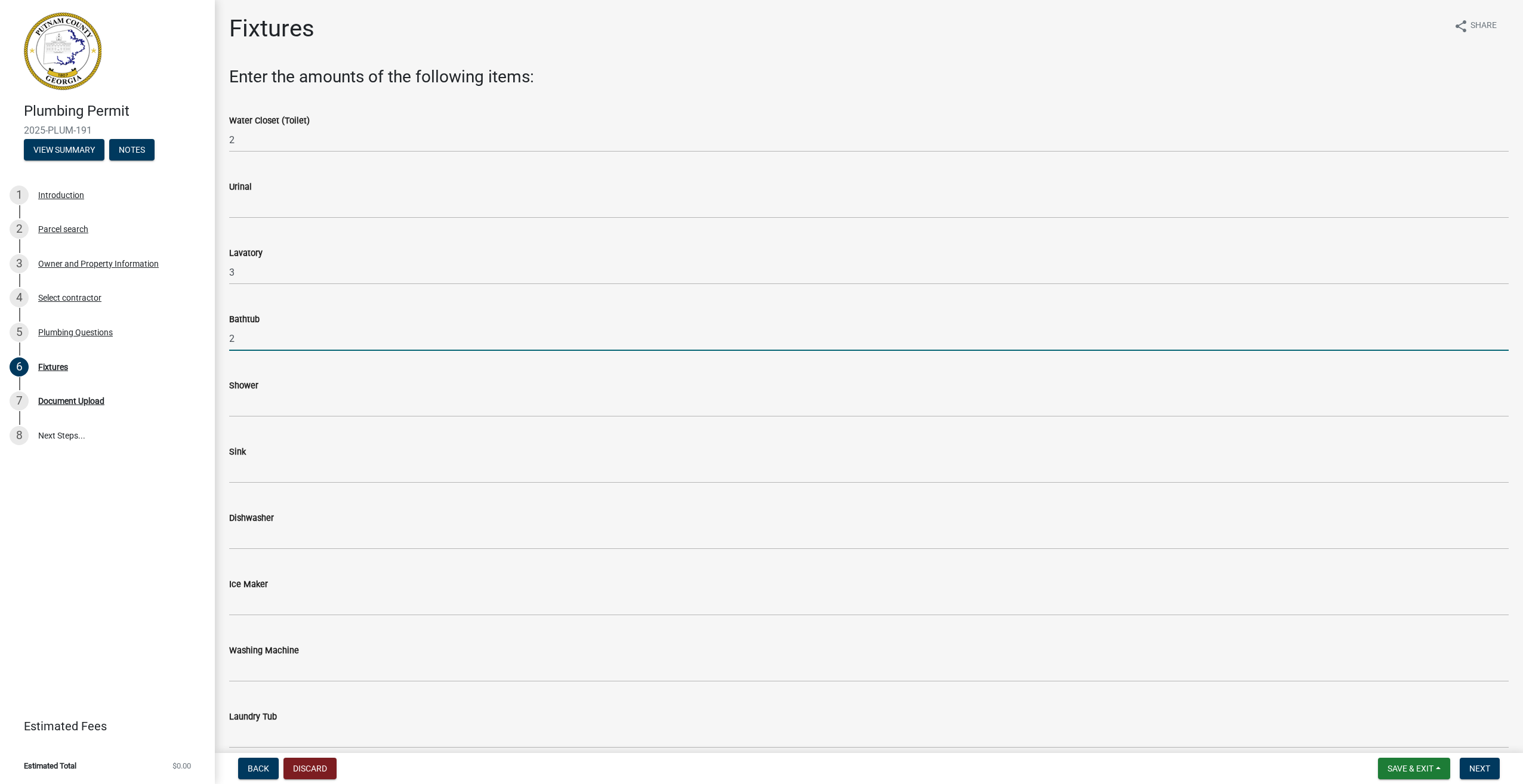
type input "2"
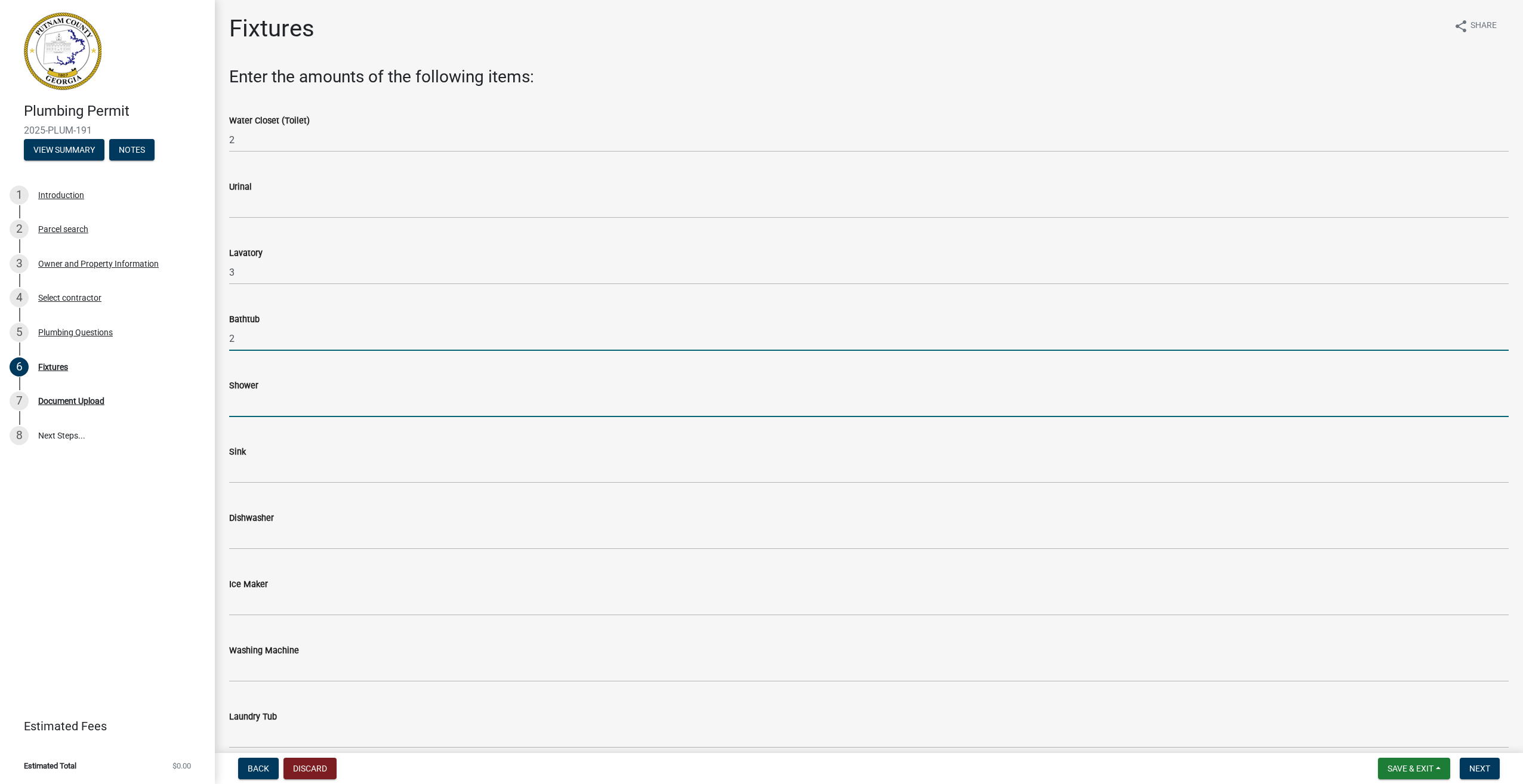
click at [237, 403] on input "text" at bounding box center [868, 404] width 1280 height 24
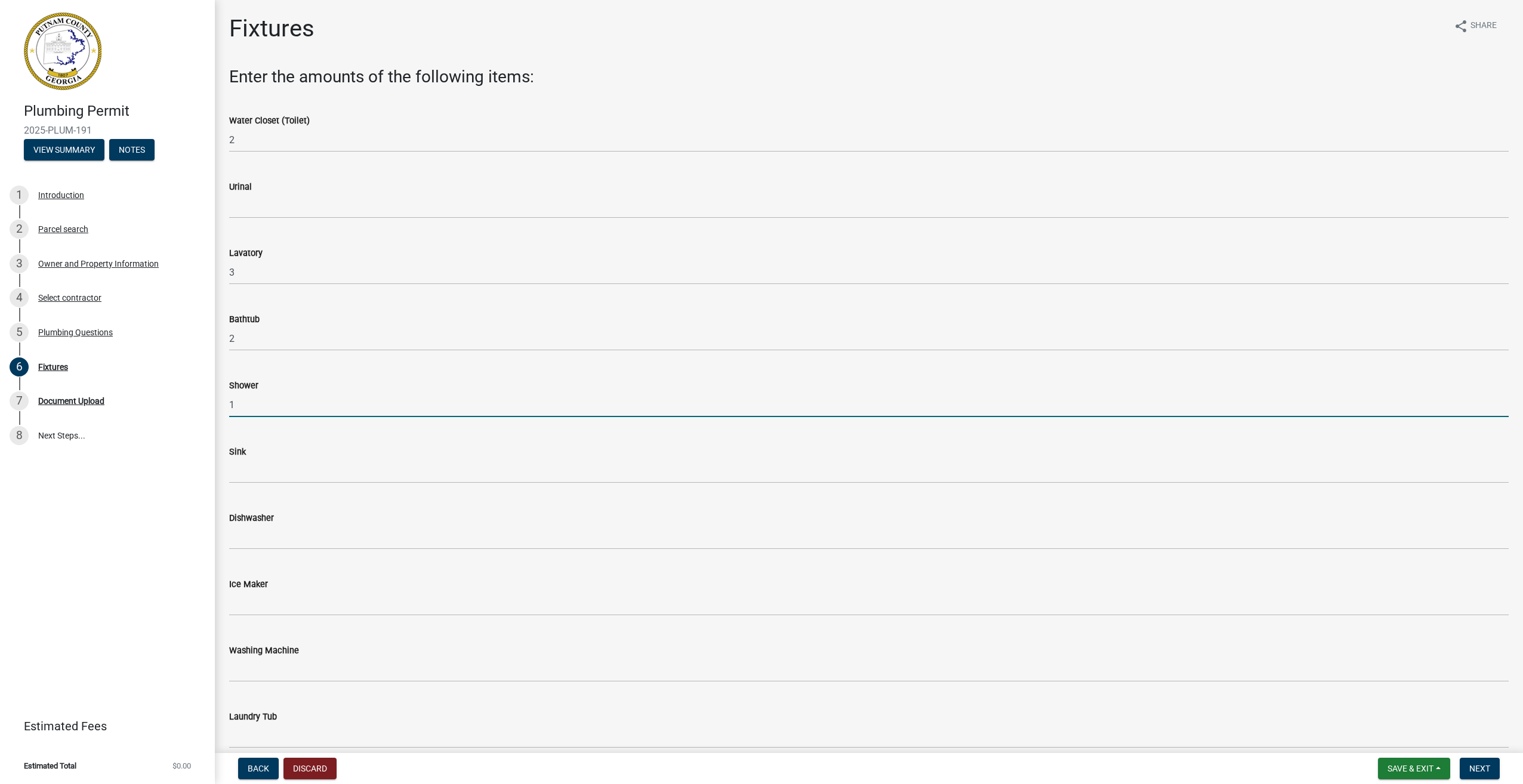
type input "1"
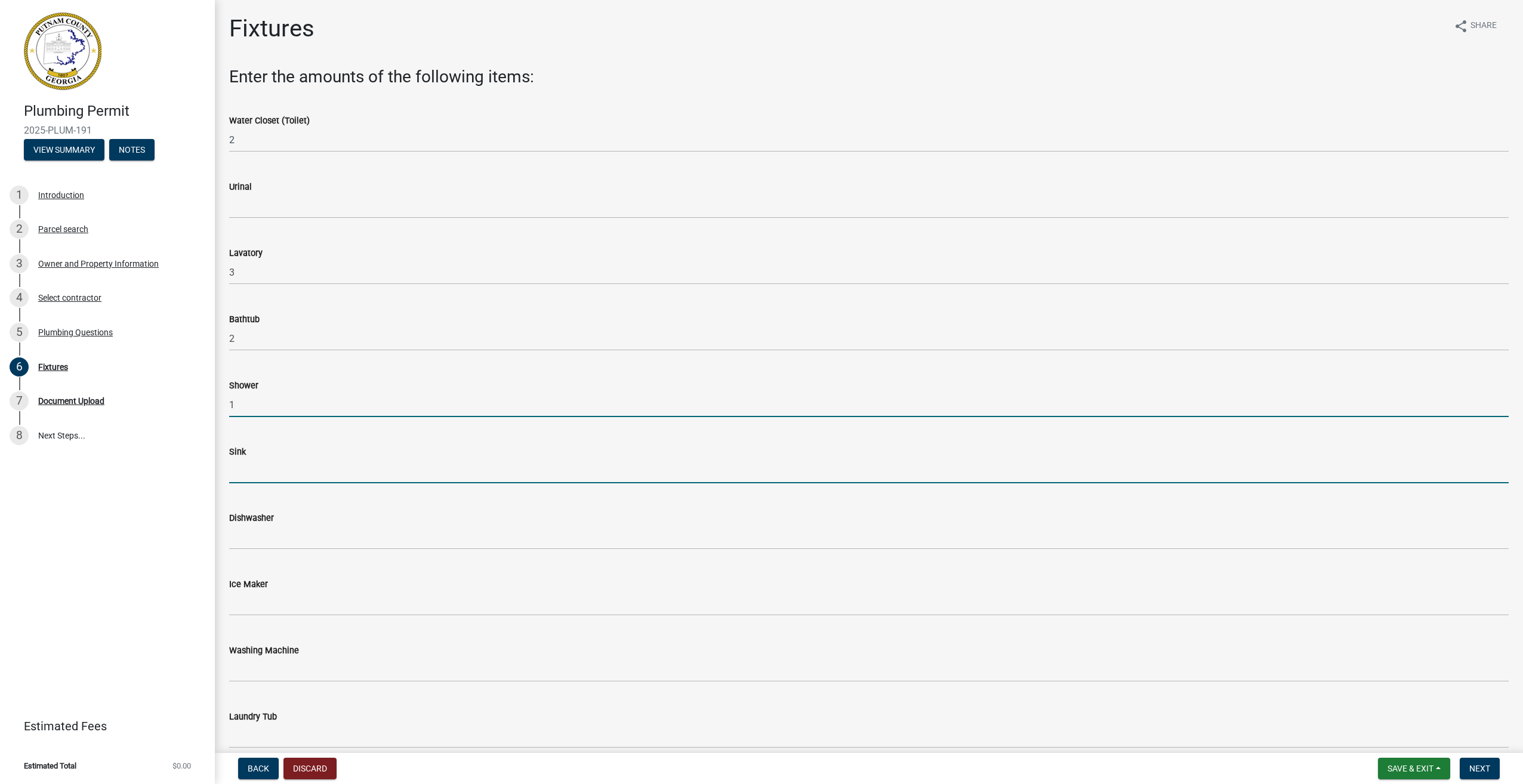
click at [261, 474] on input "text" at bounding box center [868, 470] width 1280 height 24
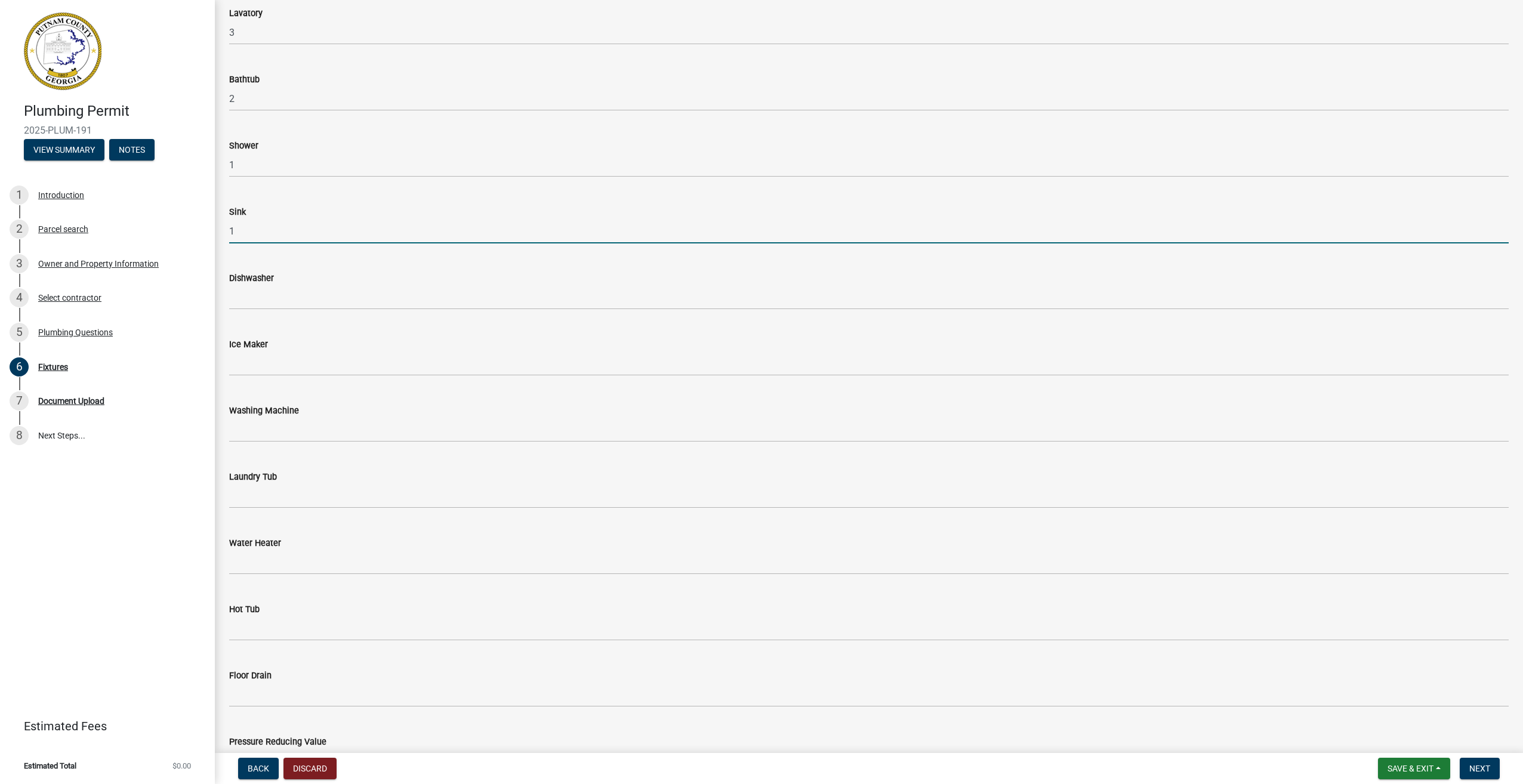
scroll to position [299, 0]
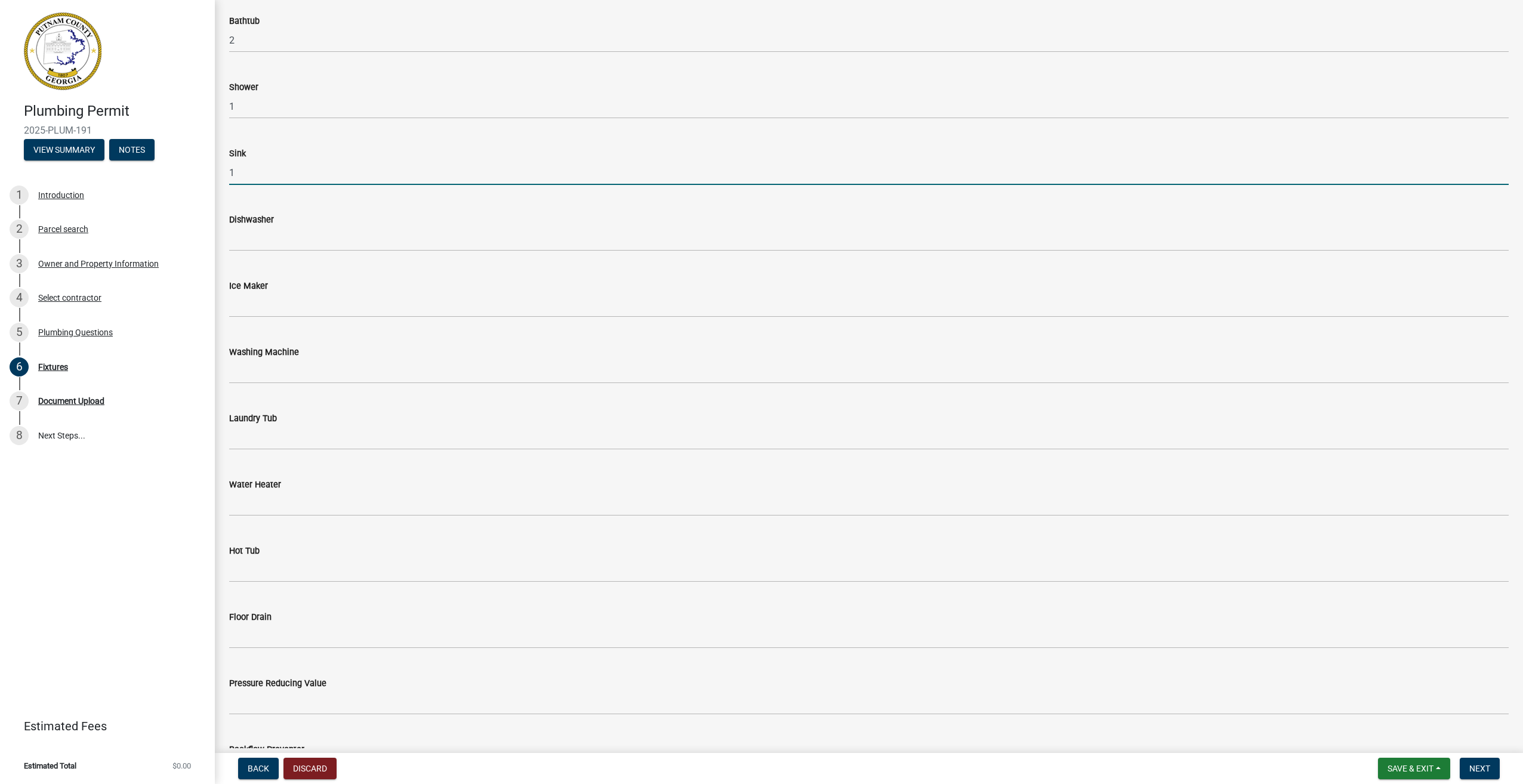
type input "1"
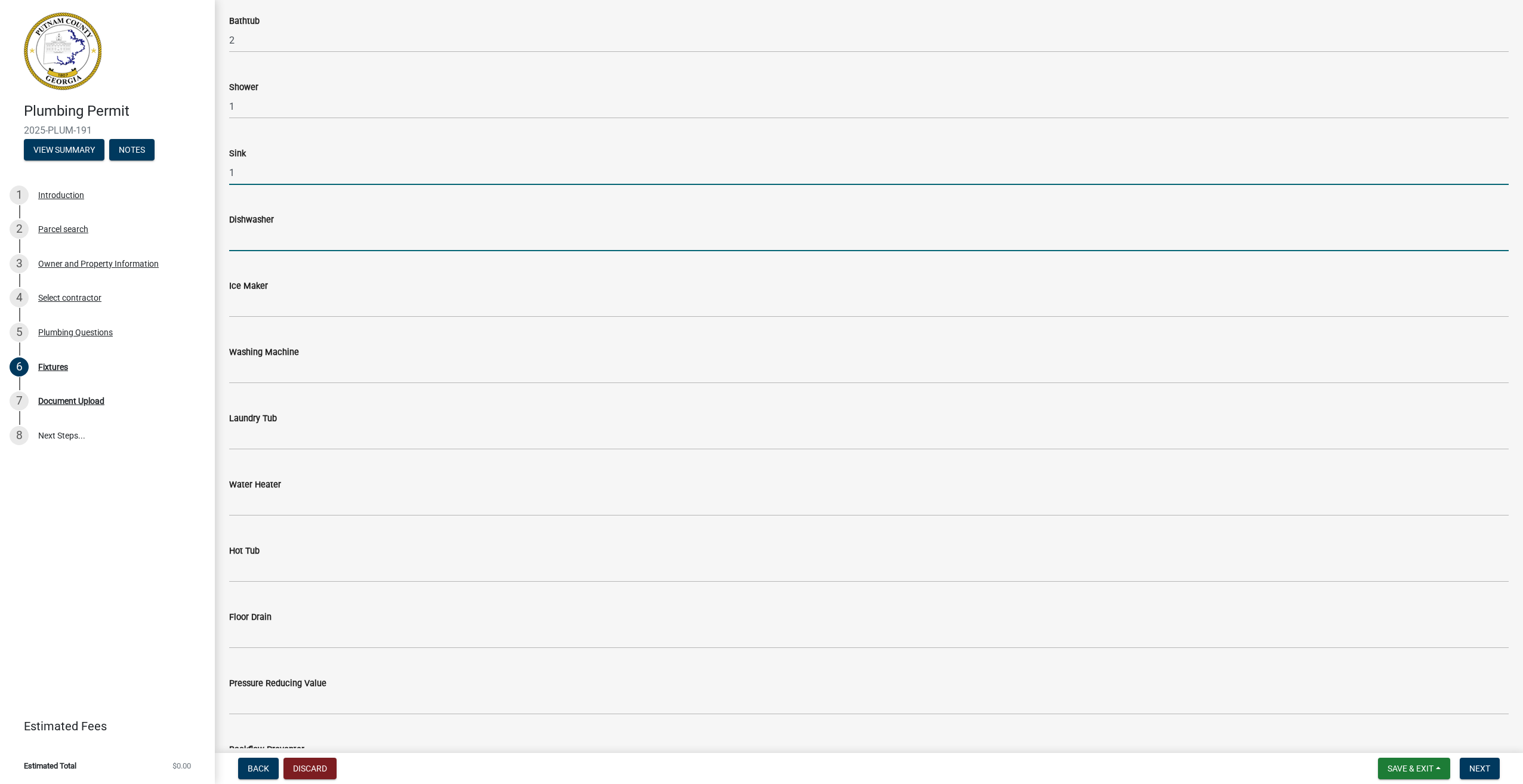
click at [252, 234] on input "text" at bounding box center [868, 239] width 1280 height 24
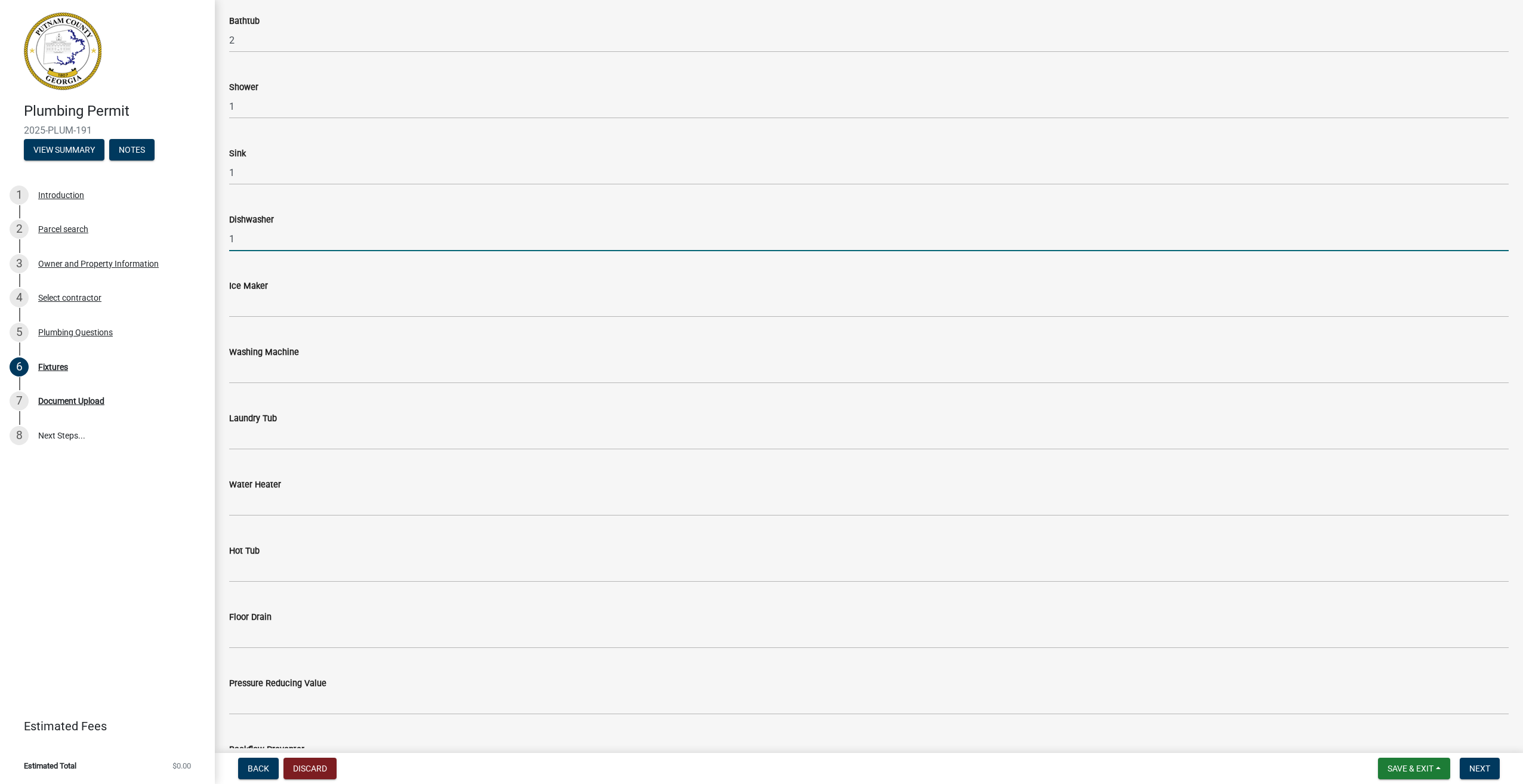
type input "1"
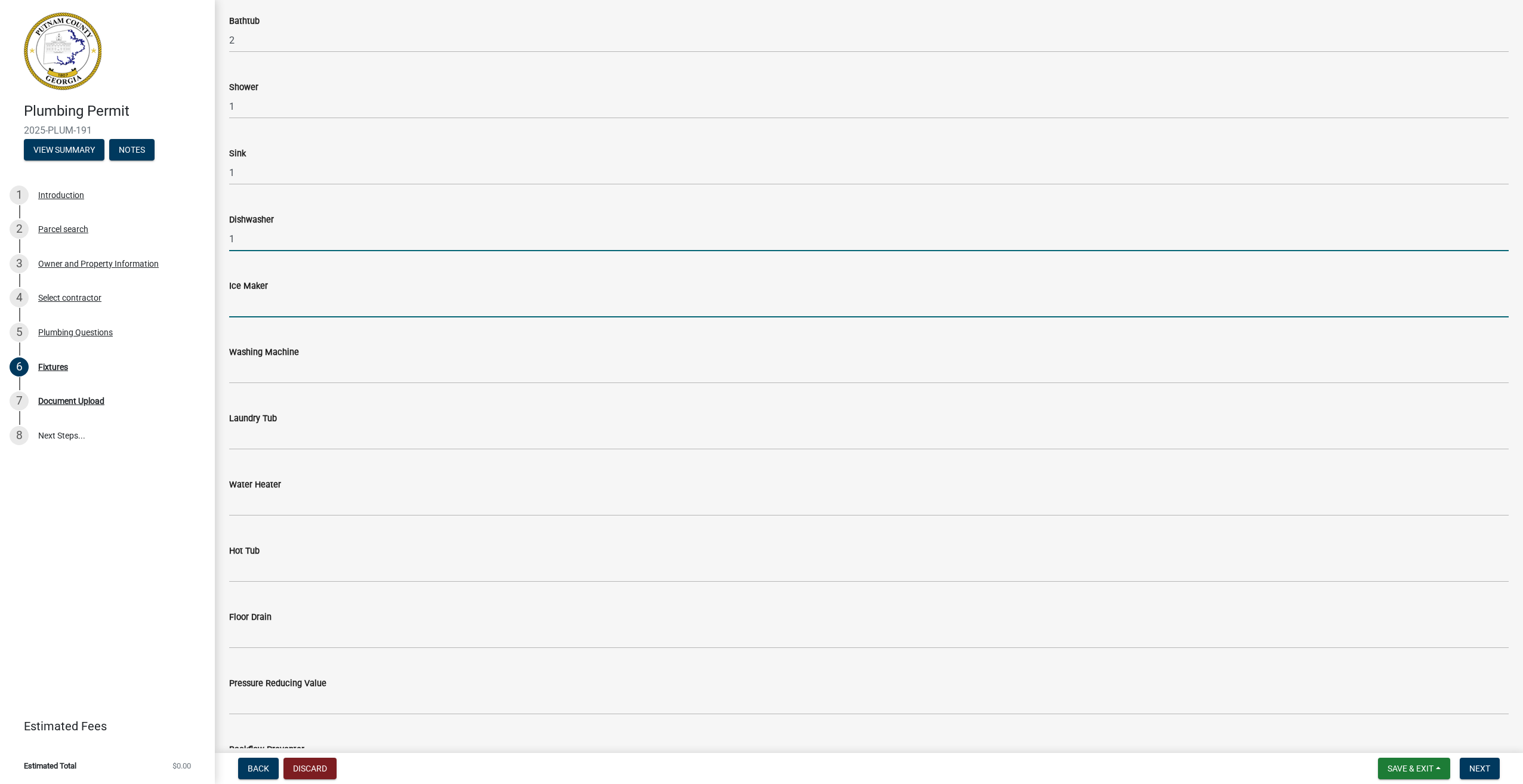
click at [259, 306] on input "text" at bounding box center [868, 305] width 1280 height 24
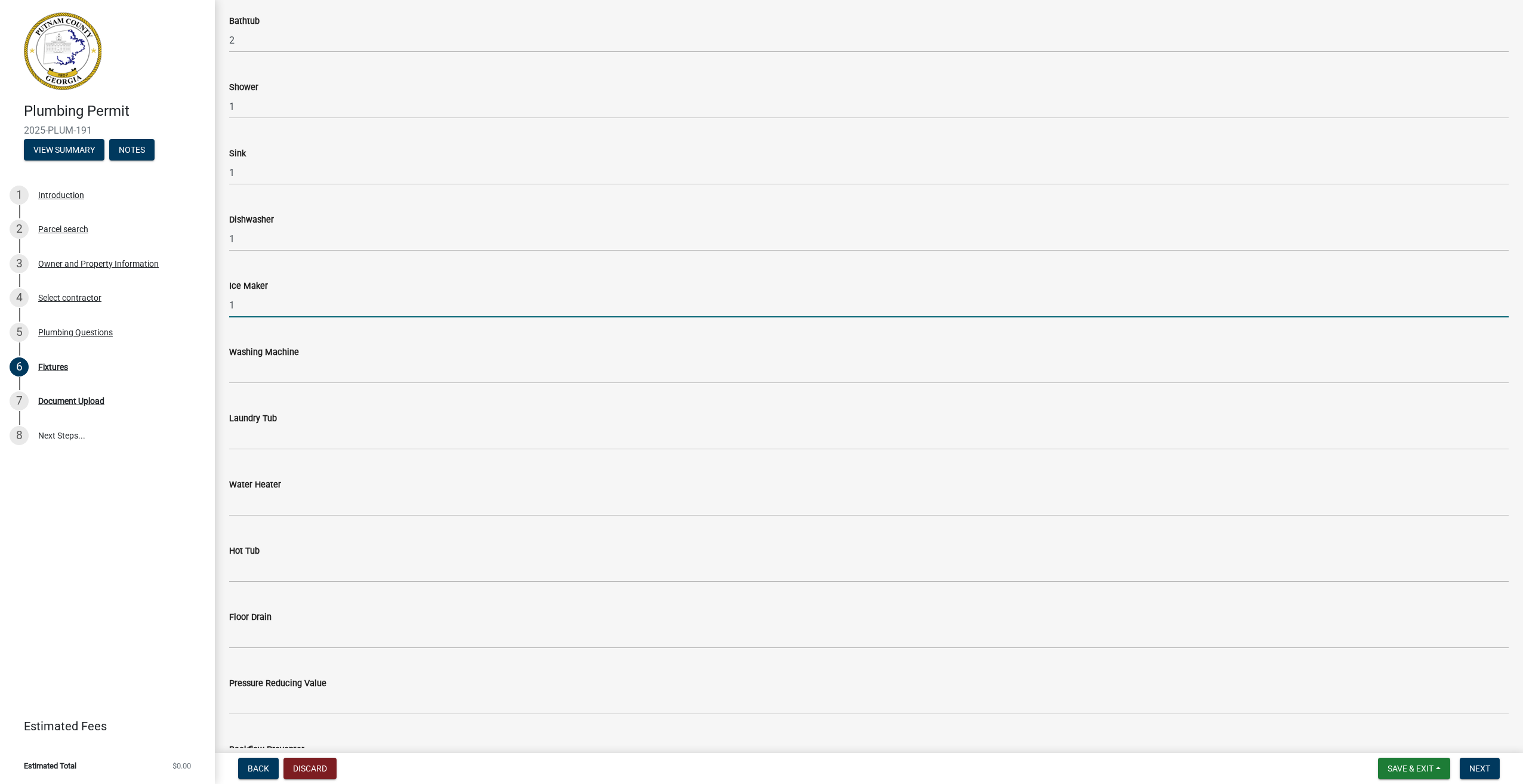
type input "1"
click at [248, 368] on input "text" at bounding box center [868, 371] width 1280 height 24
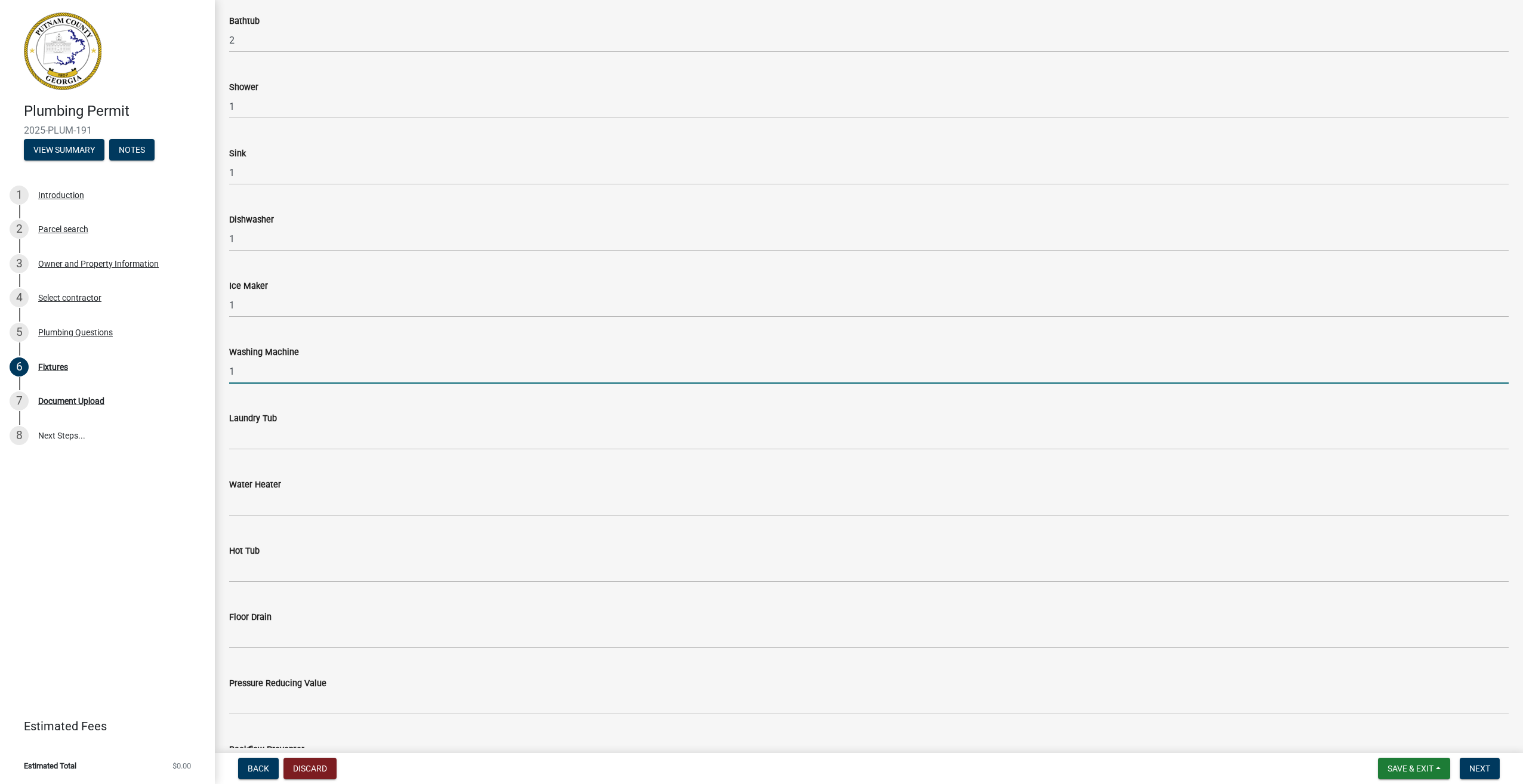
type input "1"
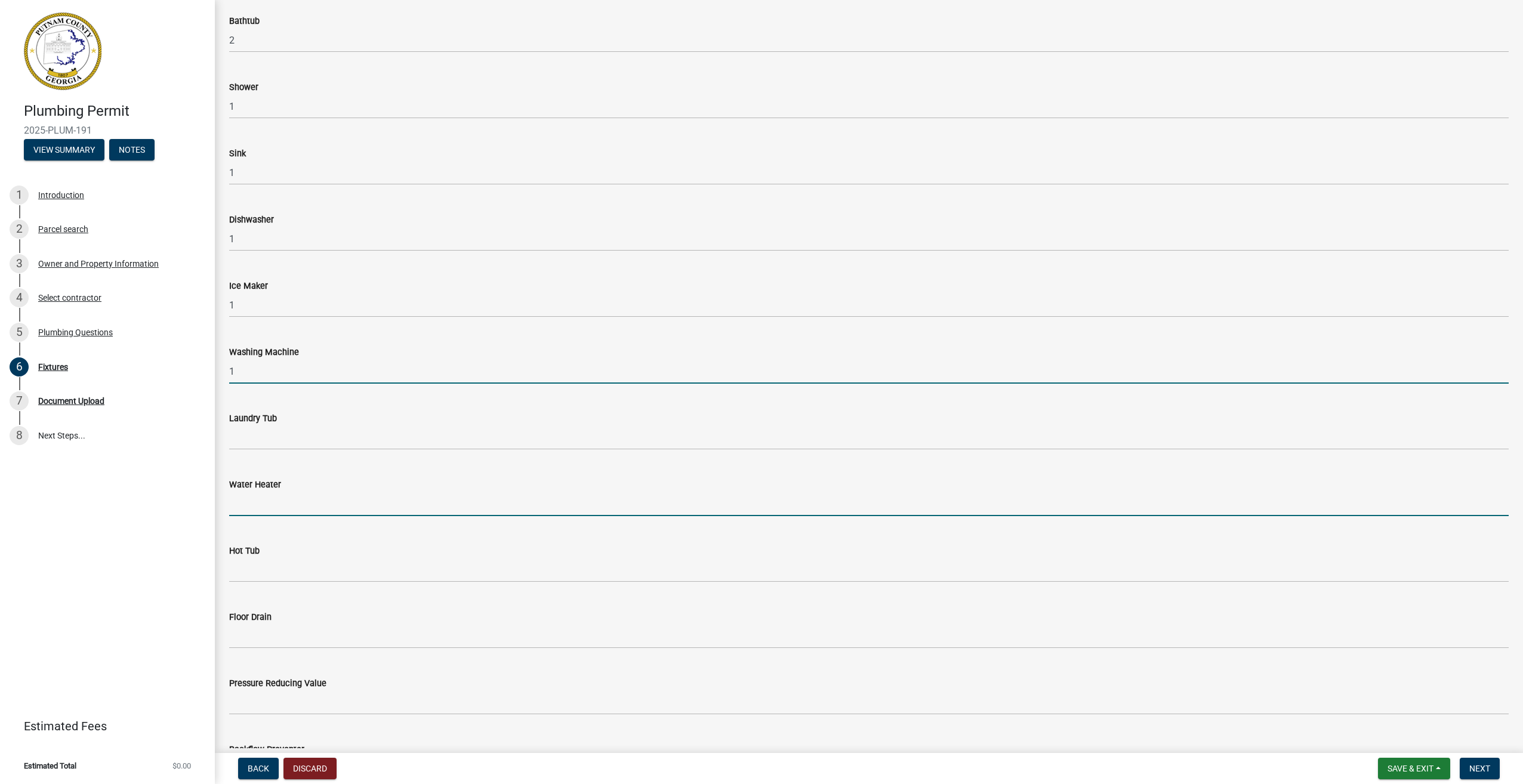
click at [249, 496] on input "text" at bounding box center [868, 503] width 1280 height 24
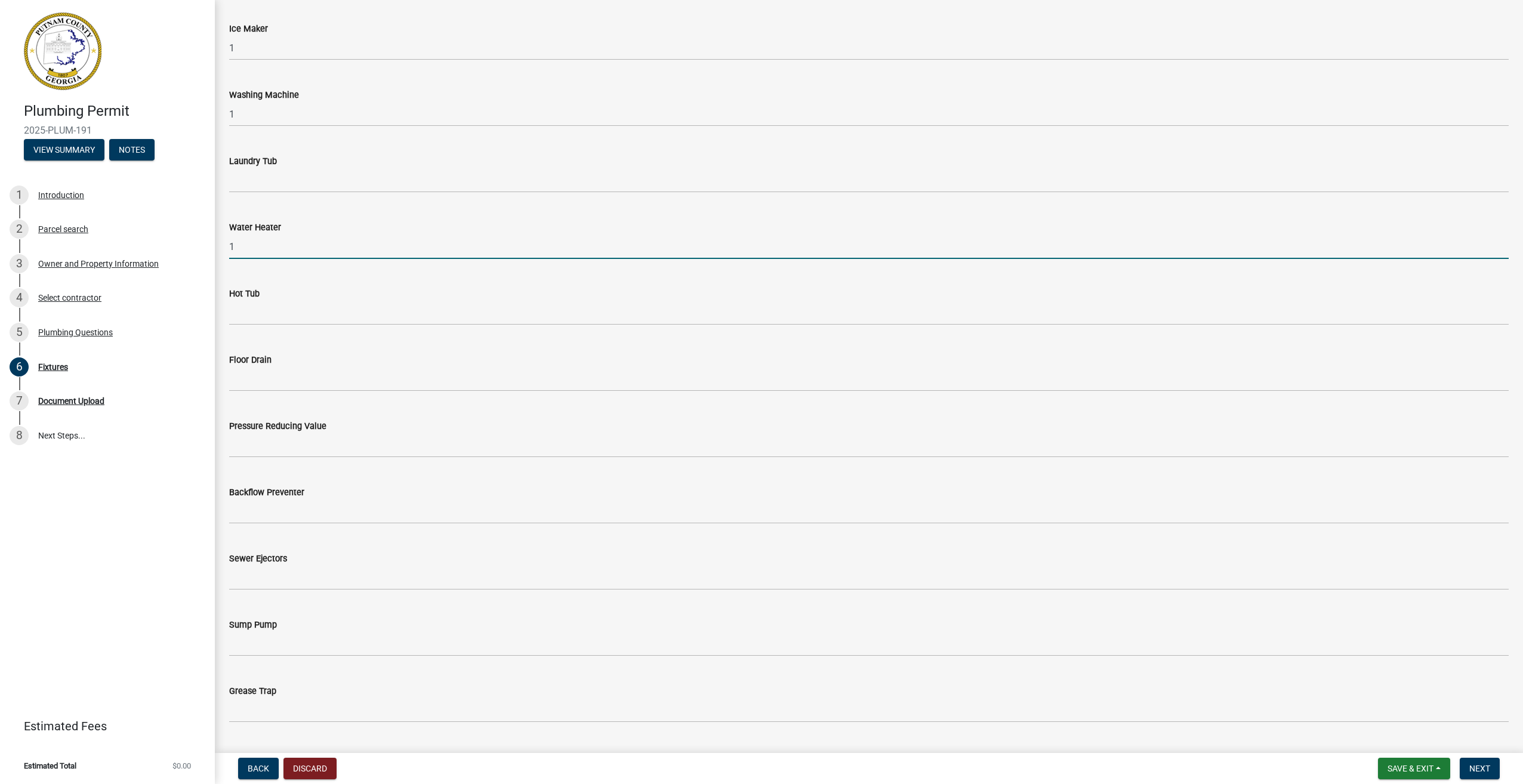
scroll to position [596, 0]
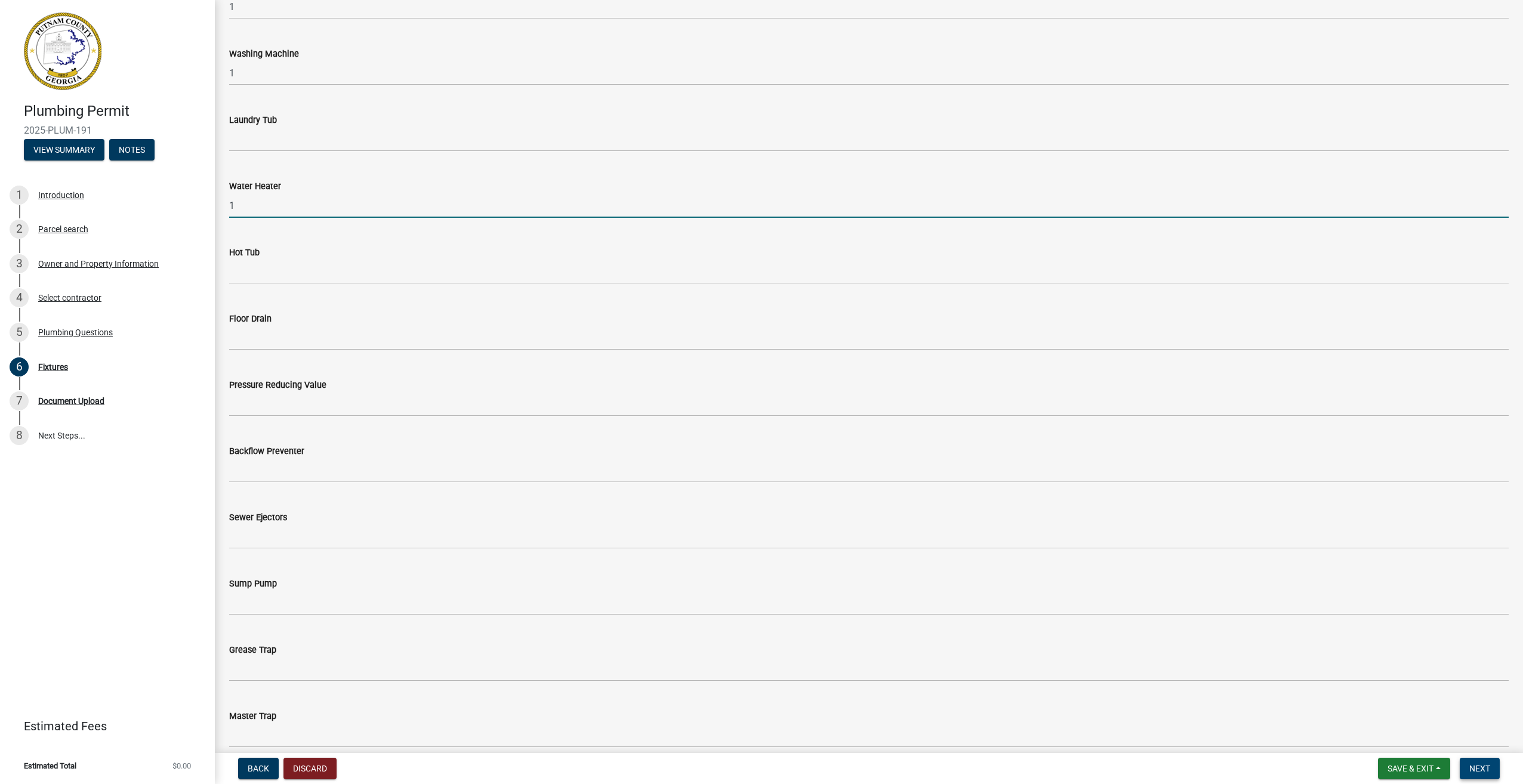
type input "1"
click at [1473, 770] on span "Next" at bounding box center [1479, 768] width 21 height 10
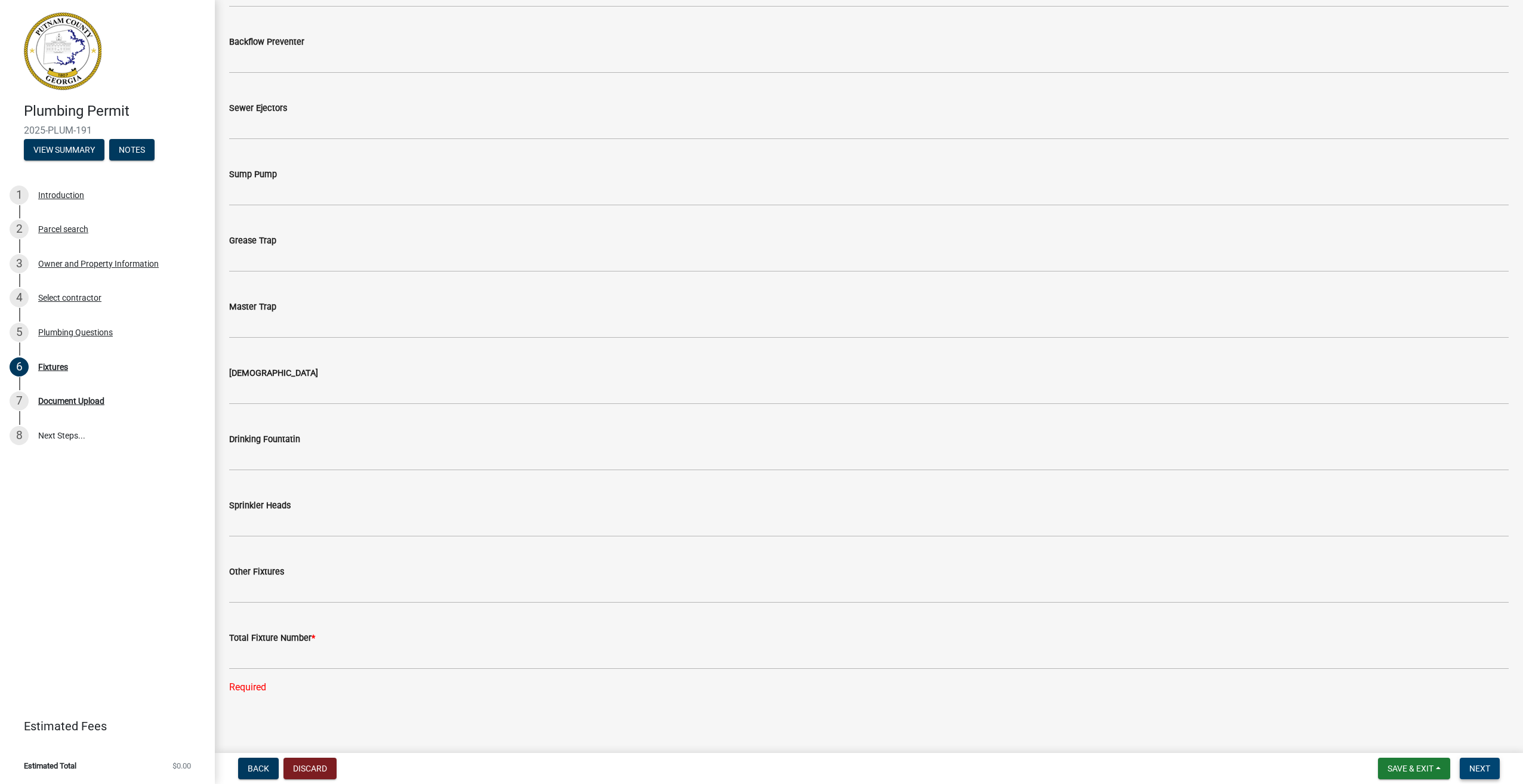
scroll to position [1007, 0]
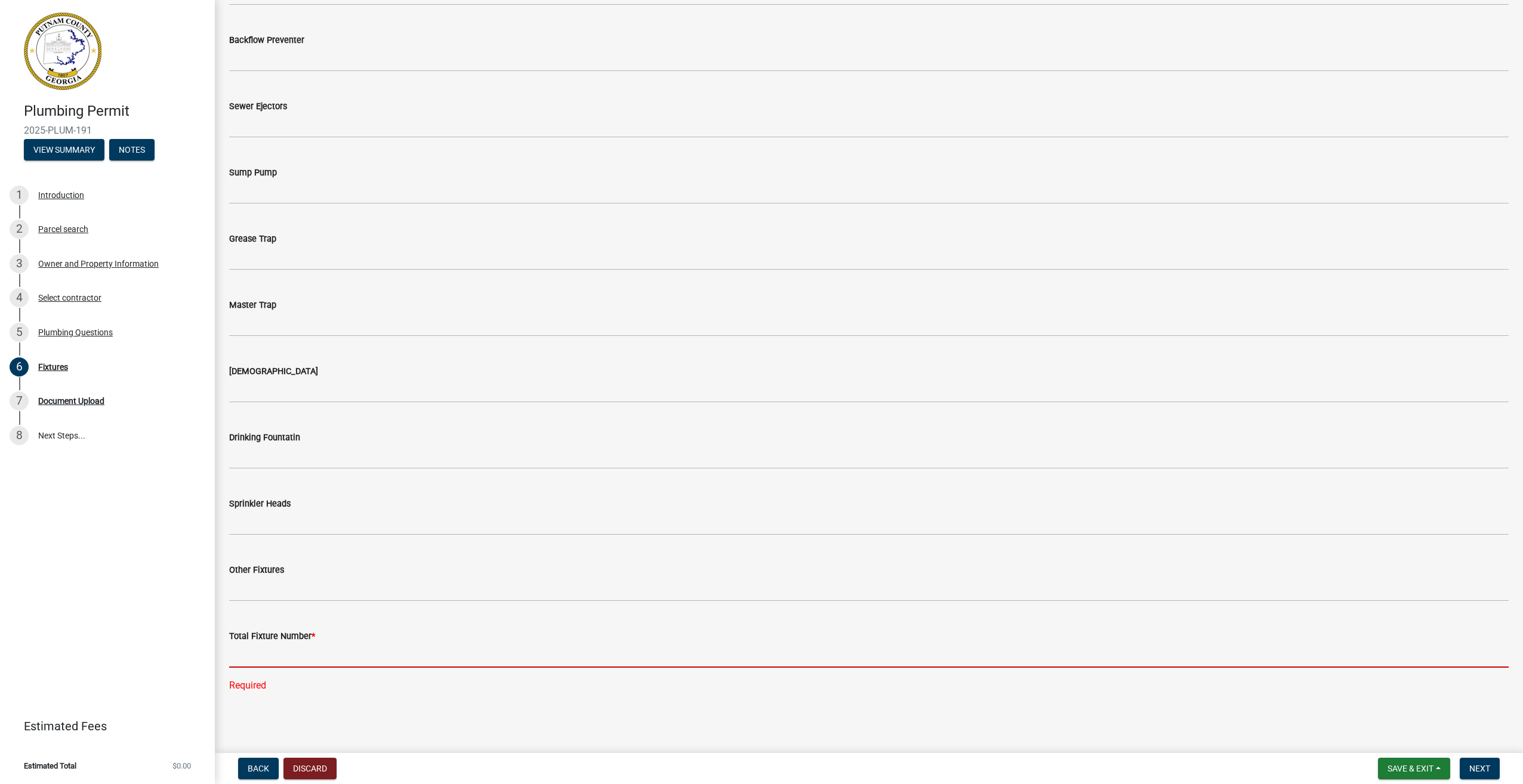
click at [274, 653] on input "text" at bounding box center [868, 655] width 1280 height 24
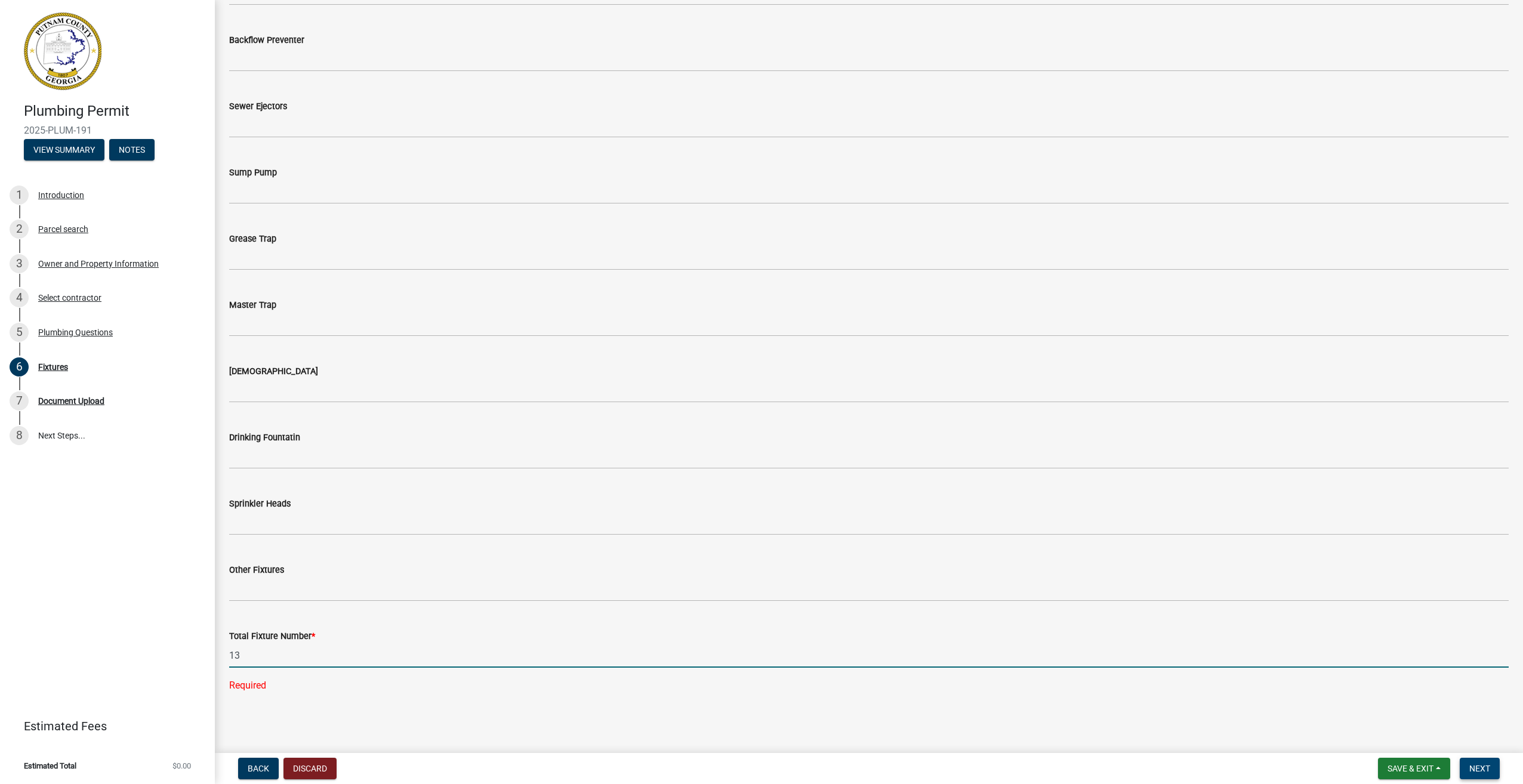
type input "13"
click at [1485, 767] on span "Next" at bounding box center [1479, 768] width 21 height 10
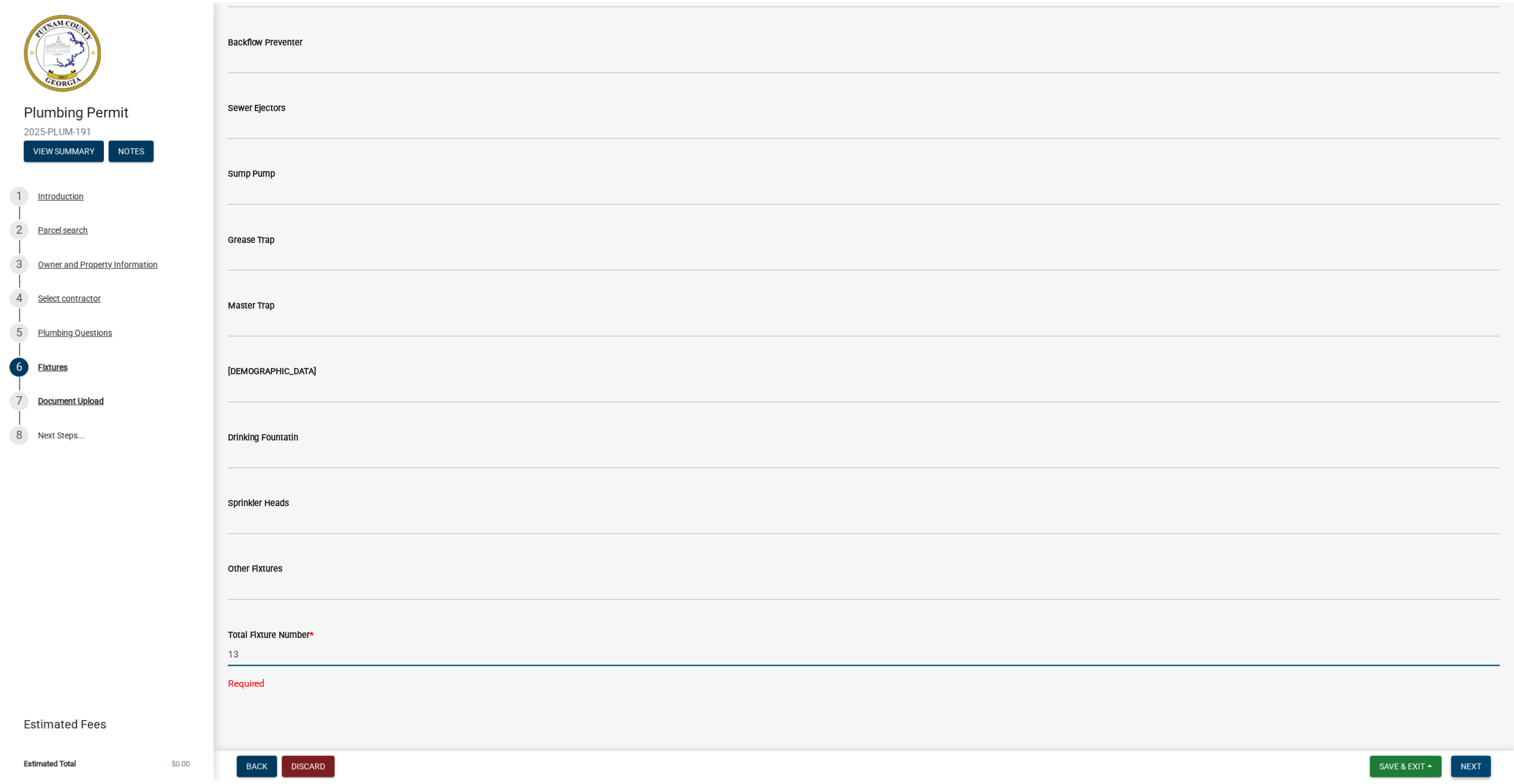
scroll to position [0, 0]
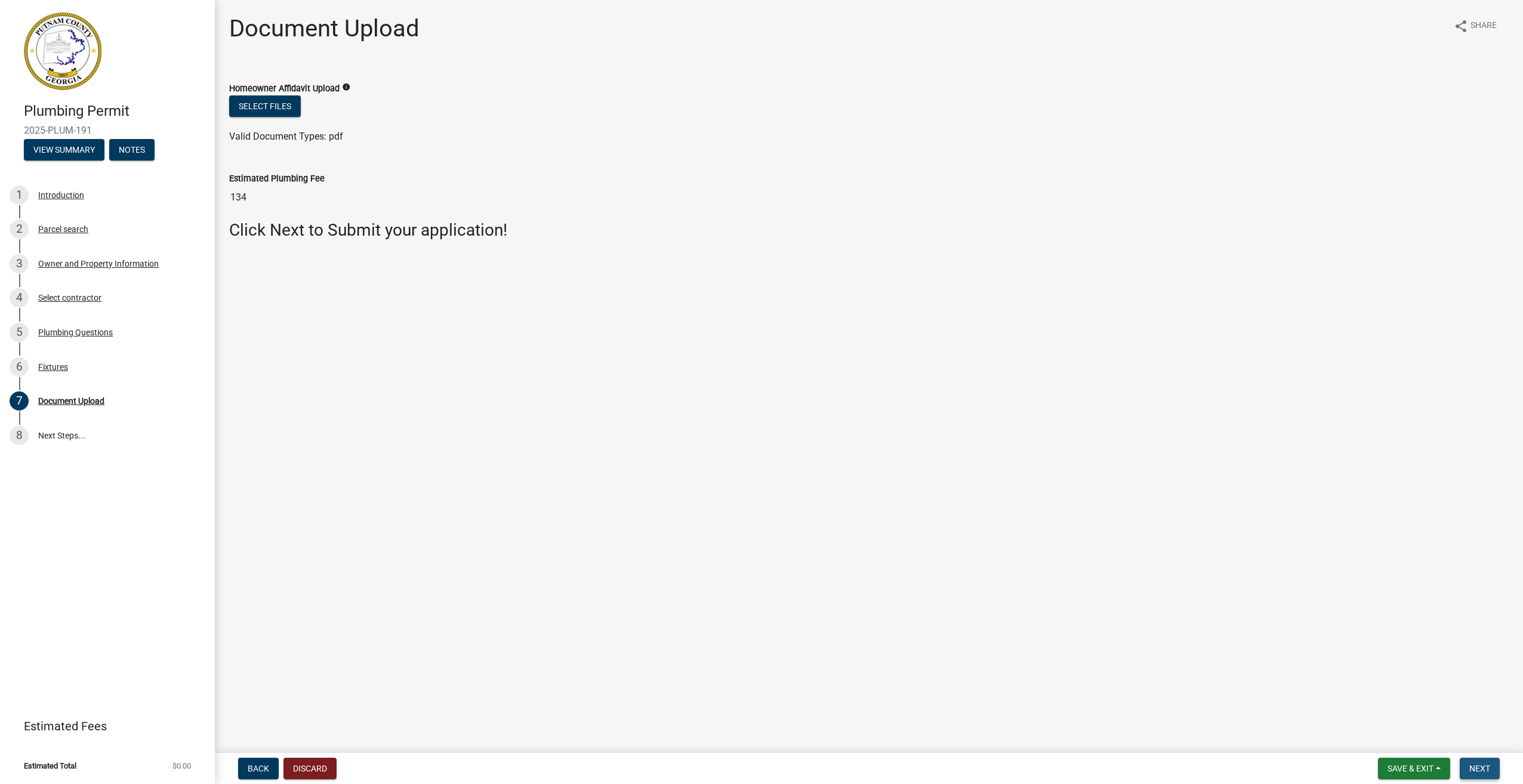
click at [1476, 760] on button "Next" at bounding box center [1480, 769] width 40 height 21
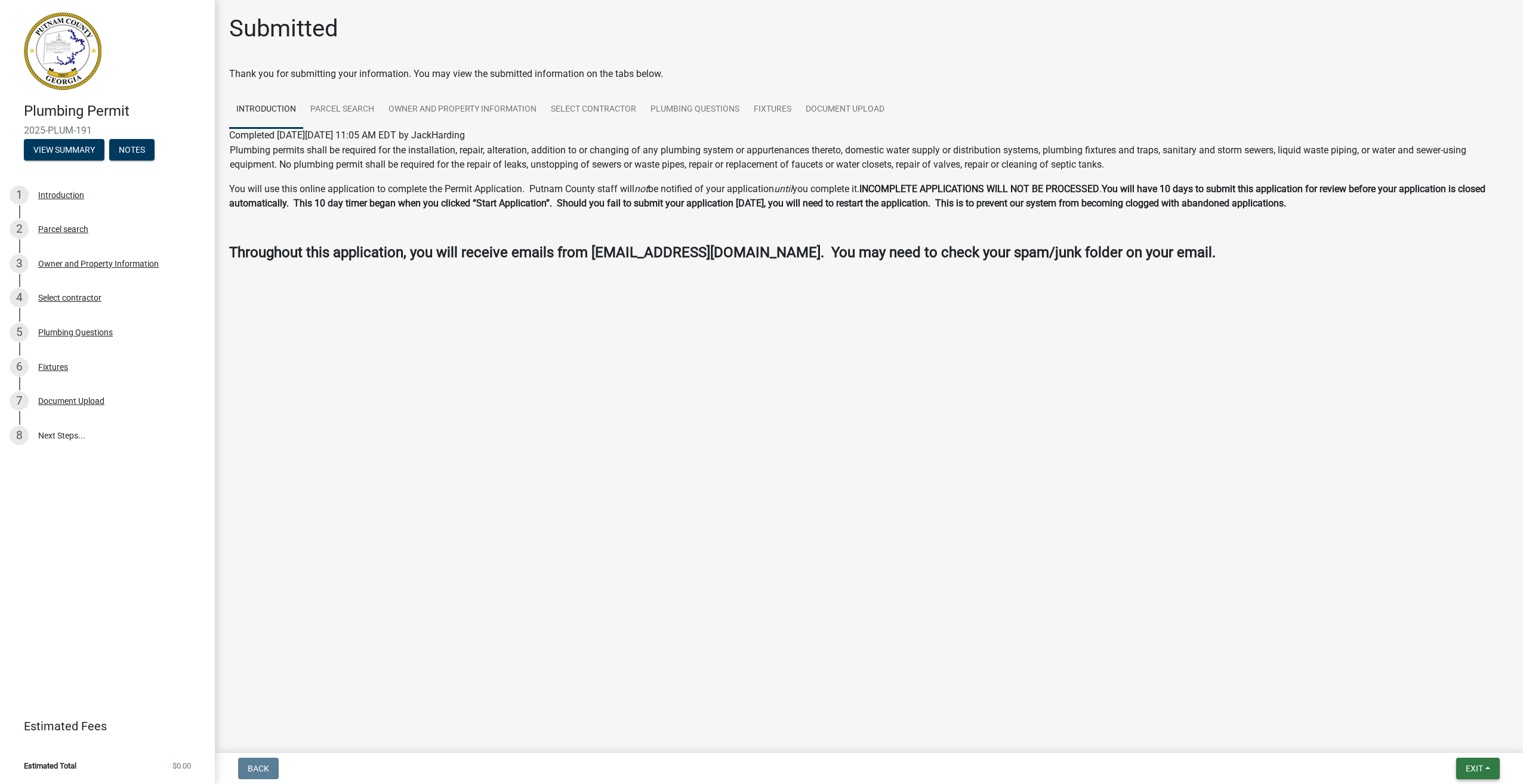
click at [1468, 767] on span "Exit" at bounding box center [1474, 768] width 17 height 10
click at [1434, 731] on button "Save & Exit" at bounding box center [1452, 738] width 96 height 29
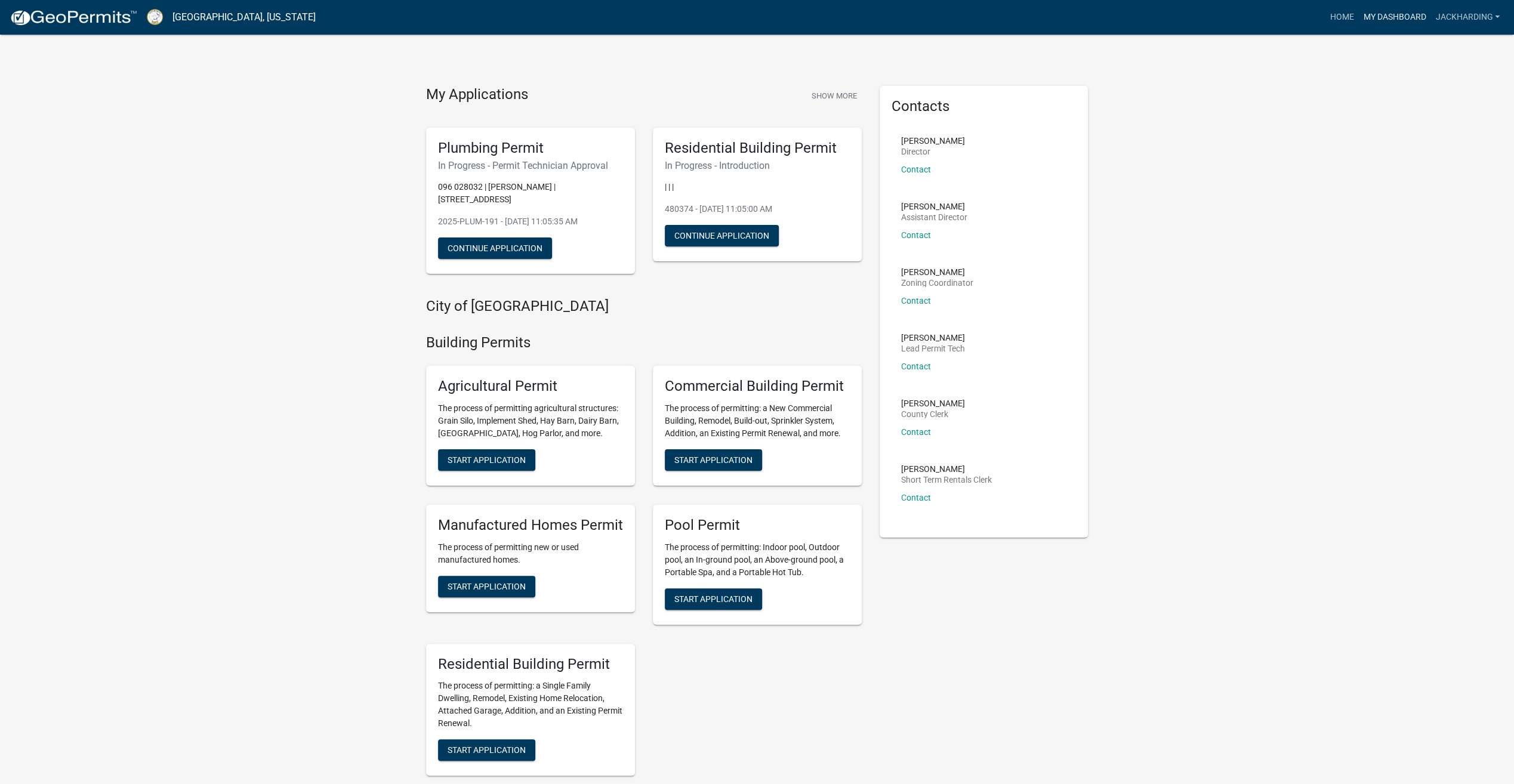
click at [1391, 17] on link "My Dashboard" at bounding box center [1394, 17] width 72 height 22
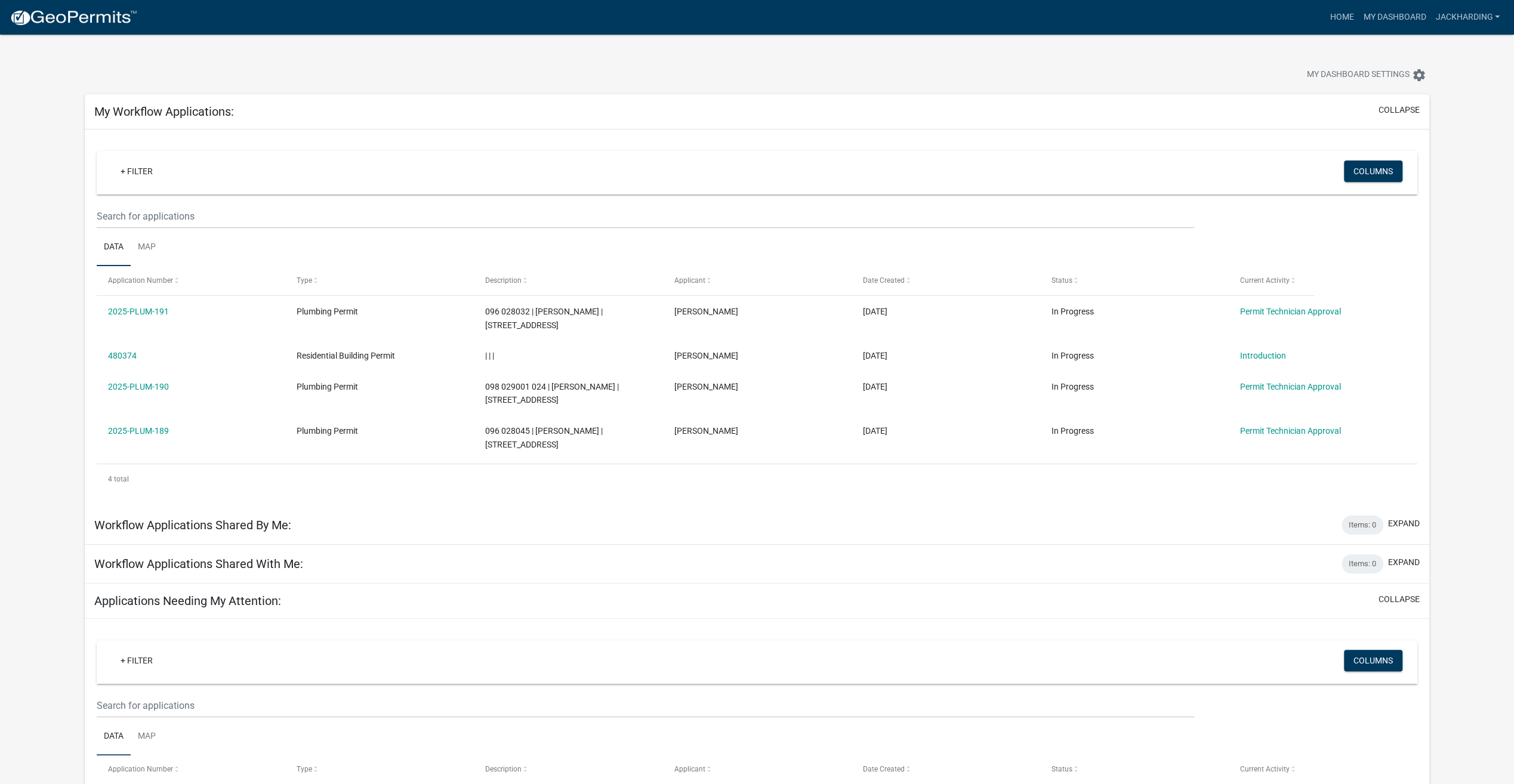
scroll to position [88, 0]
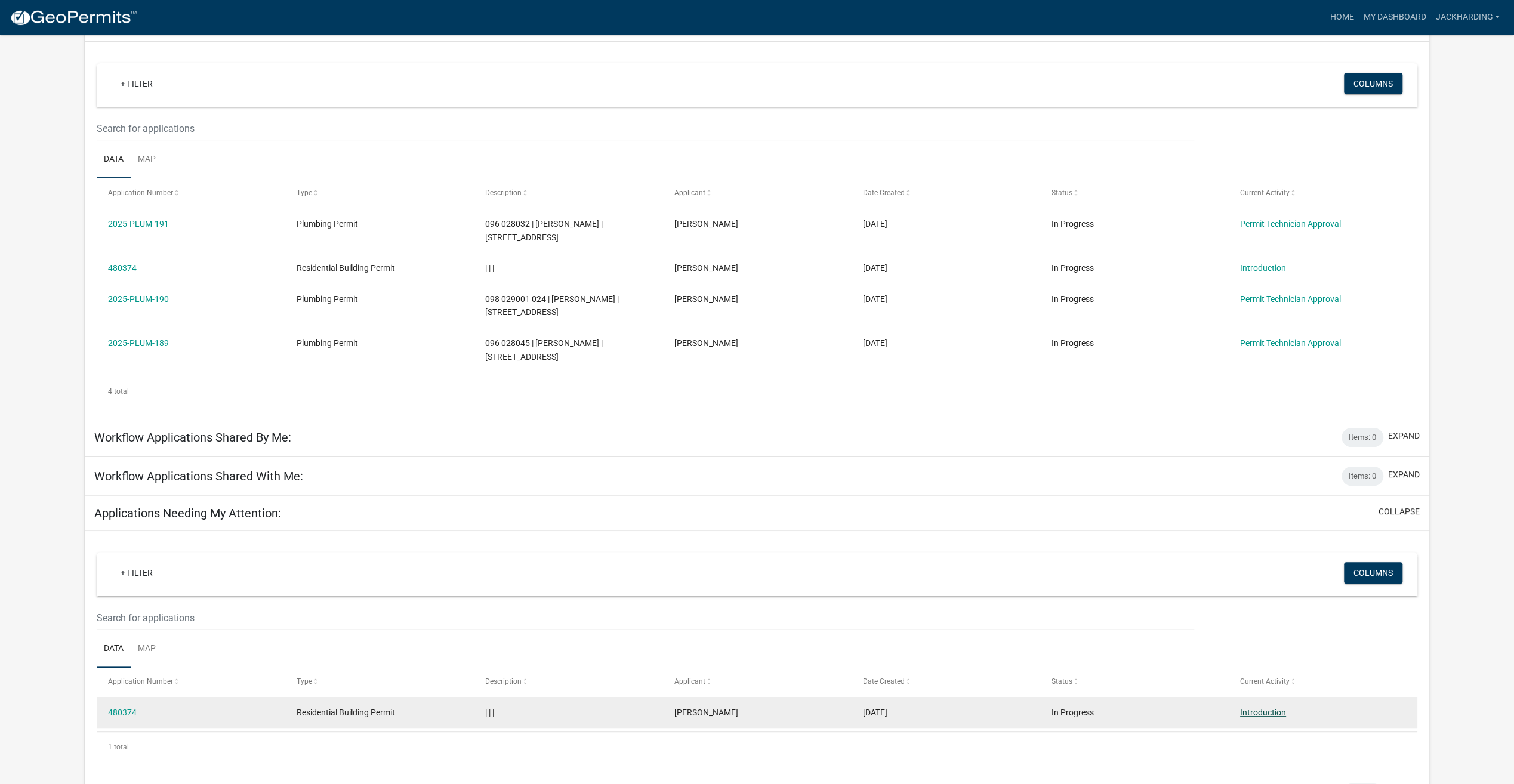
click at [1266, 708] on link "Introduction" at bounding box center [1263, 712] width 46 height 10
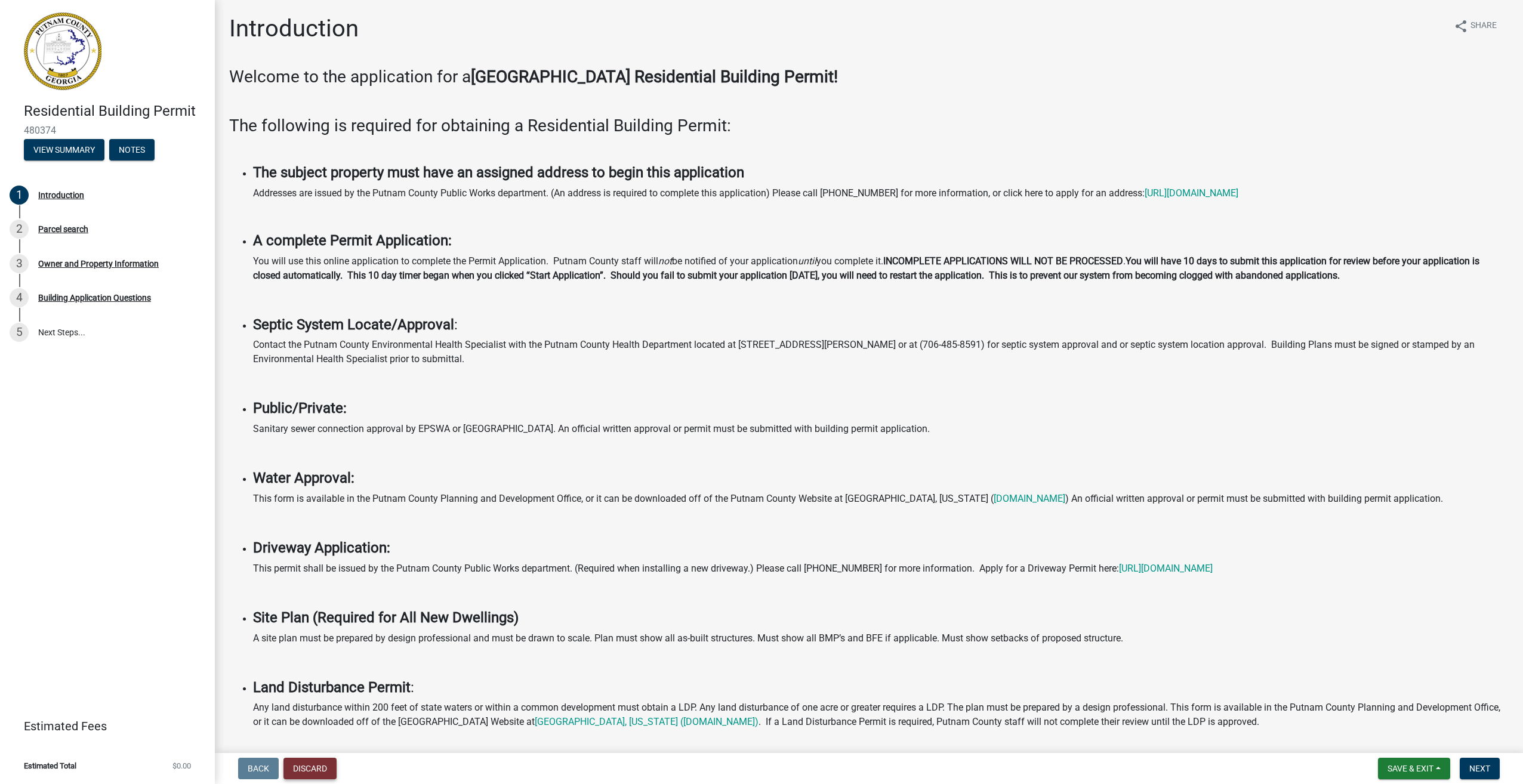
click at [305, 771] on button "Discard" at bounding box center [309, 769] width 53 height 21
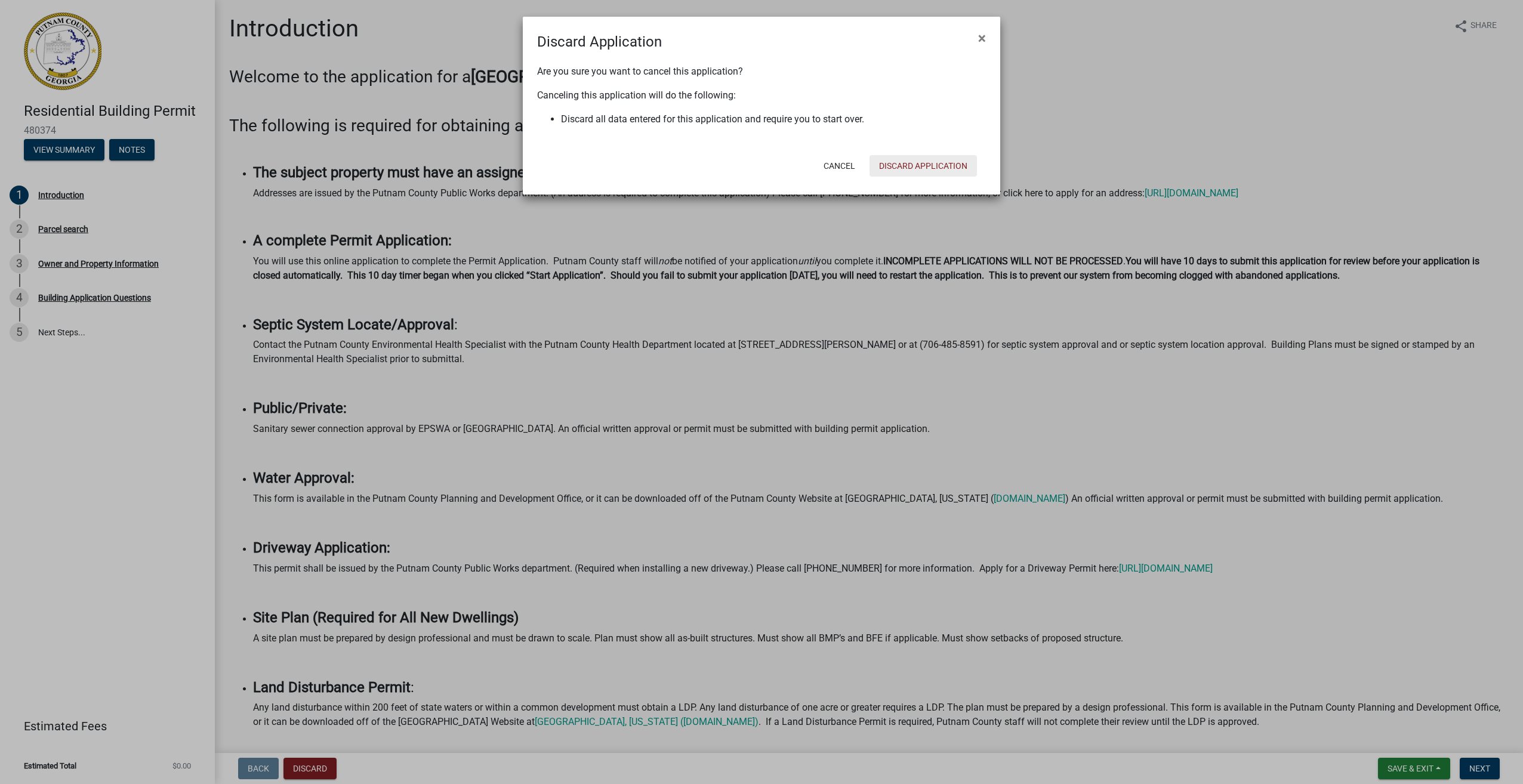
click at [924, 164] on button "Discard Application" at bounding box center [923, 166] width 107 height 21
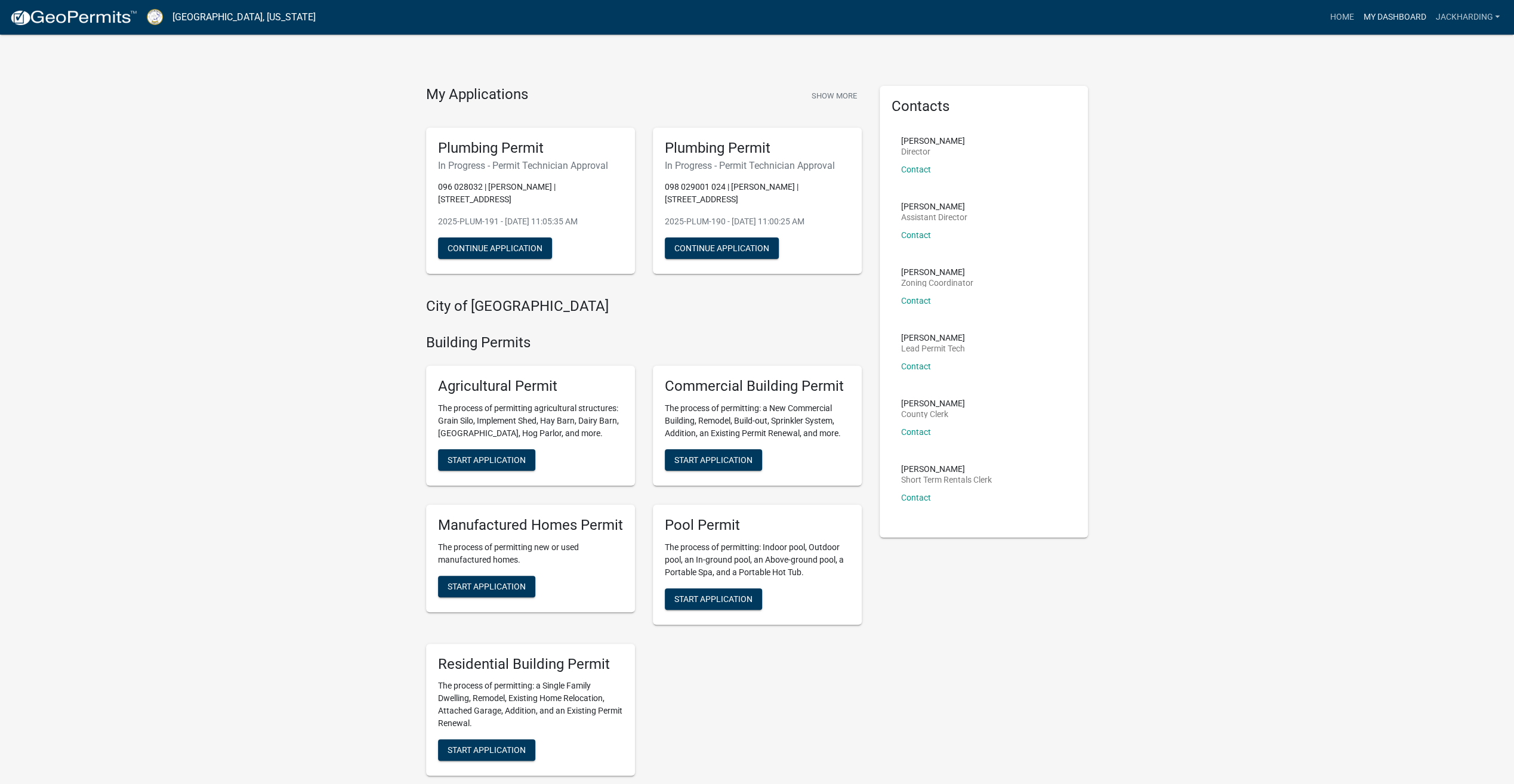
click at [1378, 17] on link "My Dashboard" at bounding box center [1394, 17] width 72 height 22
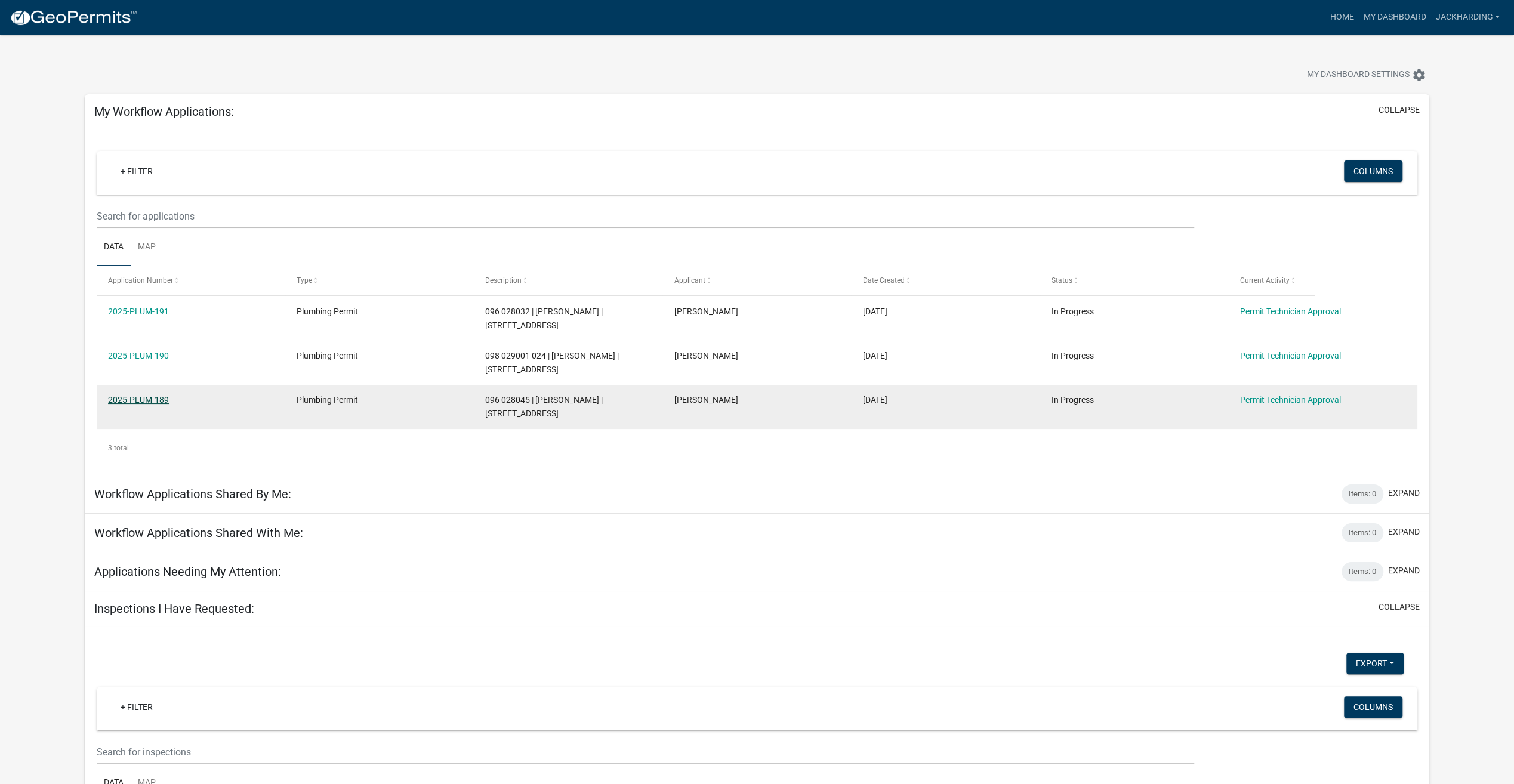
click at [155, 395] on link "2025-PLUM-189" at bounding box center [139, 400] width 61 height 10
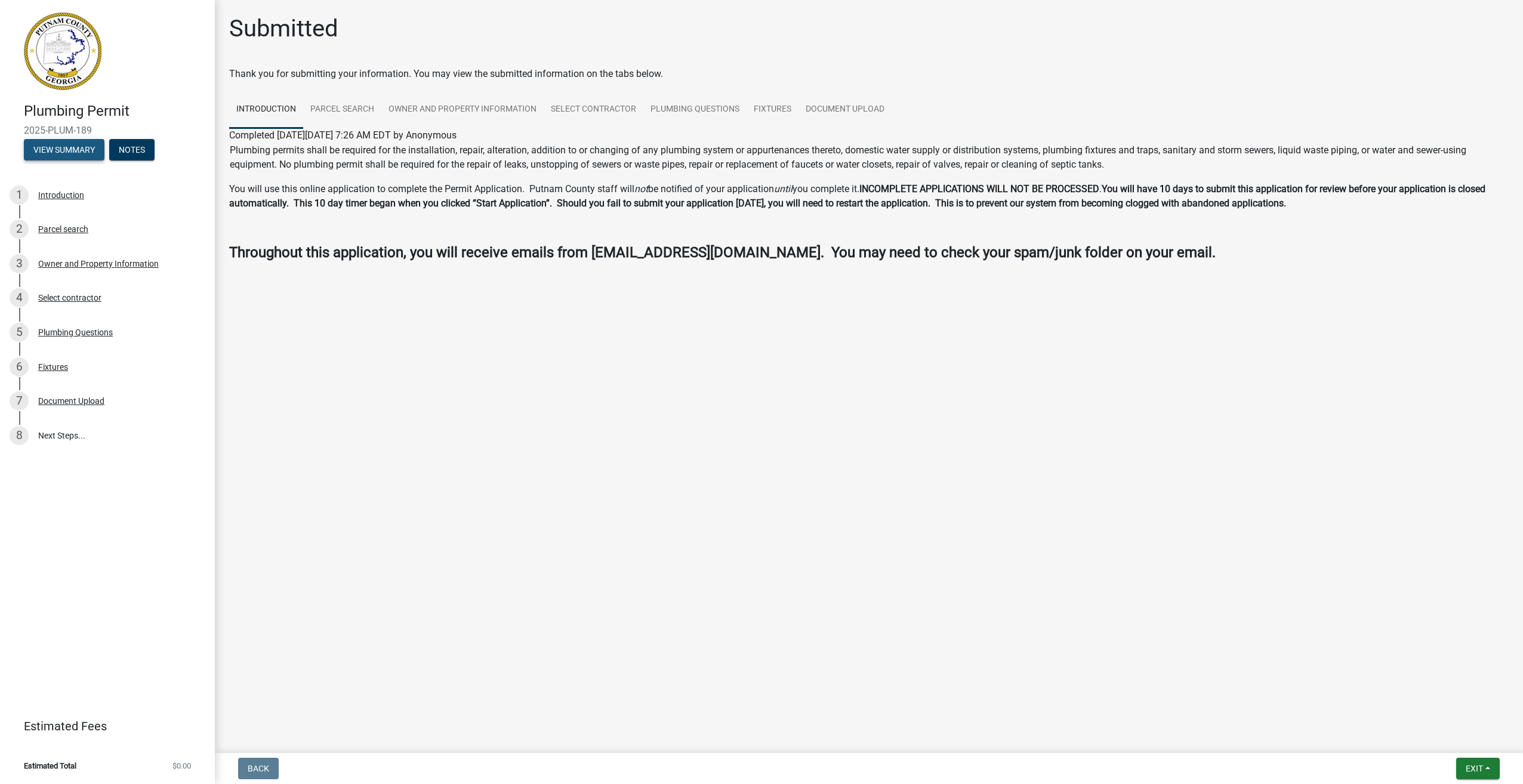
click at [42, 143] on button "View Summary" at bounding box center [64, 150] width 80 height 21
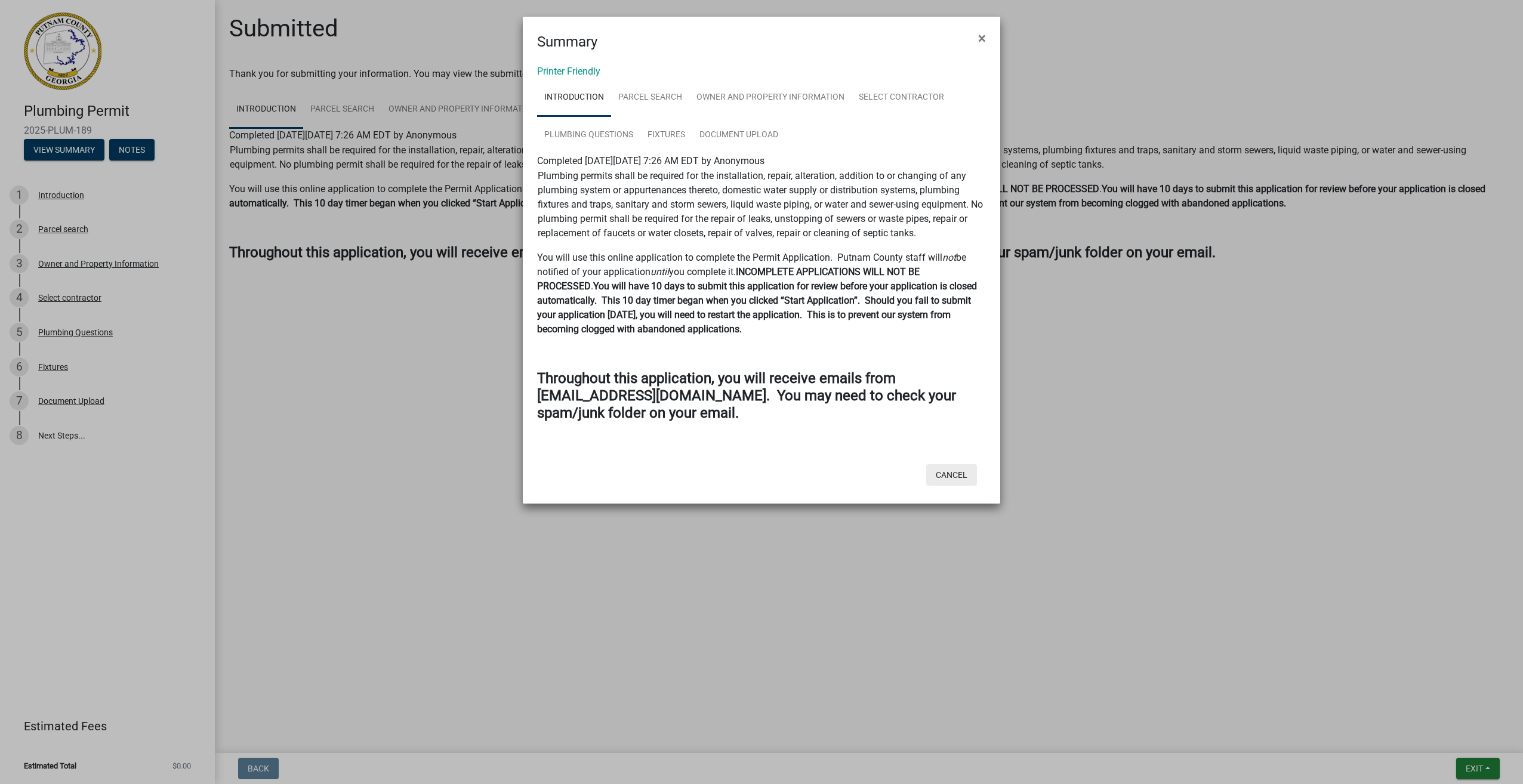
click at [947, 473] on button "Cancel" at bounding box center [952, 475] width 51 height 21
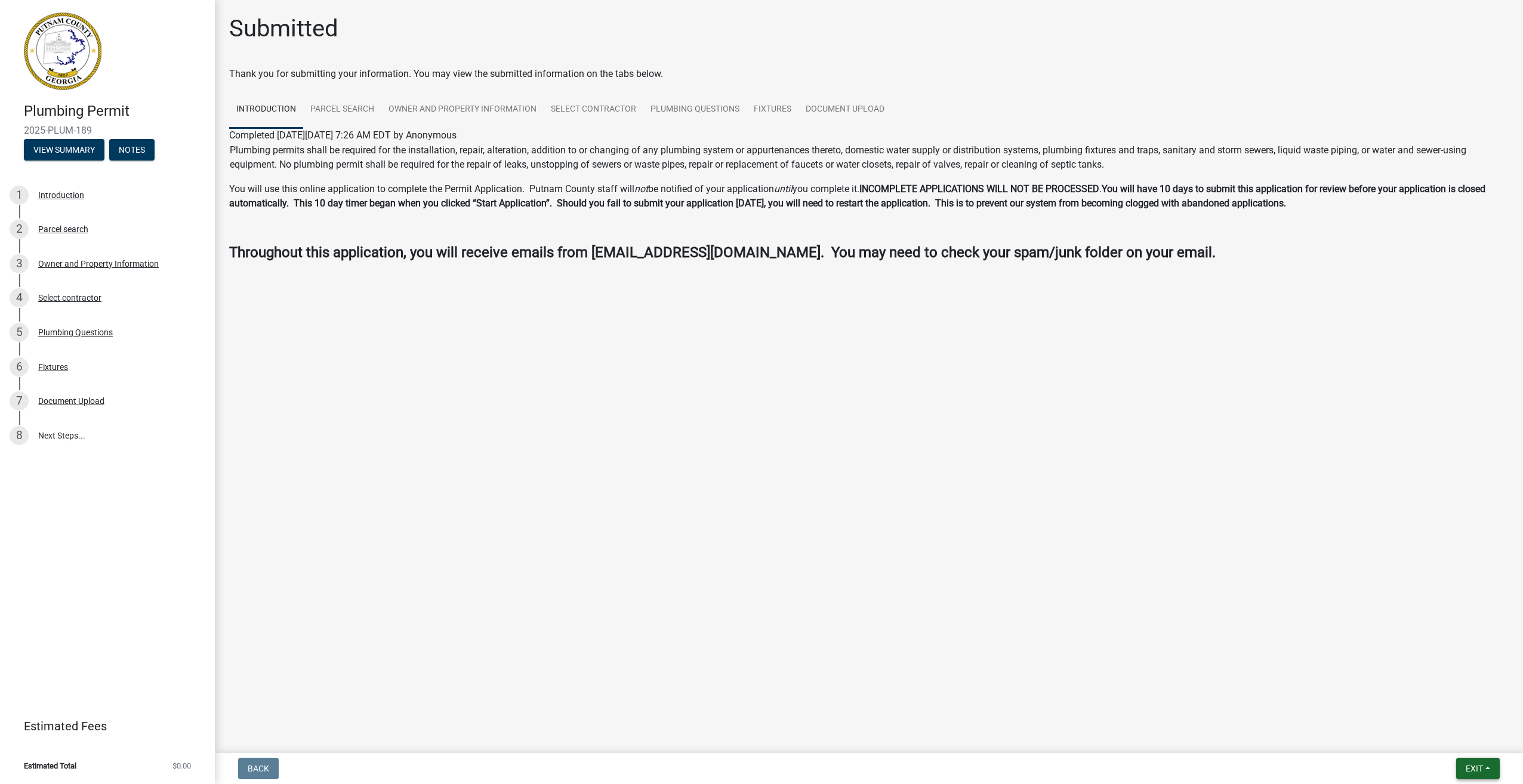
click at [1476, 762] on button "Exit" at bounding box center [1478, 769] width 44 height 21
click at [1460, 742] on button "Save & Exit" at bounding box center [1452, 738] width 96 height 29
